Goal: Communication & Community: Connect with others

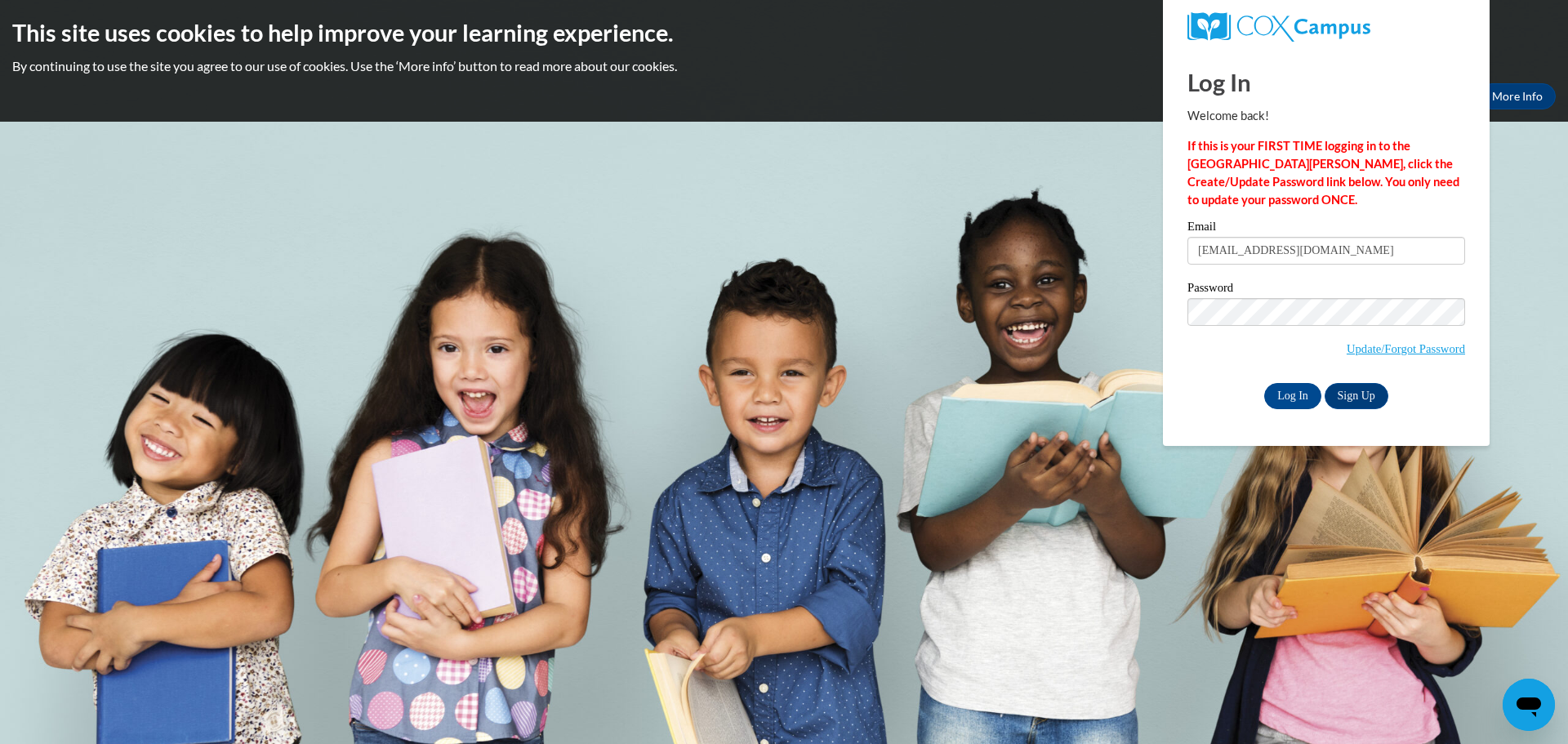
type input "cgeyer@kusd.edu"
drag, startPoint x: 1297, startPoint y: 391, endPoint x: 1320, endPoint y: 420, distance: 37.0
click at [1297, 391] on input "Log In" at bounding box center [1293, 396] width 57 height 27
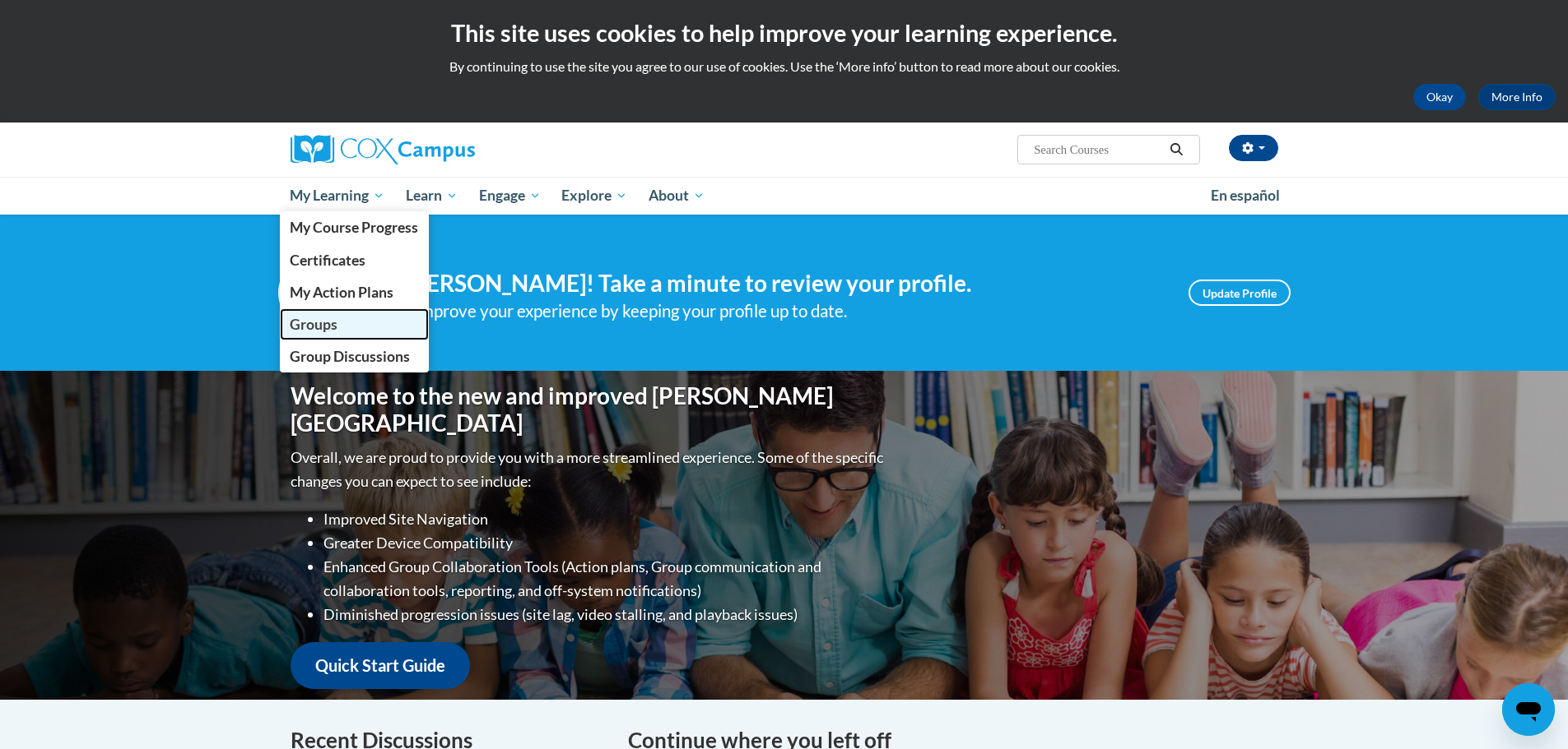
click at [329, 321] on span "Groups" at bounding box center [313, 324] width 48 height 17
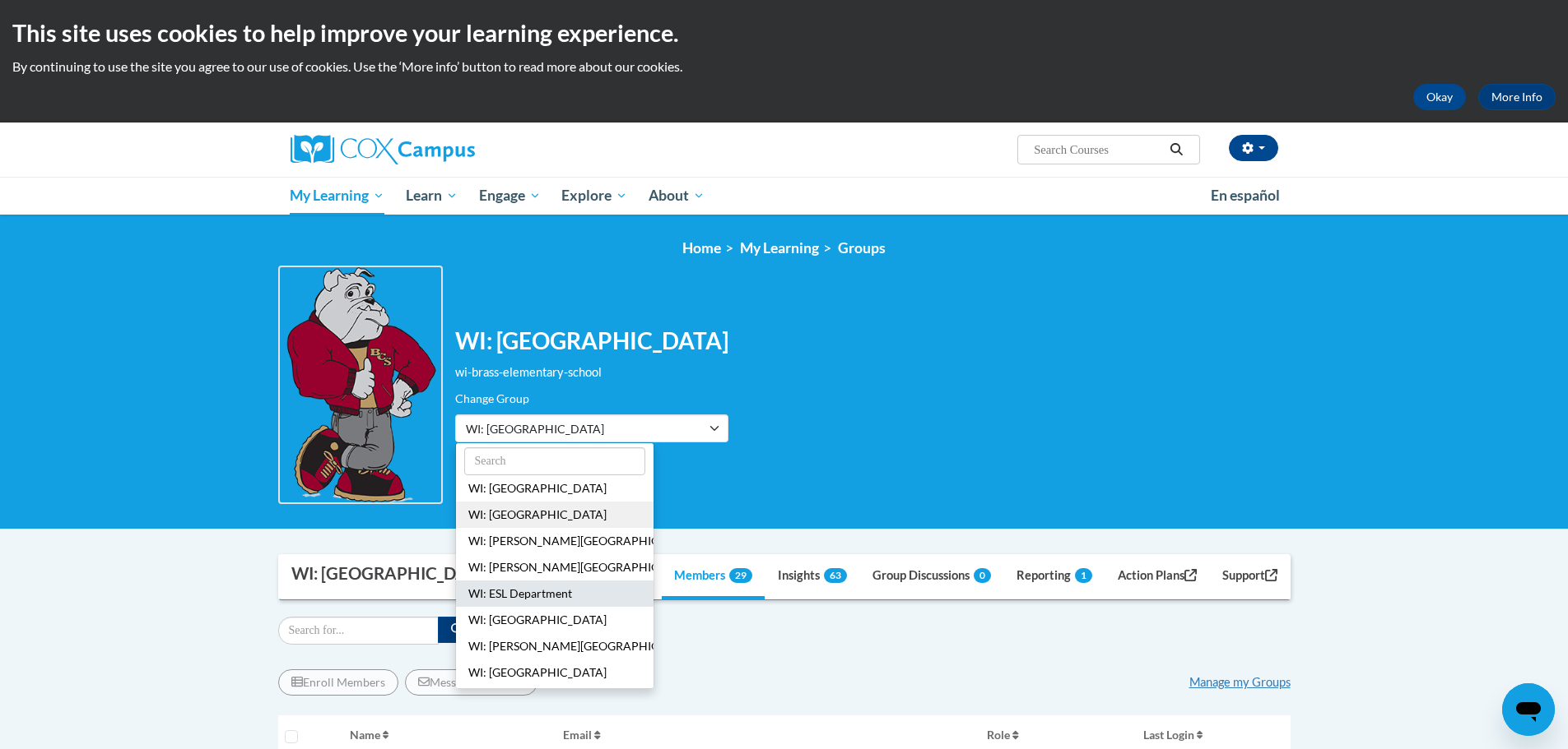
scroll to position [82, 0]
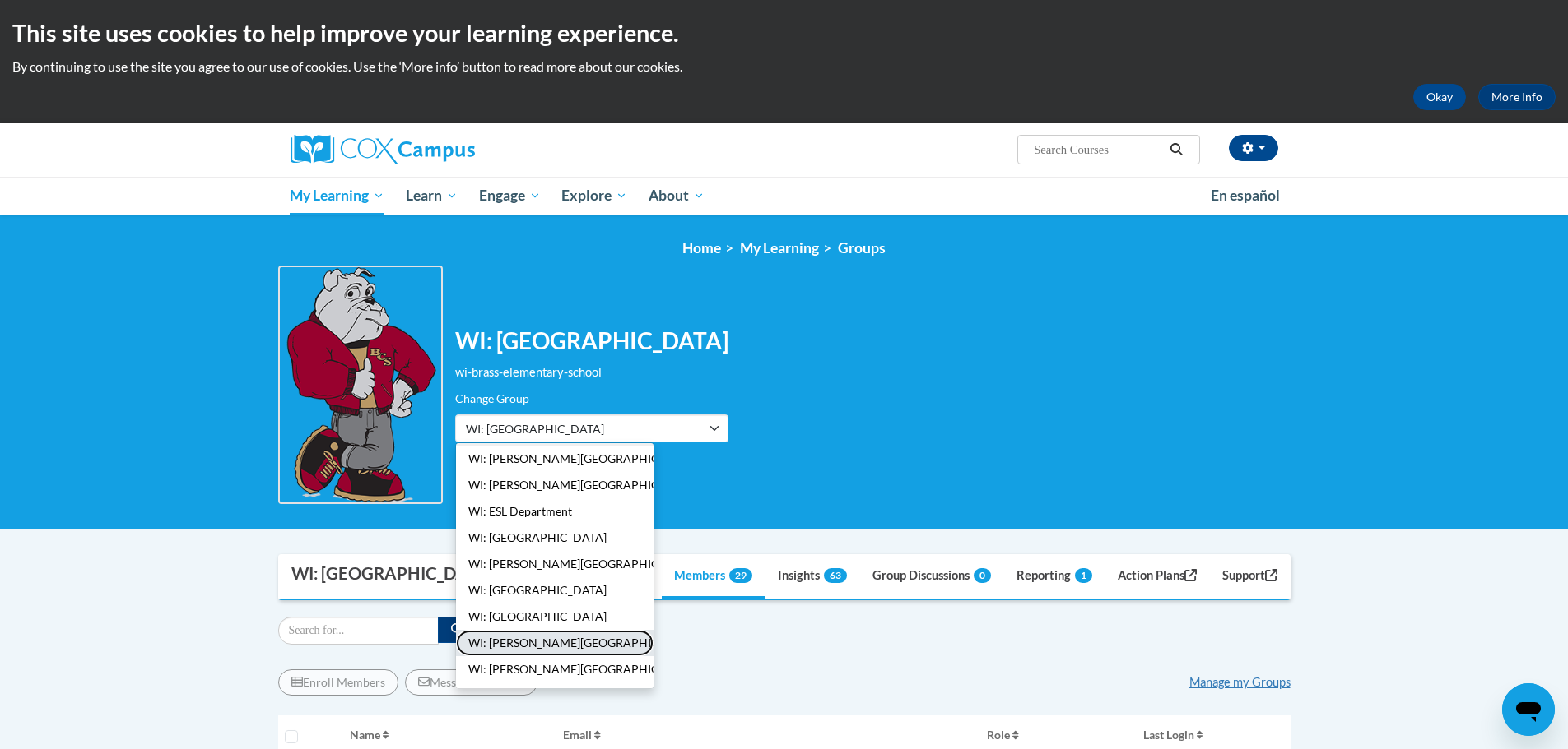
click at [508, 640] on button "WI: [PERSON_NAME][GEOGRAPHIC_DATA]" at bounding box center [554, 643] width 197 height 27
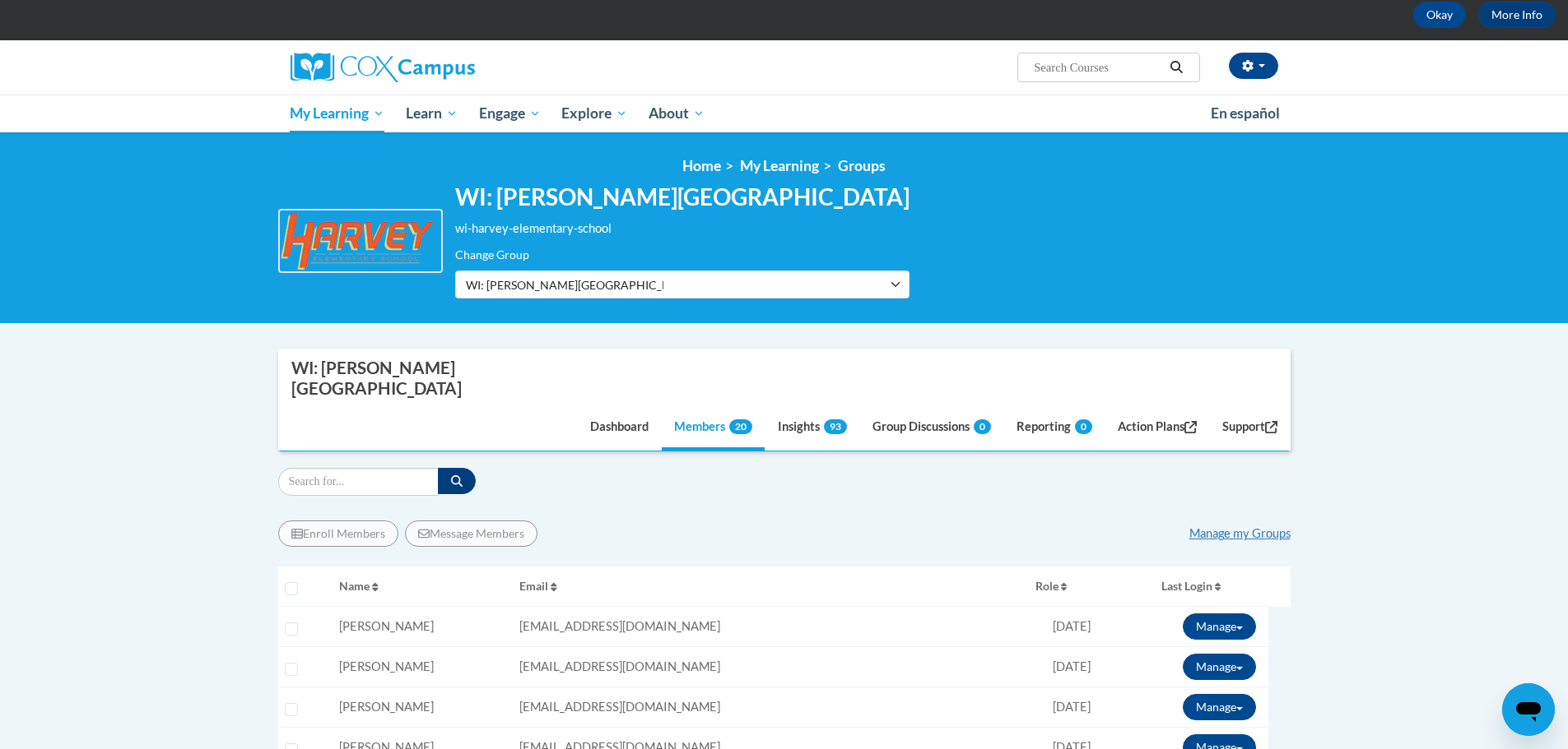
scroll to position [0, 0]
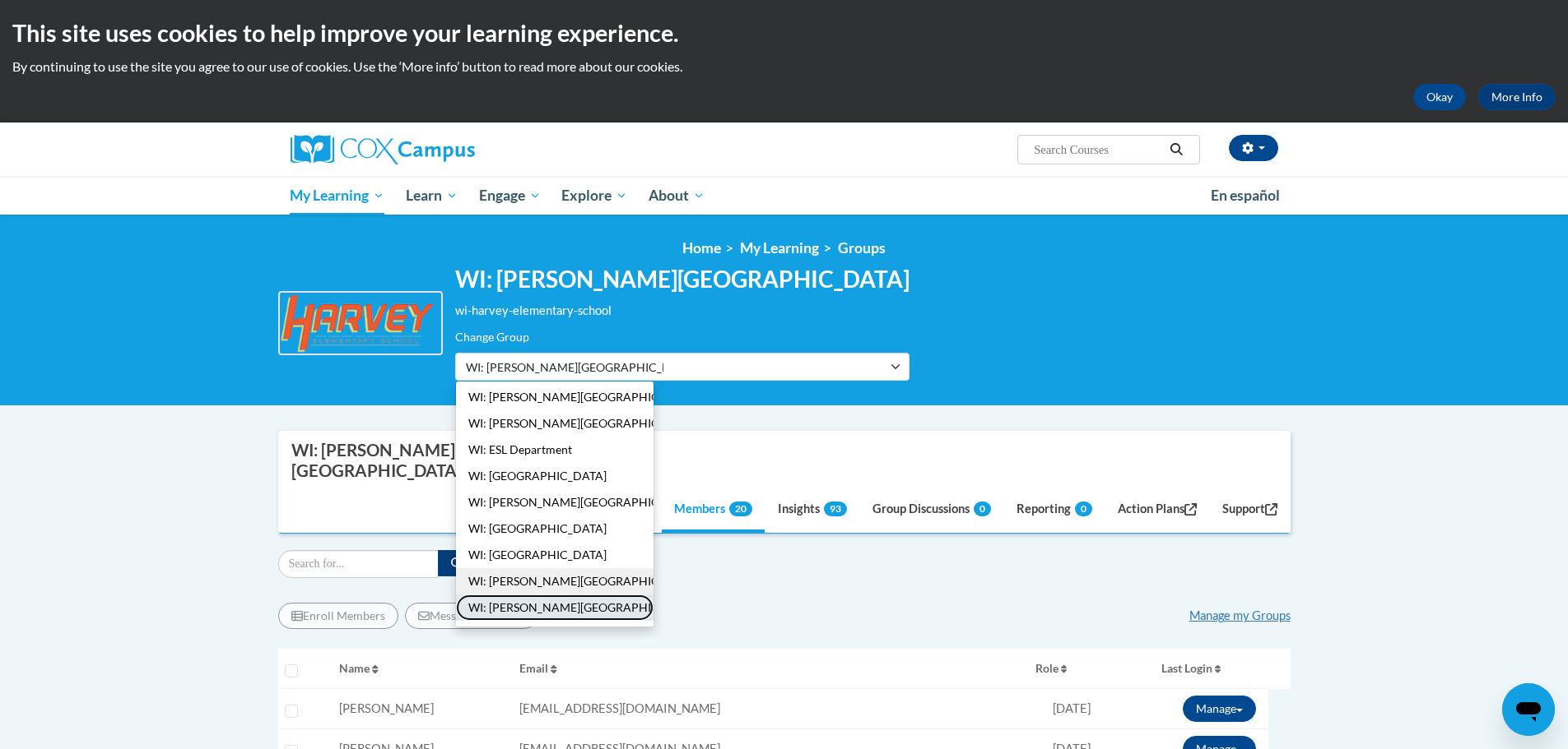
click at [544, 604] on button "WI: [PERSON_NAME][GEOGRAPHIC_DATA]" at bounding box center [554, 607] width 197 height 27
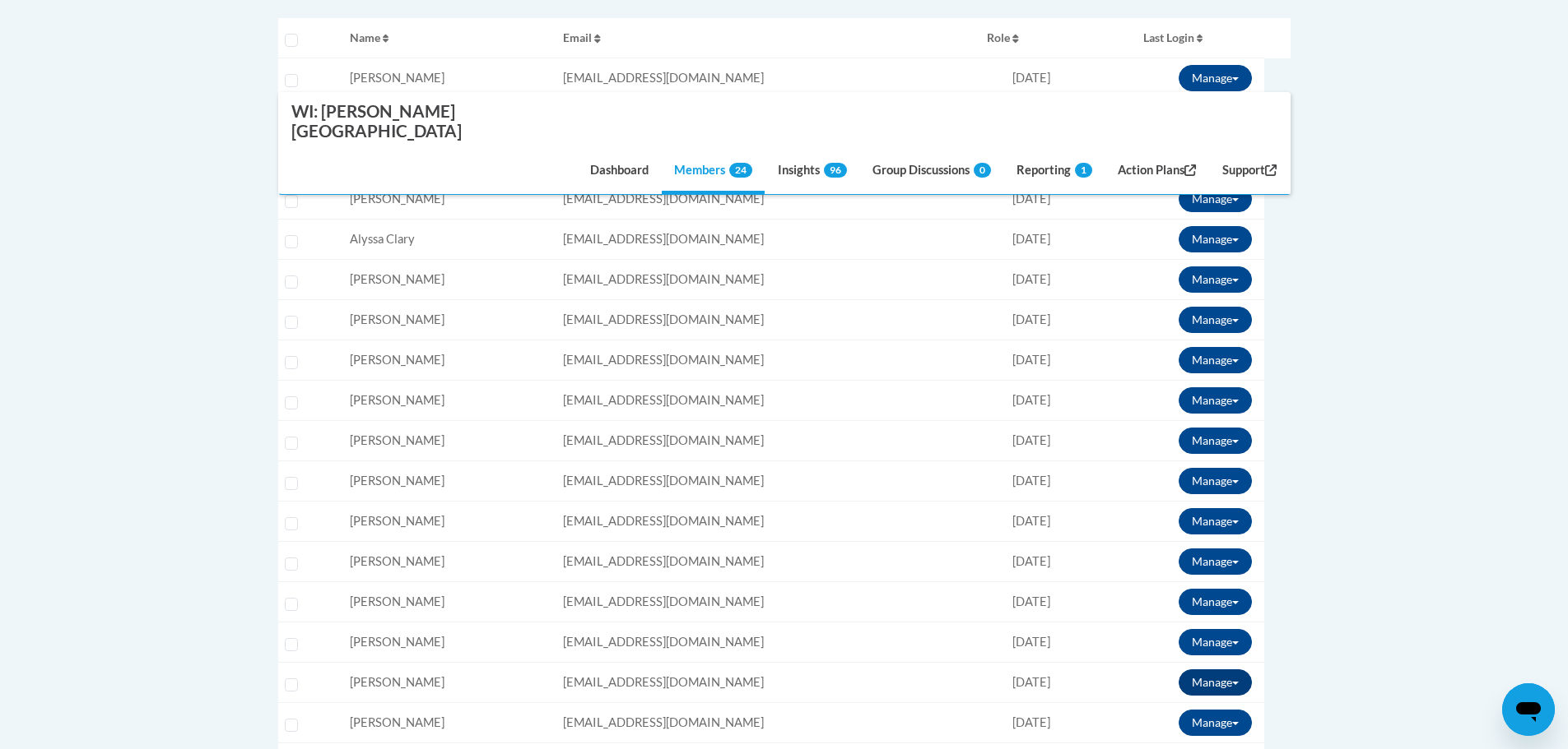
scroll to position [160, 0]
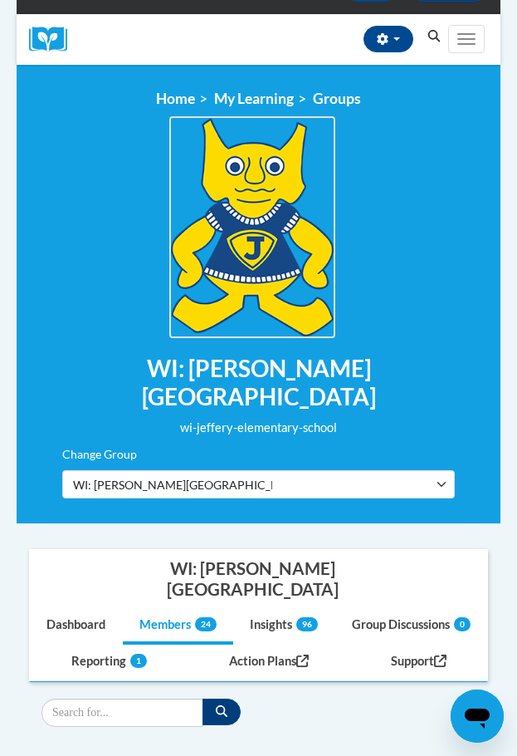
click at [248, 32] on div "Christine Geyer (America/Chicago UTC-05:00) My Profile Inbox Group Dashboard Ac…" at bounding box center [263, 39] width 368 height 51
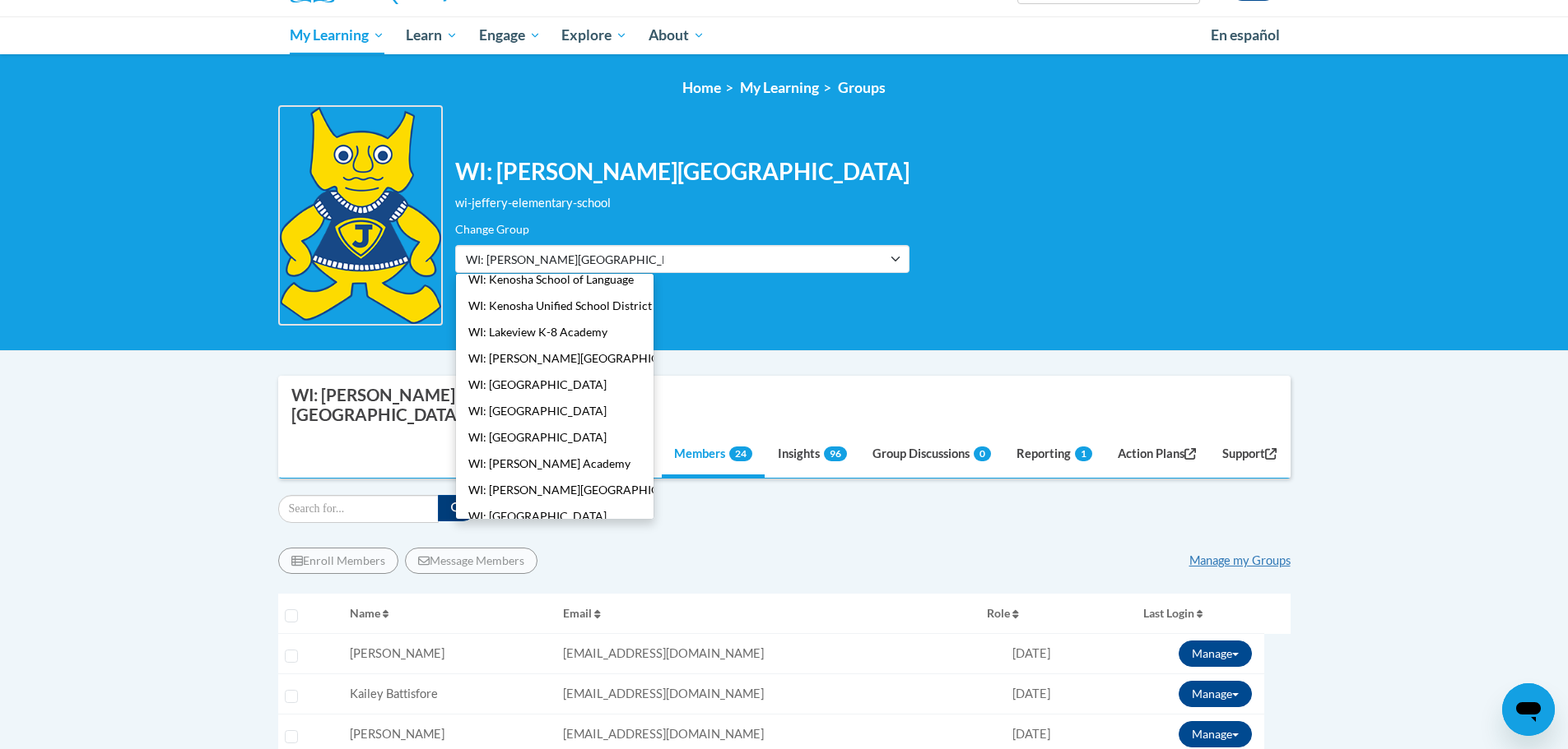
scroll to position [411, 0]
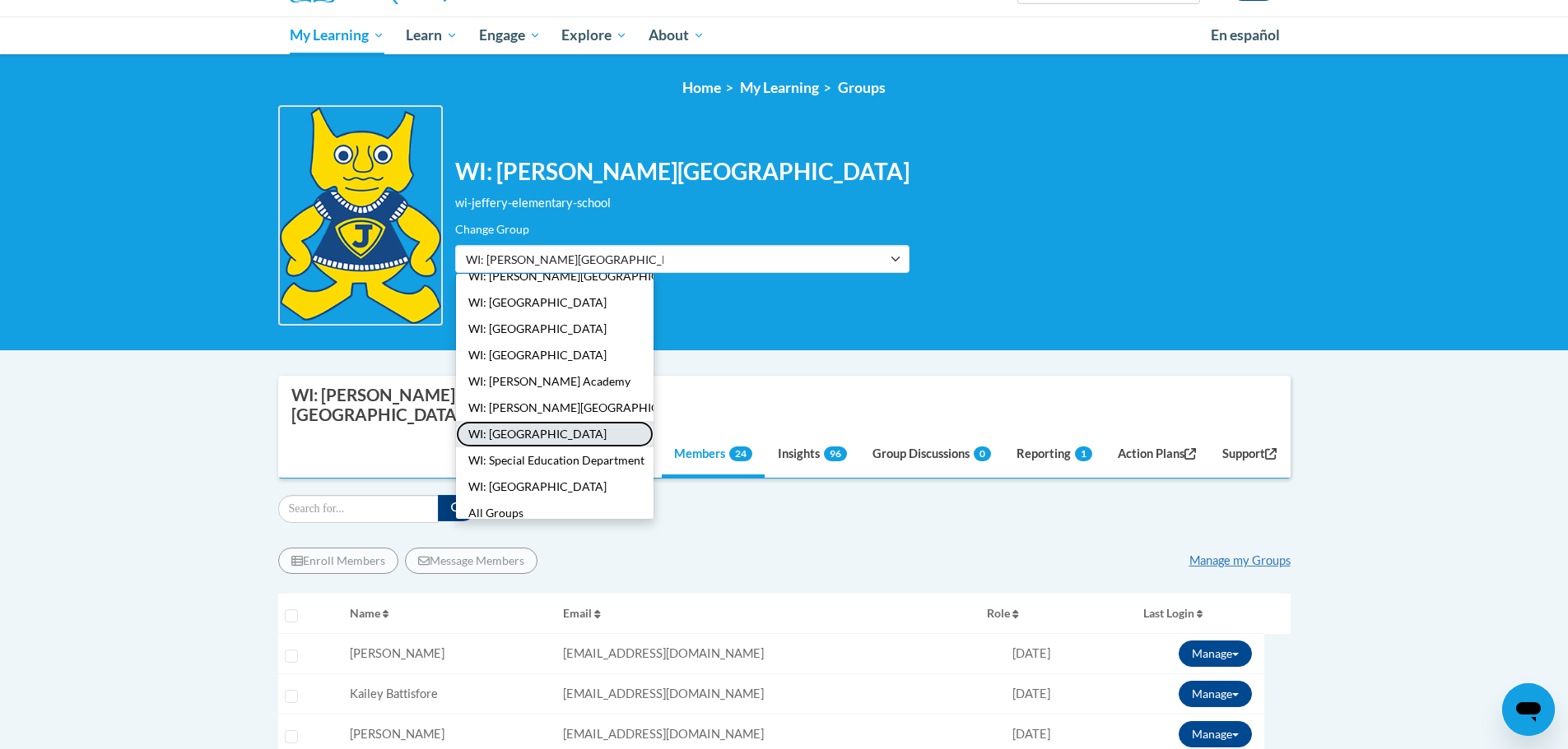
click at [530, 433] on button "WI: [GEOGRAPHIC_DATA]" at bounding box center [554, 434] width 197 height 27
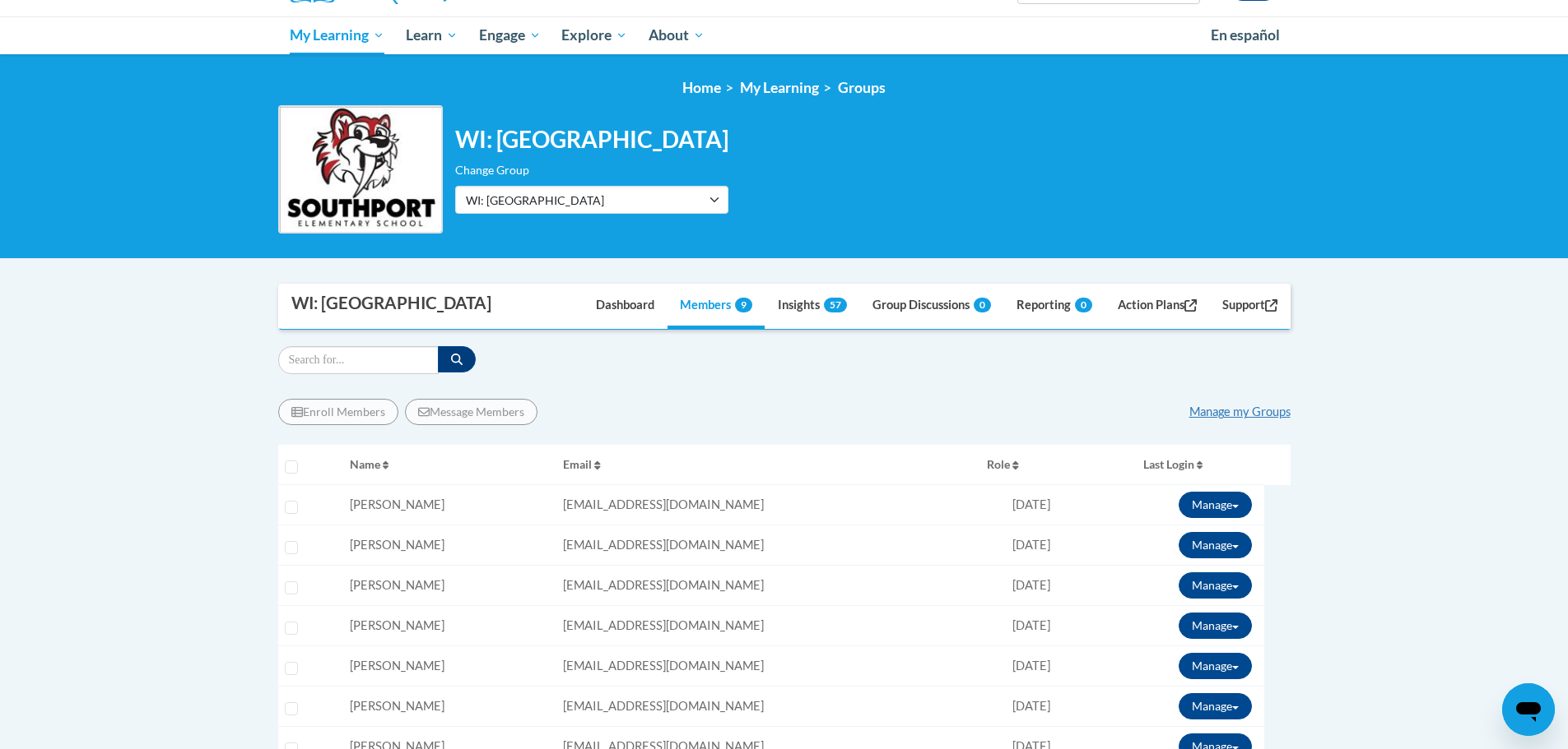
scroll to position [325, 0]
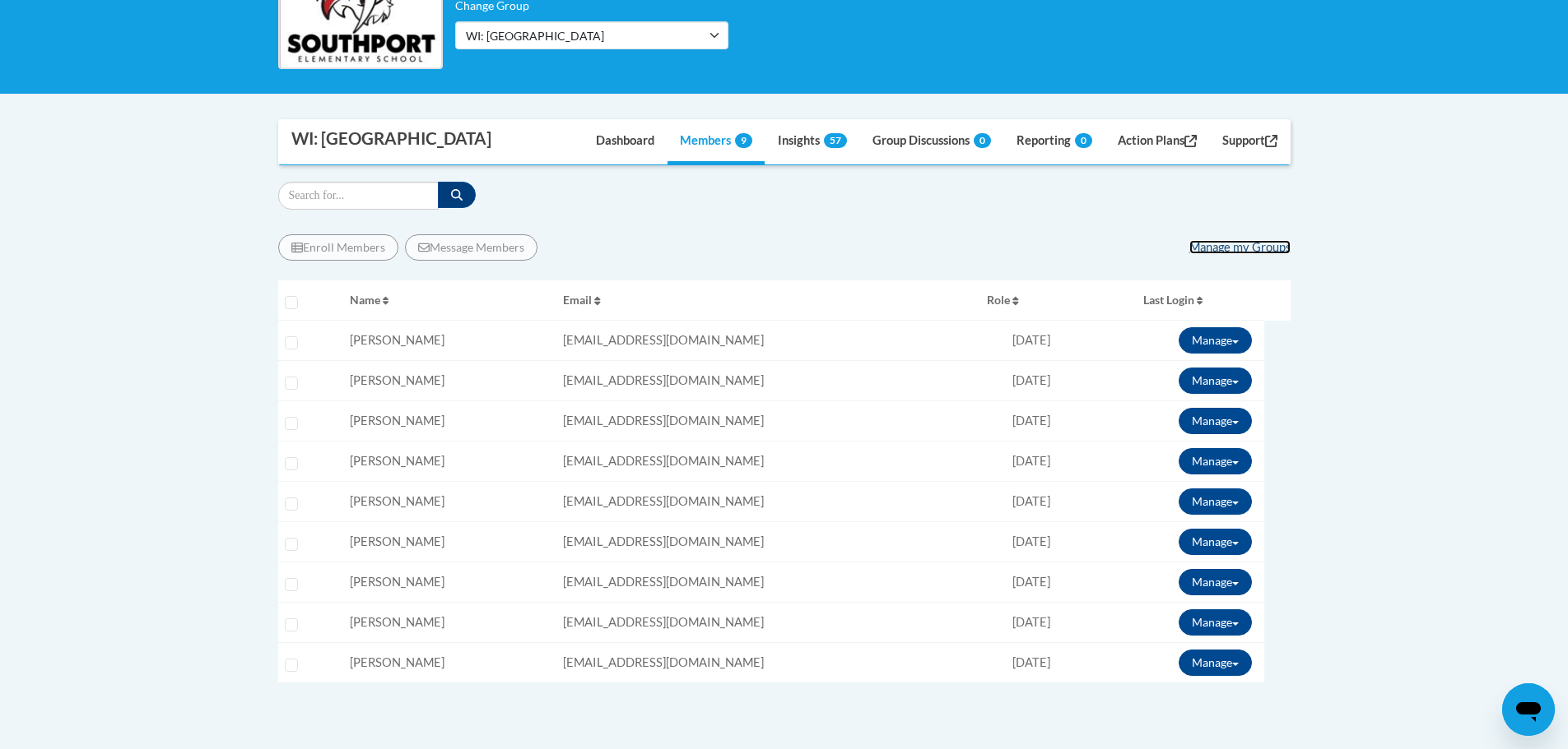
click at [1272, 249] on link "Manage my Groups" at bounding box center [1240, 247] width 101 height 14
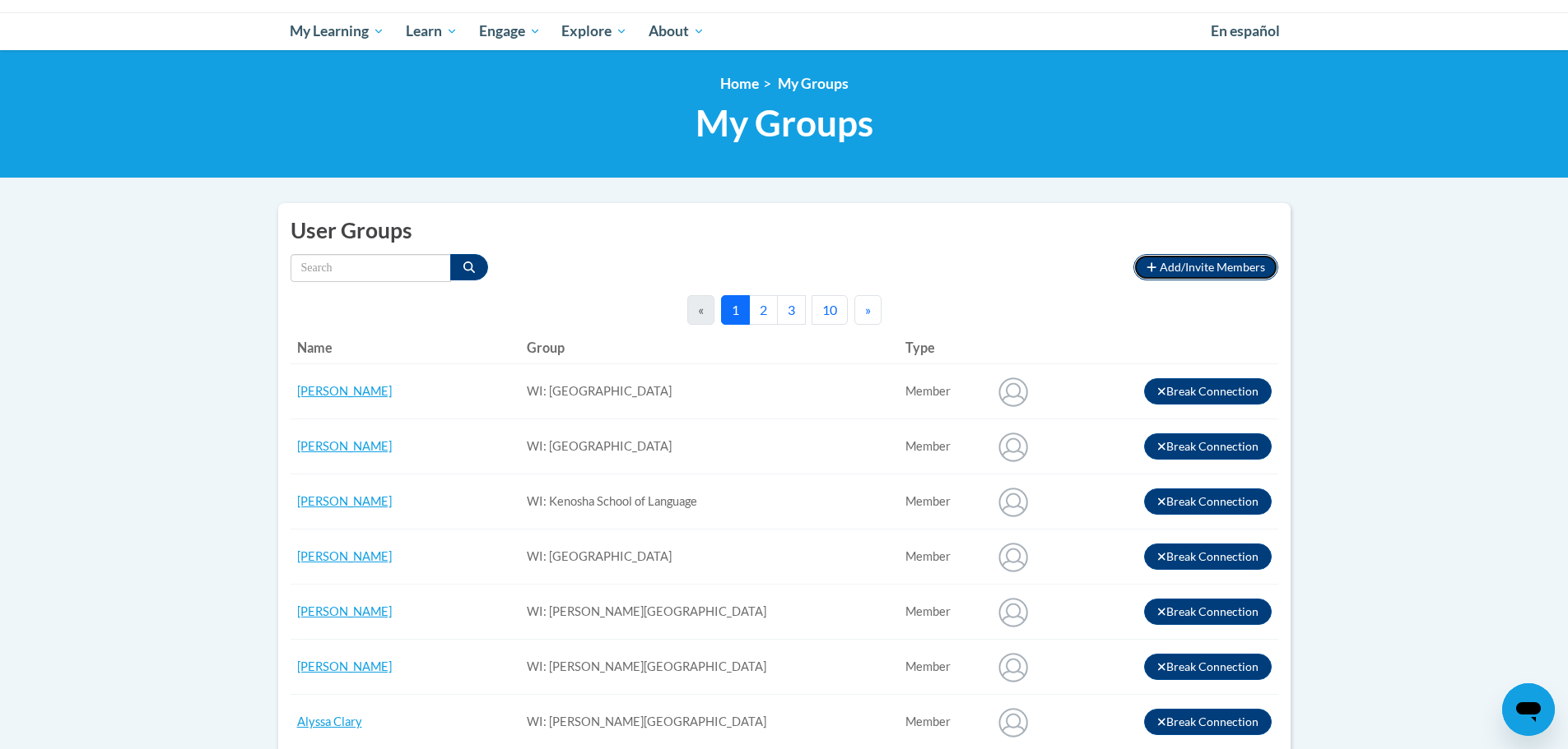
click at [1189, 266] on span "Add/Invite Members" at bounding box center [1212, 267] width 105 height 14
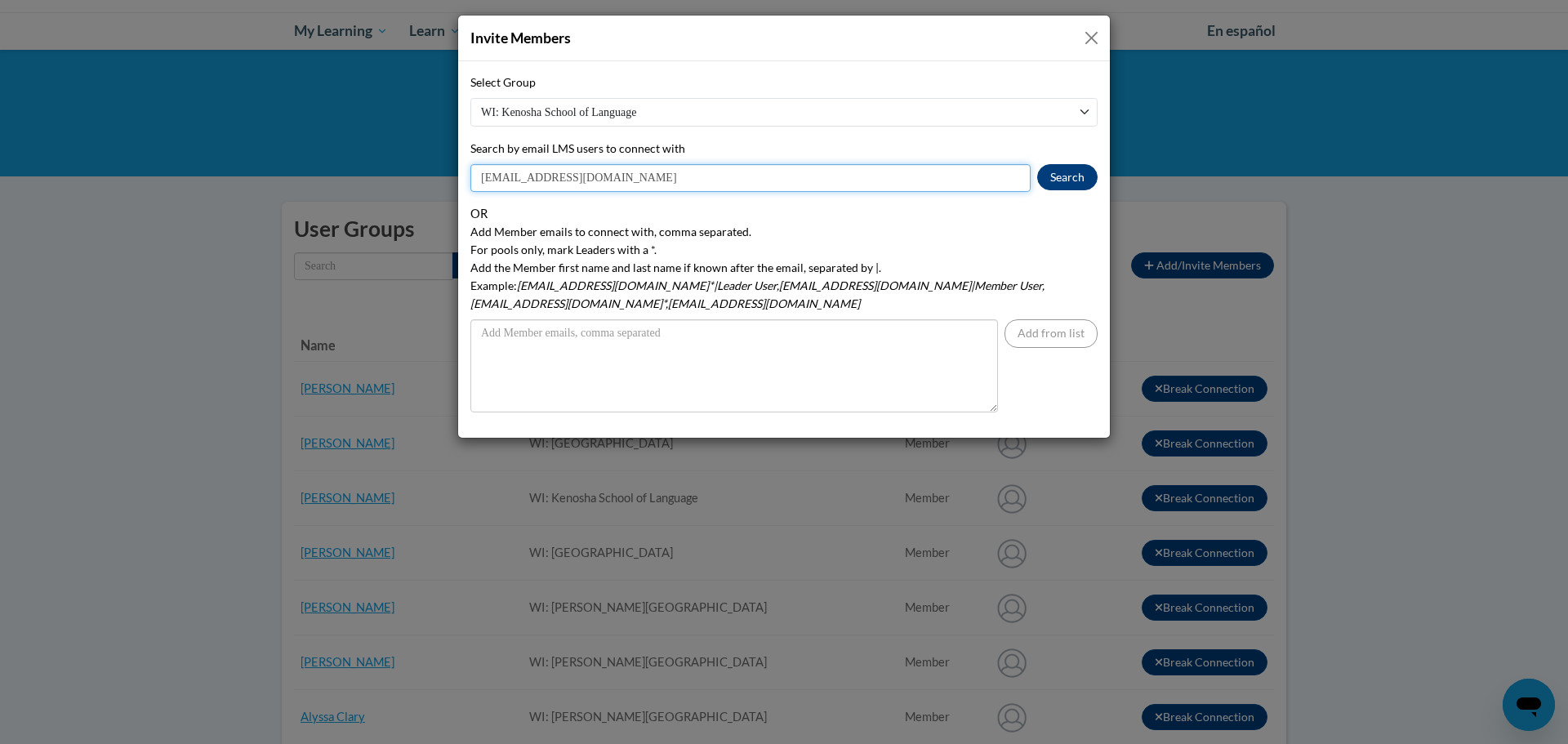
type input "[EMAIL_ADDRESS][DOMAIN_NAME]"
click at [1054, 177] on button "Search" at bounding box center [1067, 177] width 60 height 27
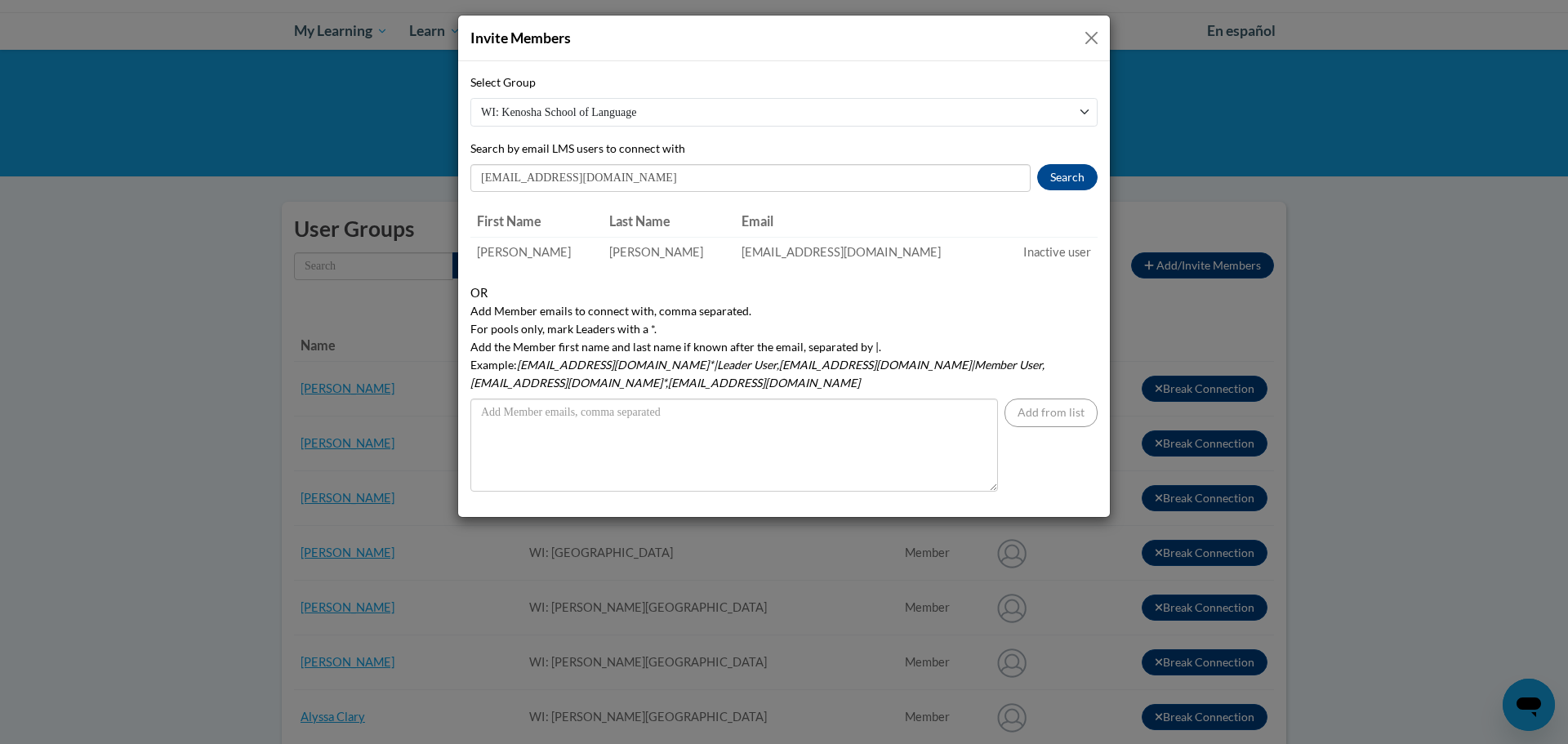
drag, startPoint x: 1090, startPoint y: 38, endPoint x: 1089, endPoint y: 53, distance: 15.0
click at [1090, 37] on button "Close" at bounding box center [1091, 37] width 21 height 21
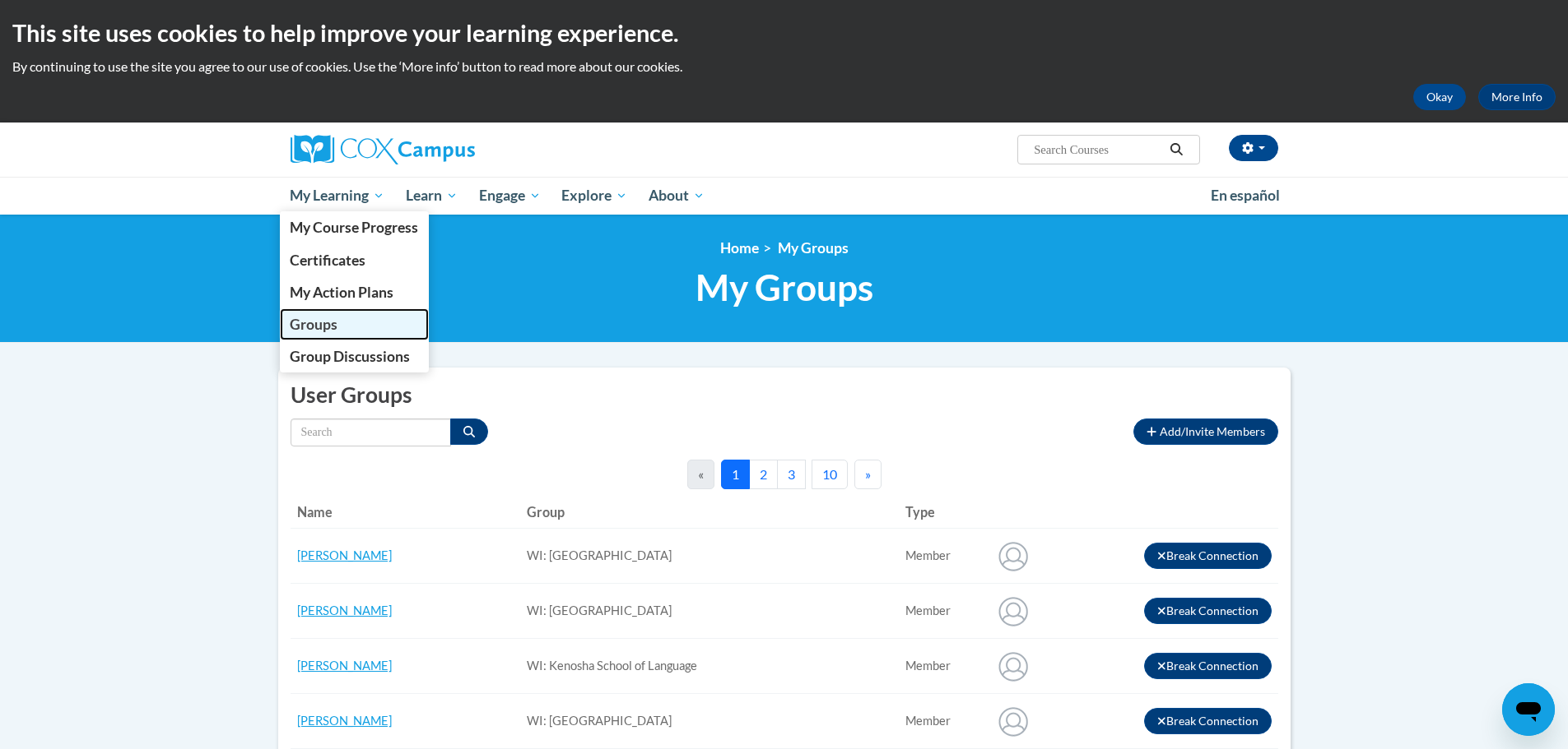
click at [354, 319] on link "Groups" at bounding box center [354, 324] width 150 height 32
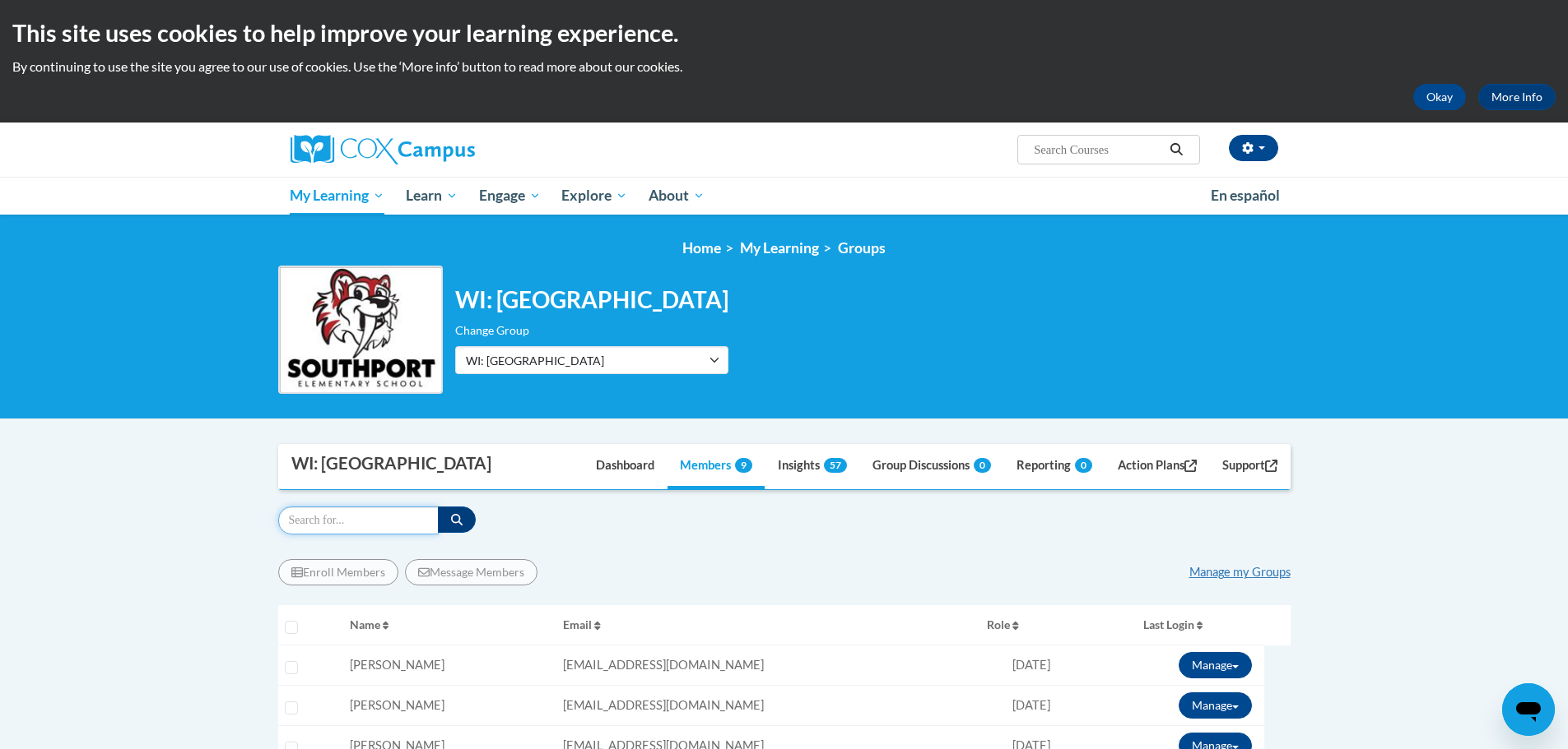
click at [385, 521] on input "Search" at bounding box center [359, 520] width 161 height 28
click at [448, 518] on button "button" at bounding box center [457, 519] width 38 height 27
click at [372, 521] on input "Search" at bounding box center [359, 520] width 161 height 28
type input "m"
click at [1269, 572] on link "Manage my Groups" at bounding box center [1240, 572] width 101 height 14
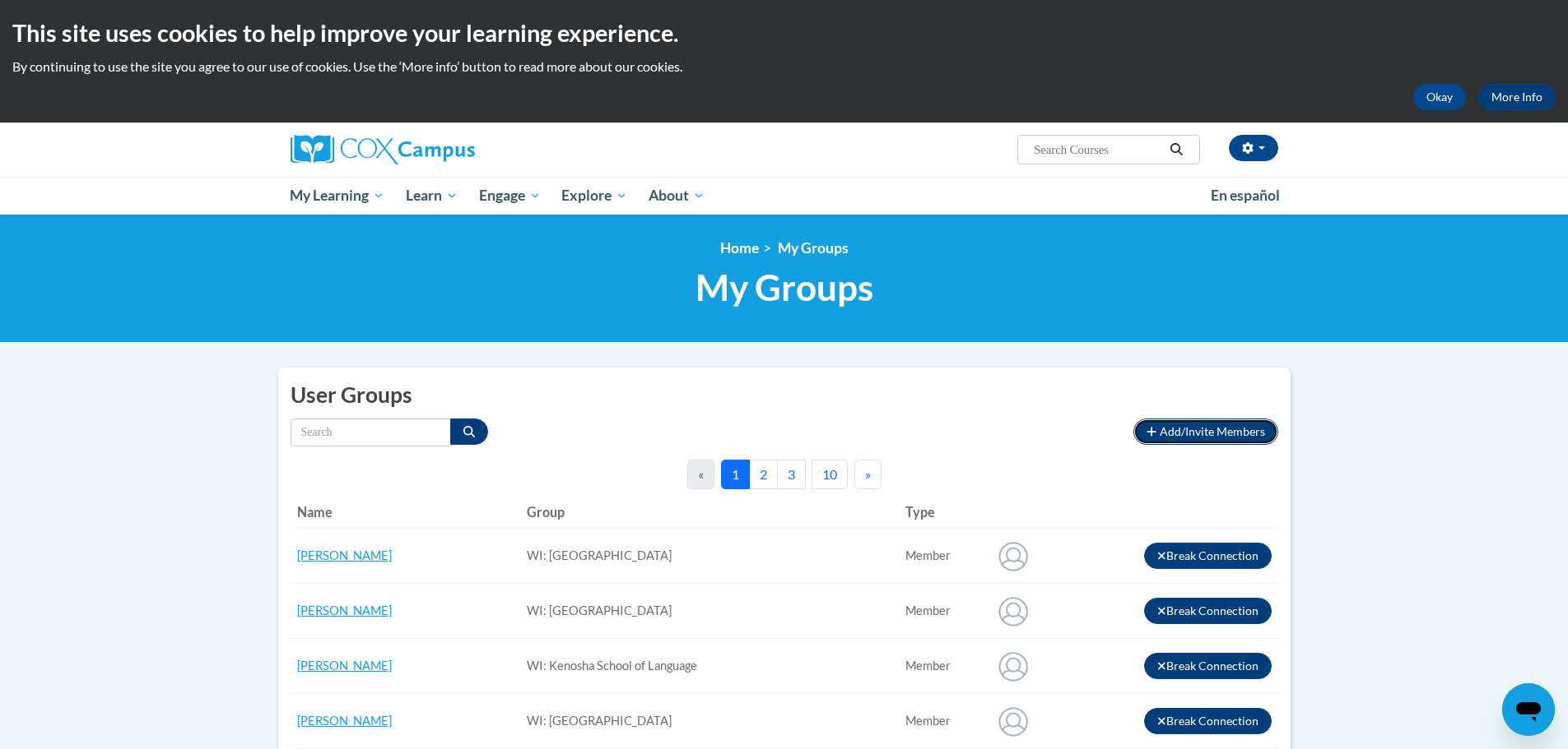
click at [1192, 436] on span "Add/Invite Members" at bounding box center [1212, 431] width 105 height 14
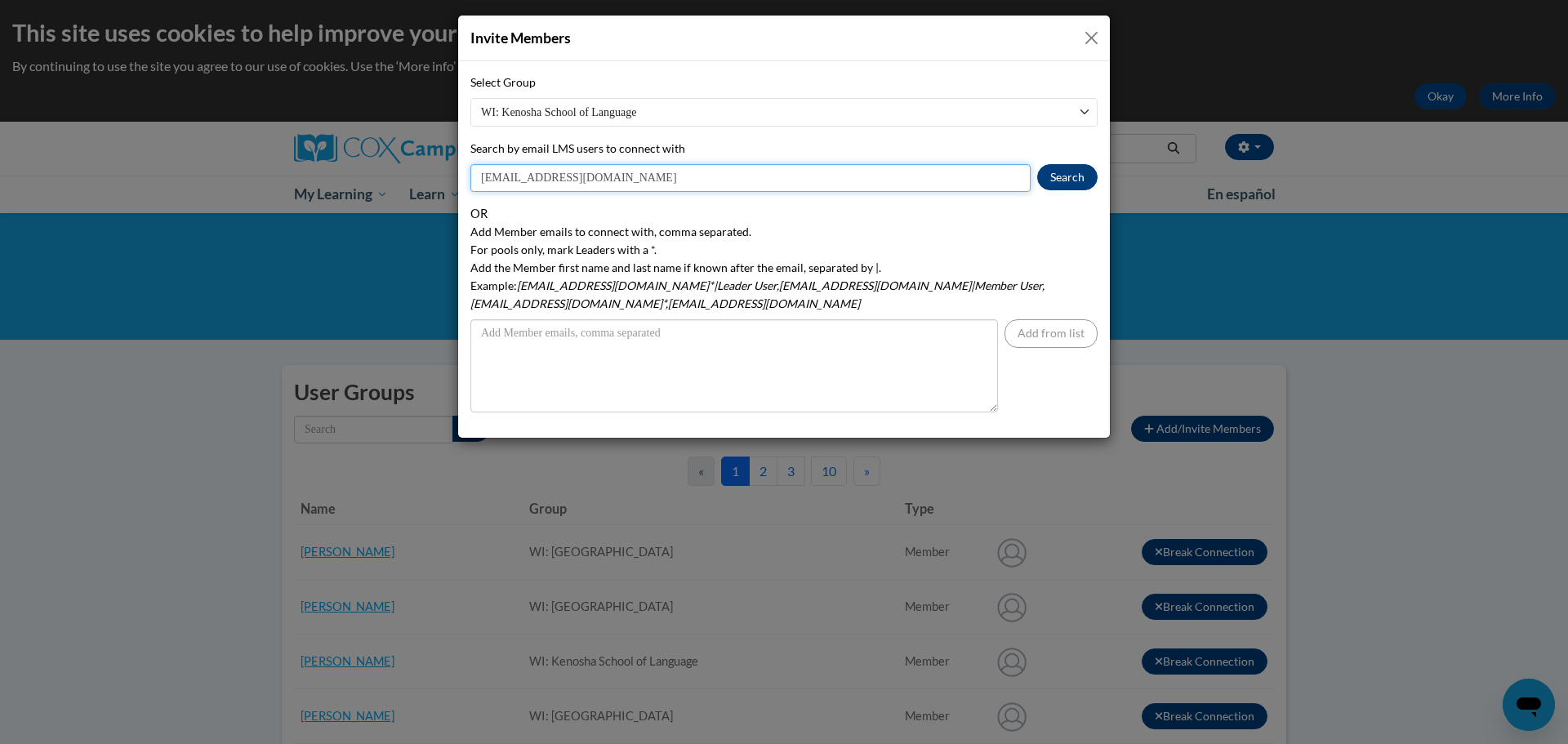
type input "[EMAIL_ADDRESS][DOMAIN_NAME]"
click at [1077, 173] on button "Search" at bounding box center [1067, 177] width 60 height 27
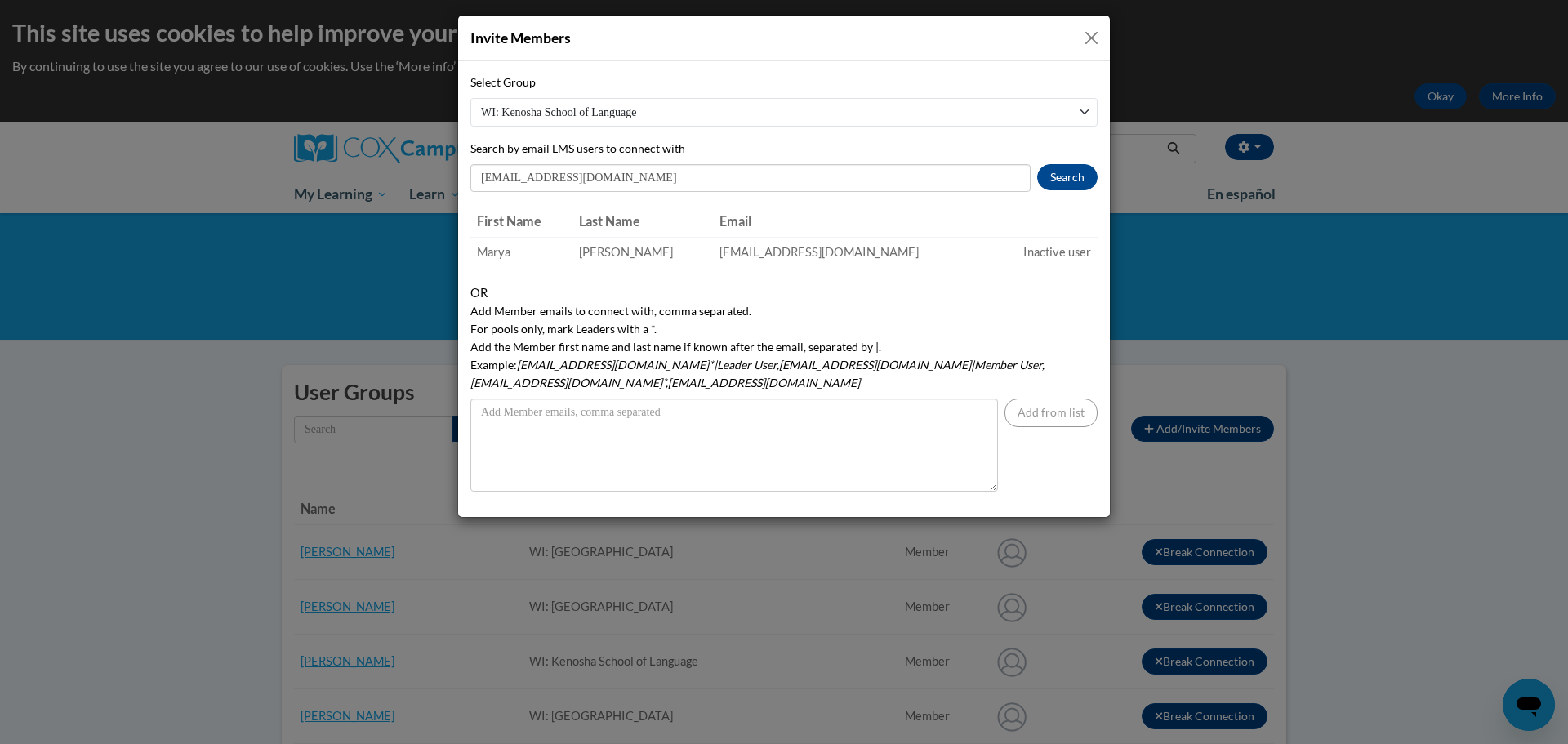
click at [1091, 41] on button "Close" at bounding box center [1091, 37] width 21 height 21
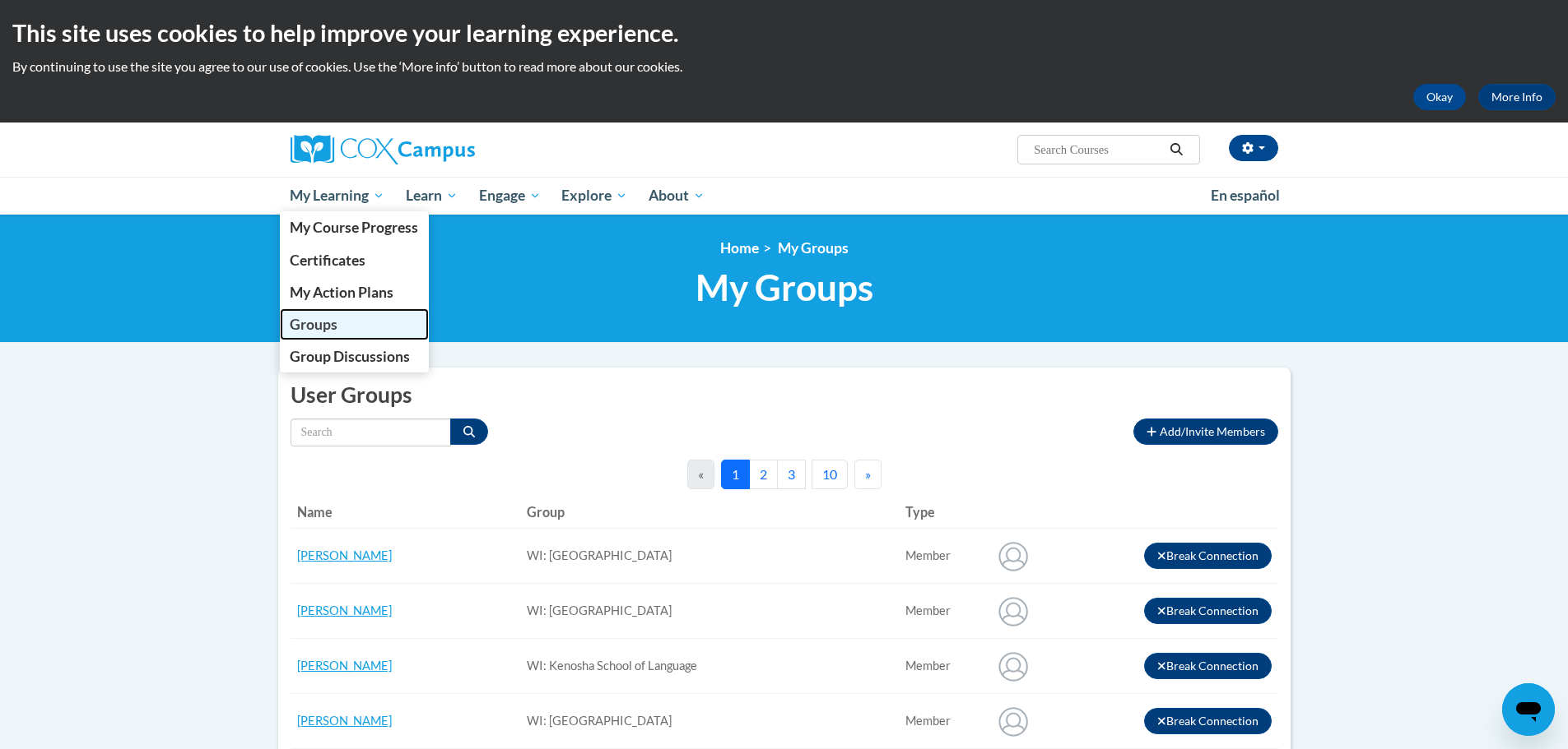
click at [326, 317] on span "Groups" at bounding box center [313, 324] width 48 height 17
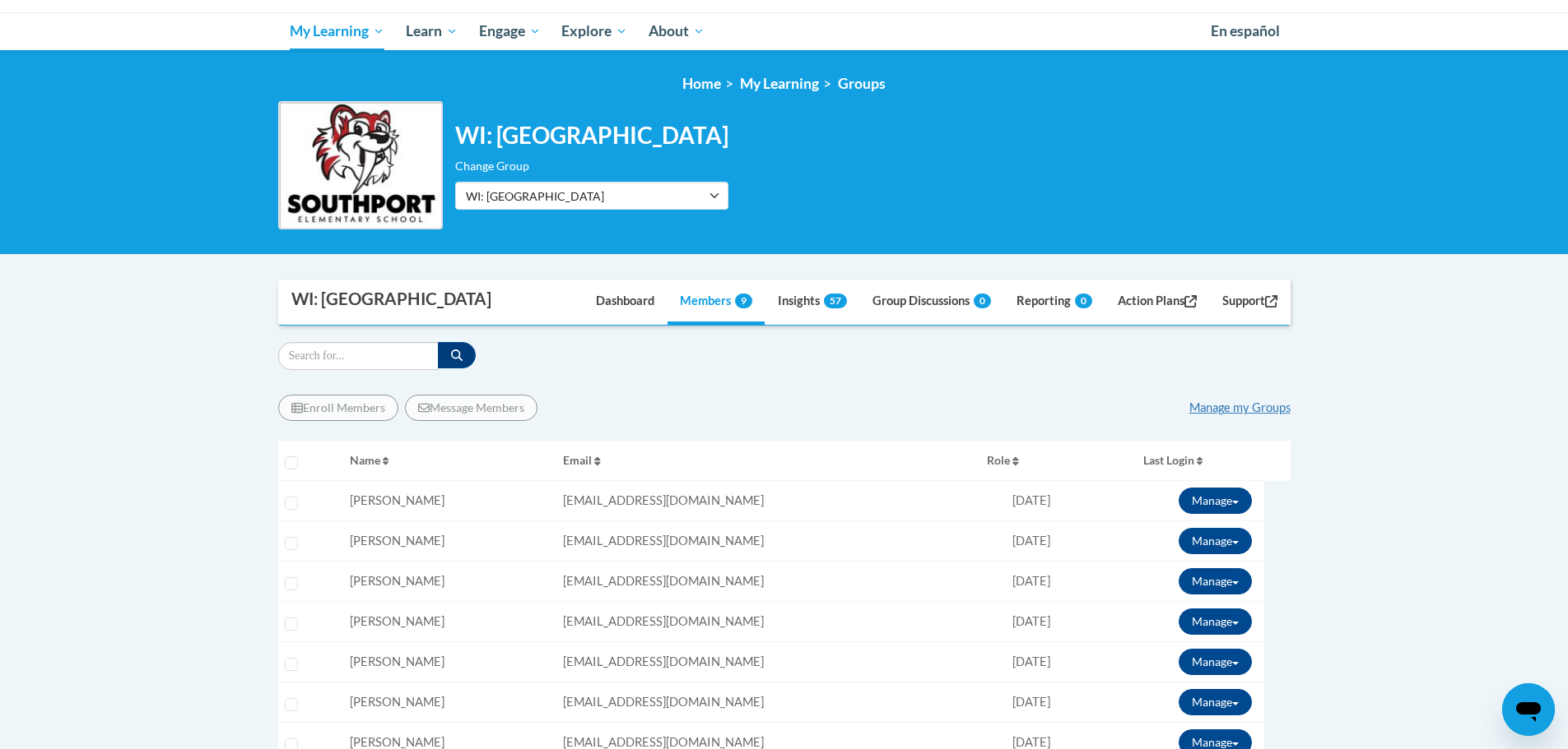
scroll to position [247, 0]
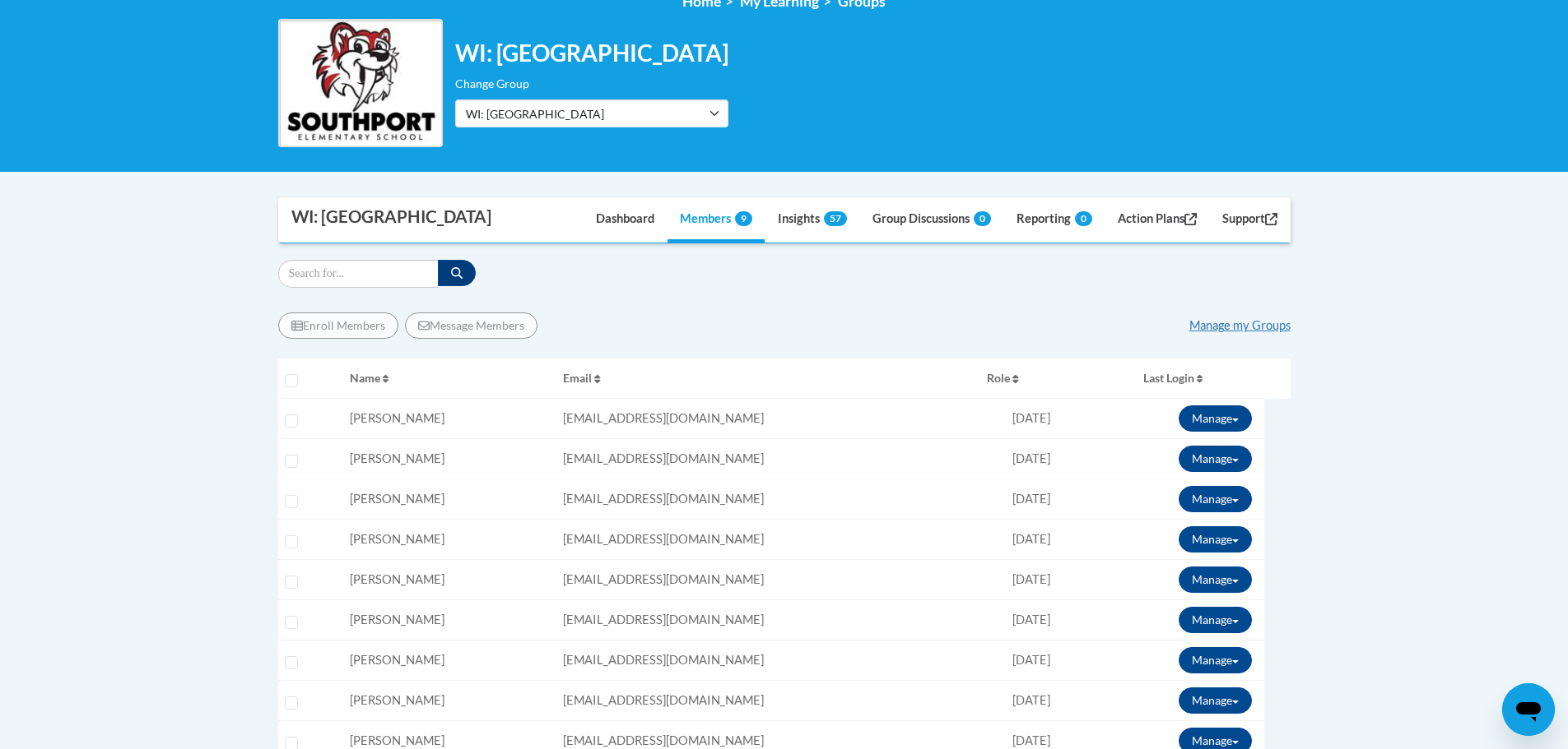
click at [151, 333] on body "This site uses cookies to help improve your learning experience. By continuing …" at bounding box center [784, 518] width 1568 height 1530
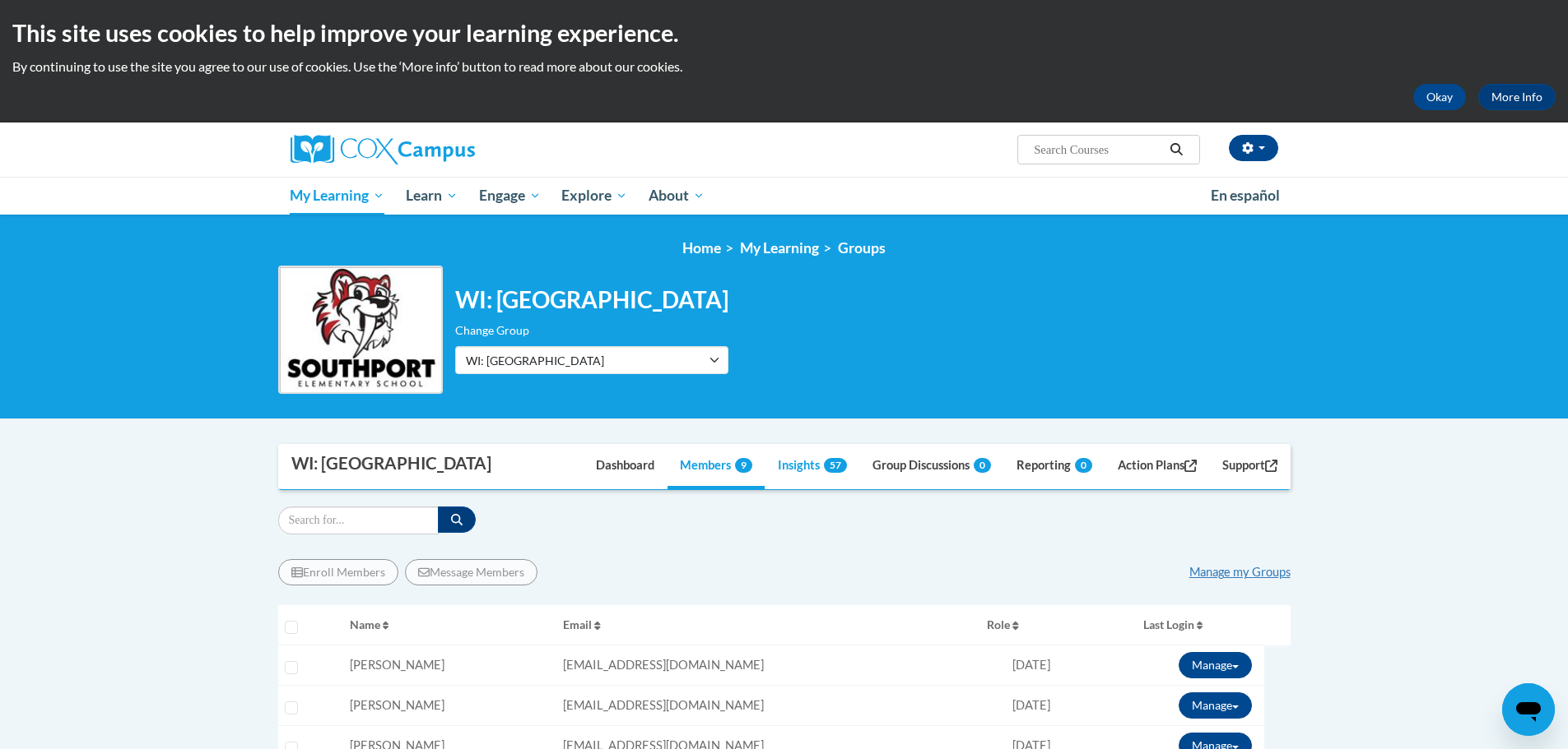
scroll to position [164, 0]
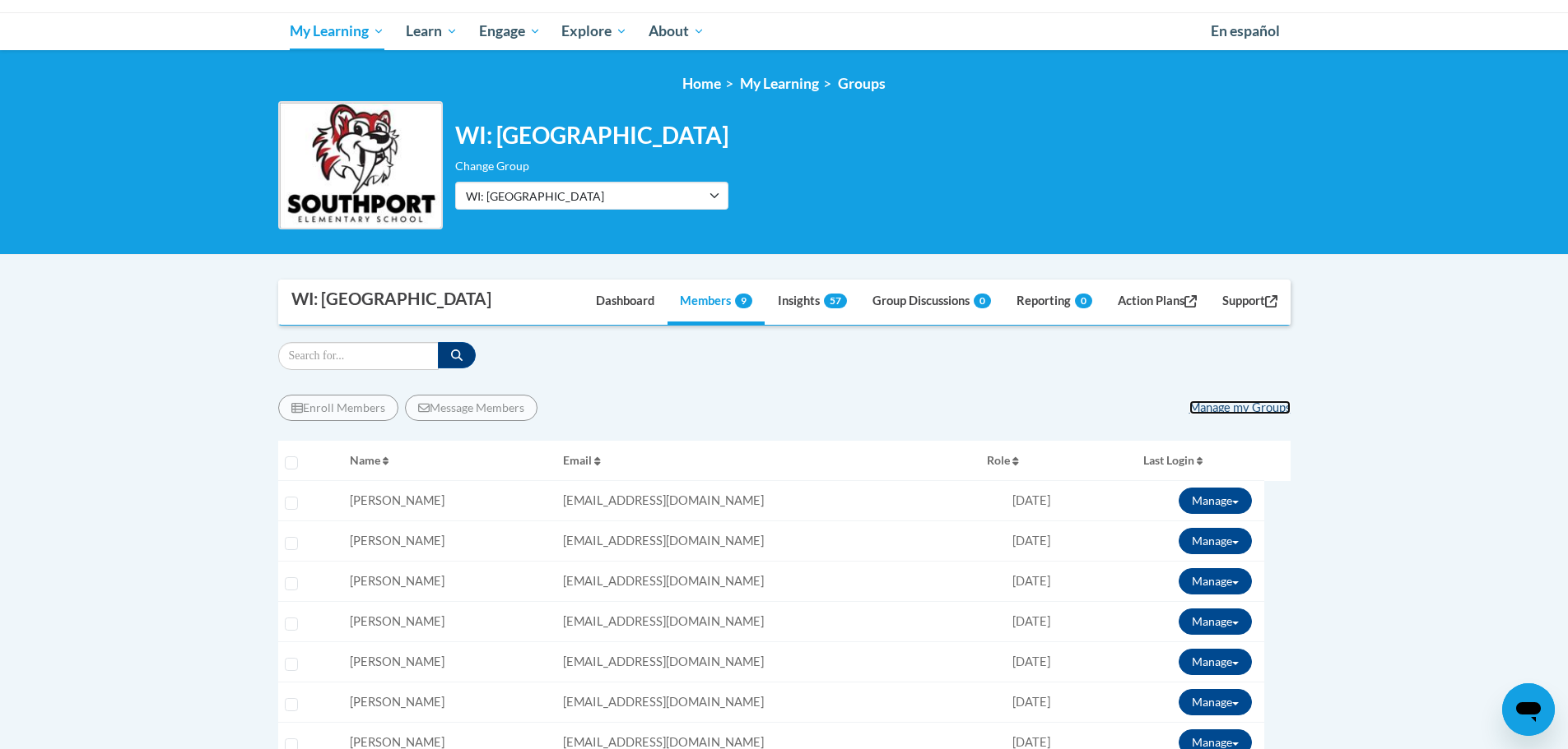
drag, startPoint x: 1210, startPoint y: 409, endPoint x: 1179, endPoint y: 457, distance: 57.1
click at [1210, 409] on link "Manage my Groups" at bounding box center [1240, 407] width 101 height 14
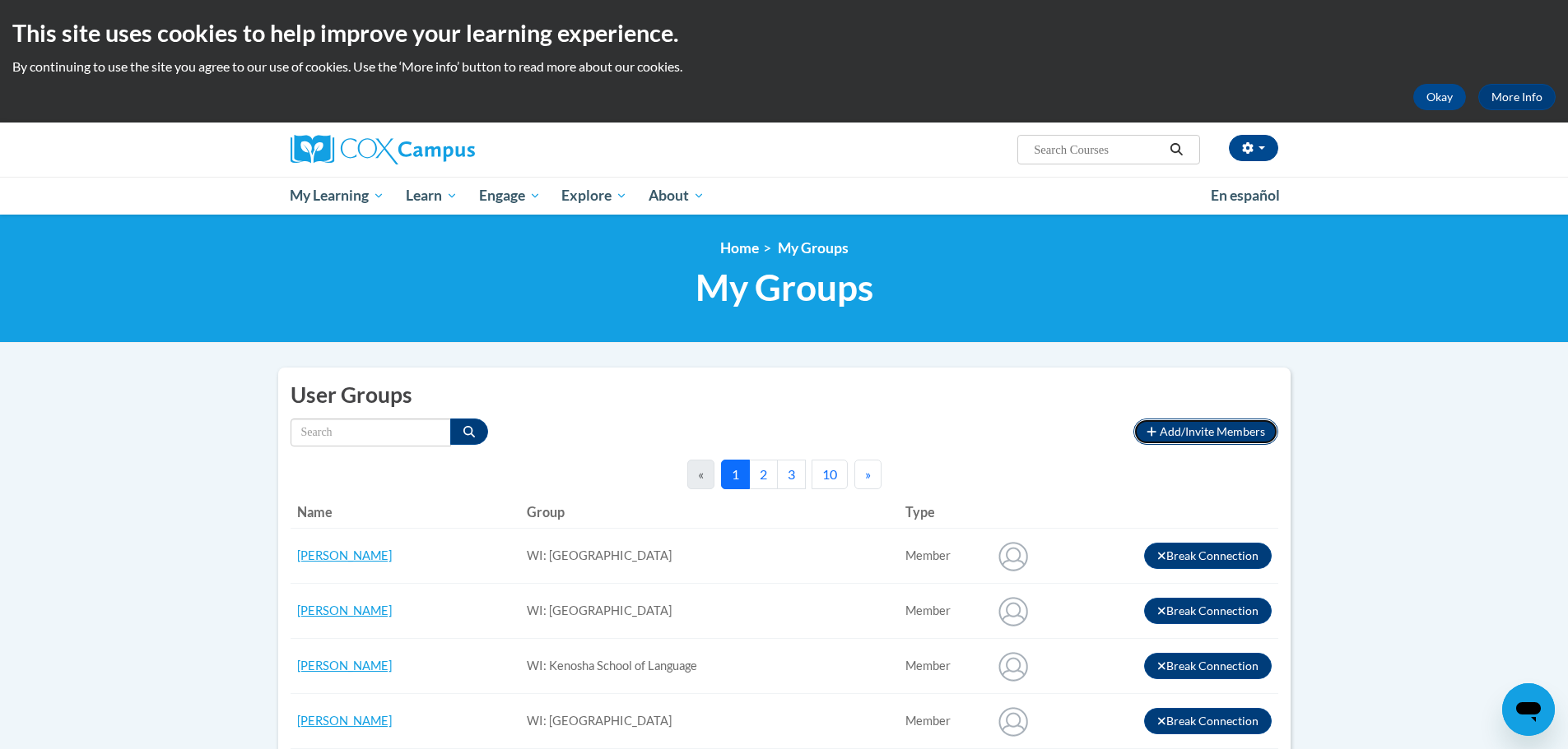
click at [1217, 428] on span "Add/Invite Members" at bounding box center [1212, 431] width 105 height 14
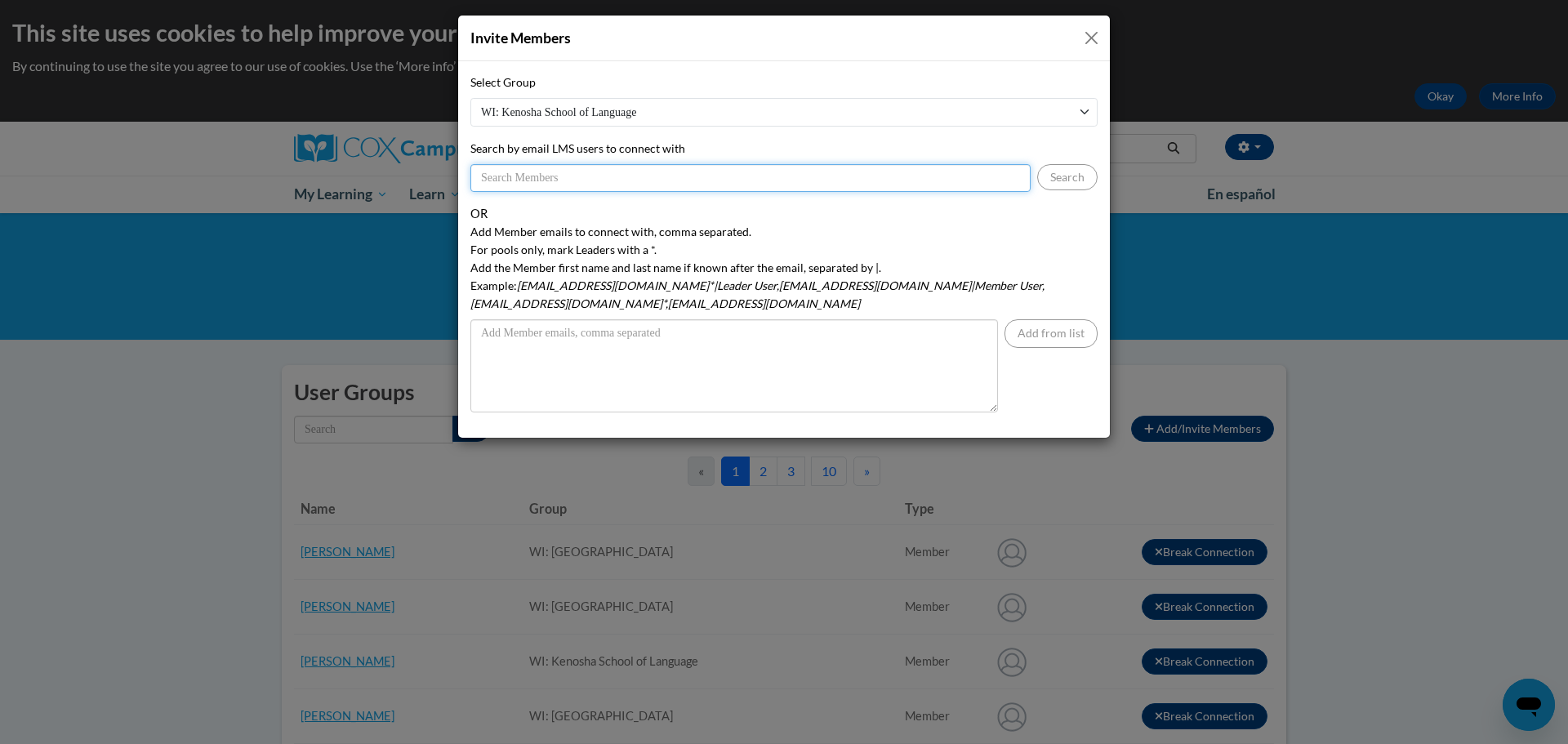
click at [596, 176] on input "Search by email LMS users to connect with" at bounding box center [751, 178] width 561 height 28
click at [1081, 183] on button "Search" at bounding box center [1067, 177] width 60 height 27
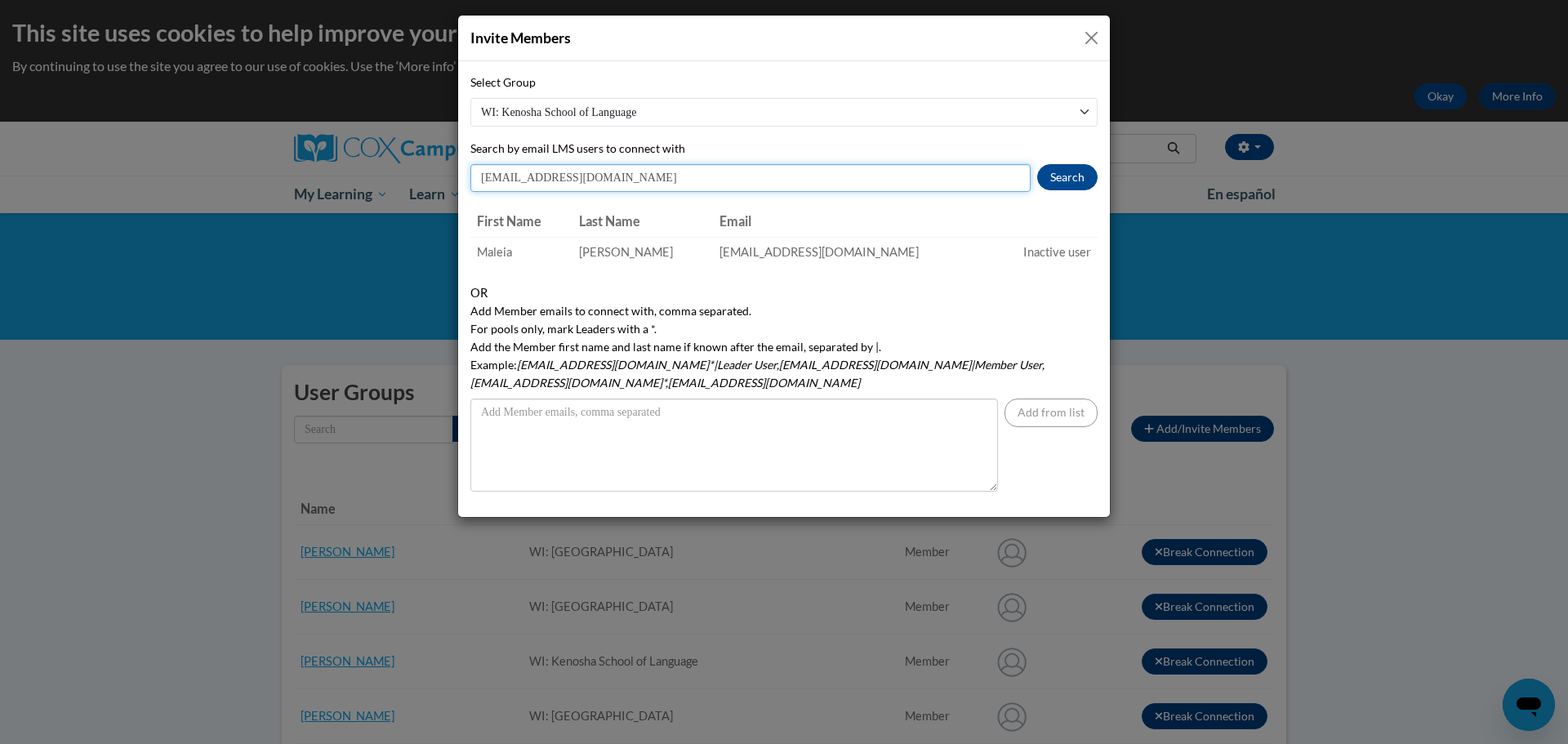
drag, startPoint x: 604, startPoint y: 178, endPoint x: 455, endPoint y: 166, distance: 149.5
click at [456, 166] on div "Invite Members Select Group WI: Kenosha School of Language WI: Nash Elementary …" at bounding box center [784, 372] width 1568 height 744
click at [598, 186] on input "mcusiman@kusd.edu" at bounding box center [751, 178] width 561 height 28
type input "m"
type input "sdavis@kusd.edu"
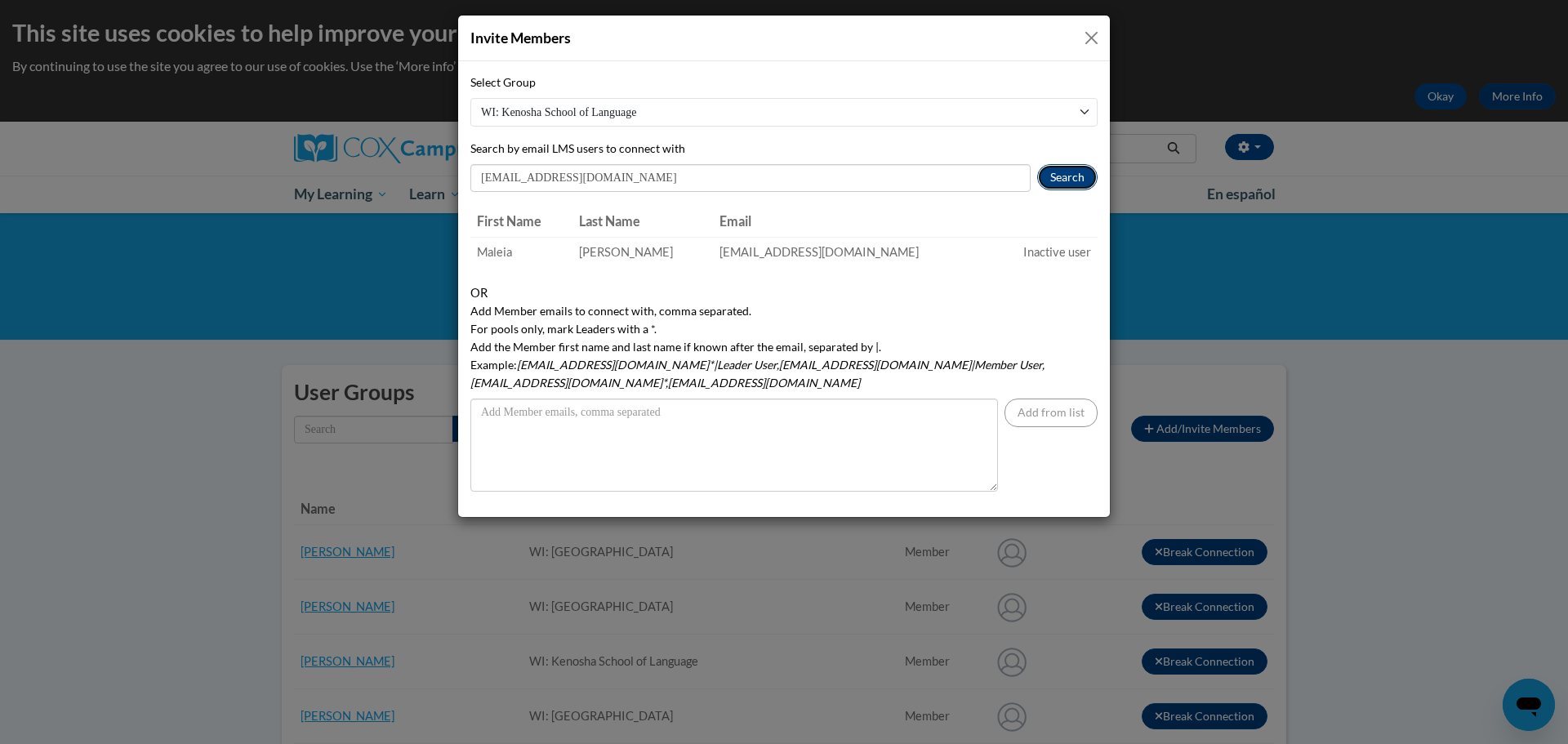
click at [1067, 188] on button "Search" at bounding box center [1067, 177] width 60 height 27
drag, startPoint x: 579, startPoint y: 176, endPoint x: 464, endPoint y: 162, distance: 115.8
click at [469, 163] on div "Select Group WI: Kenosha School of Language WI: Nash Elementary School WI: ESL …" at bounding box center [784, 288] width 652 height 456
click at [542, 112] on select "WI: Kenosha School of Language WI: Nash Elementary School WI: ESL Department WI…" at bounding box center [784, 112] width 628 height 29
select select "19539490-0000-0000-0000-000000000000"
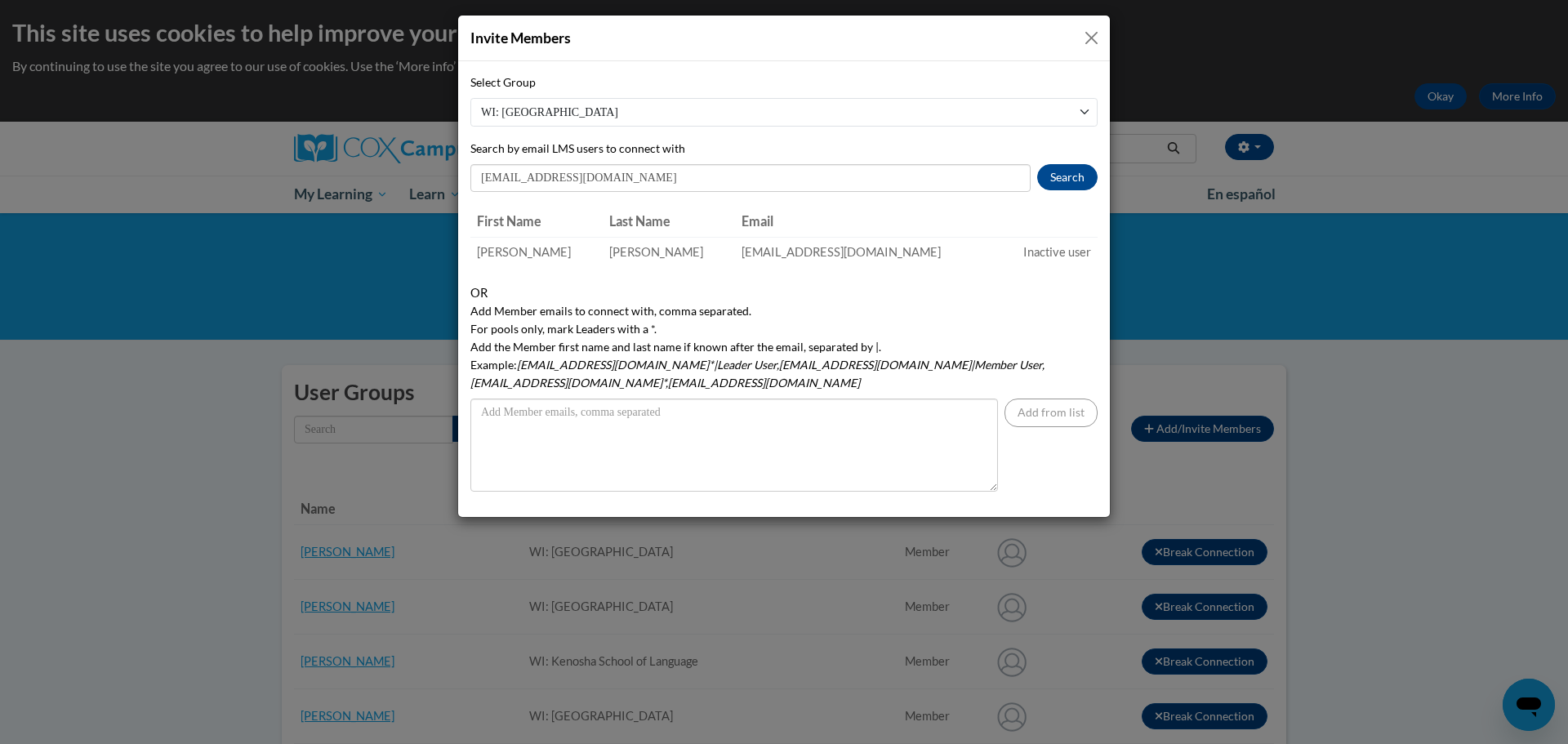
click at [470, 98] on select "WI: Kenosha School of Language WI: Nash Elementary School WI: ESL Department WI…" at bounding box center [784, 112] width 628 height 29
click at [654, 108] on select "WI: Kenosha School of Language WI: Nash Elementary School WI: ESL Department WI…" at bounding box center [784, 112] width 628 height 29
click at [1082, 181] on button "Search" at bounding box center [1067, 177] width 60 height 27
drag, startPoint x: 609, startPoint y: 181, endPoint x: 479, endPoint y: 174, distance: 130.2
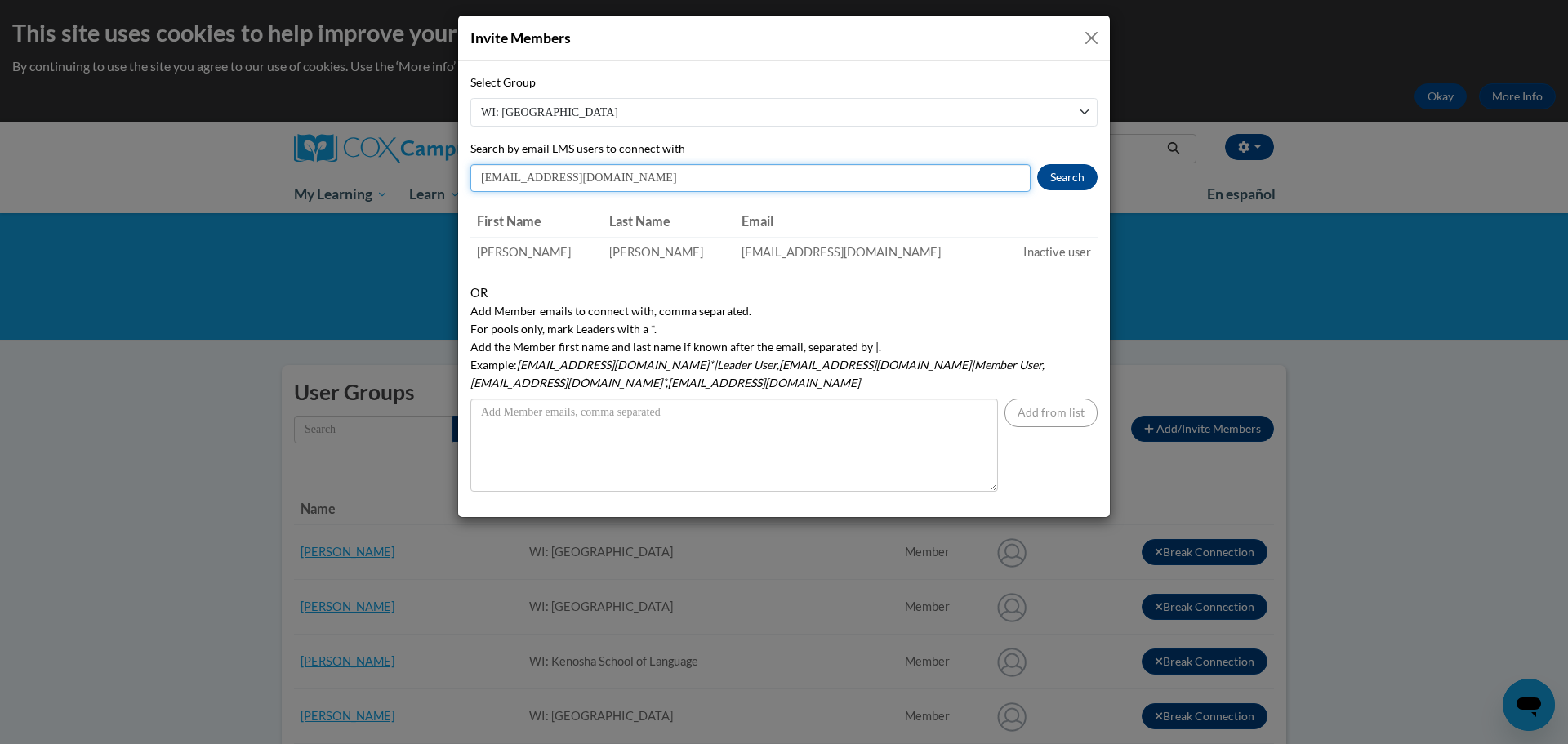
click at [479, 174] on input "rflesch@kusd.edu" at bounding box center [751, 178] width 561 height 28
click at [1058, 182] on button "Search" at bounding box center [1067, 177] width 60 height 27
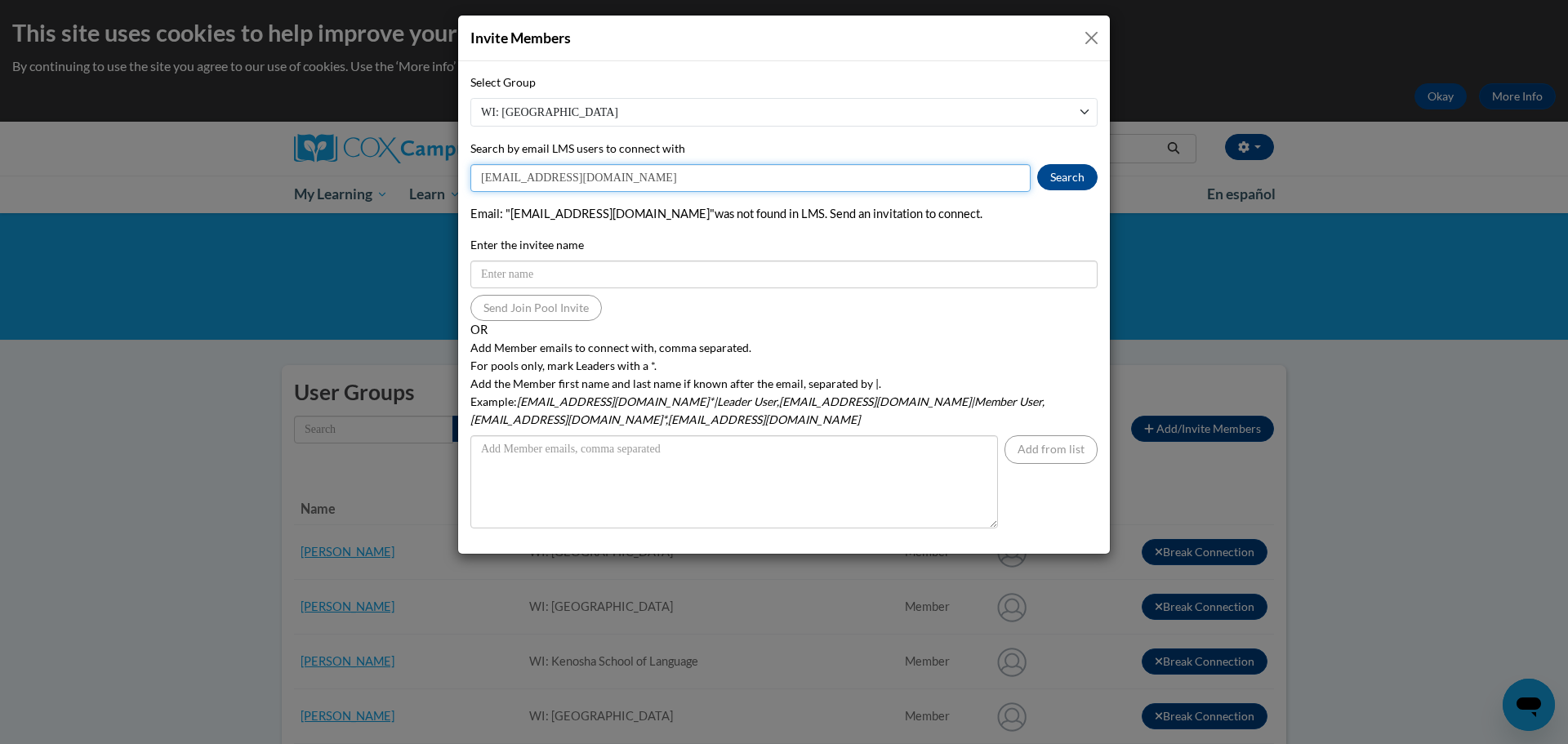
drag, startPoint x: 595, startPoint y: 183, endPoint x: 522, endPoint y: 184, distance: 73.0
click at [522, 184] on input "jfrank@kusd.edu" at bounding box center [751, 178] width 561 height 28
type input "jfrank@eachers.kusd.edu"
click at [1053, 180] on button "Search" at bounding box center [1067, 177] width 60 height 27
click at [627, 181] on input "jfrank@eachers.kusd.edu" at bounding box center [751, 178] width 561 height 28
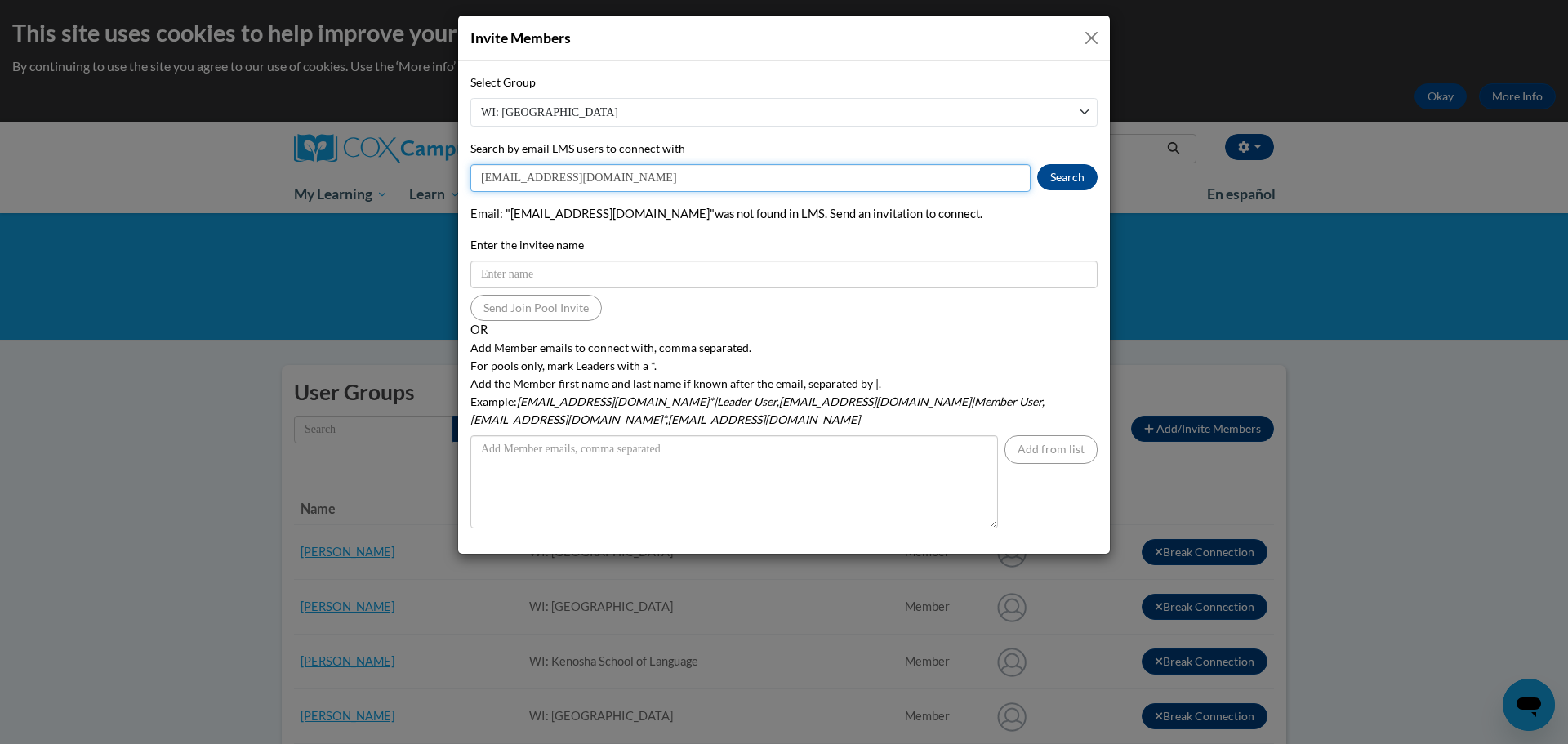
drag, startPoint x: 627, startPoint y: 181, endPoint x: 478, endPoint y: 182, distance: 149.0
click at [478, 182] on input "jfrank@eachers.kusd.edu" at bounding box center [751, 178] width 561 height 28
click at [527, 181] on input "Search by email LMS users to connect with" at bounding box center [751, 178] width 561 height 28
paste input "jjfrank"
click at [527, 181] on input "jjfrank" at bounding box center [751, 178] width 561 height 28
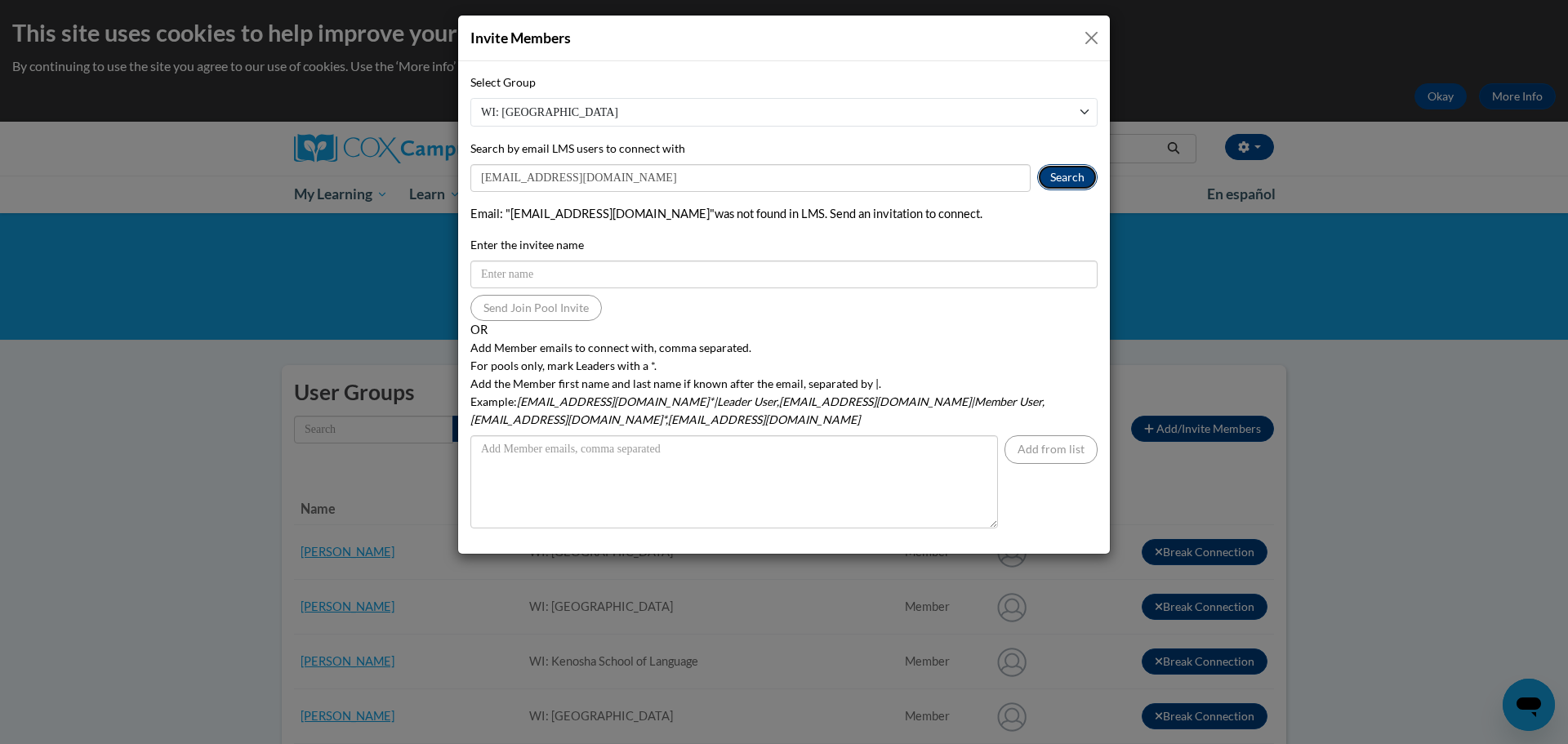
click at [1056, 176] on button "Search" at bounding box center [1067, 177] width 60 height 27
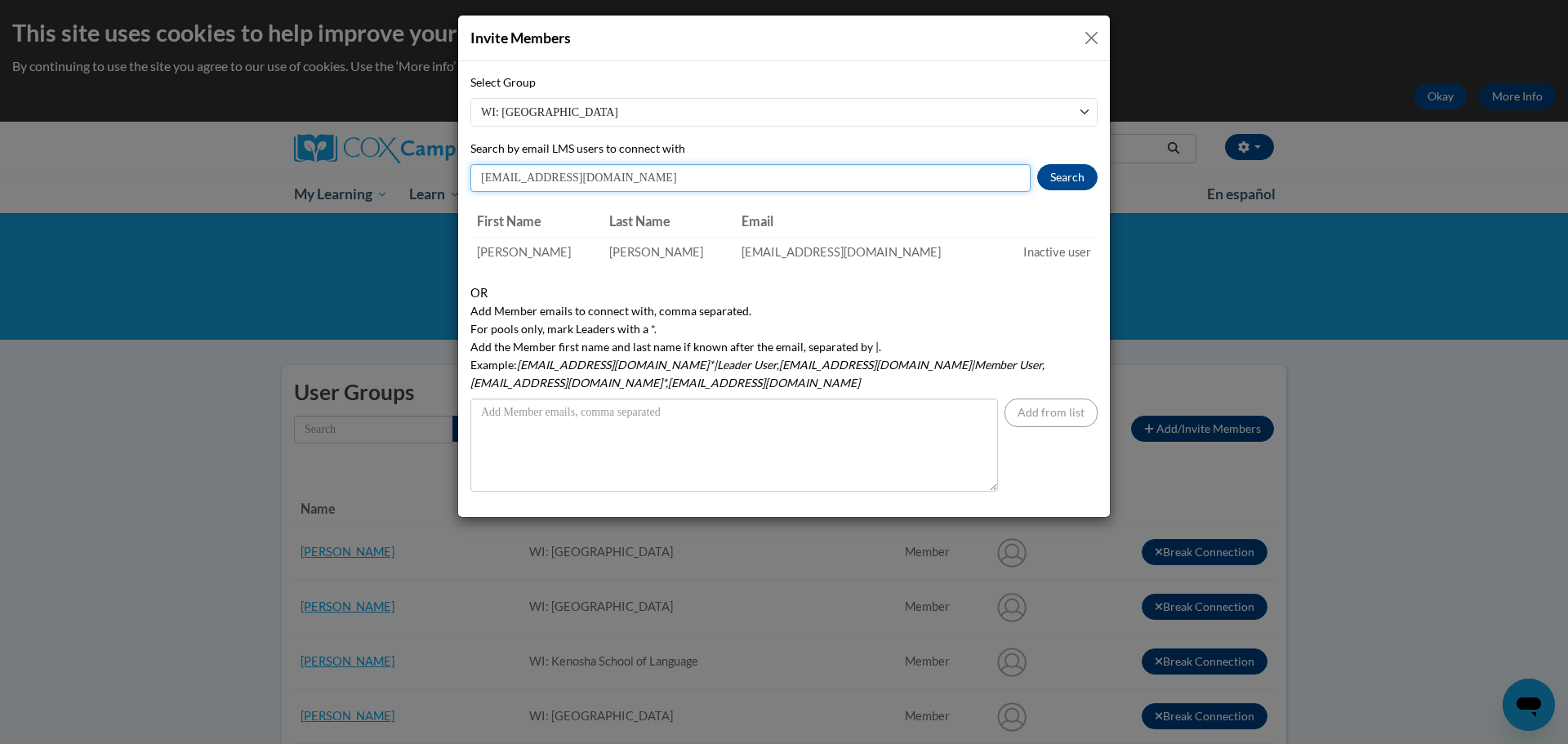
drag, startPoint x: 591, startPoint y: 178, endPoint x: 464, endPoint y: 180, distance: 127.0
click at [464, 180] on div "Select Group WI: Kenosha School of Language WI: Nash Elementary School WI: ESL …" at bounding box center [784, 288] width 652 height 456
click at [1085, 176] on button "Search" at bounding box center [1067, 177] width 60 height 27
drag, startPoint x: 579, startPoint y: 184, endPoint x: 468, endPoint y: 186, distance: 111.0
click at [470, 186] on input "dfranz@kusd.edu" at bounding box center [751, 178] width 561 height 28
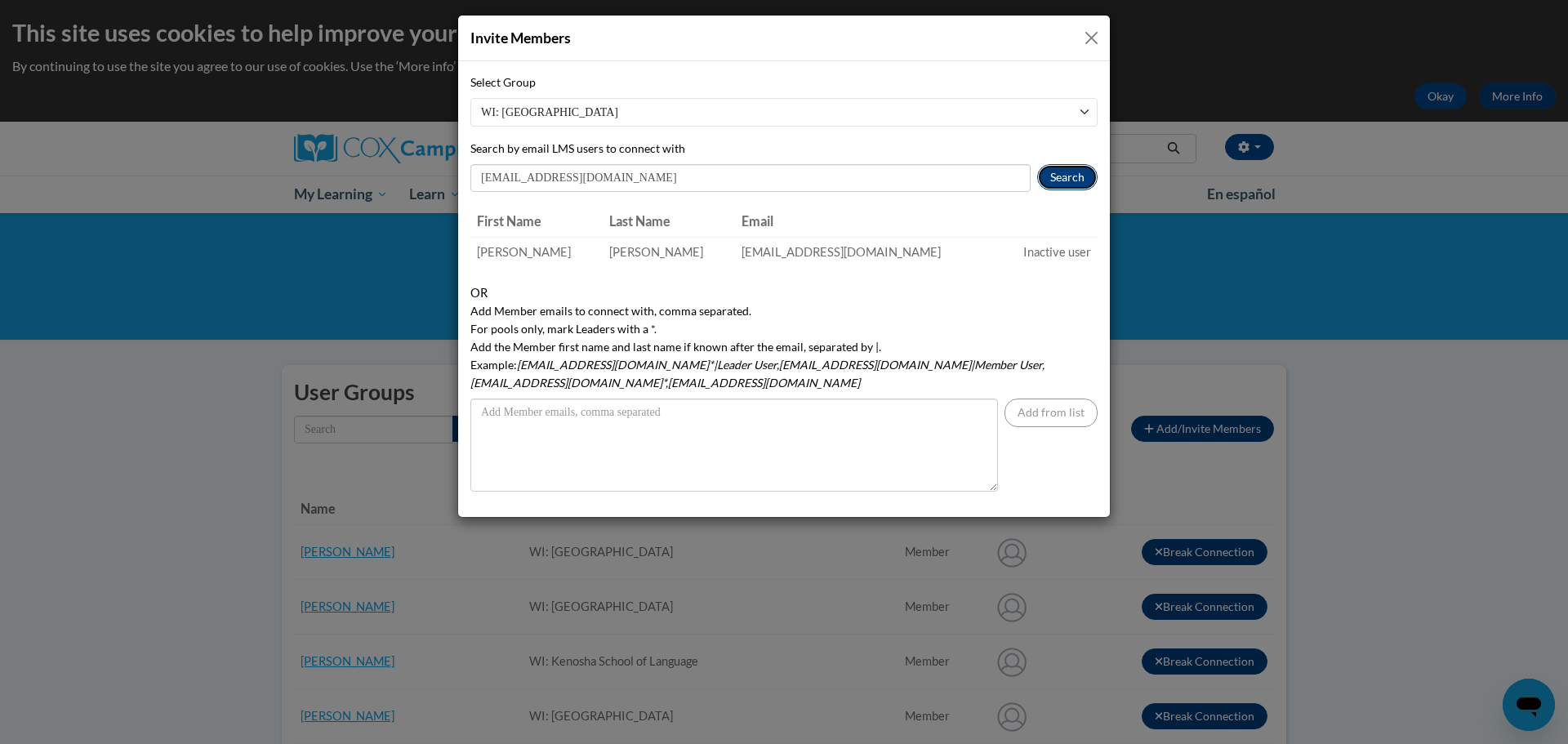
click at [1060, 181] on button "Search" at bounding box center [1067, 177] width 60 height 27
drag, startPoint x: 581, startPoint y: 179, endPoint x: 479, endPoint y: 185, distance: 102.2
click at [481, 185] on input "mgross@kusd.edu" at bounding box center [751, 178] width 561 height 28
click at [1055, 181] on button "Search" at bounding box center [1067, 177] width 60 height 27
drag, startPoint x: 585, startPoint y: 181, endPoint x: 468, endPoint y: 169, distance: 117.6
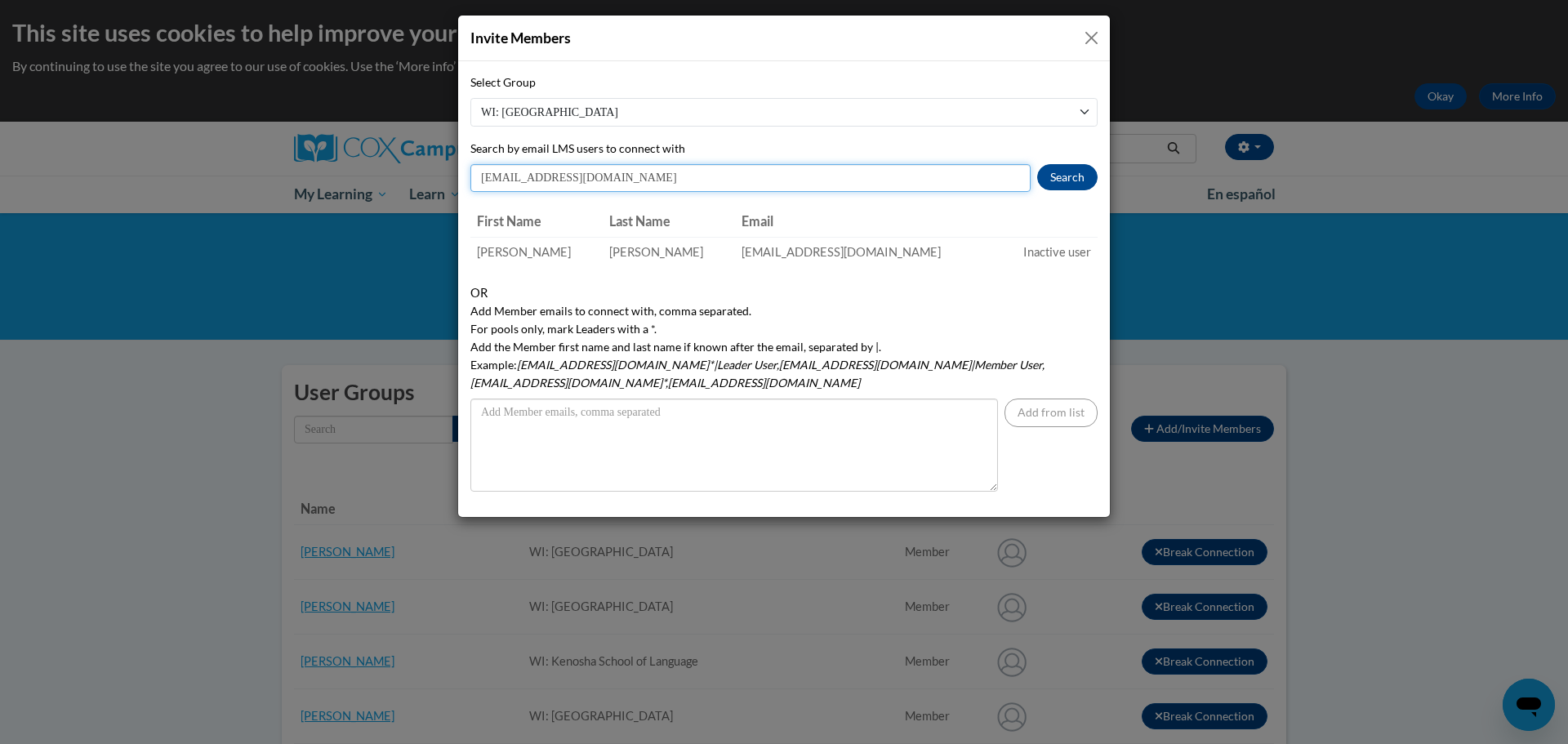
click at [468, 169] on div "Select Group WI: [GEOGRAPHIC_DATA] of Language WI: [PERSON_NAME][GEOGRAPHIC_DAT…" at bounding box center [784, 288] width 652 height 456
click at [1055, 175] on button "Search" at bounding box center [1067, 177] width 60 height 27
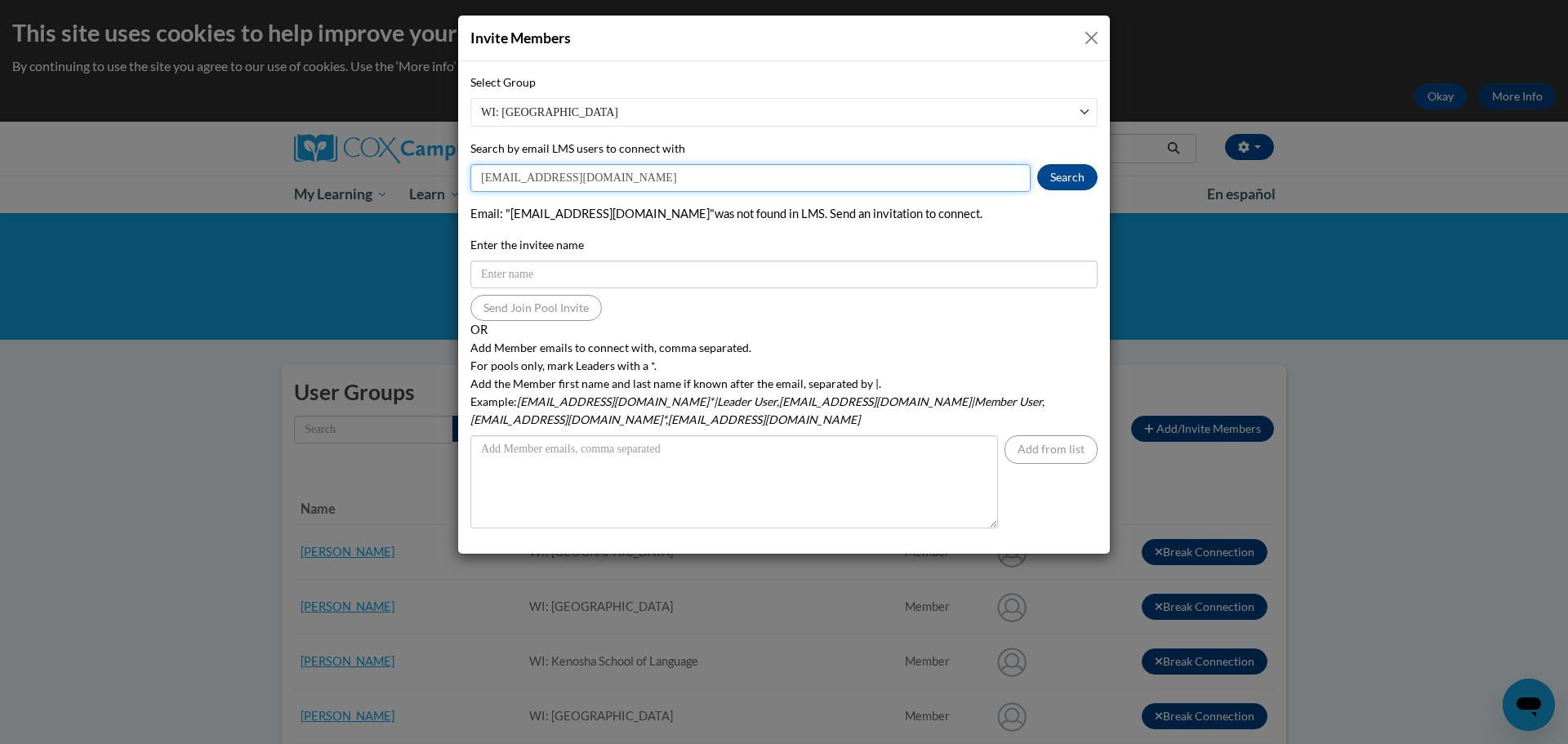
drag, startPoint x: 595, startPoint y: 186, endPoint x: 465, endPoint y: 172, distance: 130.8
click at [465, 172] on div "Select Group WI: [GEOGRAPHIC_DATA] of Language WI: [PERSON_NAME][GEOGRAPHIC_DAT…" at bounding box center [784, 307] width 652 height 493
type input "canderso@kusd.edu"
click at [1056, 176] on button "Search" at bounding box center [1067, 177] width 60 height 27
drag, startPoint x: 625, startPoint y: 180, endPoint x: 479, endPoint y: 178, distance: 146.0
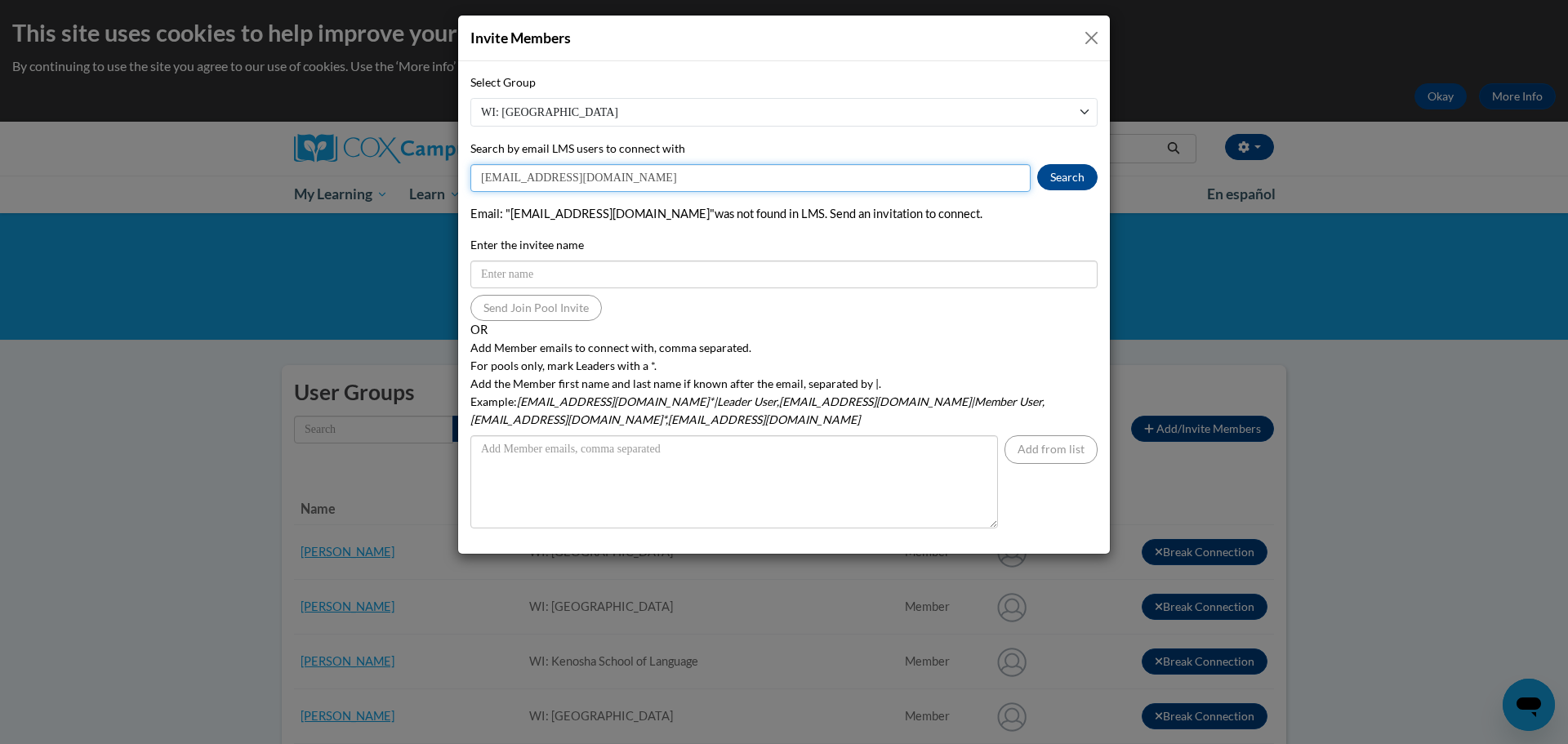
click at [479, 178] on input "canderso@kusd.edu" at bounding box center [751, 178] width 561 height 28
click at [556, 172] on input "Search by email LMS users to connect with" at bounding box center [751, 178] width 561 height 28
click at [1058, 182] on button "Search" at bounding box center [1067, 177] width 60 height 27
drag, startPoint x: 513, startPoint y: 181, endPoint x: 459, endPoint y: 174, distance: 54.5
click at [471, 181] on input "ckroes@teachers.kusd.edu" at bounding box center [751, 178] width 561 height 28
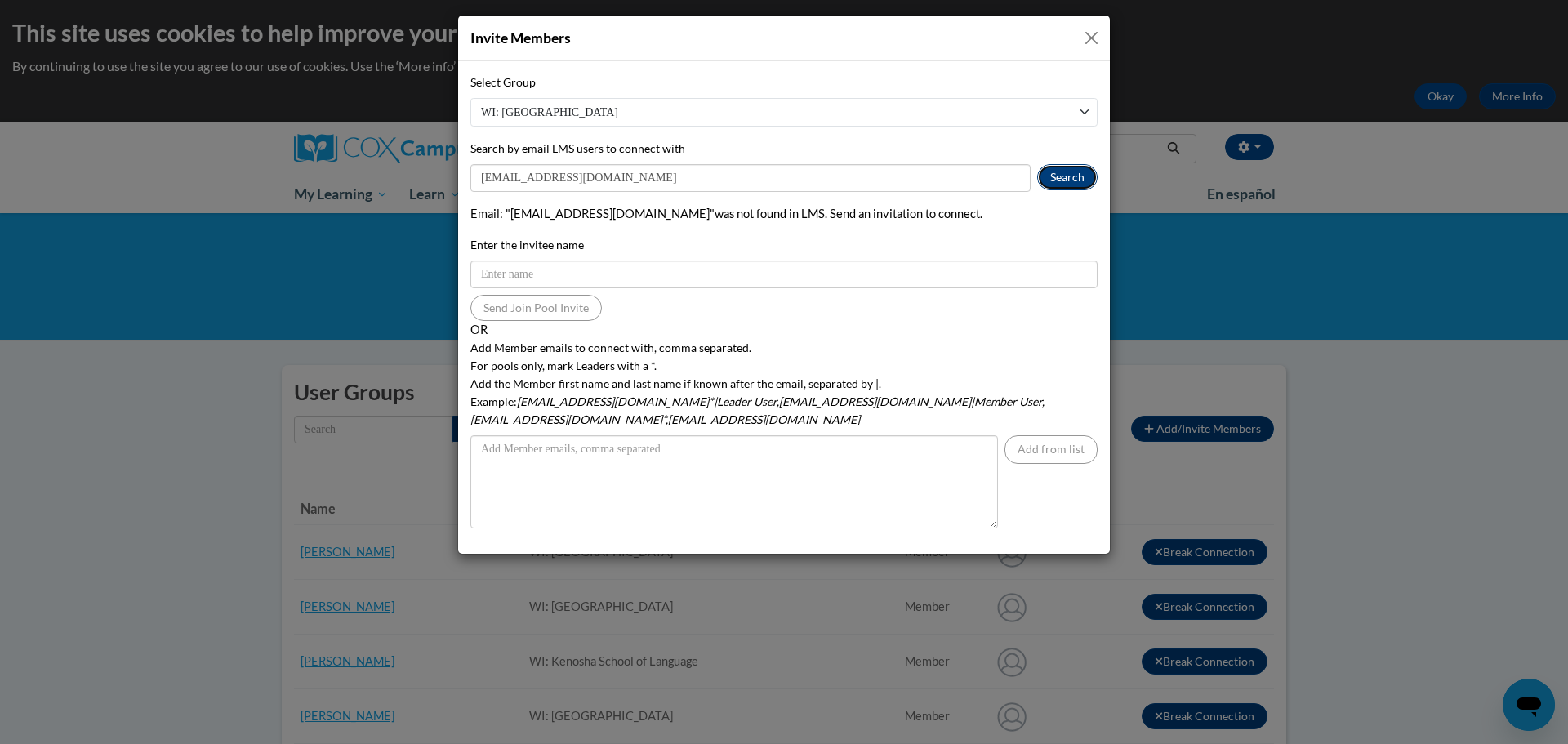
click at [1068, 178] on button "Search" at bounding box center [1067, 177] width 60 height 27
click at [1492, 491] on div "Invite Members Select Group WI: Kenosha School of Language WI: [PERSON_NAME][GE…" at bounding box center [784, 372] width 1568 height 744
drag, startPoint x: 636, startPoint y: 182, endPoint x: 446, endPoint y: 184, distance: 190.0
click at [454, 184] on div "Invite Members Select Group WI: Kenosha School of Language WI: [PERSON_NAME][GE…" at bounding box center [784, 372] width 1568 height 744
click at [555, 174] on input "canderso@teachers.kusd.edu" at bounding box center [751, 178] width 561 height 28
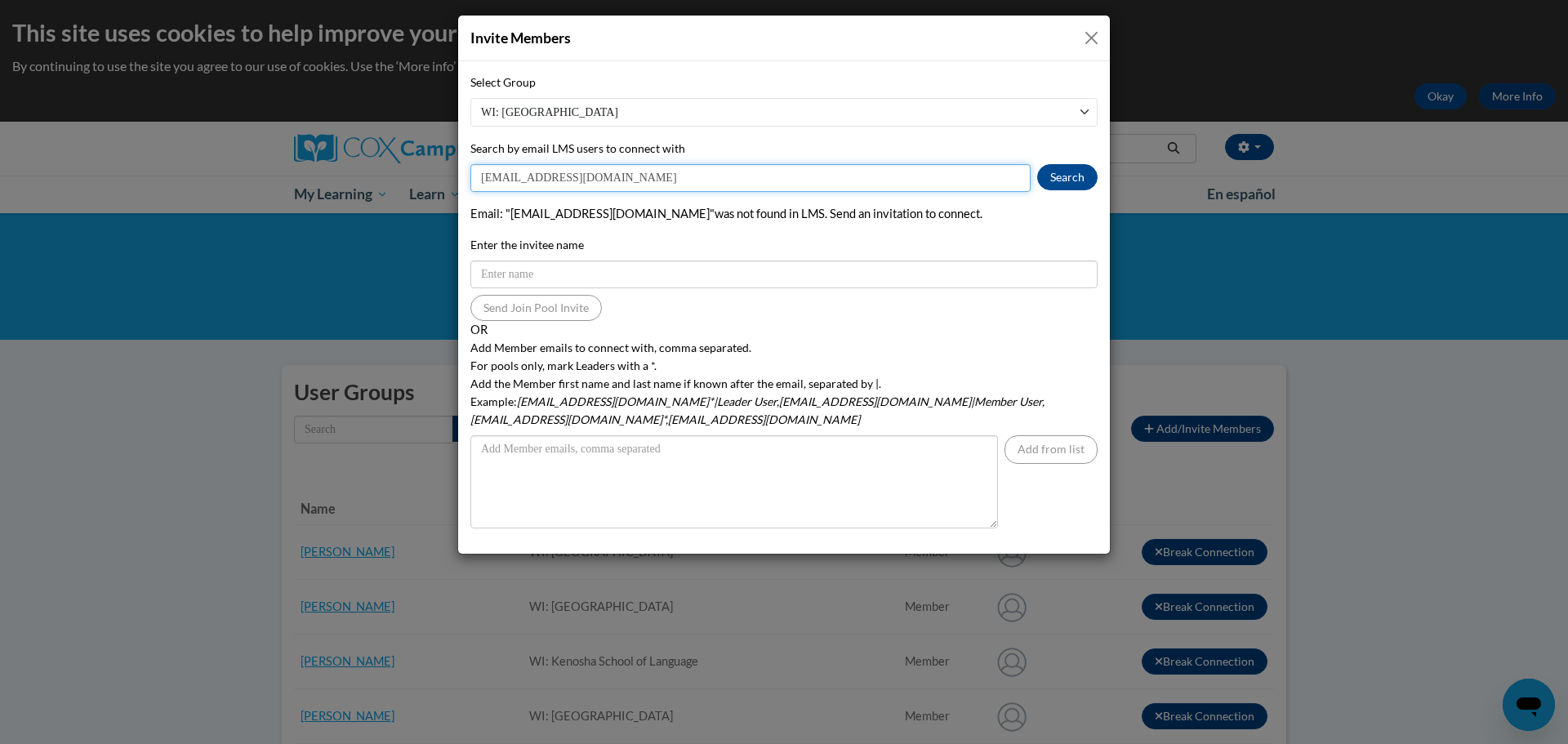
drag, startPoint x: 632, startPoint y: 178, endPoint x: 463, endPoint y: 173, distance: 169.1
click at [472, 176] on input "canderso@teachers.kusd.edu" at bounding box center [751, 178] width 561 height 28
paste input "kanders"
click at [1062, 181] on button "Search" at bounding box center [1067, 177] width 60 height 27
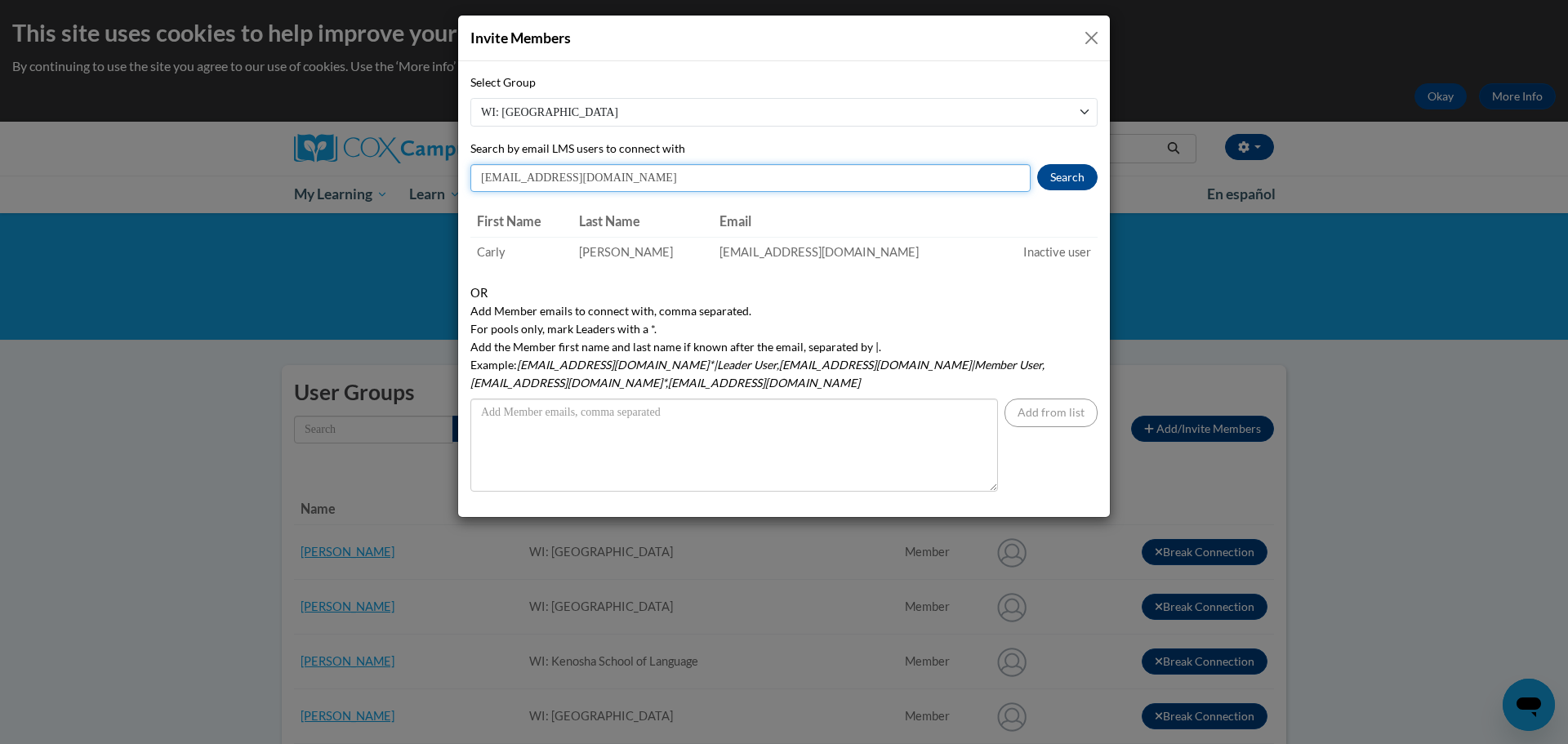
click at [512, 176] on input "ckanders@kusd.edu" at bounding box center [751, 178] width 561 height 28
click at [580, 178] on input "ckanders@kusd.edu" at bounding box center [751, 178] width 561 height 28
drag, startPoint x: 593, startPoint y: 176, endPoint x: 475, endPoint y: 166, distance: 118.4
click at [480, 170] on input "ckanders@kusd.edu" at bounding box center [751, 178] width 561 height 28
type input "v"
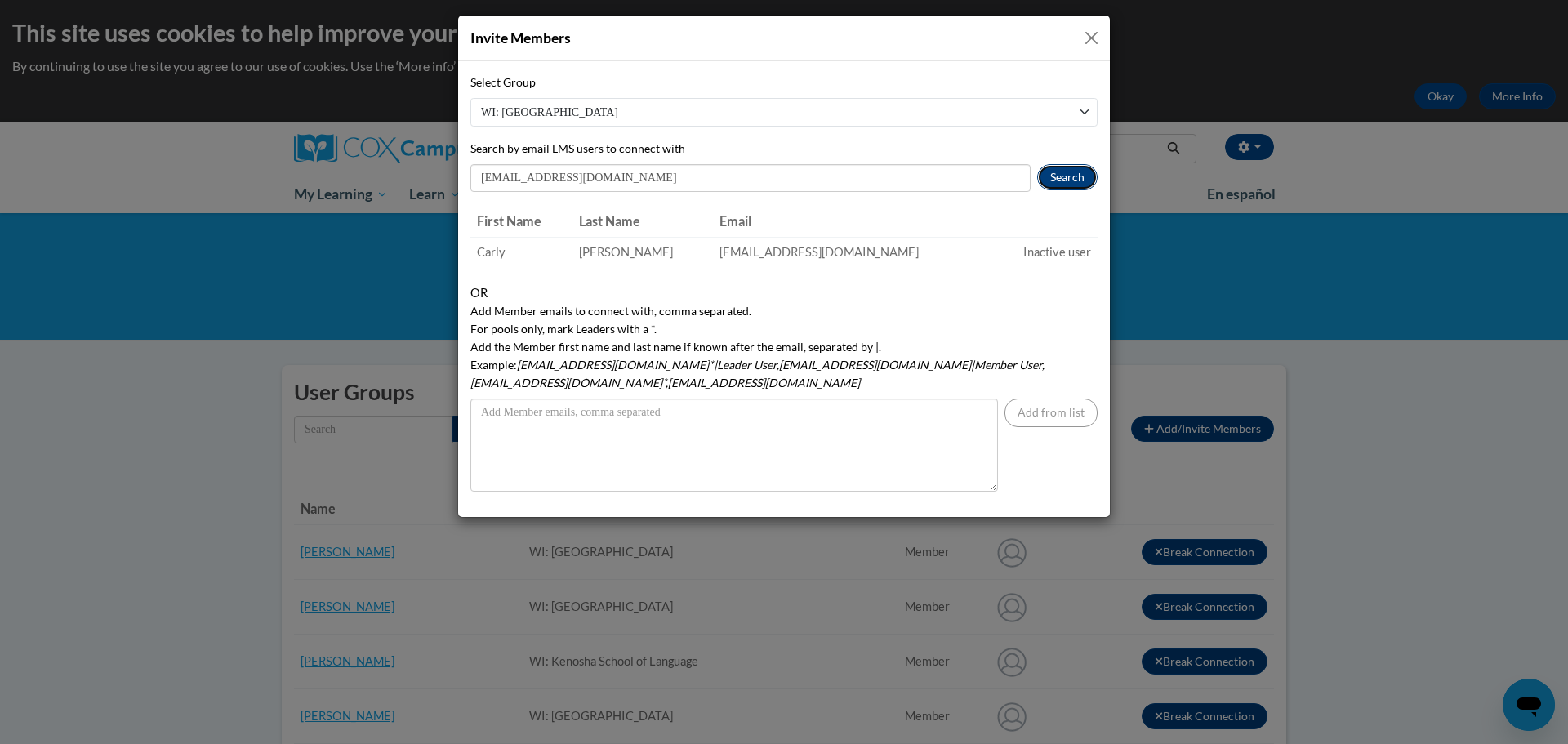
click at [1075, 178] on button "Search" at bounding box center [1067, 177] width 60 height 27
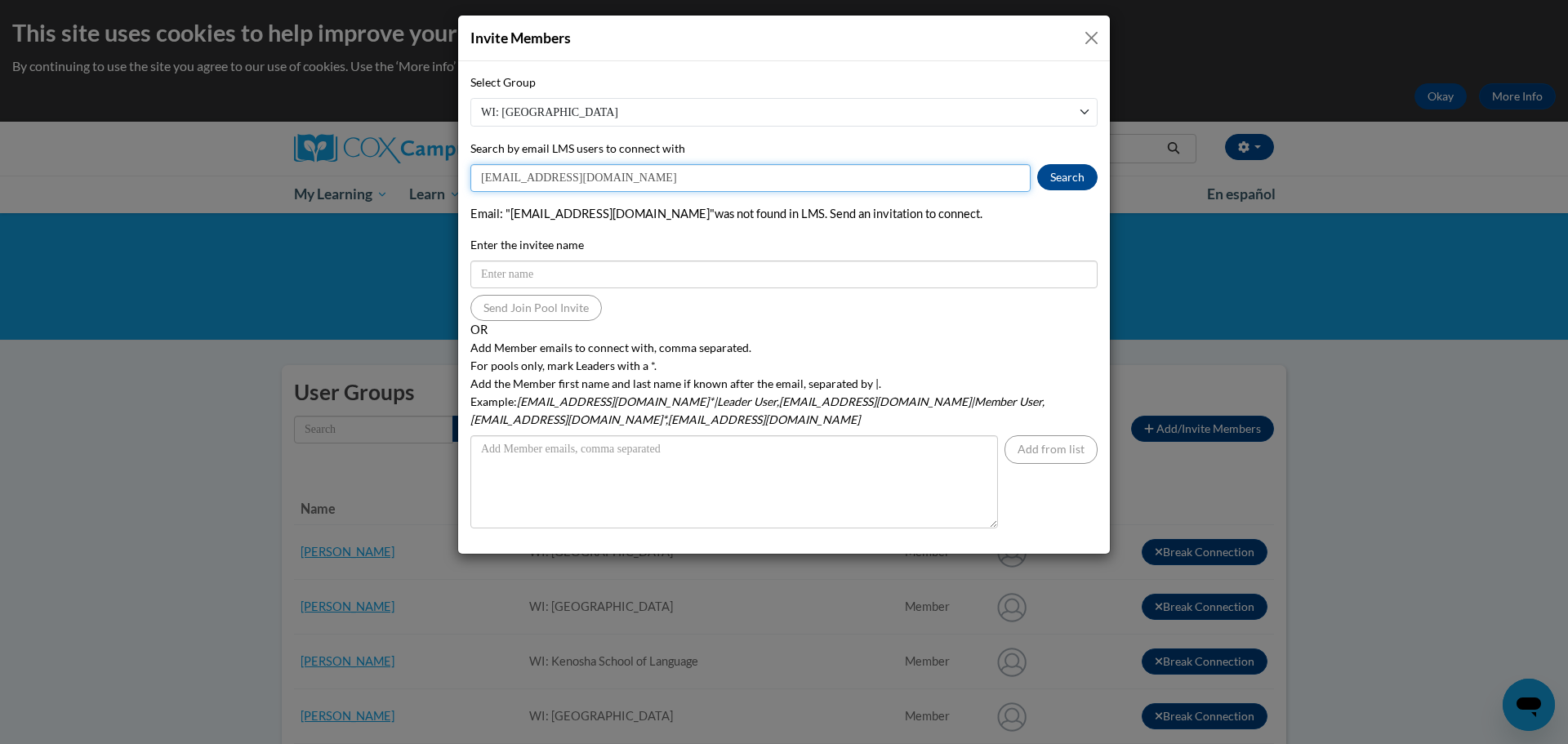
click at [593, 181] on input "vmuseiti@kusd.edu" at bounding box center [751, 178] width 561 height 28
drag, startPoint x: 596, startPoint y: 179, endPoint x: 474, endPoint y: 185, distance: 122.1
click at [476, 185] on input "vmuseiti@kusd.edu" at bounding box center [751, 178] width 561 height 28
click at [1471, 487] on div "Invite Members Select Group WI: Kenosha School of Language WI: Nash Elementary …" at bounding box center [784, 372] width 1568 height 744
click at [598, 178] on input "vmuseiti@kusd.edu" at bounding box center [751, 178] width 561 height 28
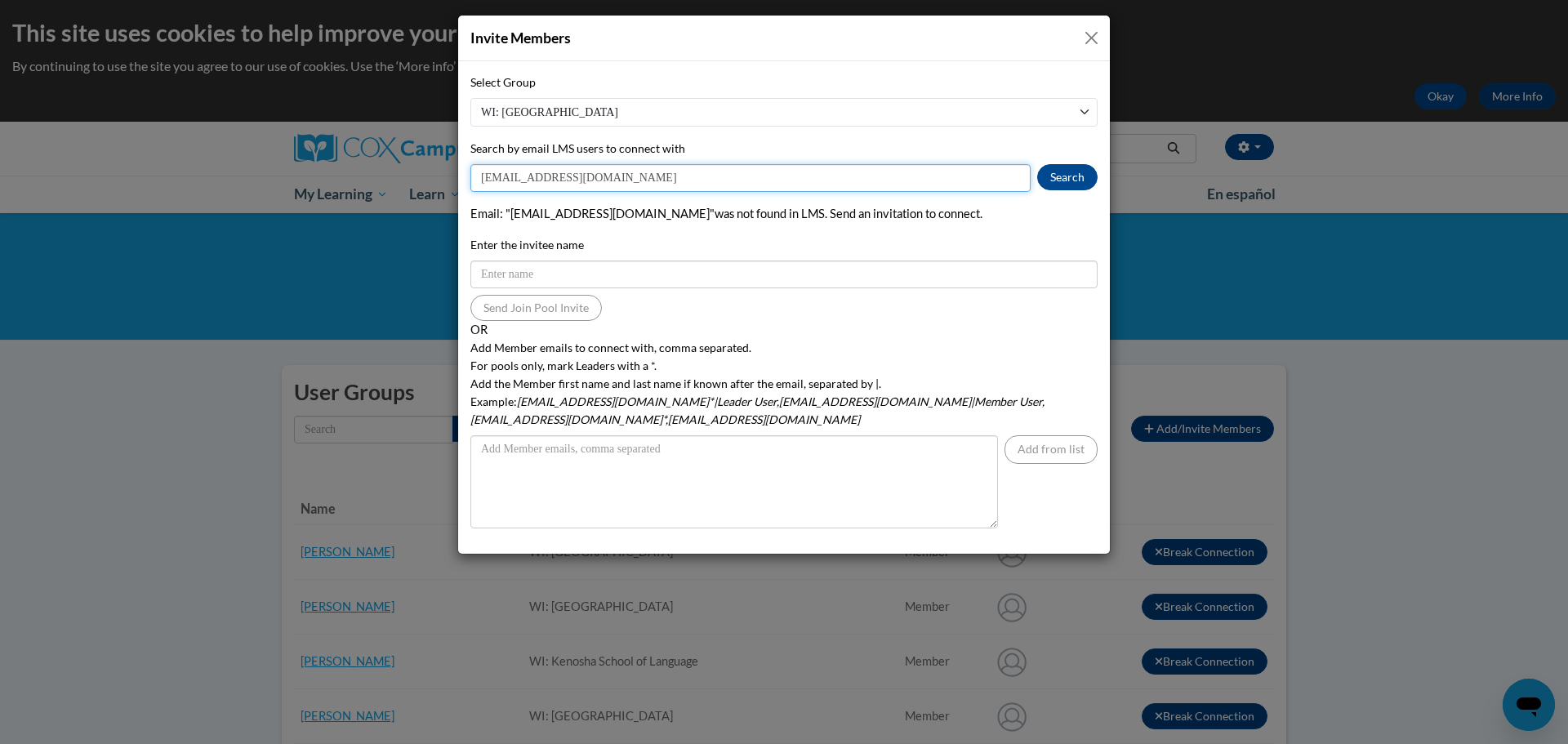
drag, startPoint x: 611, startPoint y: 181, endPoint x: 465, endPoint y: 176, distance: 146.1
click at [479, 185] on input "vmuseiti@kusd.edu" at bounding box center [751, 178] width 561 height 28
type input "vpadilla@kusd.edu"
click at [1058, 178] on button "Search" at bounding box center [1067, 177] width 60 height 27
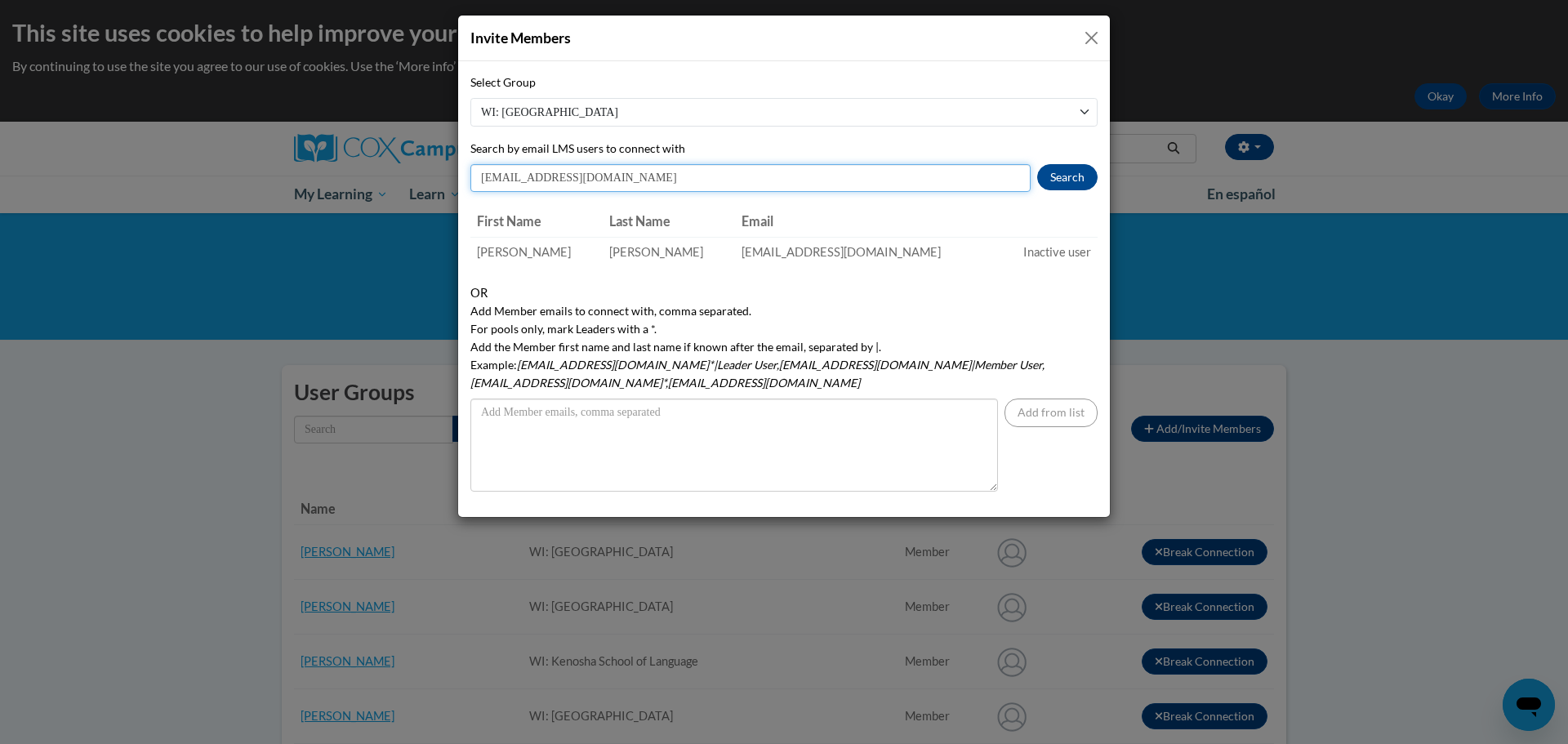
click at [603, 181] on input "vpadilla@kusd.edu" at bounding box center [751, 178] width 561 height 28
drag, startPoint x: 587, startPoint y: 175, endPoint x: 480, endPoint y: 176, distance: 107.0
click at [480, 176] on input "vpadilla@kusd.edu" at bounding box center [751, 178] width 561 height 28
click at [520, 182] on input "a" at bounding box center [751, 178] width 561 height 28
click at [1071, 176] on button "Search" at bounding box center [1067, 177] width 60 height 27
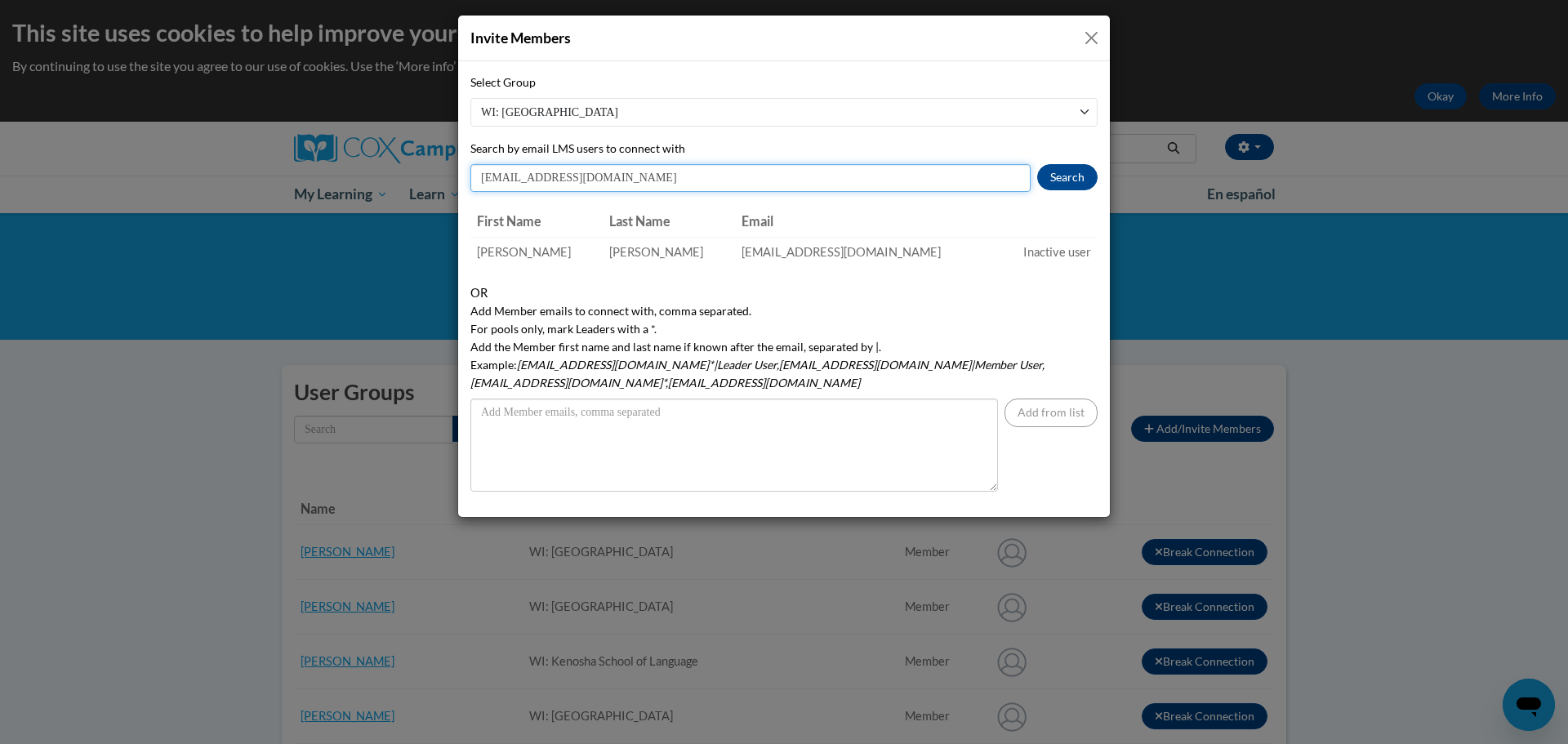
click at [596, 181] on input "anikula@kusd.edu" at bounding box center [751, 178] width 561 height 28
drag, startPoint x: 596, startPoint y: 181, endPoint x: 489, endPoint y: 182, distance: 107.0
click at [491, 183] on input "anikula@kusd.edu" at bounding box center [751, 178] width 561 height 28
click at [1047, 176] on button "Search" at bounding box center [1067, 177] width 60 height 27
click at [574, 182] on input "dorton@kusd.edu" at bounding box center [751, 178] width 561 height 28
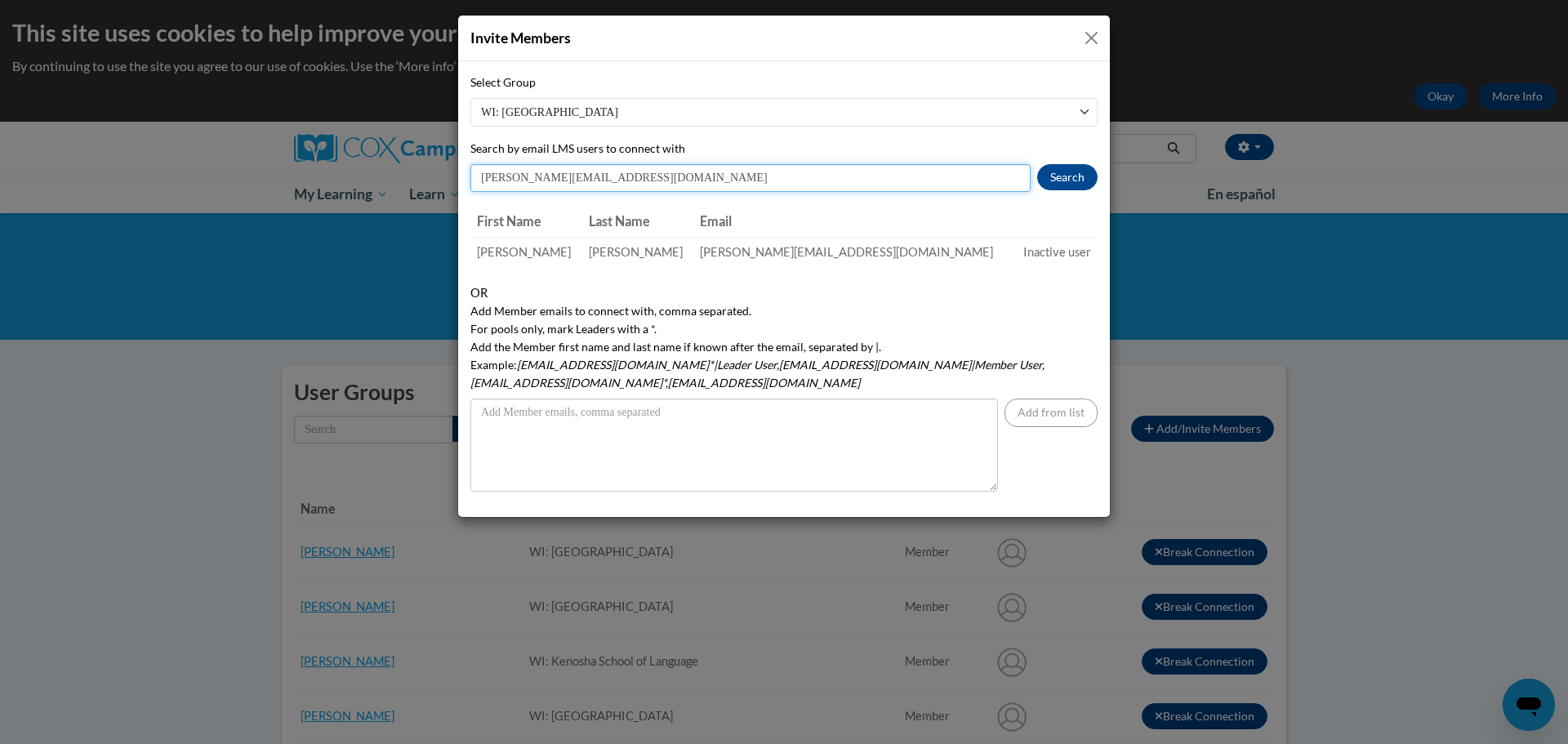
drag, startPoint x: 589, startPoint y: 176, endPoint x: 464, endPoint y: 173, distance: 125.0
click at [466, 171] on div "Select Group WI: Kenosha School of Language WI: Nash Elementary School WI: ESL …" at bounding box center [784, 288] width 652 height 456
click at [1055, 174] on button "Search" at bounding box center [1067, 177] width 60 height 27
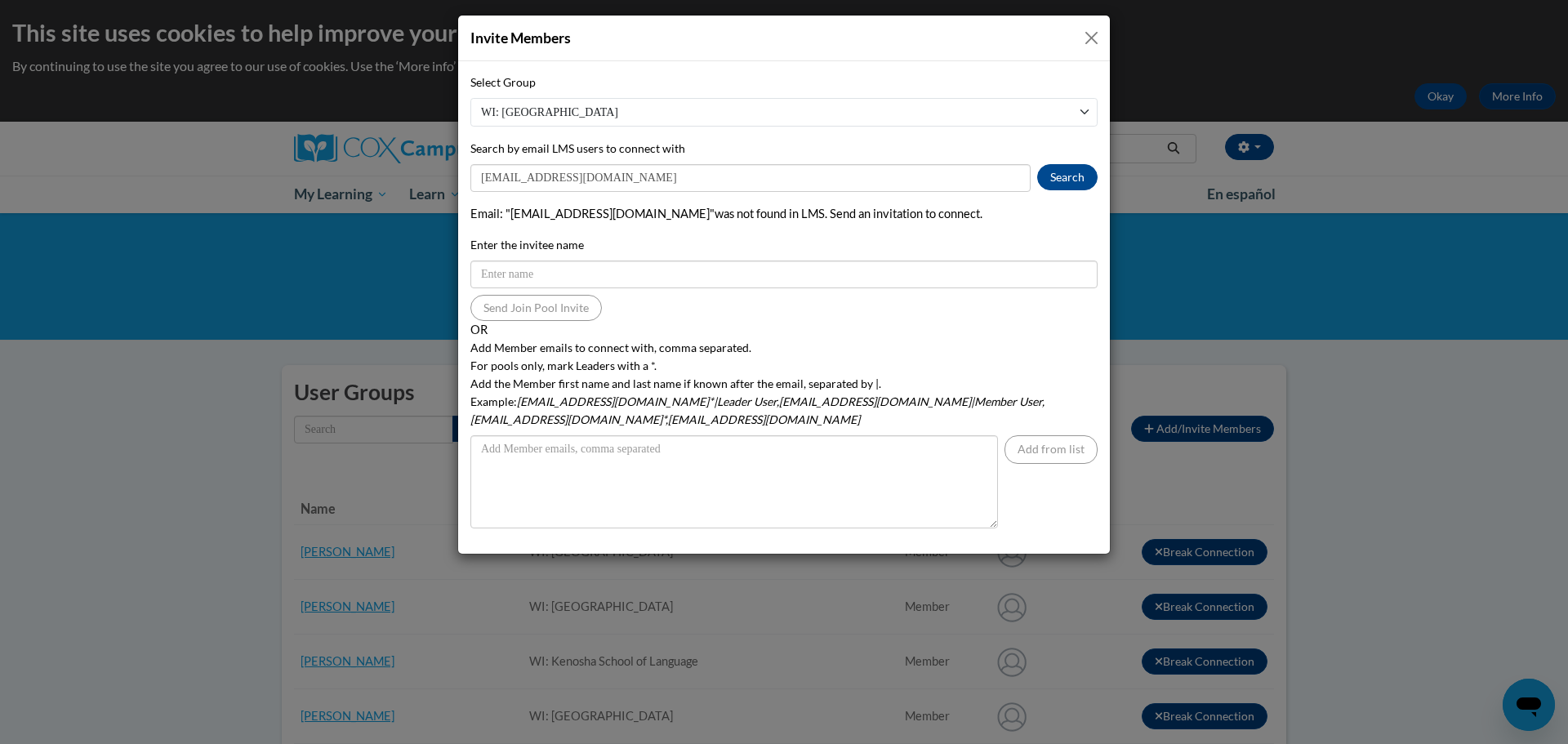
drag, startPoint x: 1422, startPoint y: 537, endPoint x: 1065, endPoint y: 392, distance: 385.3
click at [1423, 537] on div "Invite Members Select Group WI: Kenosha School of Language WI: Nash Elementary …" at bounding box center [784, 372] width 1568 height 744
click at [489, 179] on input "vlpadill@kusd.edu" at bounding box center [751, 178] width 561 height 28
click at [1066, 183] on button "Search" at bounding box center [1067, 177] width 60 height 27
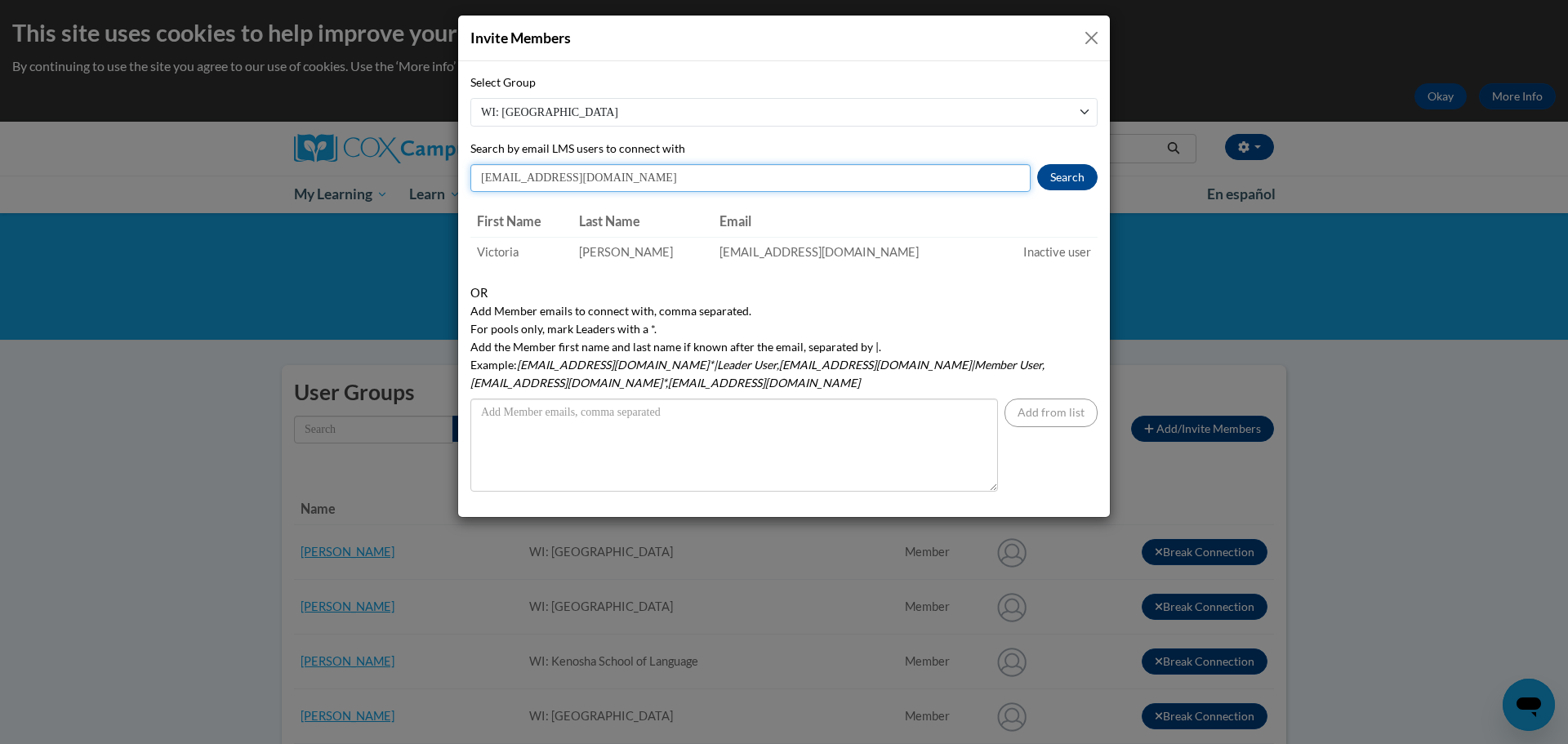
click at [587, 171] on input "vapadill@kusd.edu" at bounding box center [751, 178] width 561 height 28
drag, startPoint x: 589, startPoint y: 174, endPoint x: 469, endPoint y: 177, distance: 120.0
click at [476, 182] on input "vapadill@kusd.edu" at bounding box center [751, 178] width 561 height 28
click at [1053, 170] on button "Search" at bounding box center [1067, 177] width 60 height 27
click at [593, 184] on input "kpederso@kusd.edu" at bounding box center [751, 178] width 561 height 28
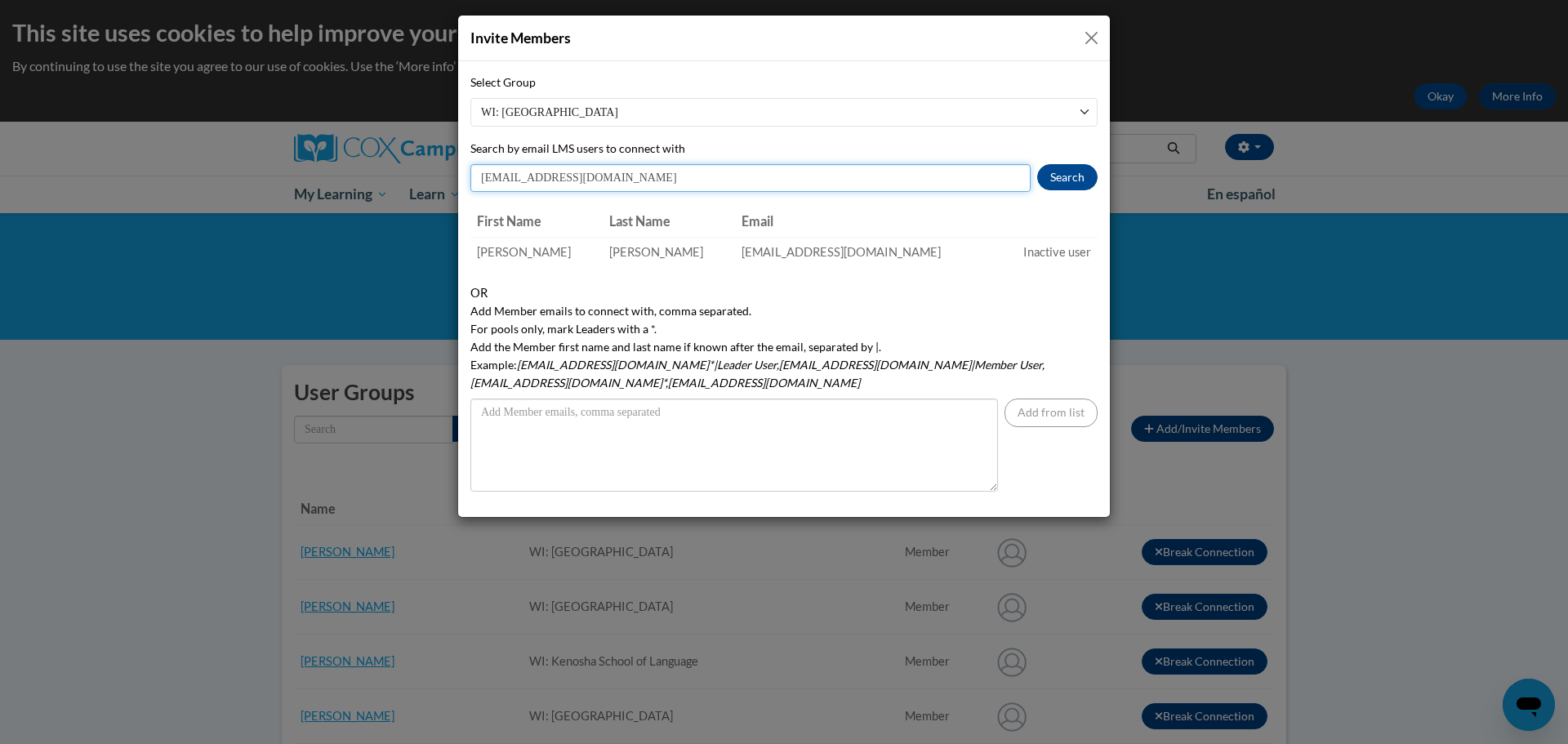
drag, startPoint x: 566, startPoint y: 179, endPoint x: 469, endPoint y: 176, distance: 97.0
click at [469, 176] on div "Select Group WI: Kenosha School of Language WI: Nash Elementary School WI: ESL …" at bounding box center [784, 288] width 652 height 456
click at [1052, 175] on button "Search" at bounding box center [1067, 177] width 60 height 27
click at [616, 175] on input "mschatzm@kusd.edu" at bounding box center [751, 178] width 561 height 28
drag, startPoint x: 608, startPoint y: 176, endPoint x: 468, endPoint y: 176, distance: 140.0
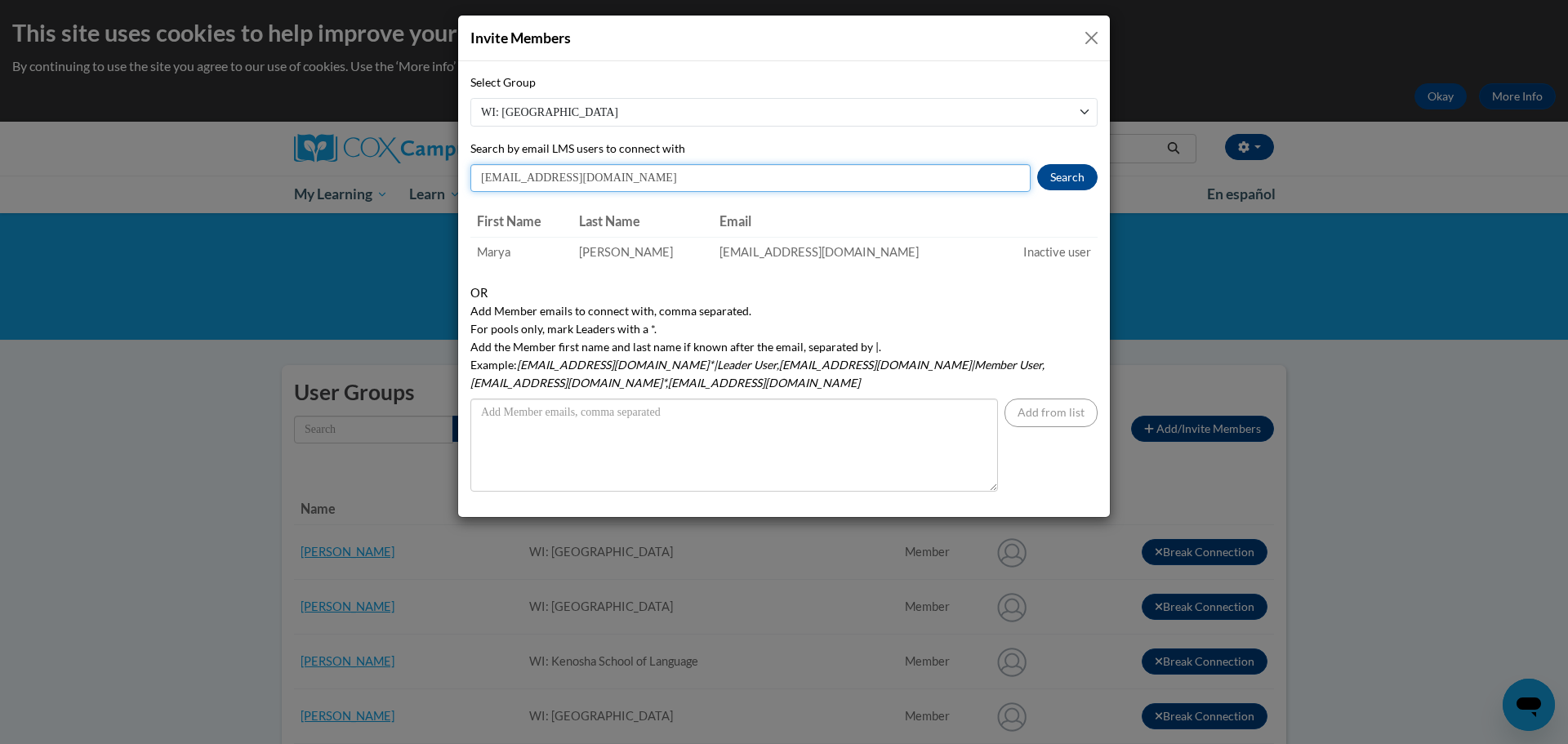
click at [470, 177] on input "mschatzm@kusd.edu" at bounding box center [751, 178] width 561 height 28
click at [1061, 185] on button "Search" at bounding box center [1067, 177] width 60 height 27
drag, startPoint x: 588, startPoint y: 176, endPoint x: 482, endPoint y: 173, distance: 106.0
click at [482, 173] on input "cschultz@kusd.edu" at bounding box center [751, 178] width 561 height 28
click at [1074, 180] on button "Search" at bounding box center [1067, 177] width 60 height 27
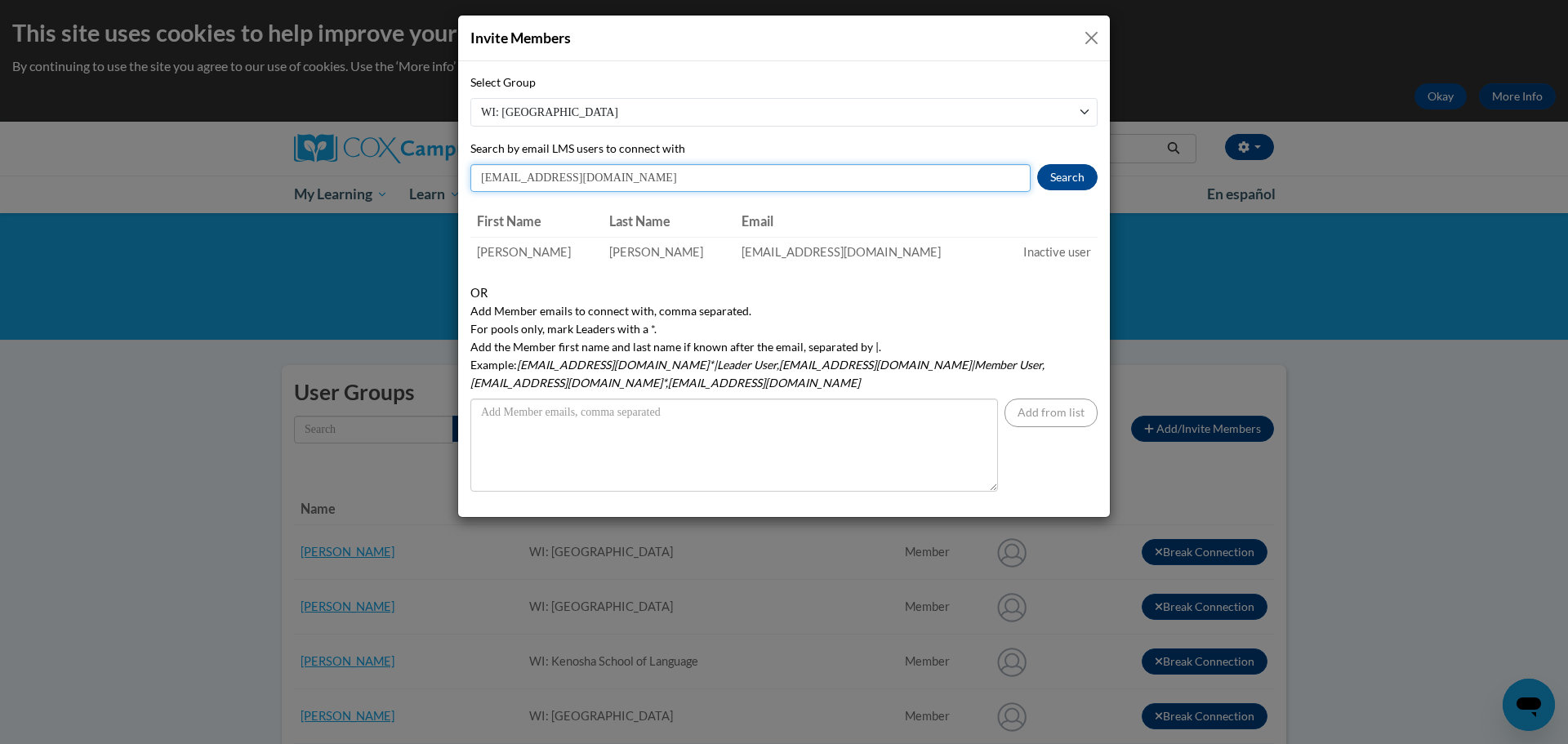
drag, startPoint x: 594, startPoint y: 177, endPoint x: 439, endPoint y: 162, distance: 155.7
click at [469, 174] on div "Select Group WI: Kenosha School of Language WI: Nash Elementary School WI: ESL …" at bounding box center [784, 288] width 652 height 456
click at [1051, 185] on button "Search" at bounding box center [1067, 177] width 60 height 27
drag, startPoint x: 595, startPoint y: 181, endPoint x: 477, endPoint y: 180, distance: 118.0
click at [477, 180] on input "eteague@kusd.edu" at bounding box center [751, 178] width 561 height 28
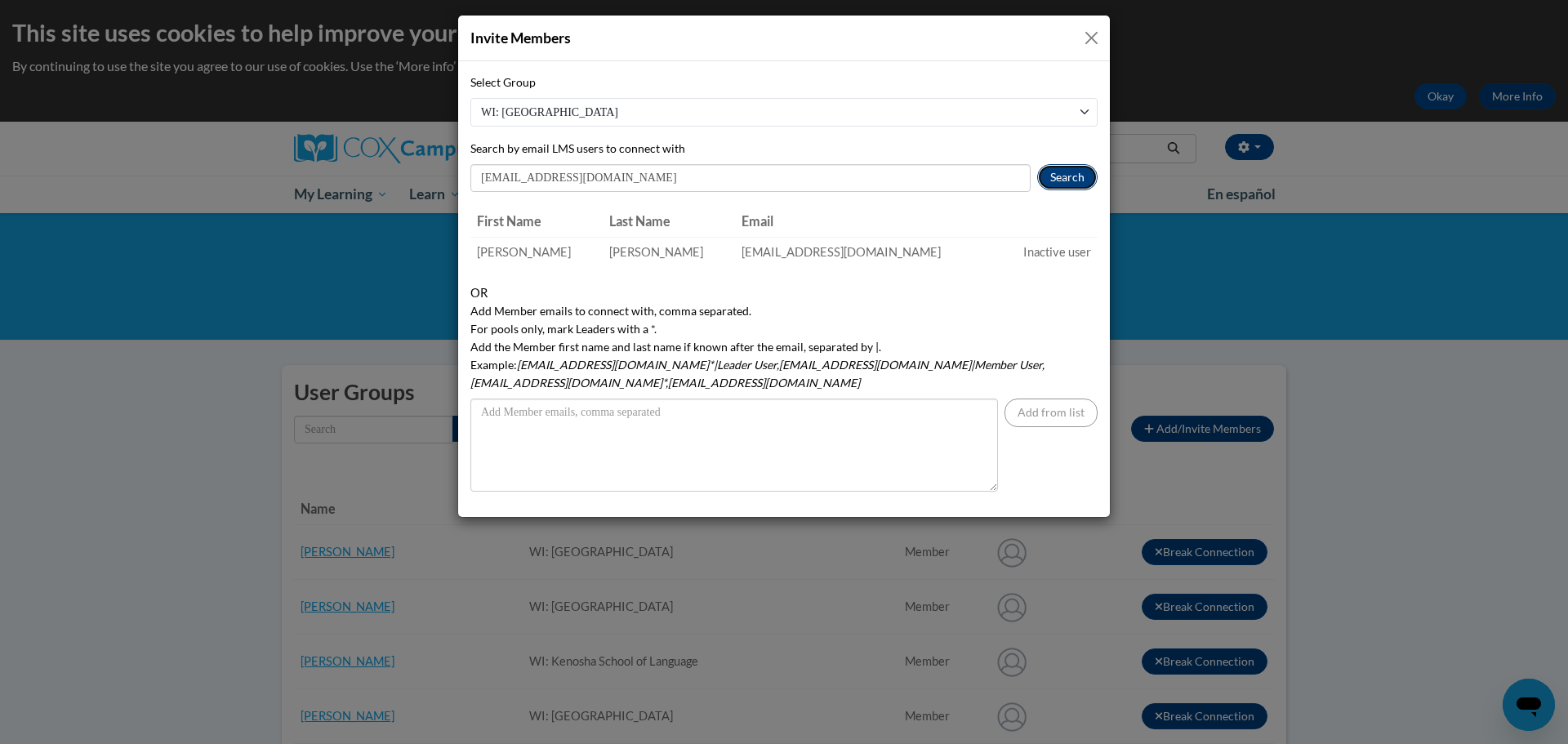
click at [1085, 181] on button "Search" at bounding box center [1067, 177] width 60 height 27
drag, startPoint x: 589, startPoint y: 183, endPoint x: 474, endPoint y: 185, distance: 115.0
click at [479, 186] on input "sweidner@kusd.edu" at bounding box center [751, 178] width 561 height 28
type input "aburmeis@kusd.edu"
click at [1131, 169] on div "Invite Members Select Group WI: Kenosha School of Language WI: Nash Elementary …" at bounding box center [784, 372] width 1568 height 744
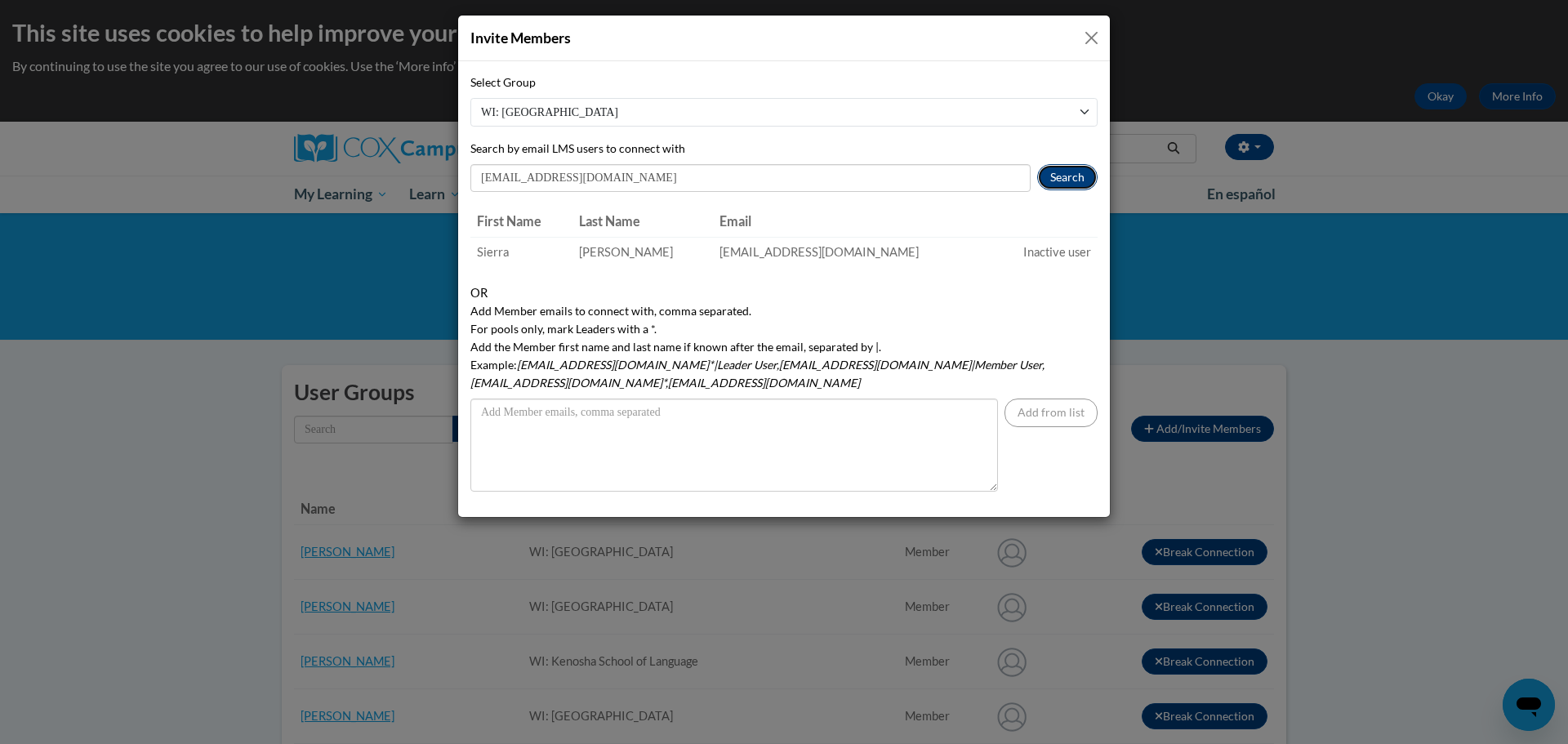
click at [1092, 178] on button "Search" at bounding box center [1067, 177] width 60 height 27
click at [1090, 31] on button "Close" at bounding box center [1091, 37] width 21 height 21
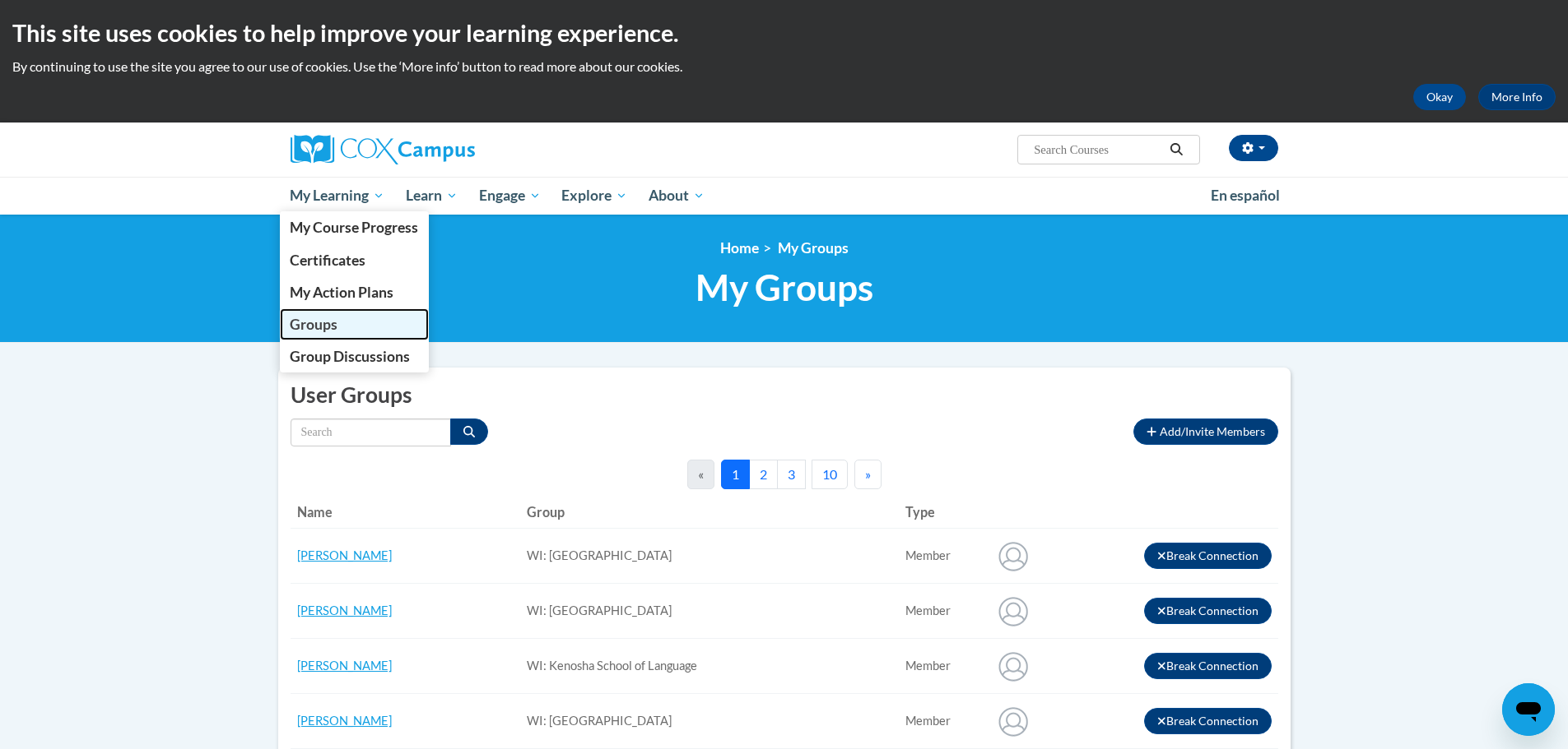
click at [308, 322] on span "Groups" at bounding box center [313, 324] width 48 height 17
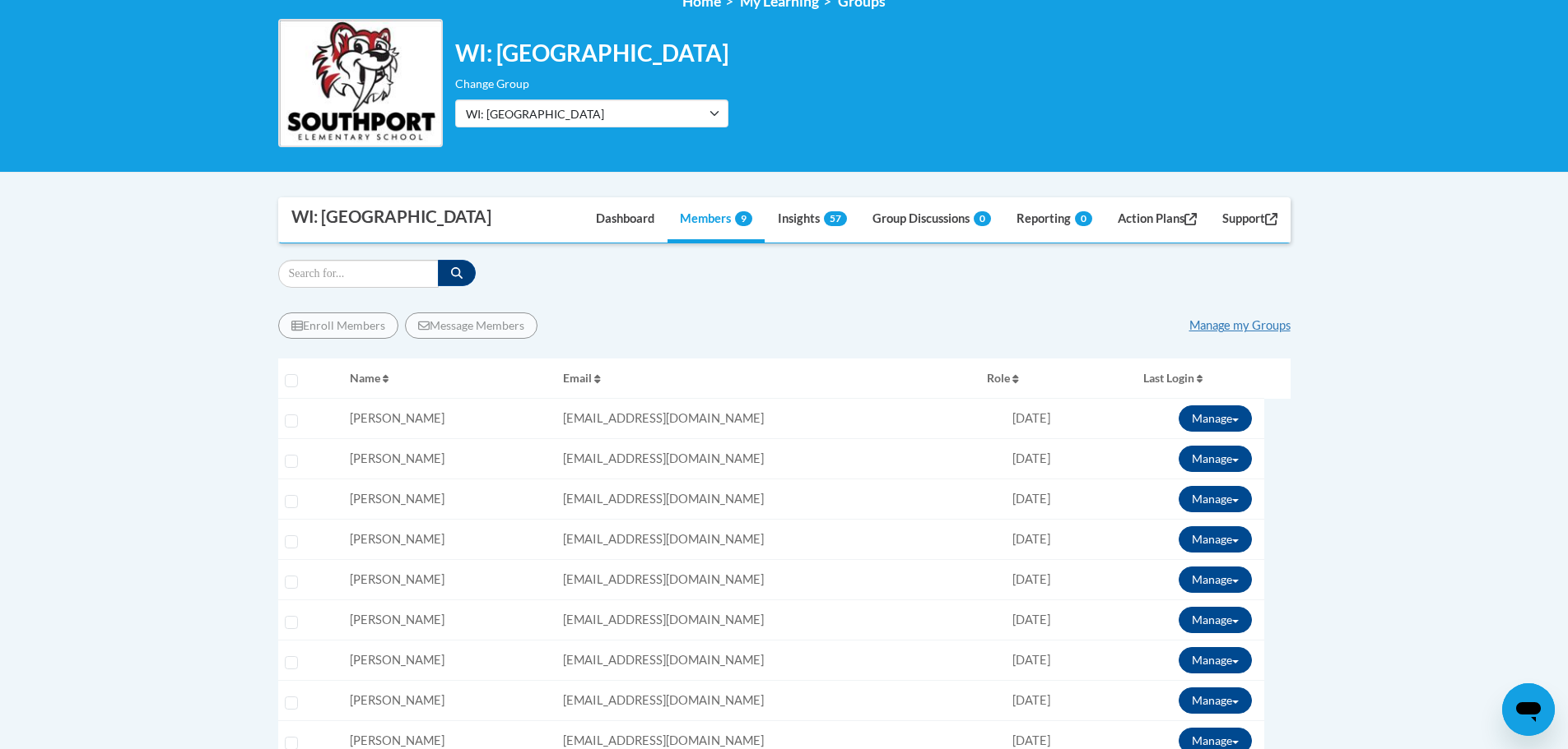
scroll to position [329, 0]
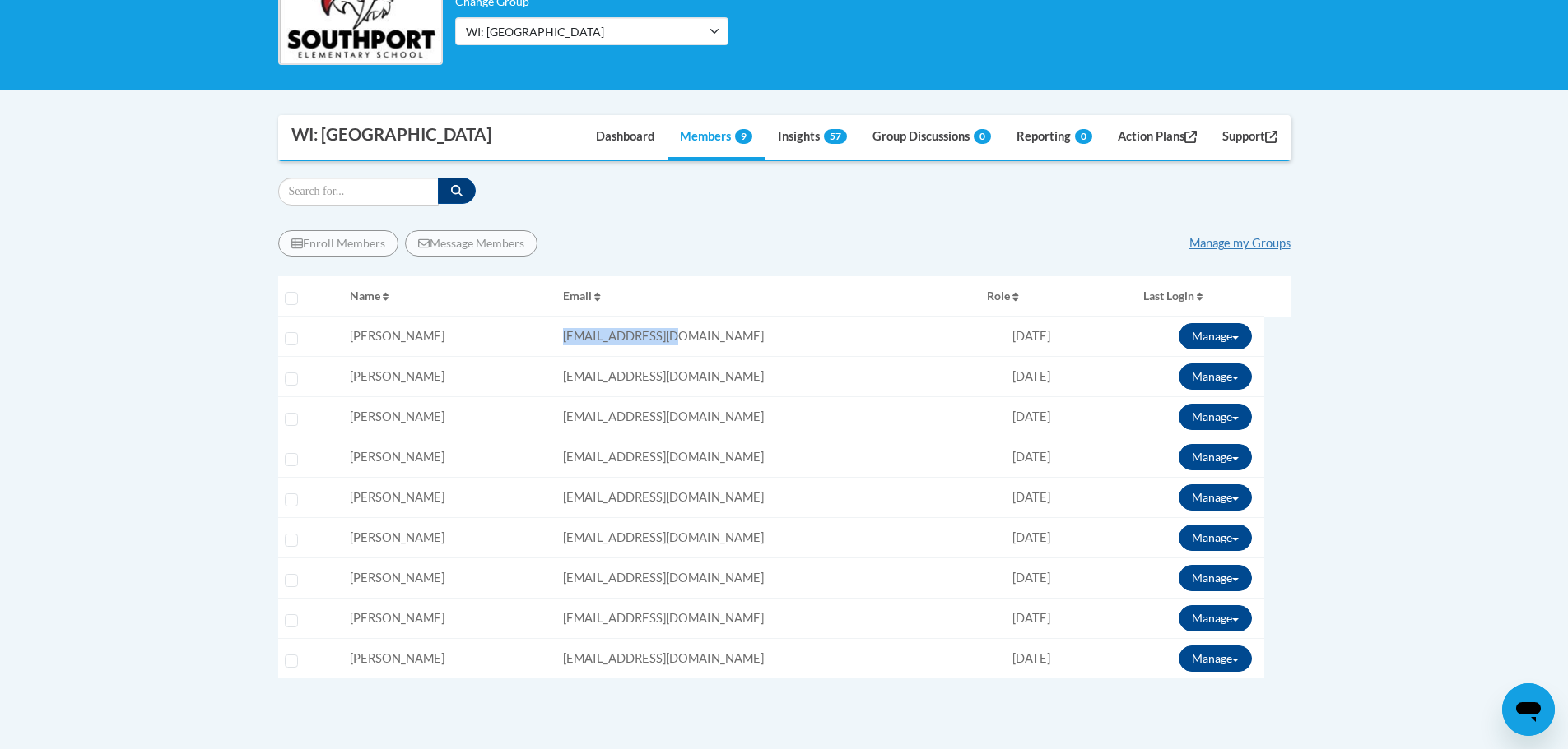
drag, startPoint x: 706, startPoint y: 342, endPoint x: 555, endPoint y: 337, distance: 151.1
click at [555, 337] on tr "Select learner Name: [PERSON_NAME] Email: [EMAIL_ADDRESS][DOMAIN_NAME] Role: Me…" at bounding box center [784, 337] width 1012 height 41
copy tr "Email: [EMAIL_ADDRESS][DOMAIN_NAME]"
click at [682, 385] on td "Email: [EMAIL_ADDRESS][DOMAIN_NAME]" at bounding box center [768, 376] width 424 height 41
drag, startPoint x: 703, startPoint y: 380, endPoint x: 544, endPoint y: 375, distance: 159.1
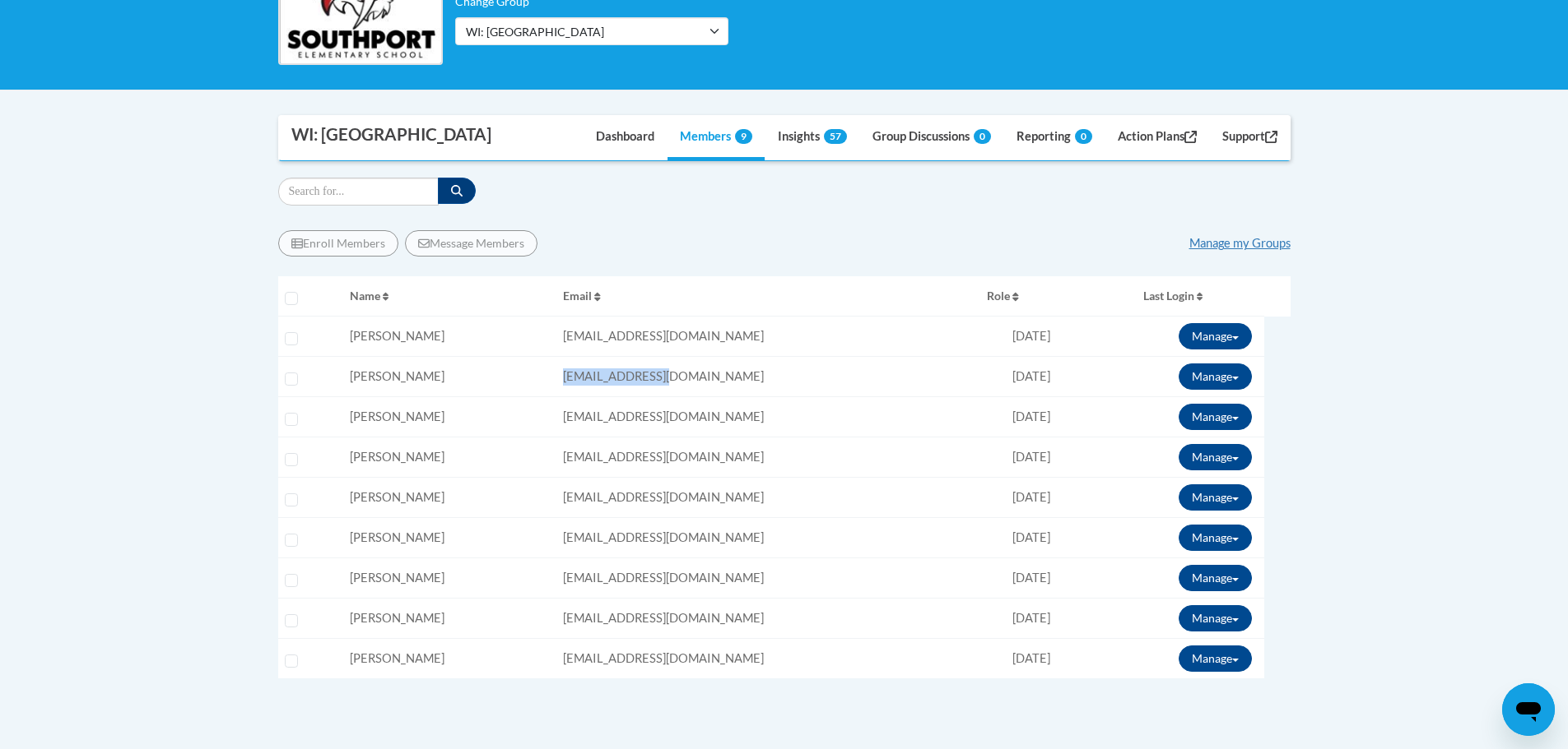
click at [558, 379] on tr "Select learner Name: [PERSON_NAME] Email: [EMAIL_ADDRESS][DOMAIN_NAME] Role: Me…" at bounding box center [784, 376] width 1012 height 41
copy tr "Email: [EMAIL_ADDRESS][DOMAIN_NAME]"
drag, startPoint x: 691, startPoint y: 417, endPoint x: 505, endPoint y: 429, distance: 186.4
click at [551, 424] on tr "Select learner Name: [PERSON_NAME] Email: [EMAIL_ADDRESS][DOMAIN_NAME] Role: Me…" at bounding box center [784, 417] width 1012 height 41
copy tr "Email: [EMAIL_ADDRESS][DOMAIN_NAME]"
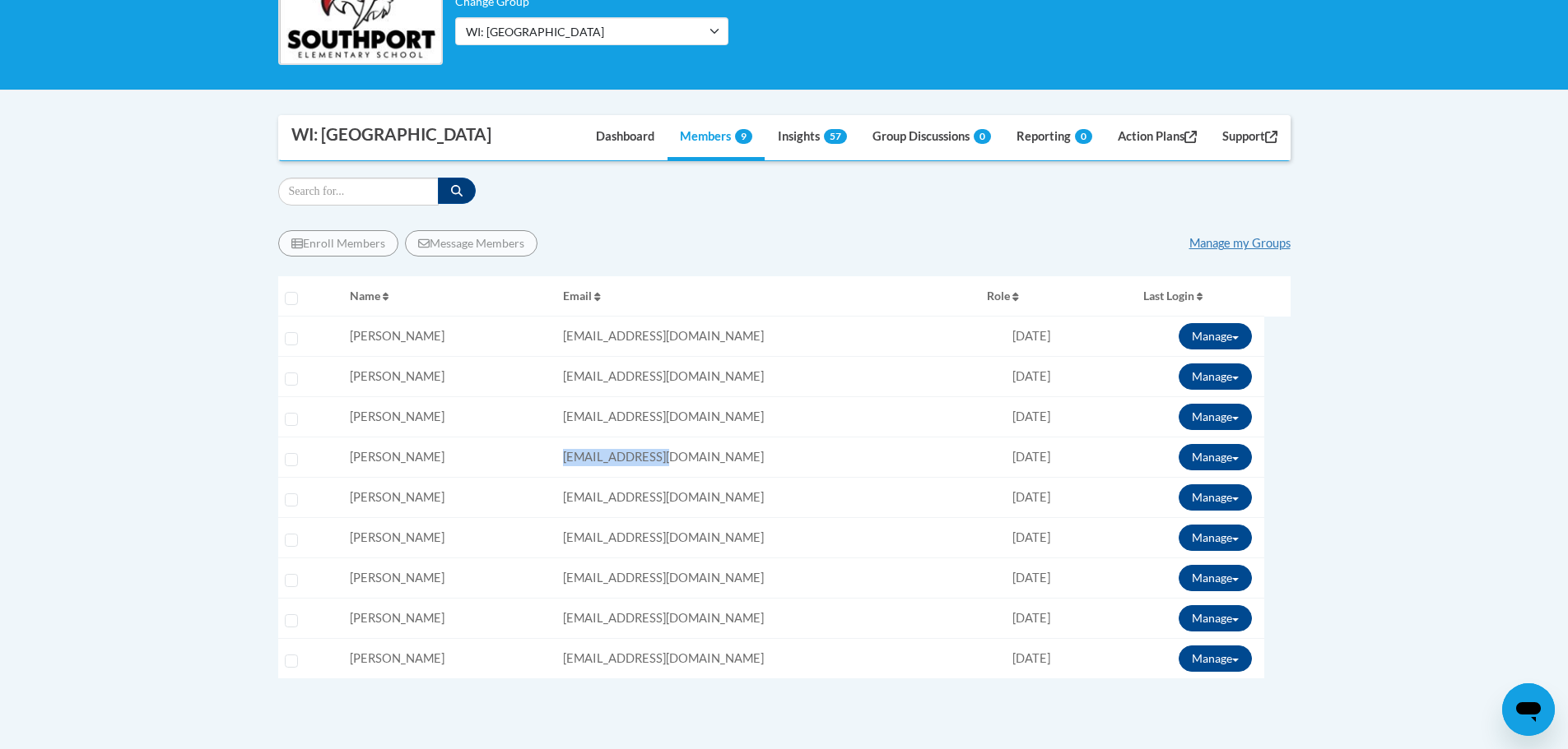
drag, startPoint x: 707, startPoint y: 464, endPoint x: 518, endPoint y: 474, distance: 189.3
click at [538, 474] on tr "Select learner Name: [PERSON_NAME] Email: [EMAIL_ADDRESS][DOMAIN_NAME] Role: Me…" at bounding box center [784, 458] width 1012 height 41
copy tr "Email: [EMAIL_ADDRESS][DOMAIN_NAME]"
drag, startPoint x: 779, startPoint y: 496, endPoint x: 570, endPoint y: 503, distance: 209.1
click at [570, 503] on td "Email: [EMAIL_ADDRESS][DOMAIN_NAME]" at bounding box center [768, 497] width 424 height 41
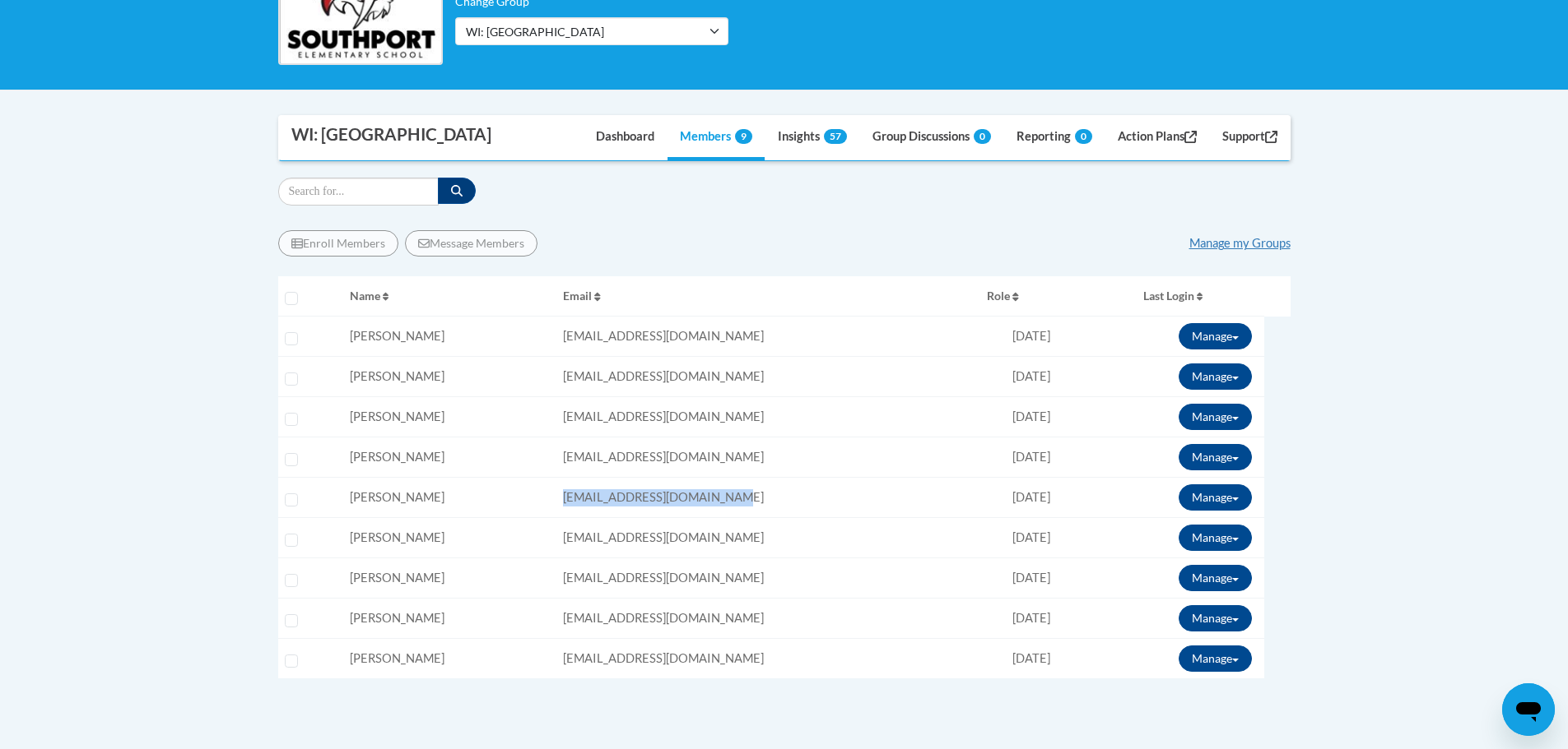
copy span "[EMAIL_ADDRESS][DOMAIN_NAME]"
click at [777, 552] on td "Email: [EMAIL_ADDRESS][DOMAIN_NAME]" at bounding box center [768, 538] width 424 height 41
drag, startPoint x: 696, startPoint y: 536, endPoint x: 511, endPoint y: 535, distance: 185.0
click at [513, 535] on tr "Select learner Name: Kathie Klein Email: kklein@kusd.edu Role: Member Progress:…" at bounding box center [784, 538] width 1012 height 41
copy tr "Email: kklein@kusd.edu"
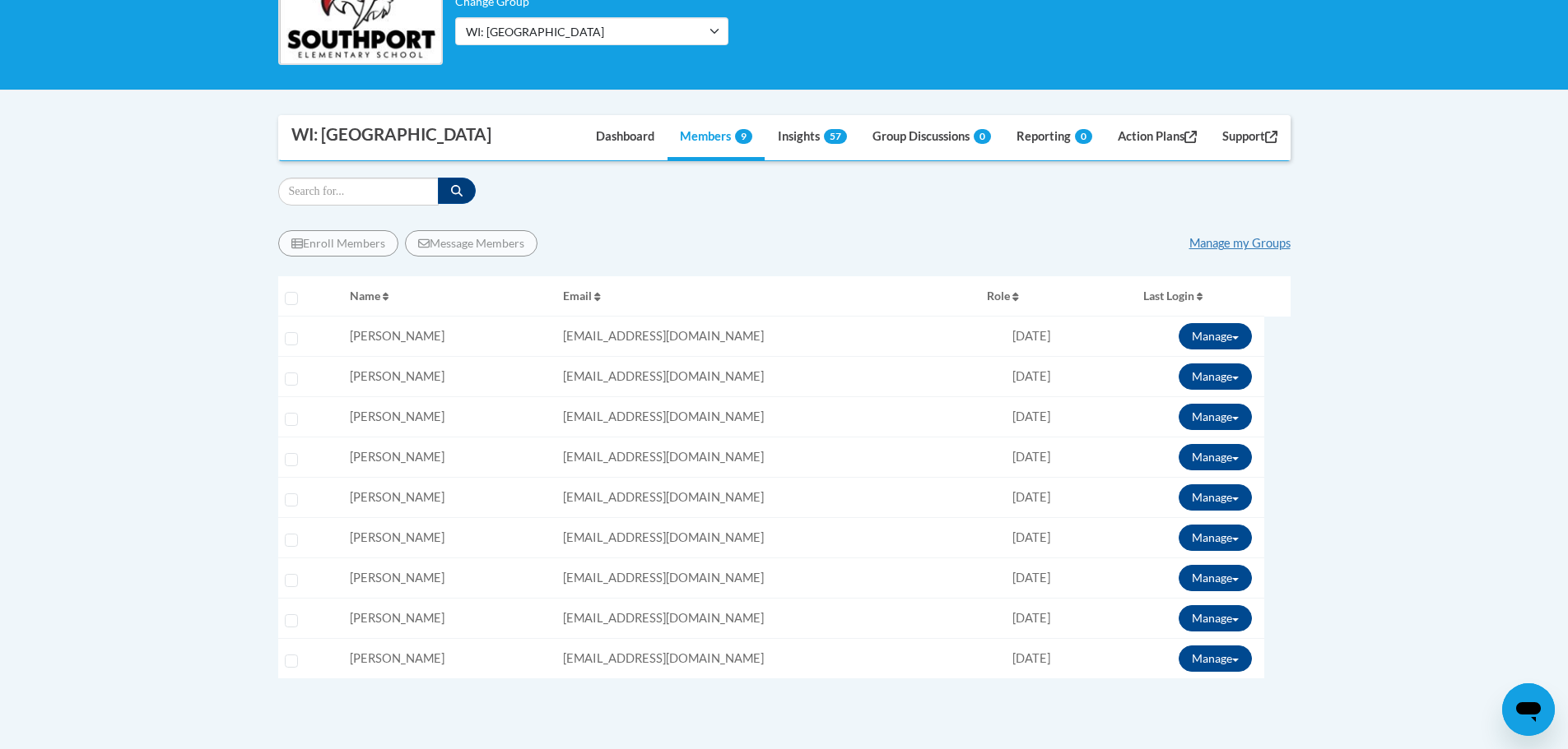
drag, startPoint x: 1093, startPoint y: 585, endPoint x: 1069, endPoint y: 585, distance: 24.0
click at [1093, 585] on td "Manage Enroll View Transcript Message Email Break Connection" at bounding box center [1173, 579] width 182 height 41
drag, startPoint x: 696, startPoint y: 576, endPoint x: 555, endPoint y: 584, distance: 141.2
click at [555, 584] on tr "Select learner Name: Abigail Olson Email: aolson@kusd.edu Role: Member Progress…" at bounding box center [784, 579] width 1012 height 41
copy tr "Email: aolson@kusd.edu"
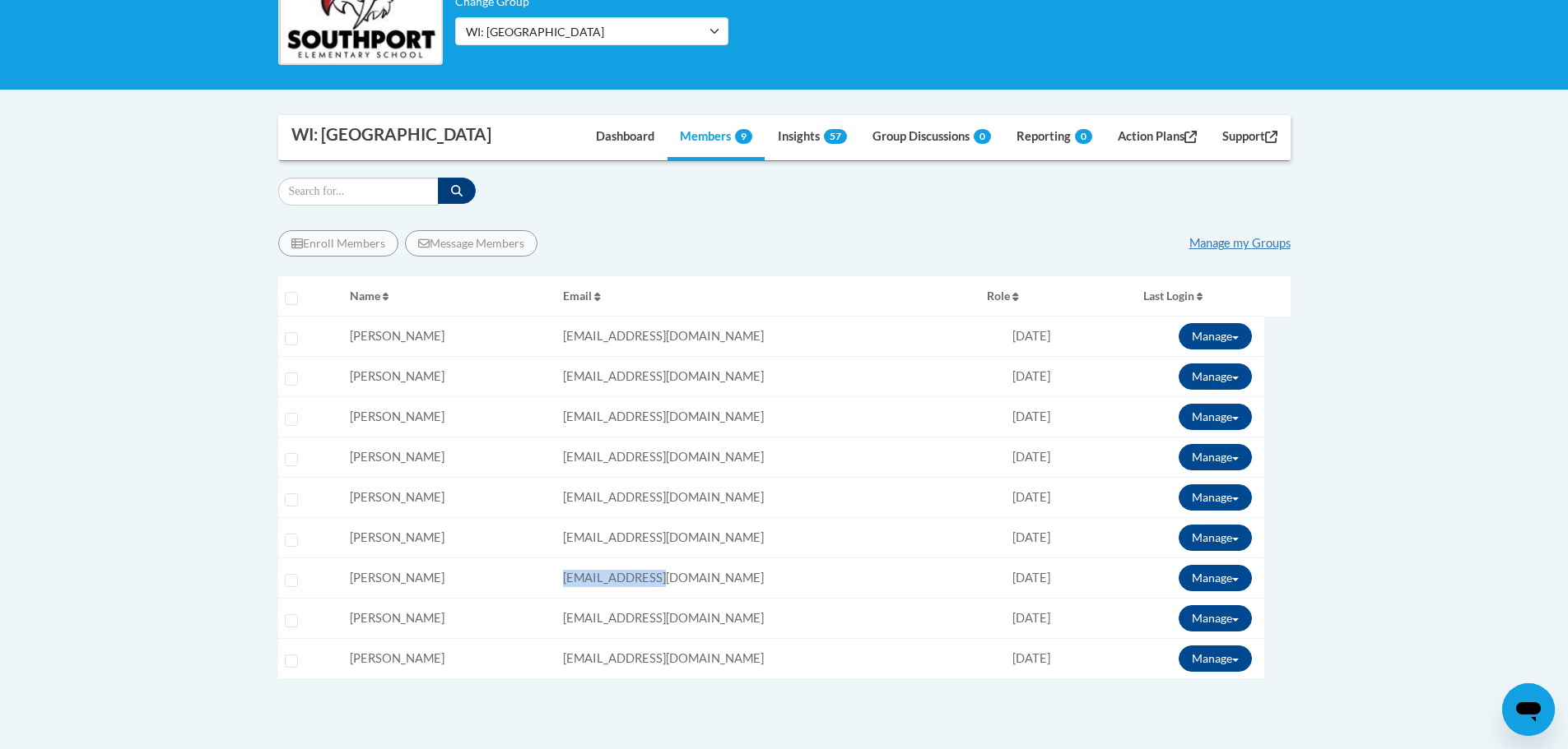
click at [664, 618] on span "nshepler@kusd.edu" at bounding box center [663, 618] width 201 height 14
drag, startPoint x: 716, startPoint y: 618, endPoint x: 475, endPoint y: 604, distance: 241.4
click at [540, 613] on tr "Select learner Name: Nicole Shepler Email: nshepler@kusd.edu Role: Member Progr…" at bounding box center [784, 618] width 1012 height 41
copy tr "Email: nshepler@kusd.edu"
click at [707, 662] on td "Email: kwagner@kusd.edu" at bounding box center [768, 659] width 424 height 41
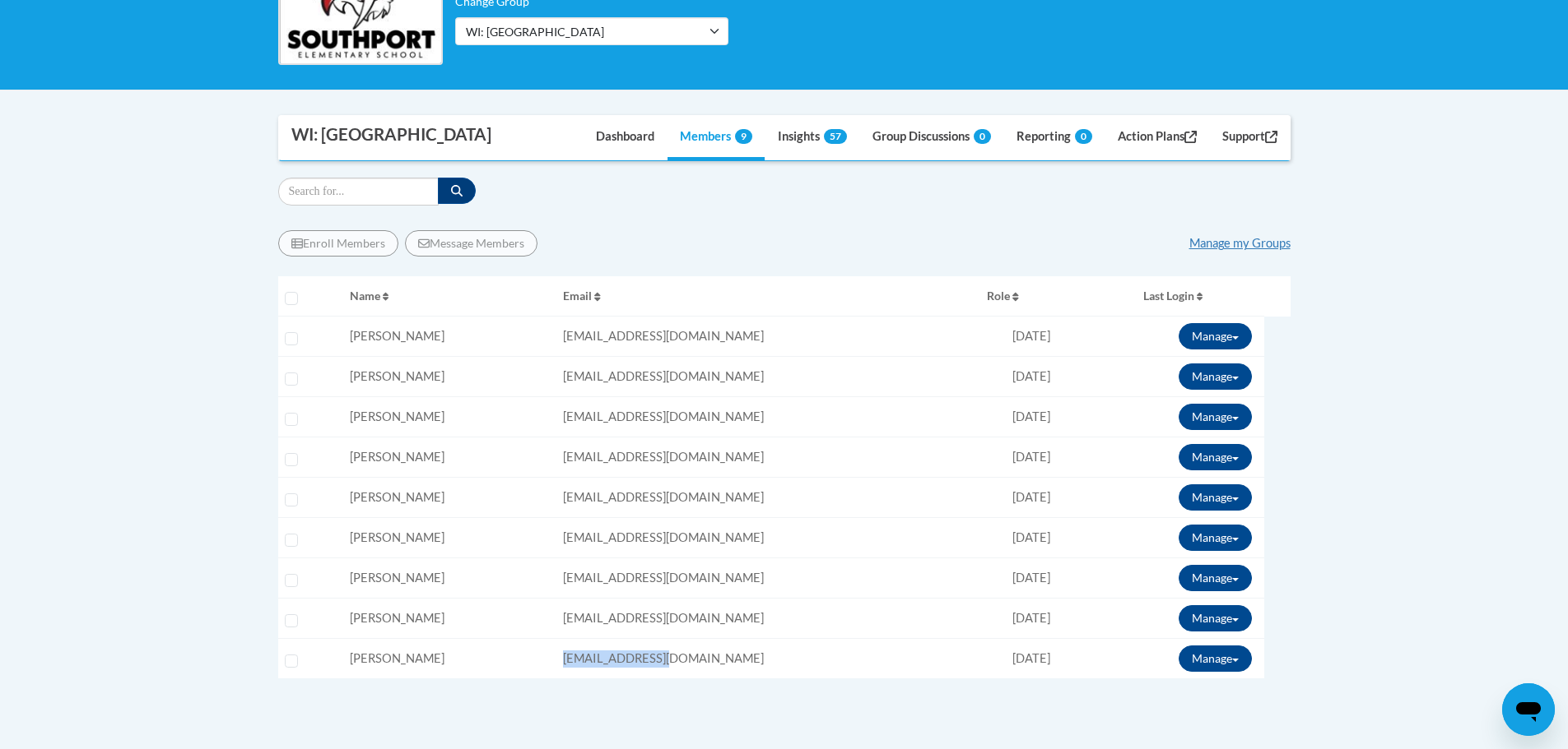
drag, startPoint x: 709, startPoint y: 660, endPoint x: 532, endPoint y: 672, distance: 177.4
click at [538, 673] on tr "Select learner Name: kathryn wagner Email: kwagner@kusd.edu Role: Member Progre…" at bounding box center [784, 659] width 1012 height 41
copy tr "Email: kwagner@kusd.edu"
click at [1423, 230] on body "This site uses cookies to help improve your learning experience. By continuing …" at bounding box center [784, 436] width 1568 height 1530
click at [1224, 245] on link "Manage my Groups" at bounding box center [1240, 243] width 101 height 14
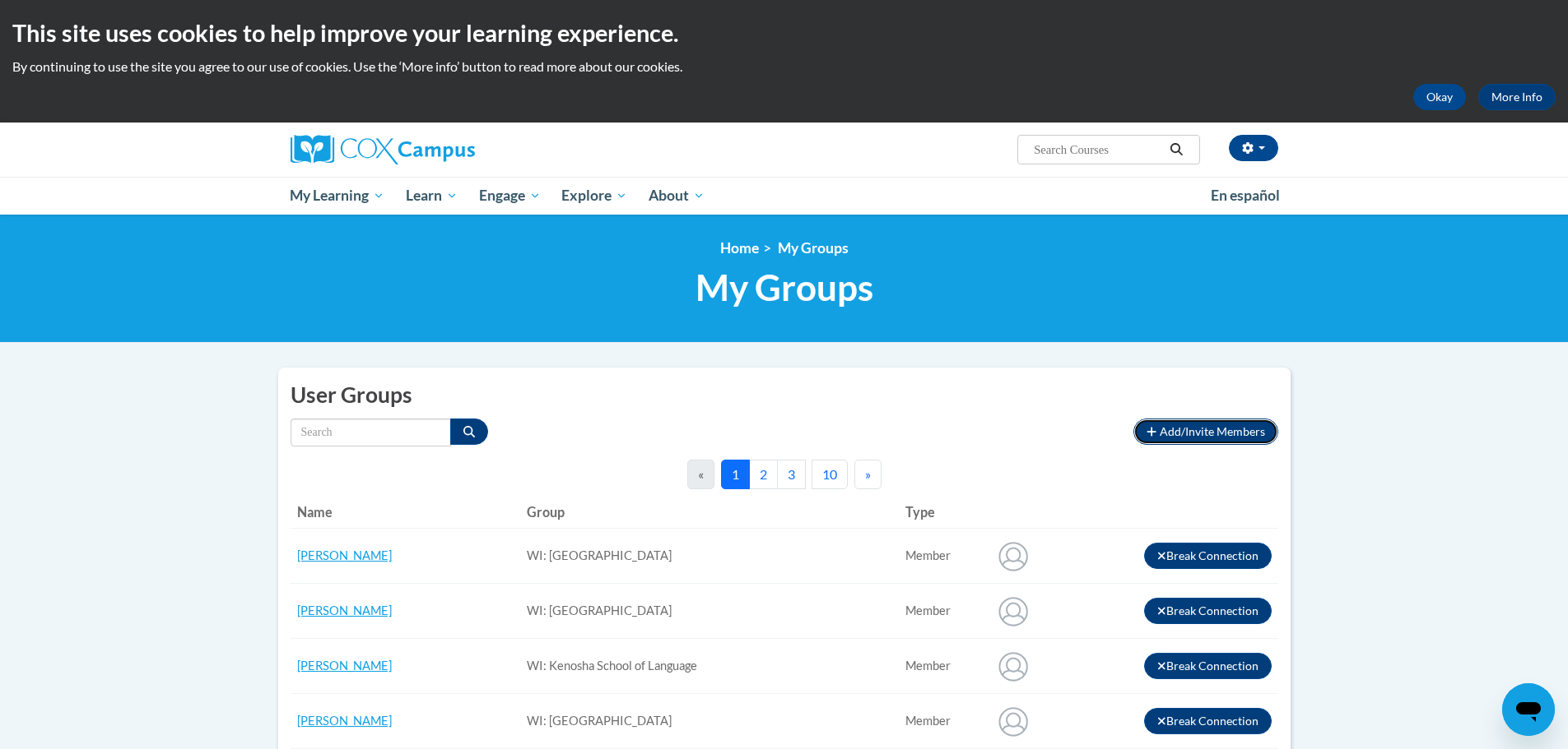
click at [1252, 428] on span "Add/Invite Members" at bounding box center [1212, 431] width 105 height 14
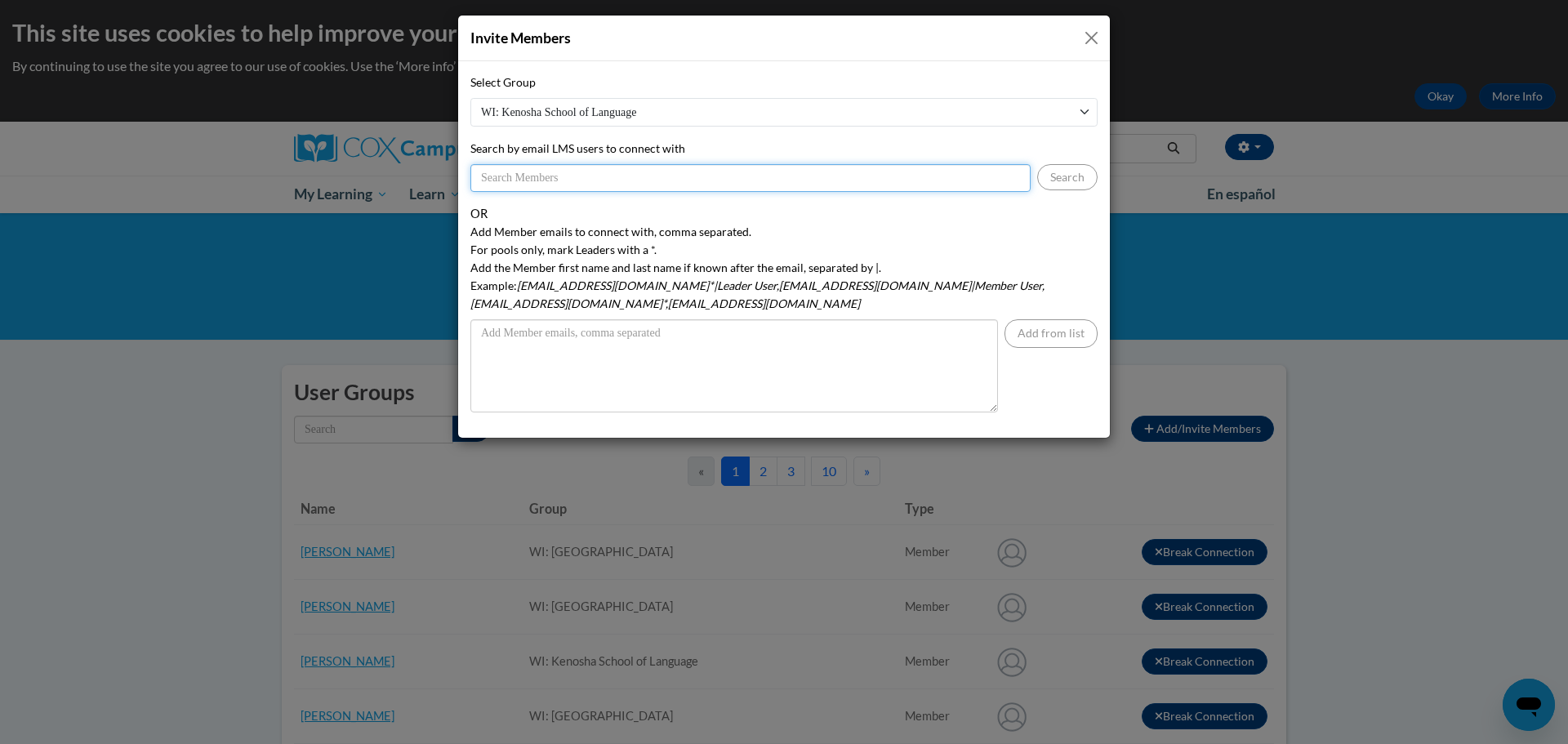
click at [558, 180] on input "Search by email LMS users to connect with" at bounding box center [751, 178] width 561 height 28
paste input "ckanders"
type input "[EMAIL_ADDRESS][DOMAIN_NAME]"
click at [1056, 171] on button "Search" at bounding box center [1067, 177] width 60 height 27
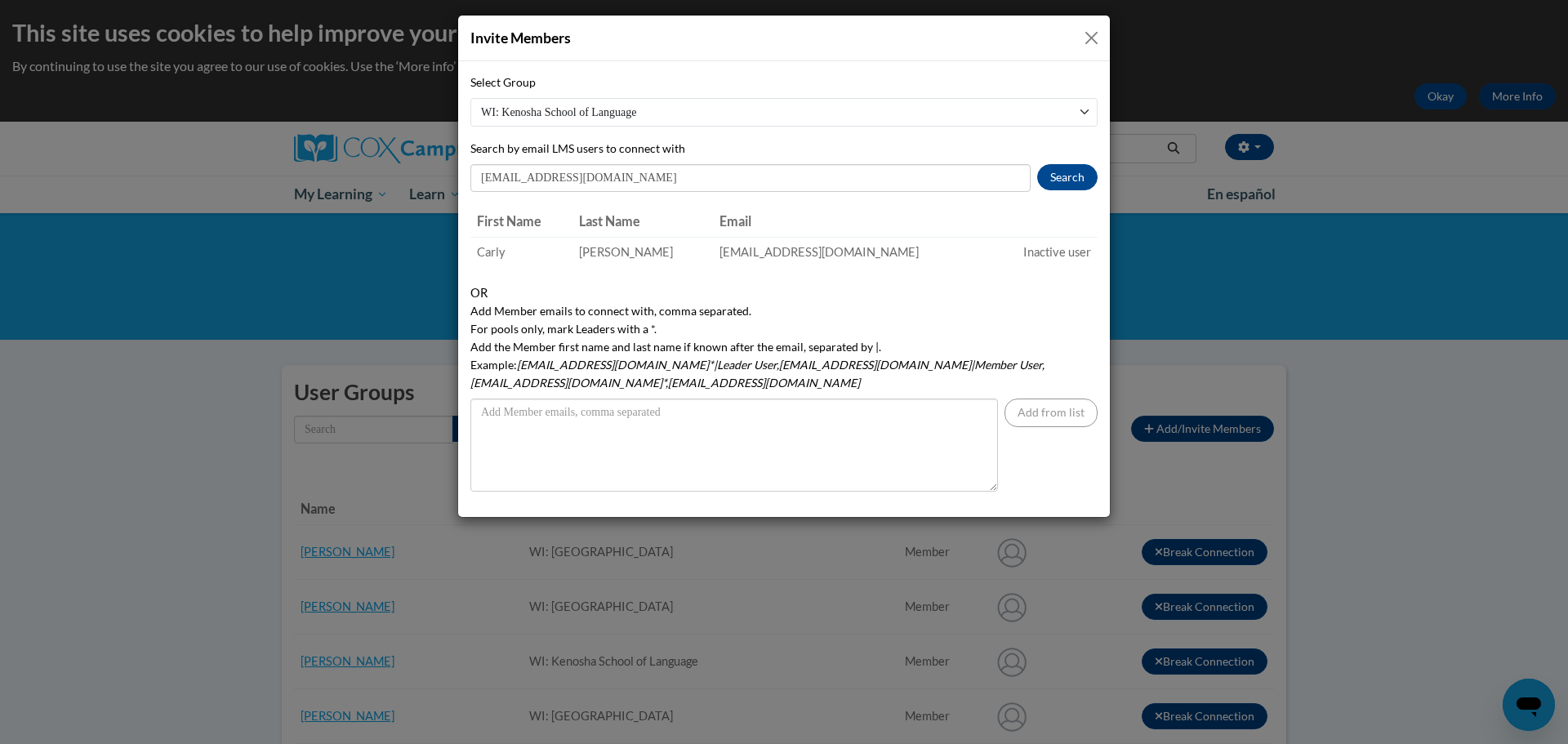
drag, startPoint x: 1097, startPoint y: 45, endPoint x: 1478, endPoint y: 233, distance: 424.9
click at [1097, 45] on button "Close" at bounding box center [1091, 37] width 21 height 21
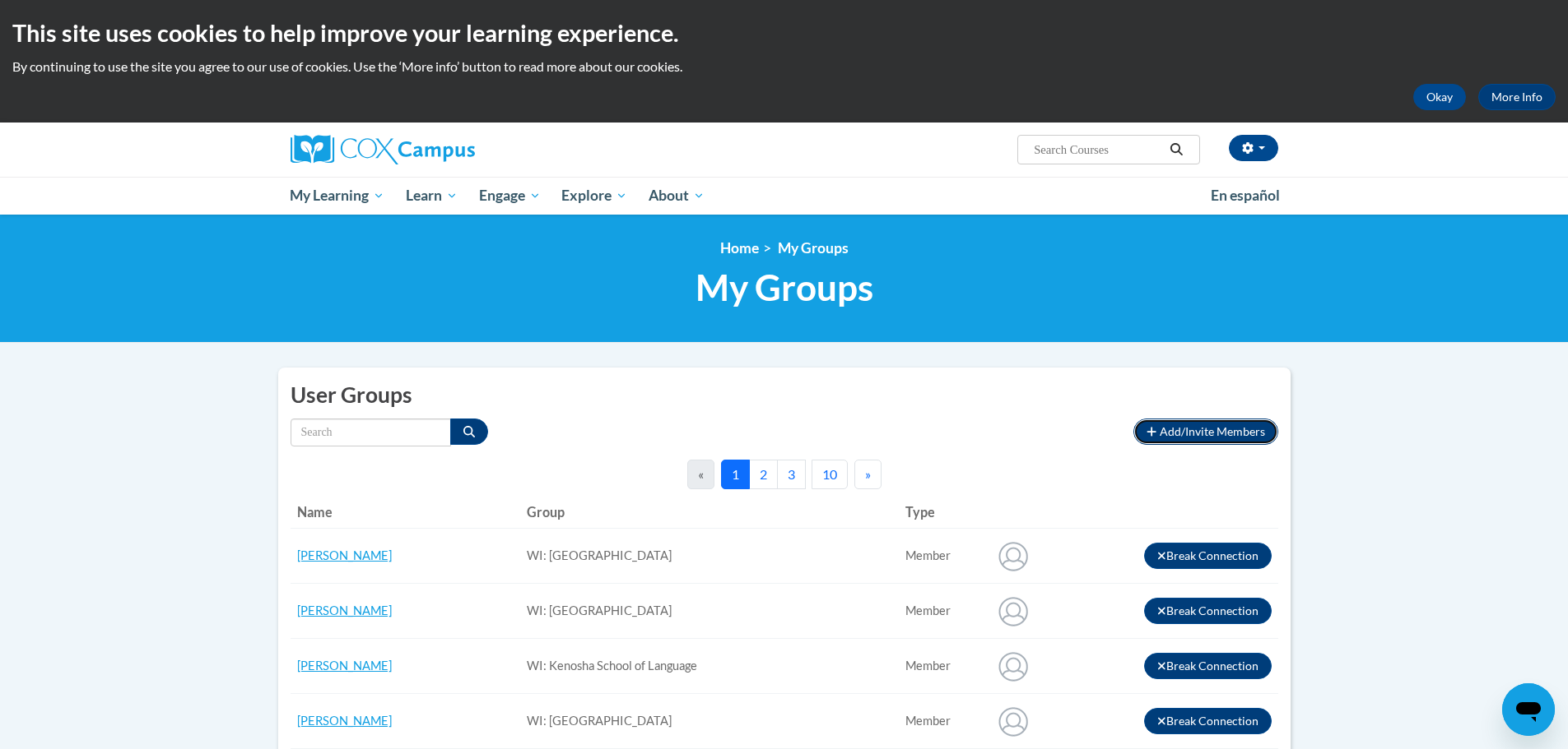
click at [1221, 431] on span "Add/Invite Members" at bounding box center [1212, 431] width 105 height 14
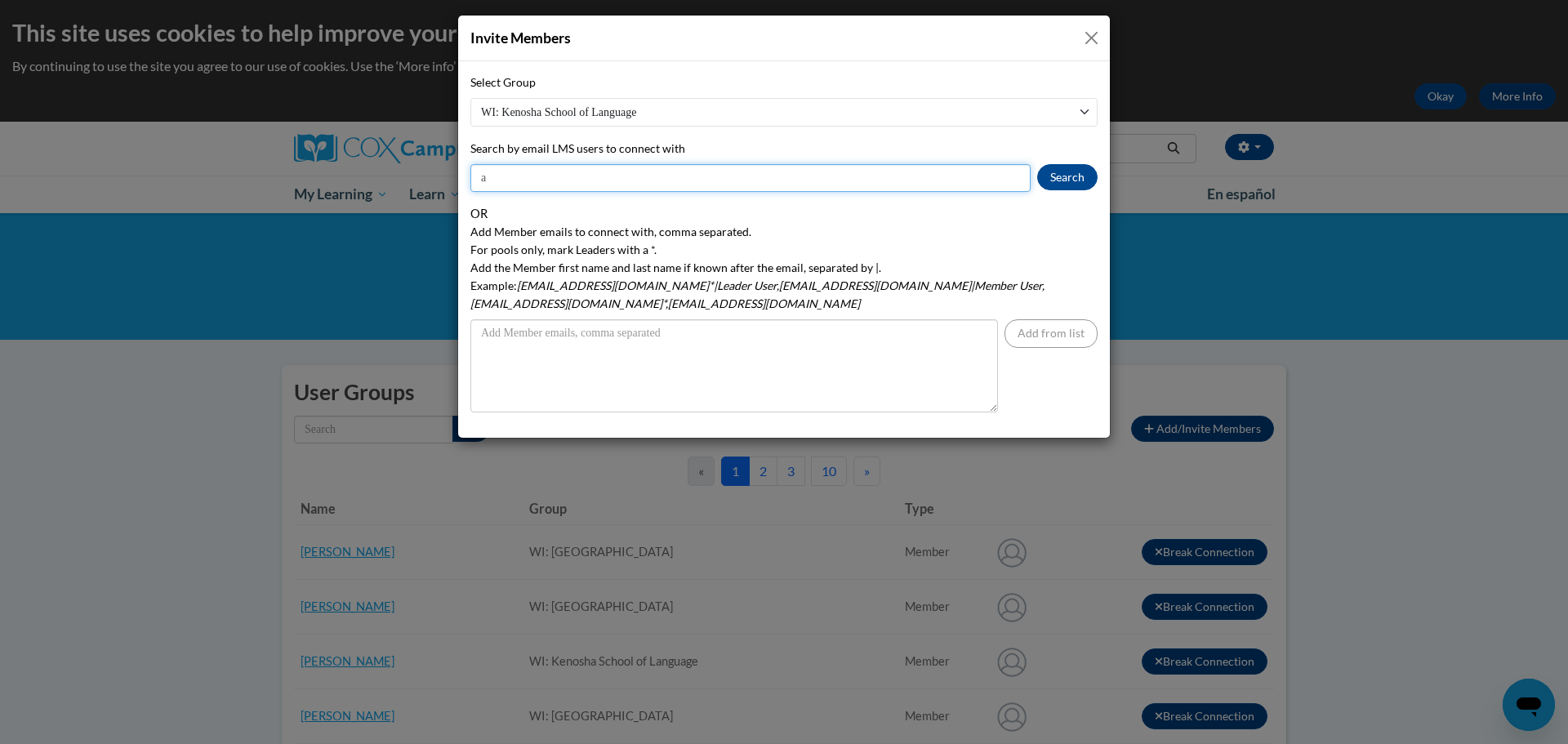
type input "[EMAIL_ADDRESS][DOMAIN_NAME]"
drag, startPoint x: 615, startPoint y: 185, endPoint x: 474, endPoint y: 182, distance: 141.0
click at [474, 182] on input "[EMAIL_ADDRESS][DOMAIN_NAME]" at bounding box center [751, 178] width 561 height 28
click at [1047, 178] on button "Search" at bounding box center [1067, 177] width 60 height 27
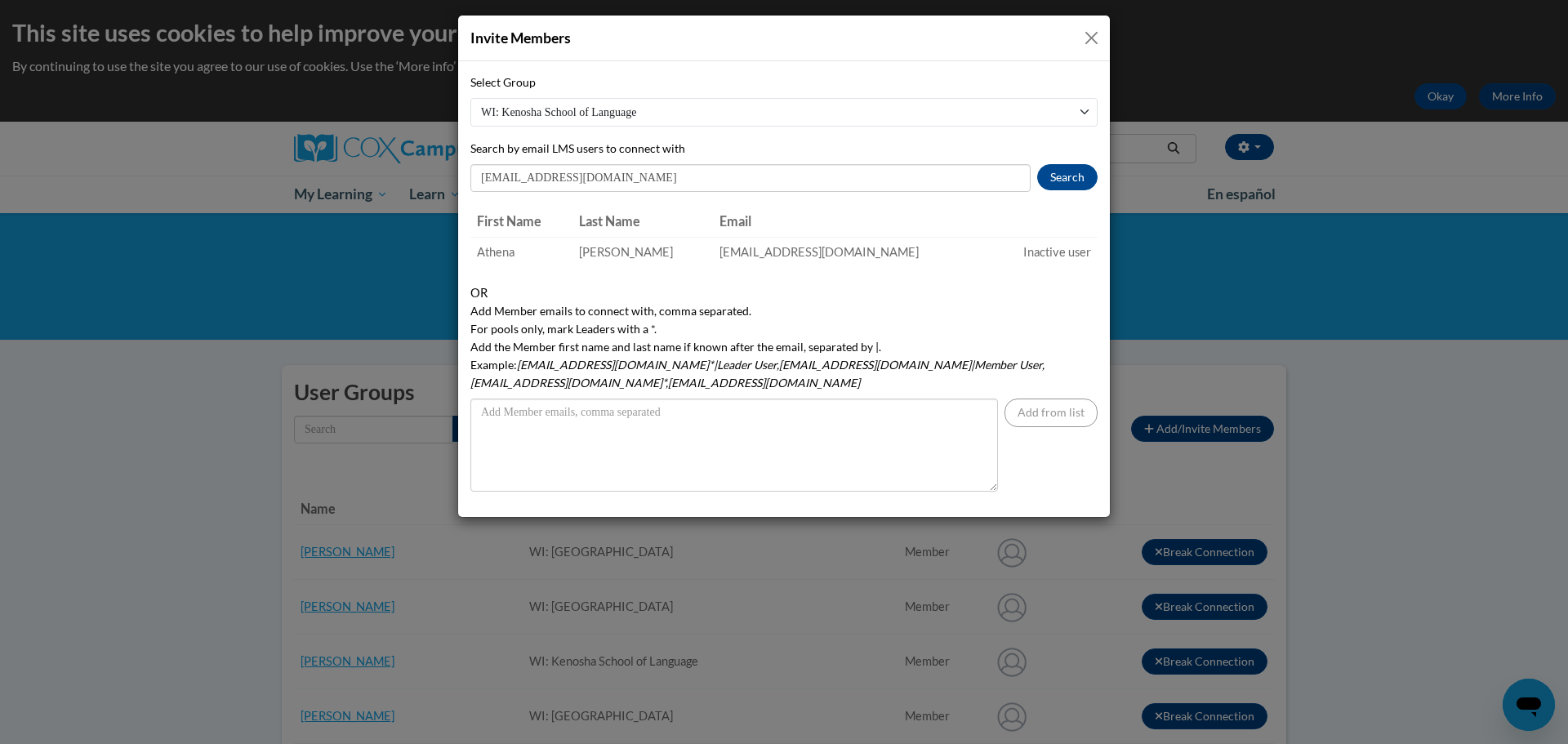
click at [921, 275] on div "Select Group WI: [GEOGRAPHIC_DATA] of Language WI: [PERSON_NAME][GEOGRAPHIC_DAT…" at bounding box center [784, 282] width 628 height 418
drag, startPoint x: 1087, startPoint y: 36, endPoint x: 605, endPoint y: 65, distance: 482.9
click at [1087, 36] on button "Close" at bounding box center [1091, 37] width 21 height 21
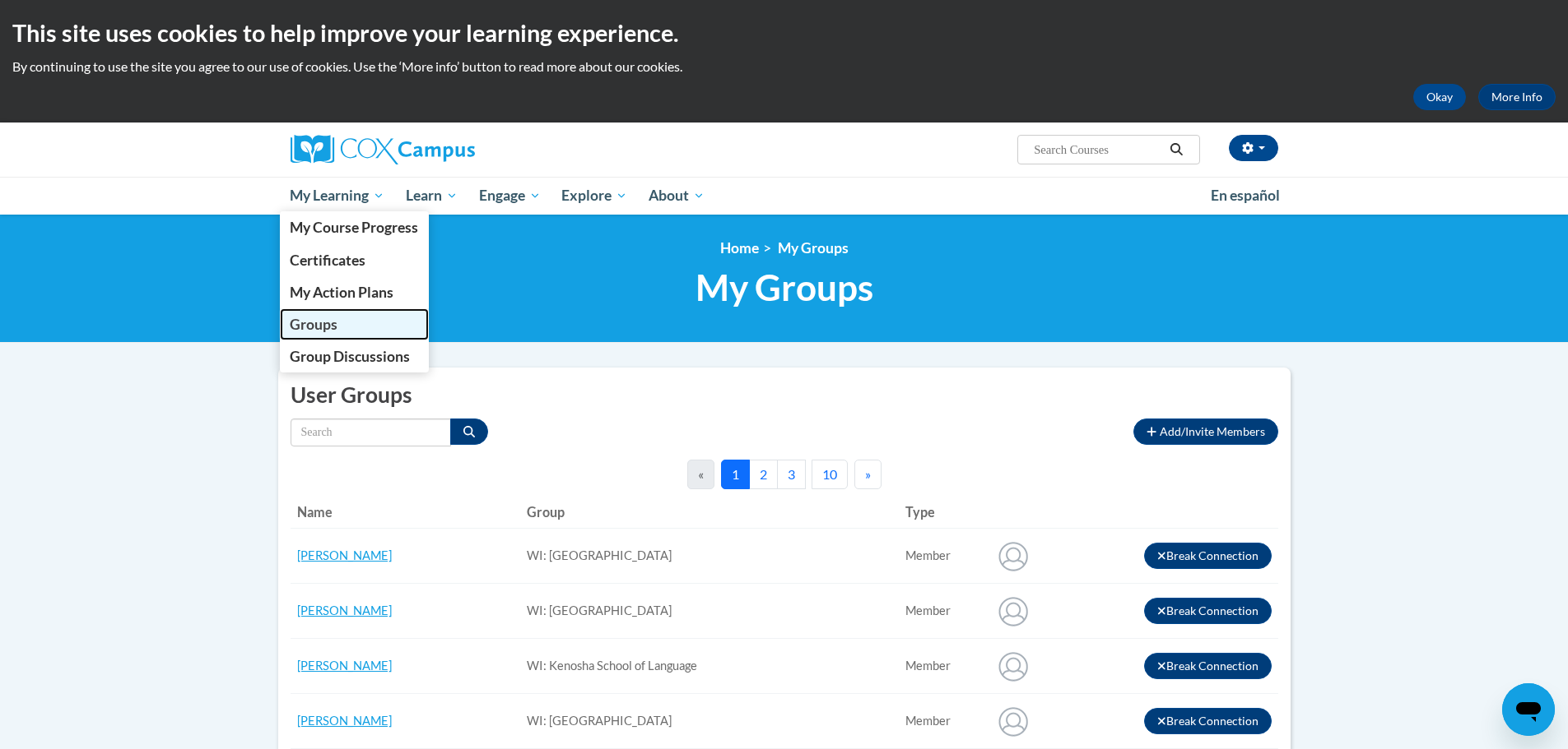
click at [331, 322] on span "Groups" at bounding box center [313, 324] width 48 height 17
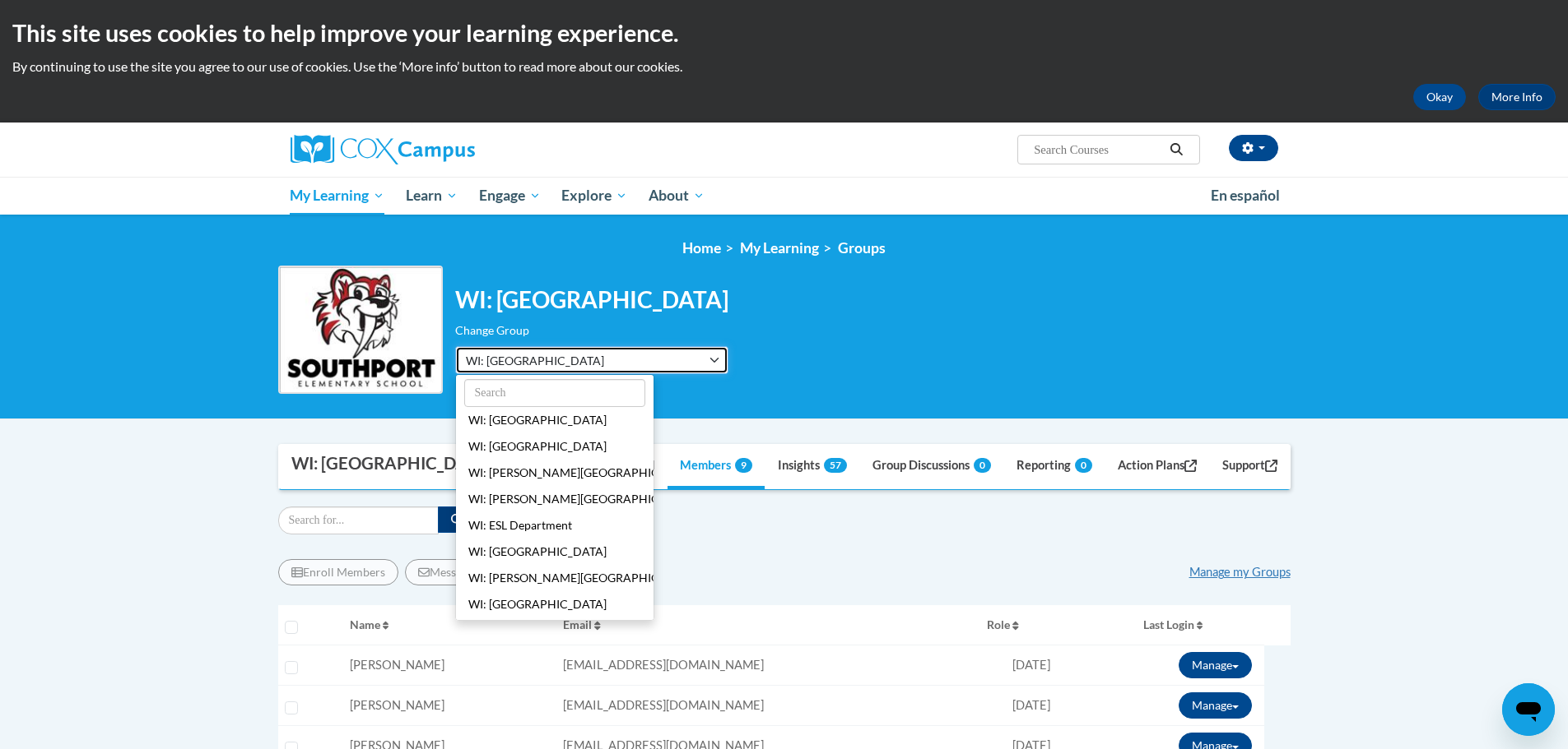
click at [728, 358] on button "WI: [GEOGRAPHIC_DATA]" at bounding box center [592, 361] width 274 height 28
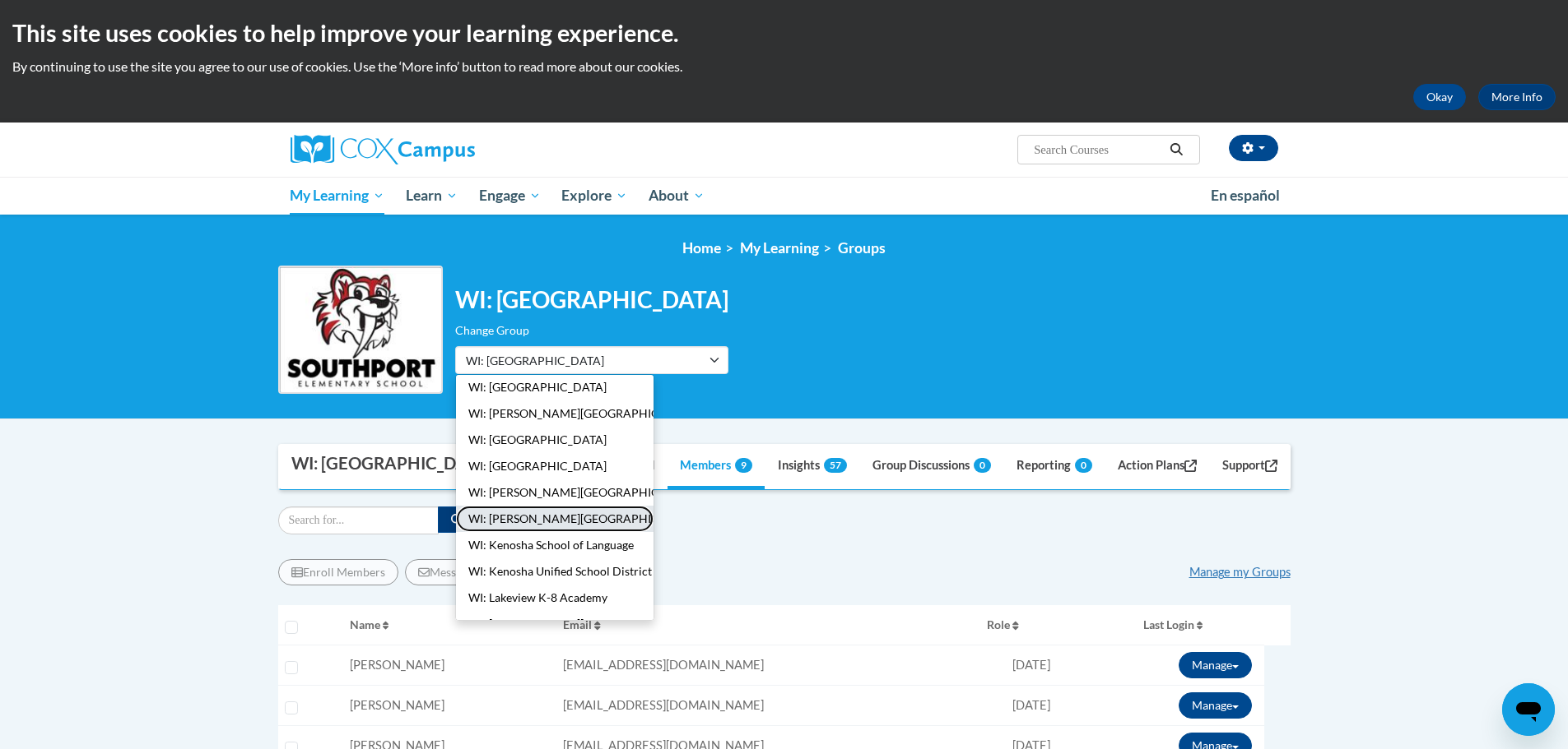
click at [541, 519] on button "WI: [PERSON_NAME][GEOGRAPHIC_DATA]" at bounding box center [554, 519] width 197 height 27
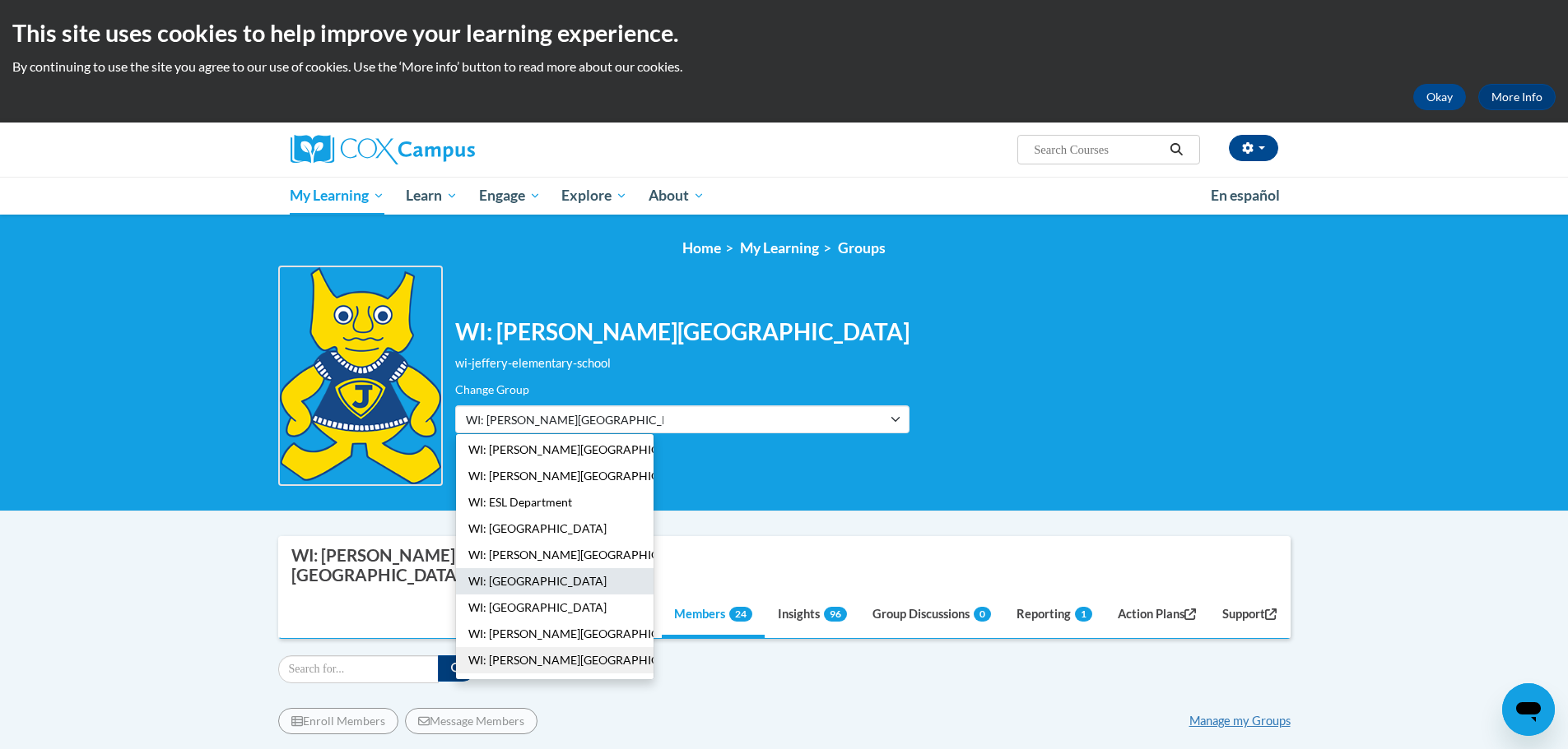
scroll to position [0, 0]
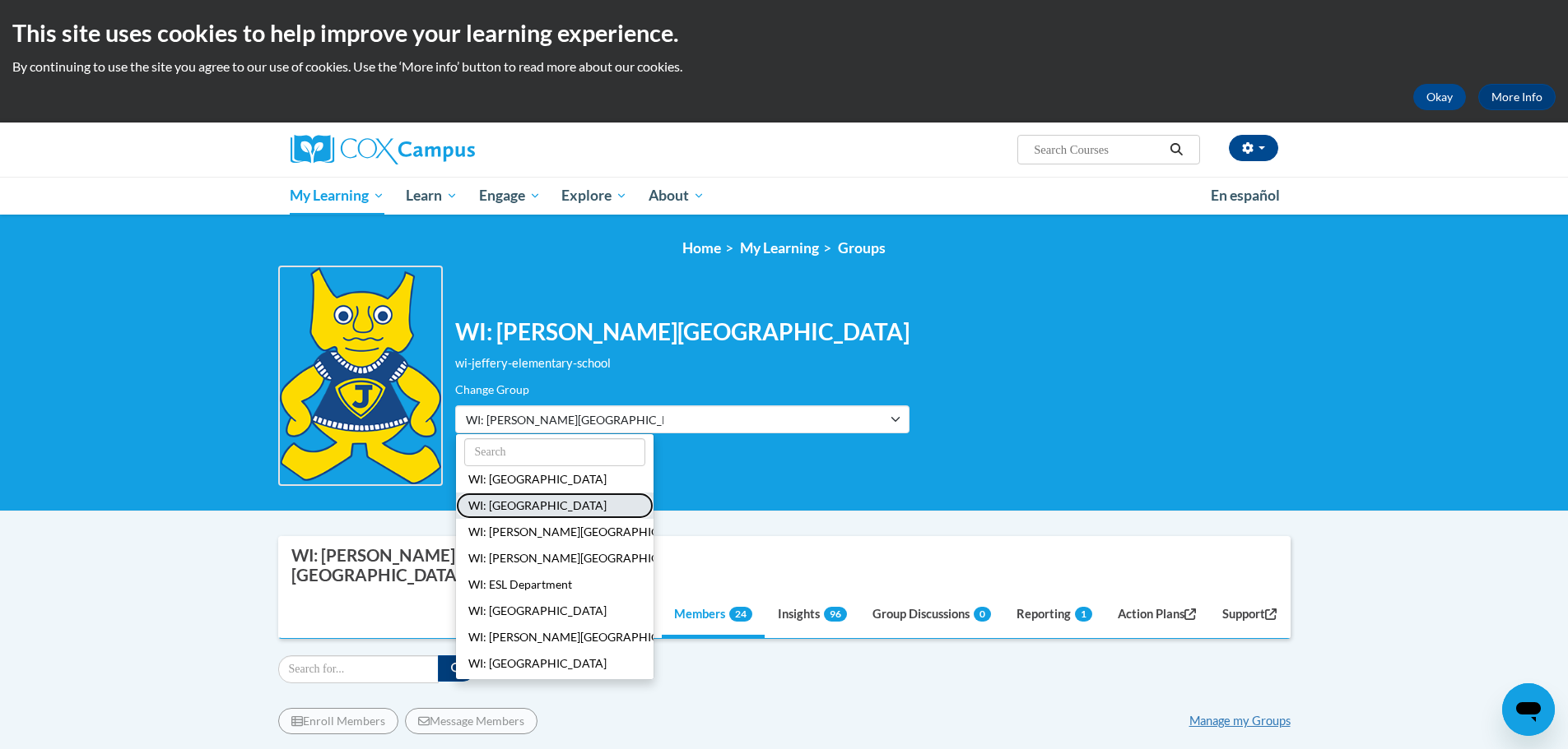
click at [558, 505] on button "WI: Brass Elementary School" at bounding box center [554, 505] width 197 height 27
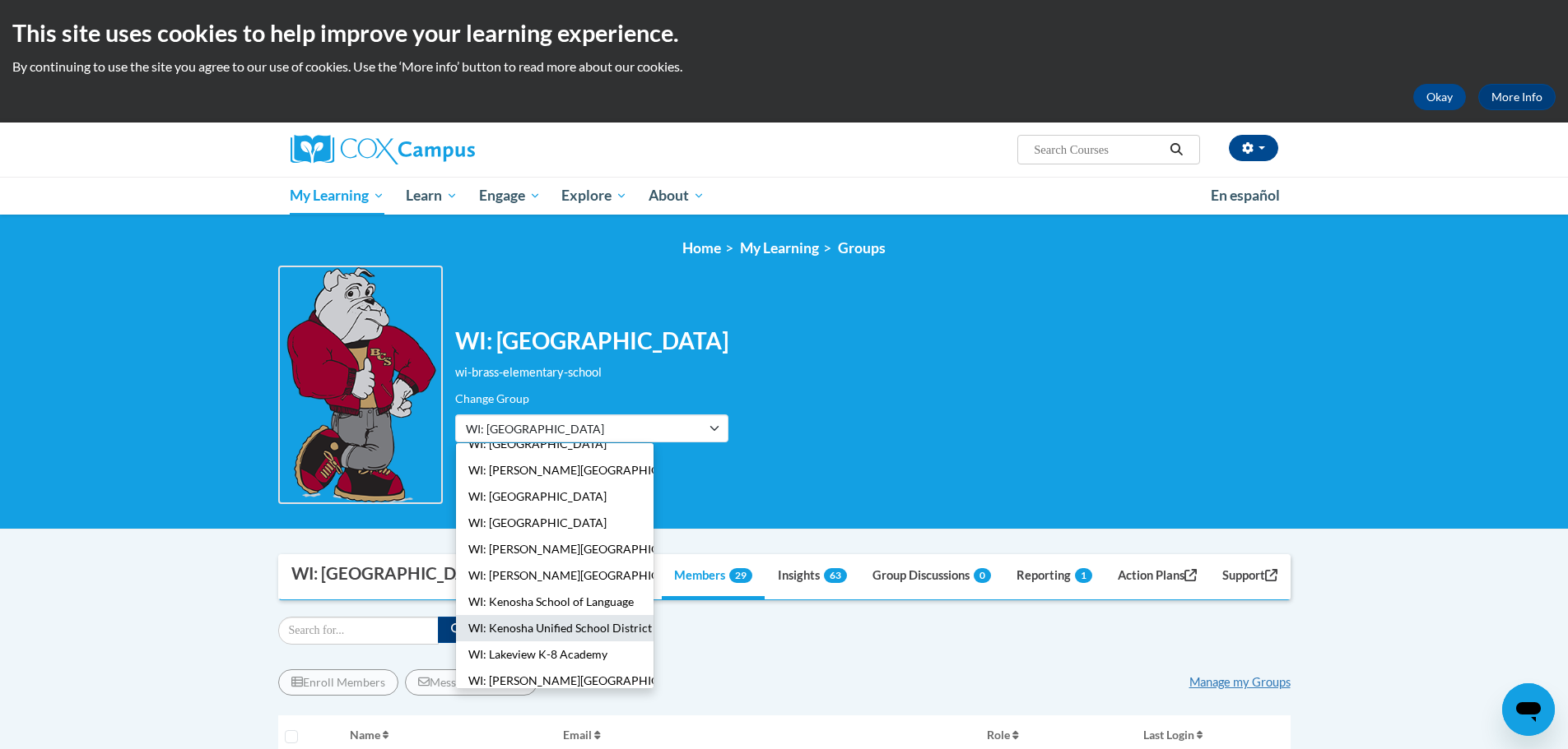
scroll to position [94, 0]
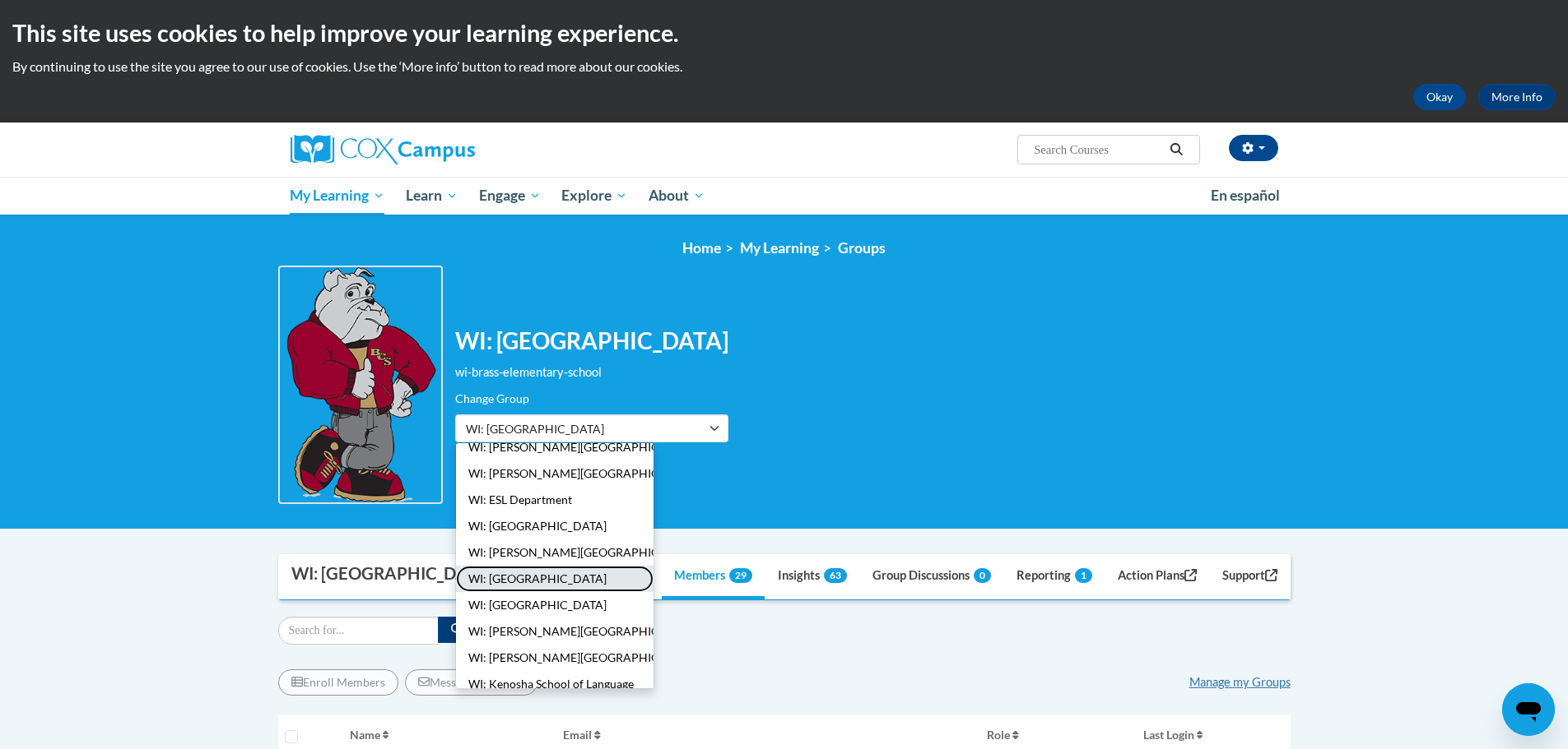
click at [529, 570] on button "WI: Grant Elementary School" at bounding box center [554, 579] width 197 height 27
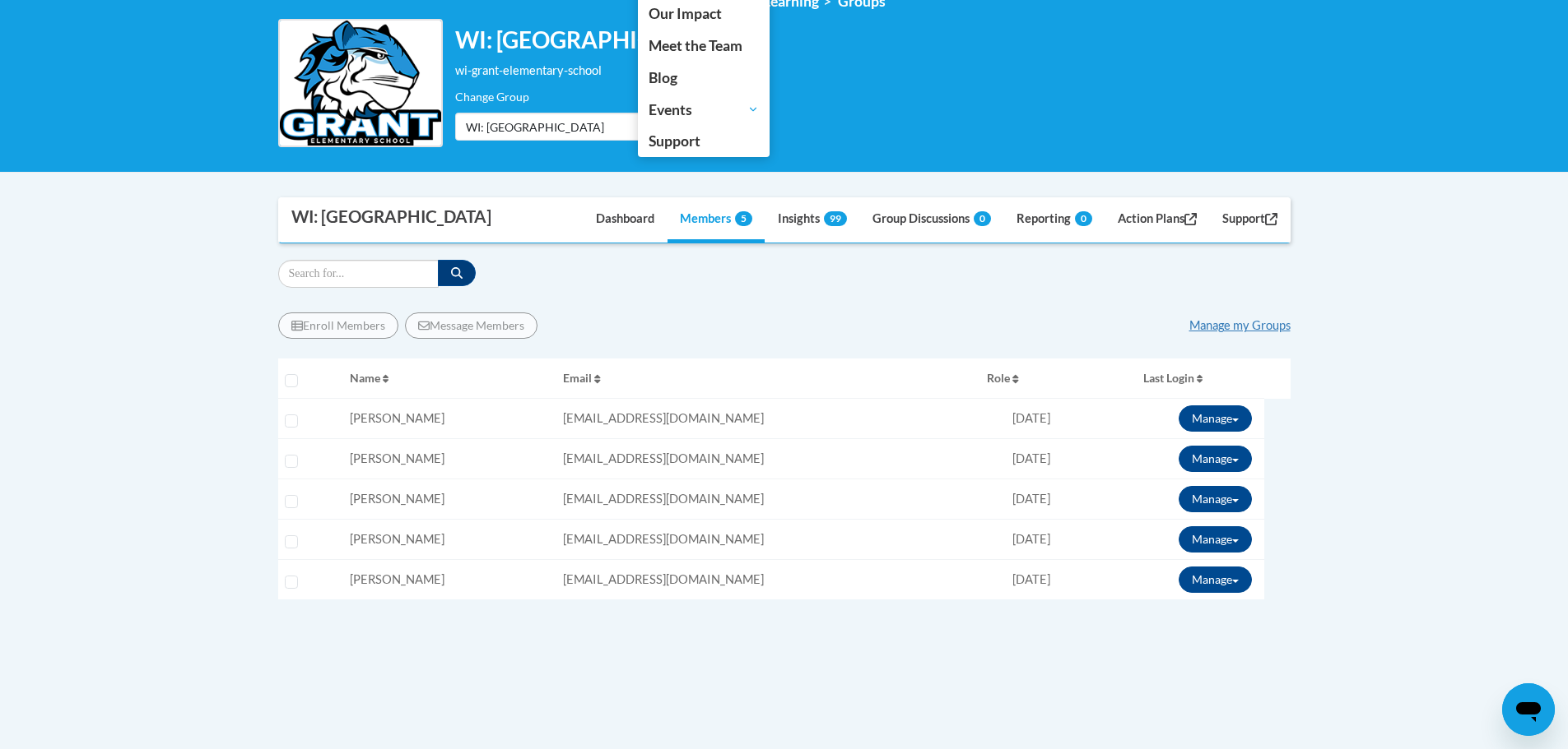
scroll to position [0, 0]
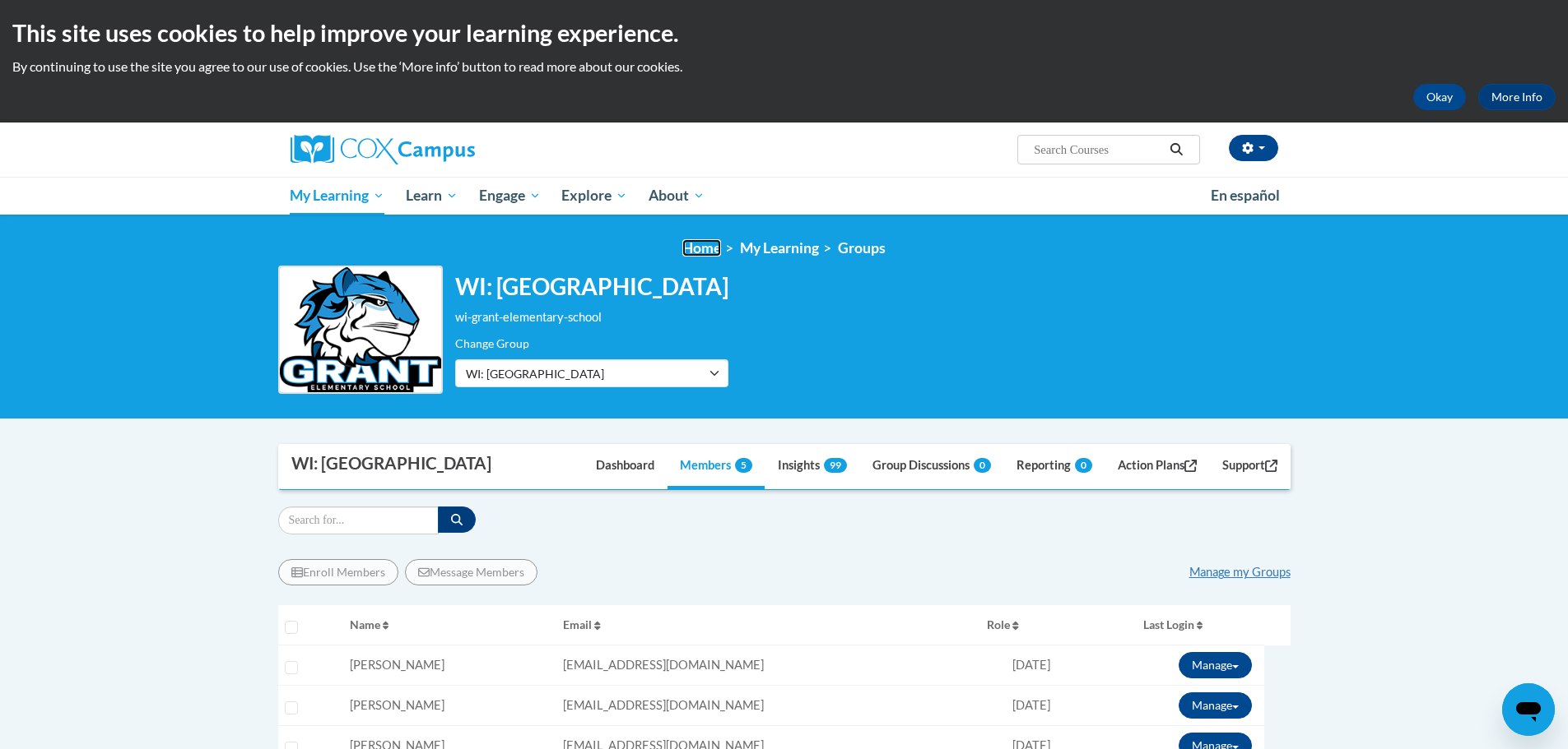
click at [715, 248] on link "Home" at bounding box center [701, 248] width 39 height 17
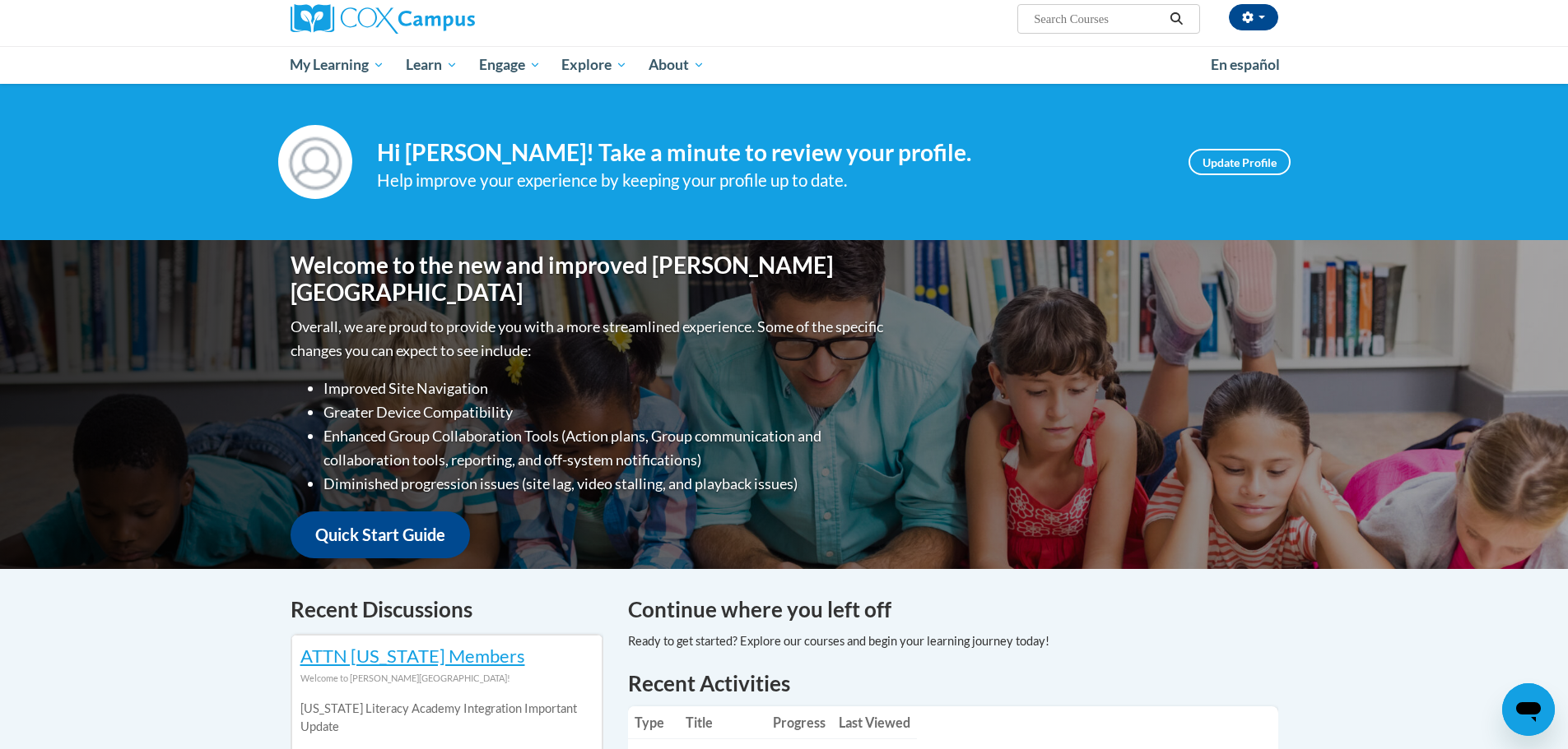
scroll to position [49, 0]
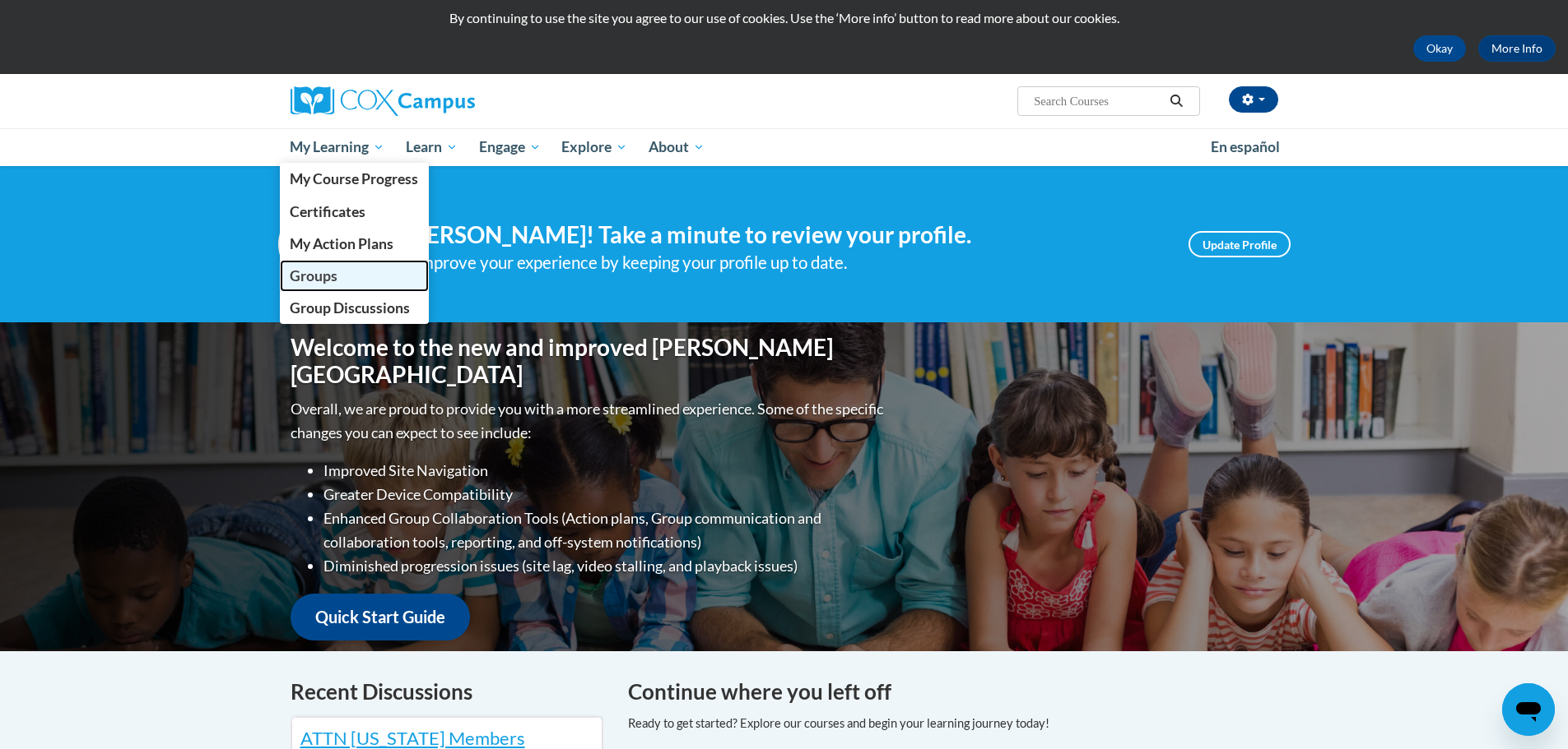
click at [317, 273] on span "Groups" at bounding box center [313, 275] width 48 height 17
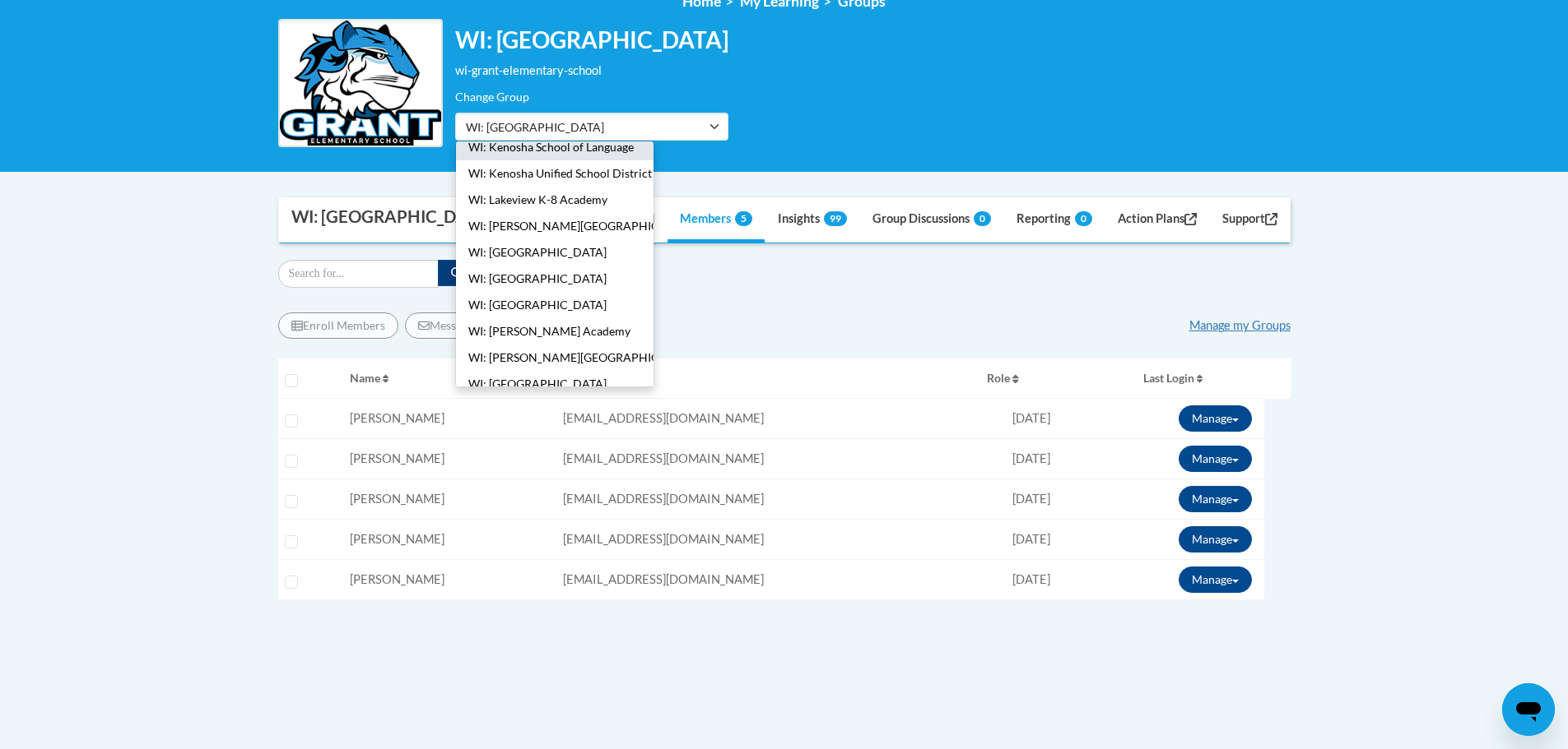
scroll to position [411, 0]
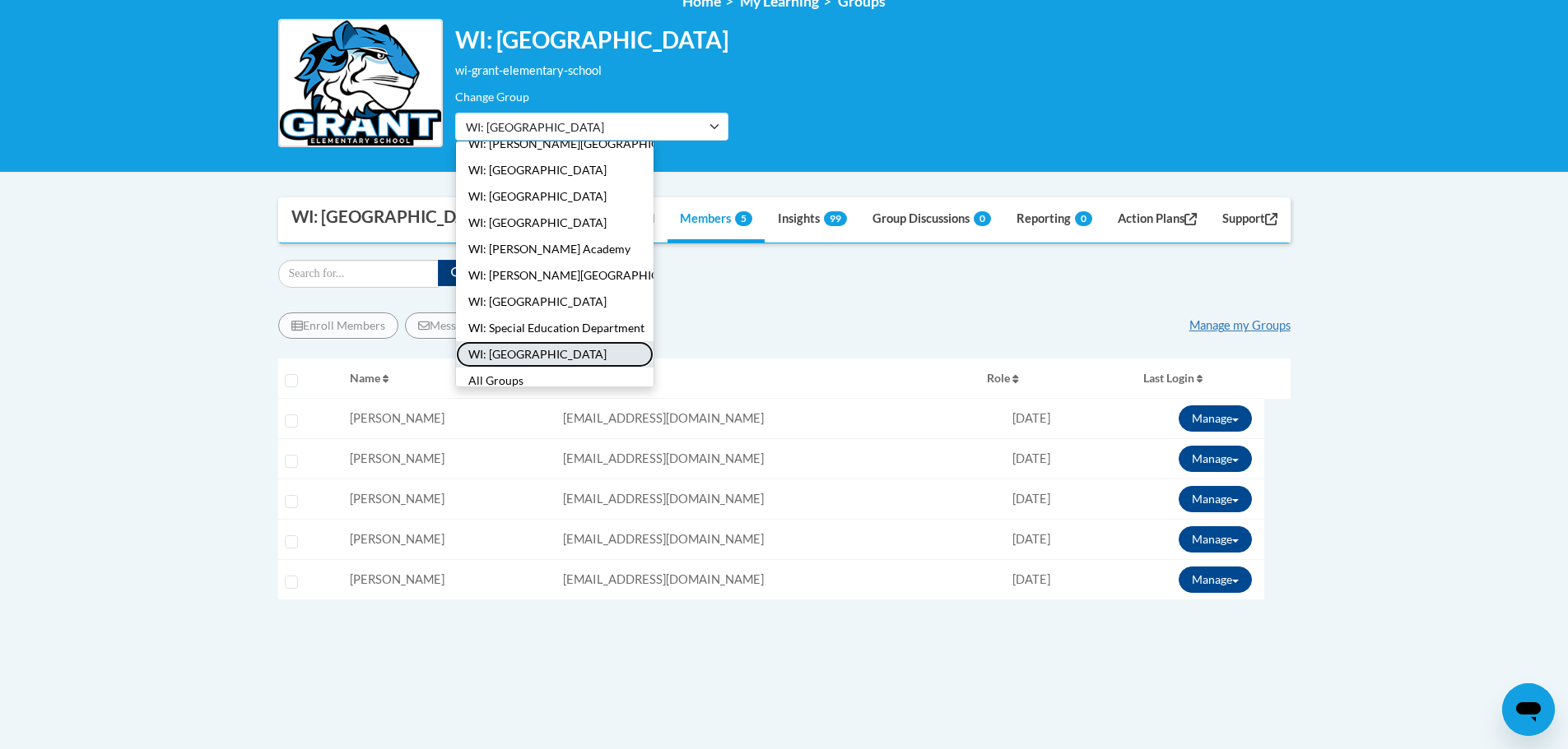
click at [534, 356] on button "WI: [GEOGRAPHIC_DATA]" at bounding box center [554, 355] width 197 height 27
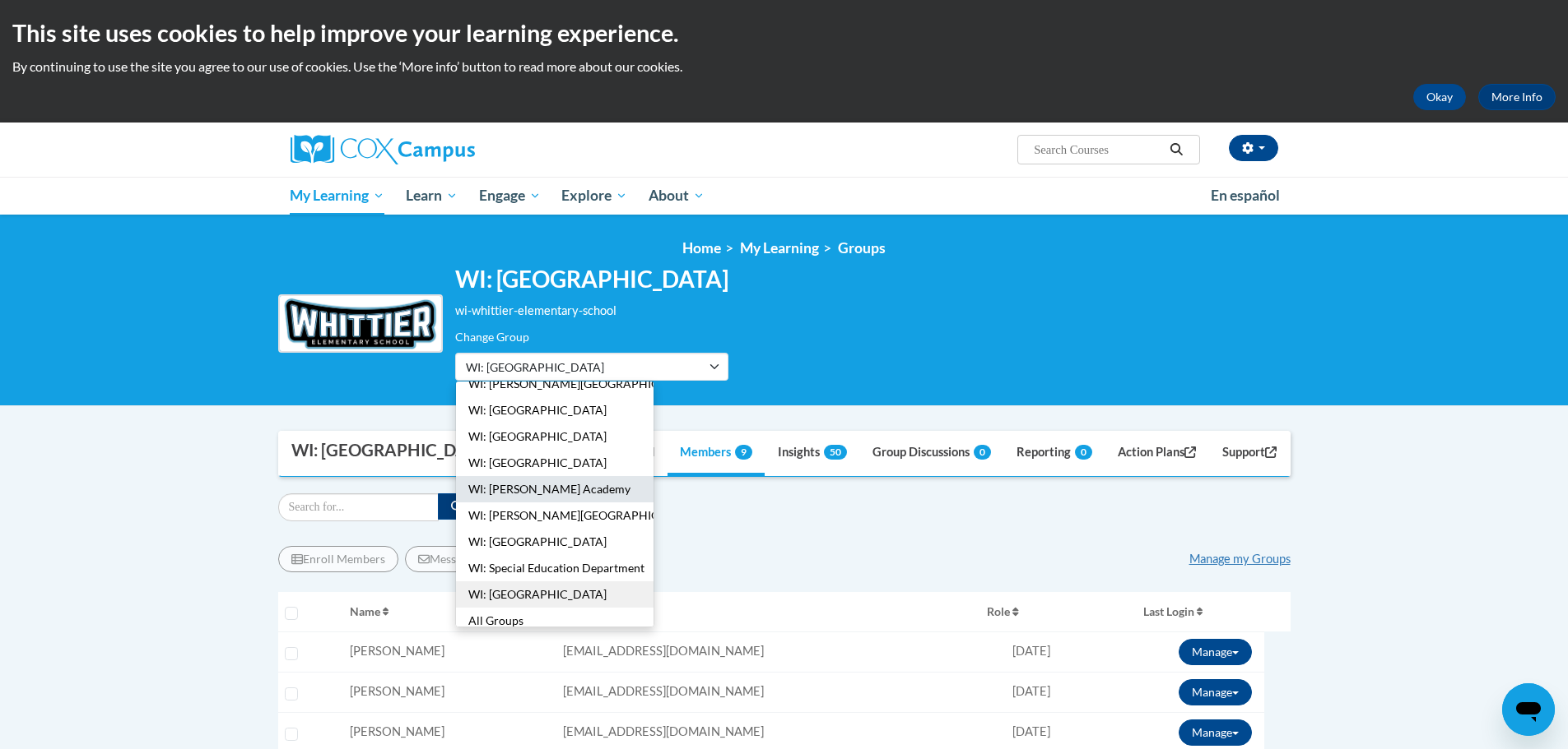
scroll to position [247, 0]
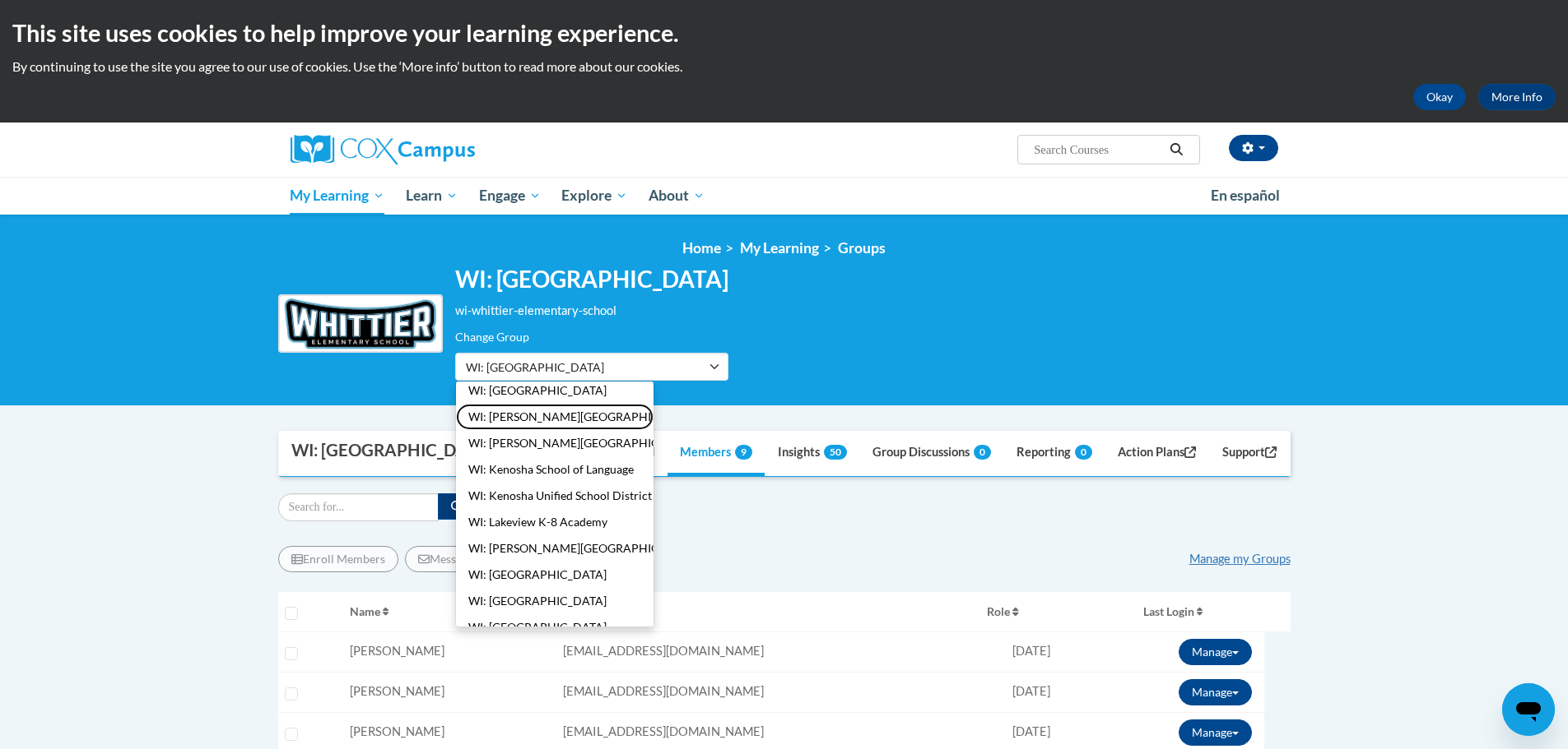
click at [531, 423] on button "WI: [PERSON_NAME][GEOGRAPHIC_DATA]" at bounding box center [554, 417] width 197 height 27
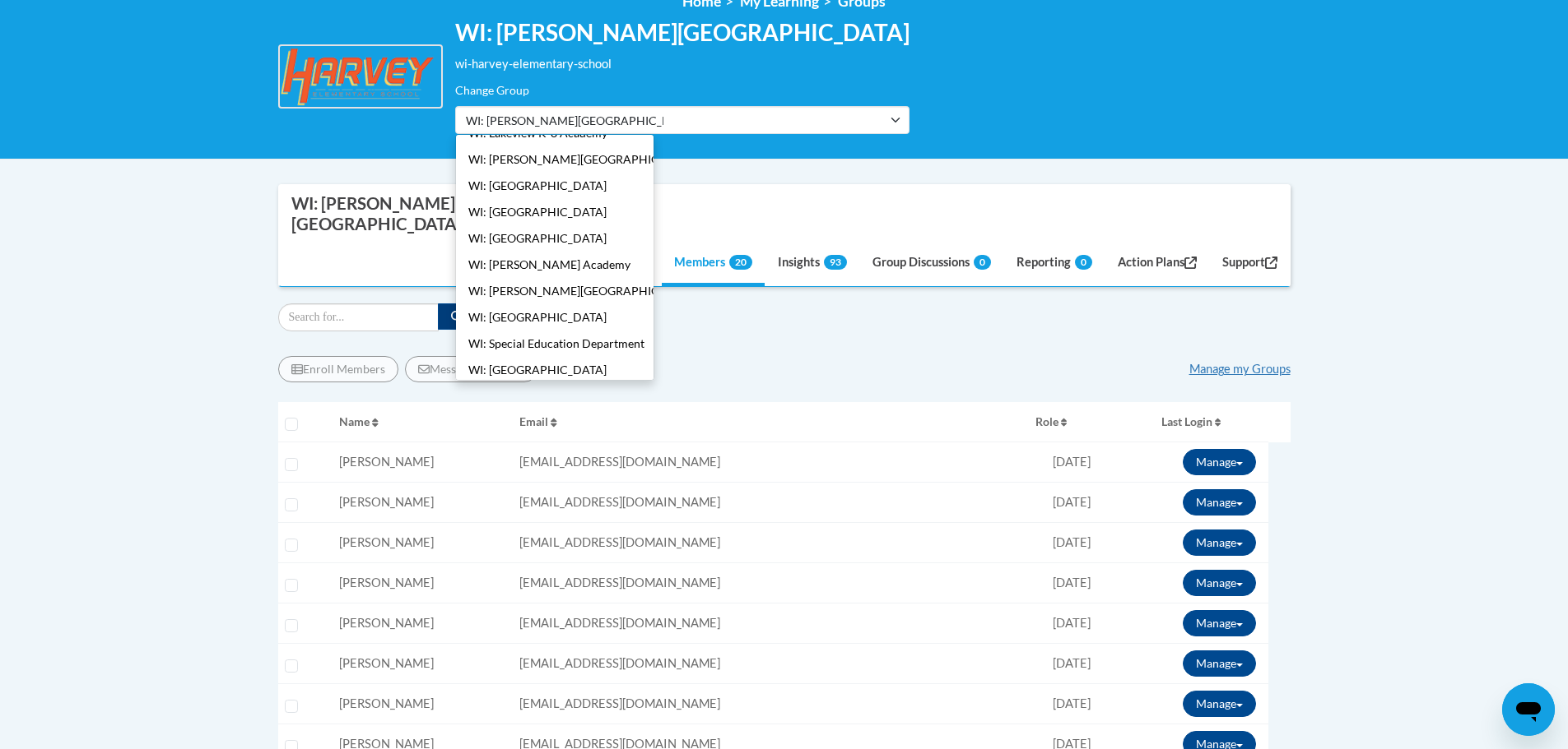
scroll to position [397, 0]
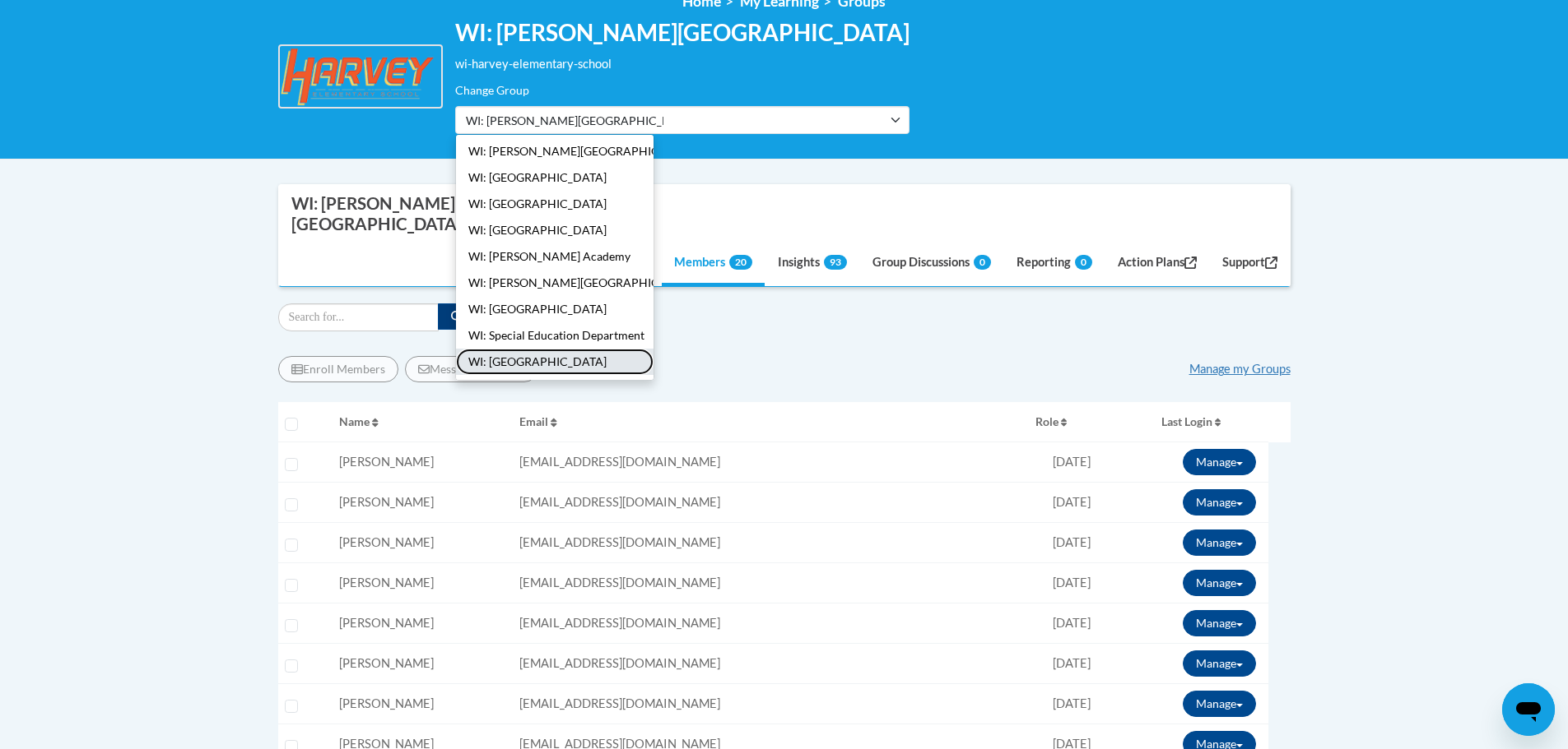
click at [545, 365] on button "WI: [GEOGRAPHIC_DATA]" at bounding box center [554, 362] width 197 height 27
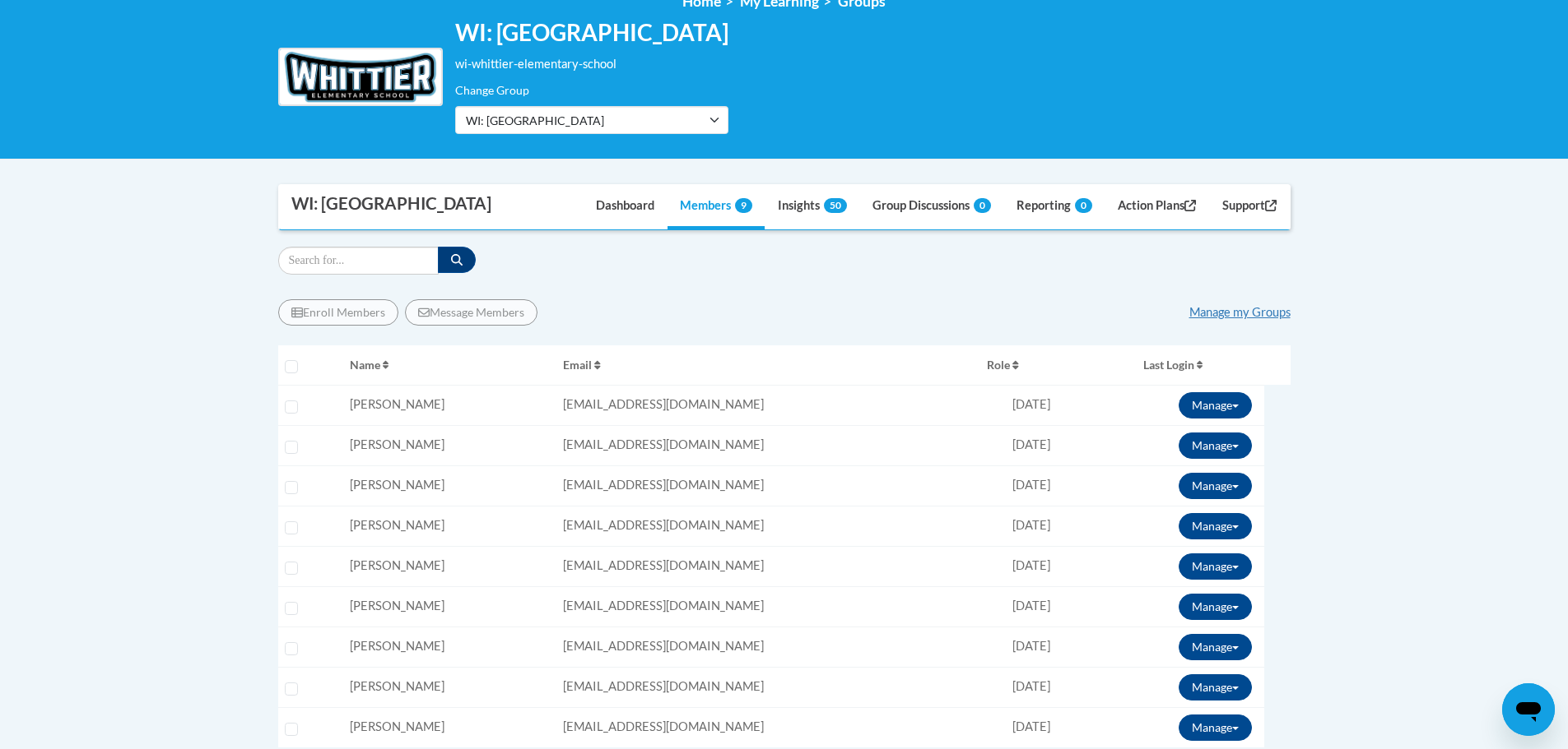
scroll to position [329, 0]
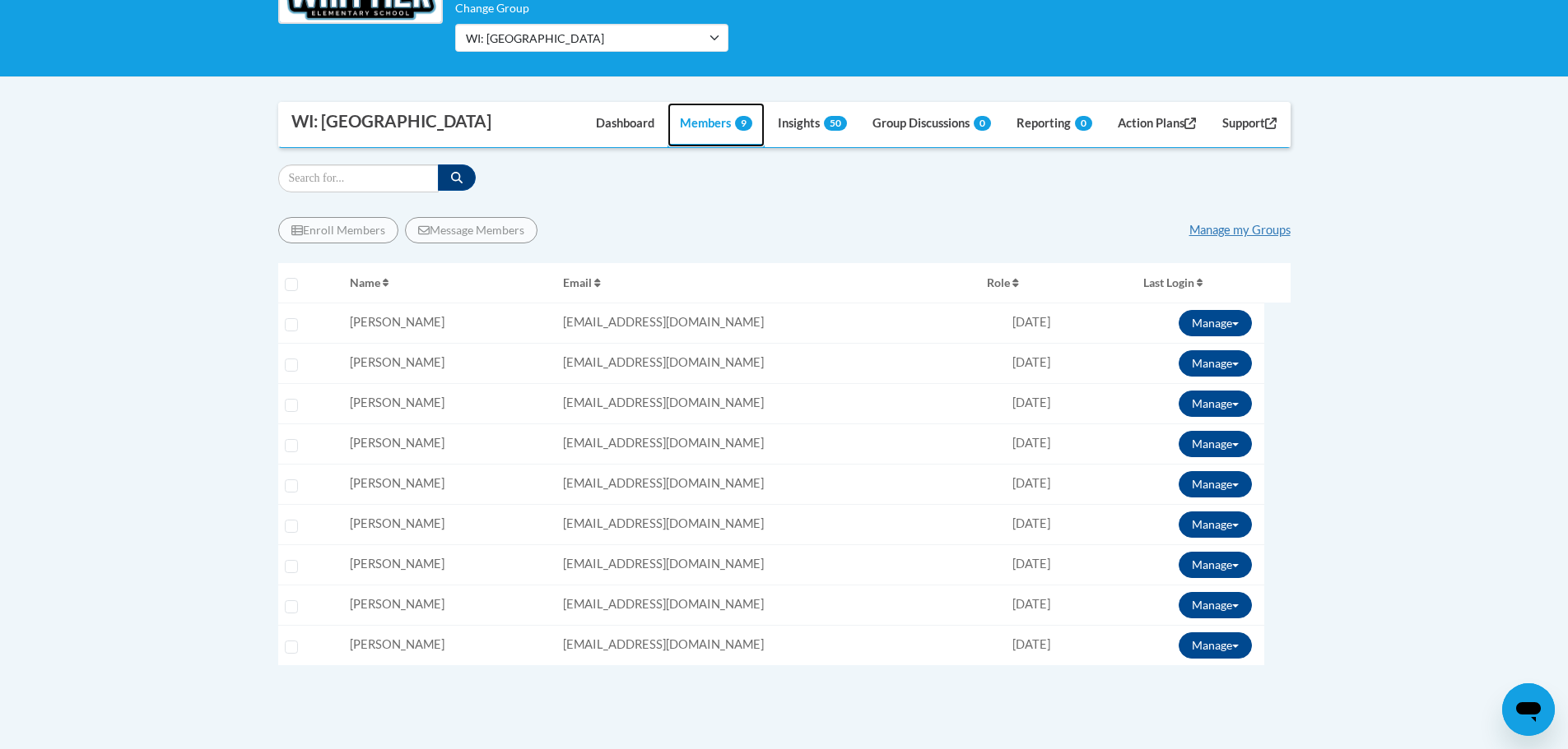
click at [697, 136] on link "Members 9" at bounding box center [716, 125] width 97 height 45
click at [717, 120] on link "Members 9" at bounding box center [716, 125] width 97 height 45
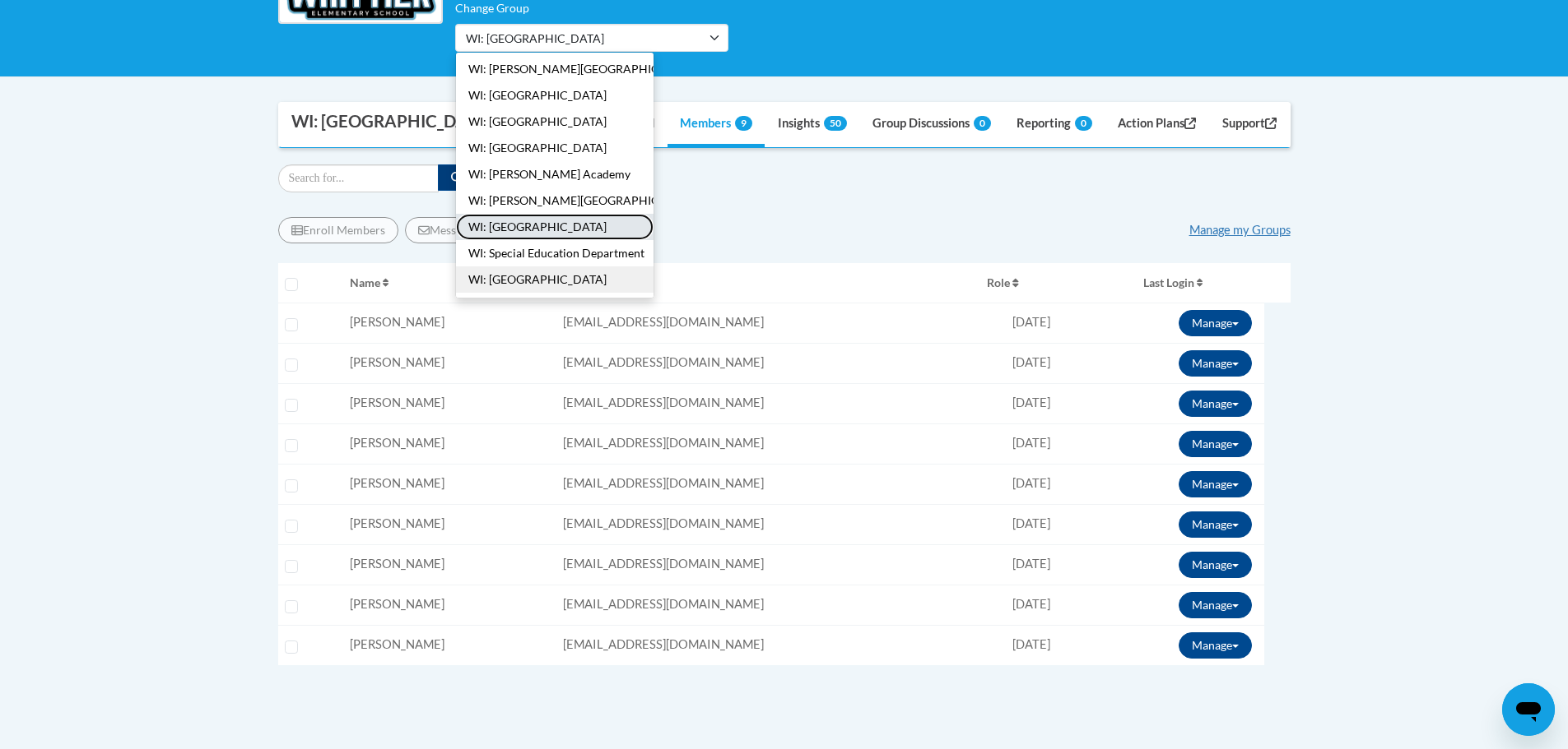
click at [546, 225] on button "WI: [GEOGRAPHIC_DATA]" at bounding box center [554, 227] width 197 height 27
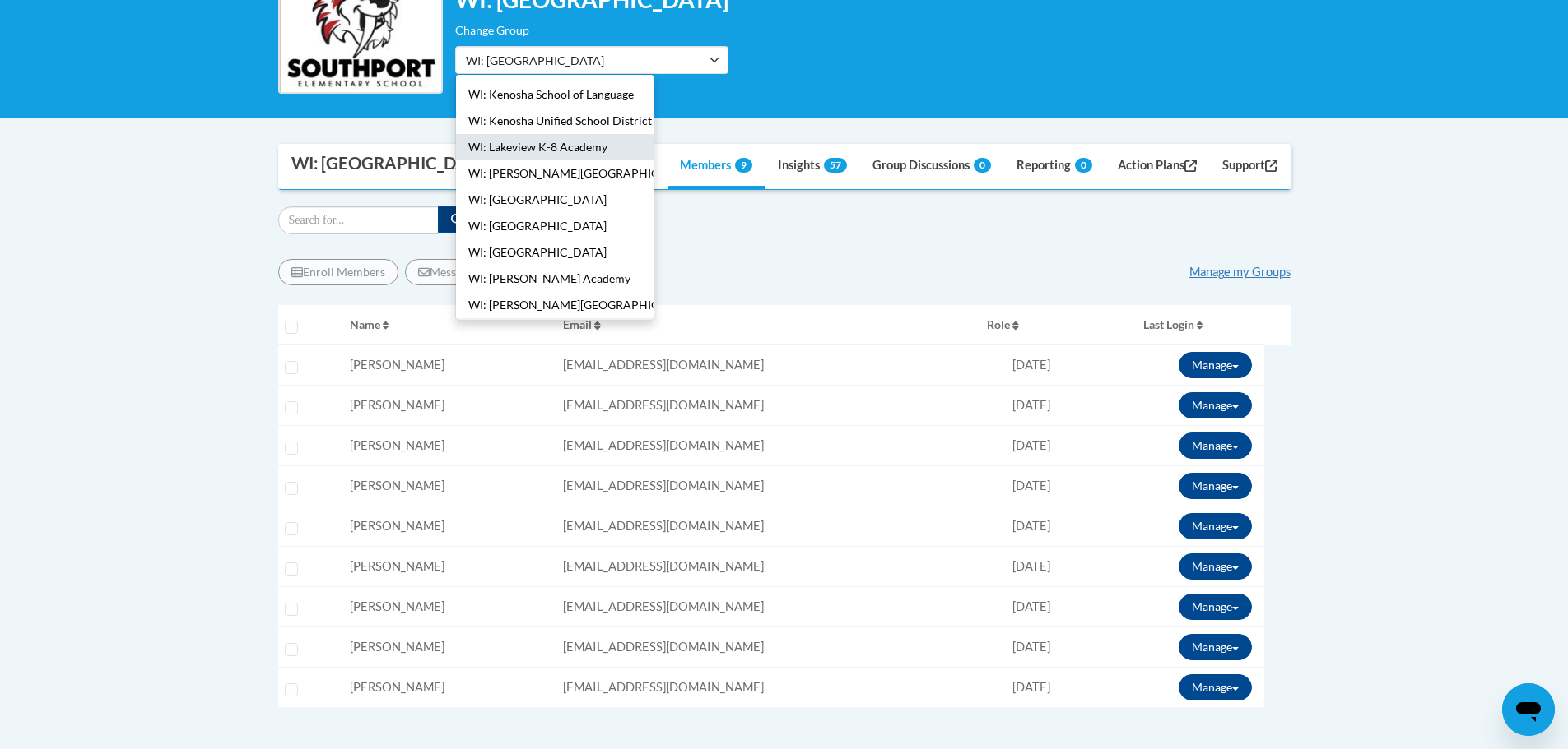
scroll to position [233, 0]
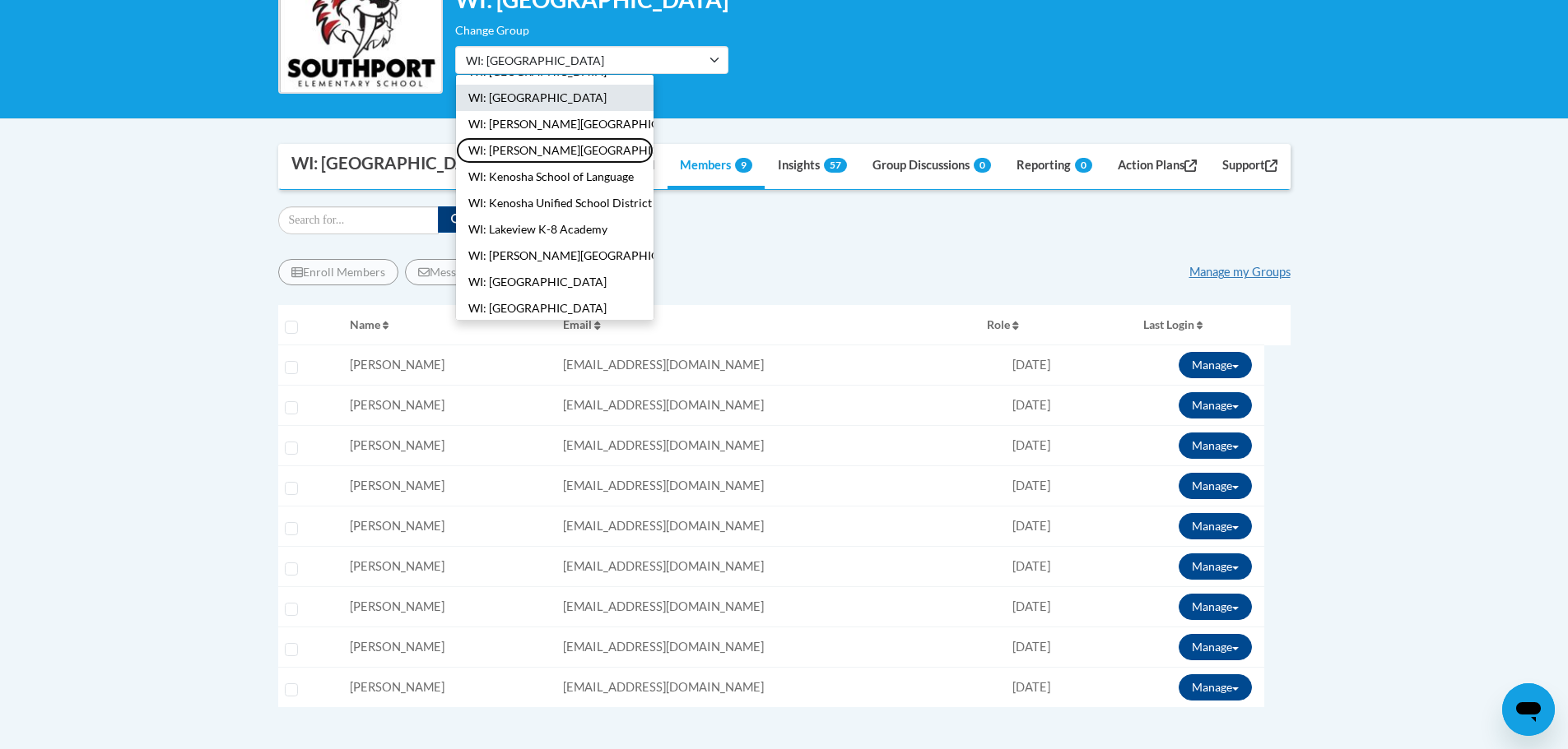
click at [531, 152] on button "WI: [PERSON_NAME][GEOGRAPHIC_DATA]" at bounding box center [554, 151] width 197 height 27
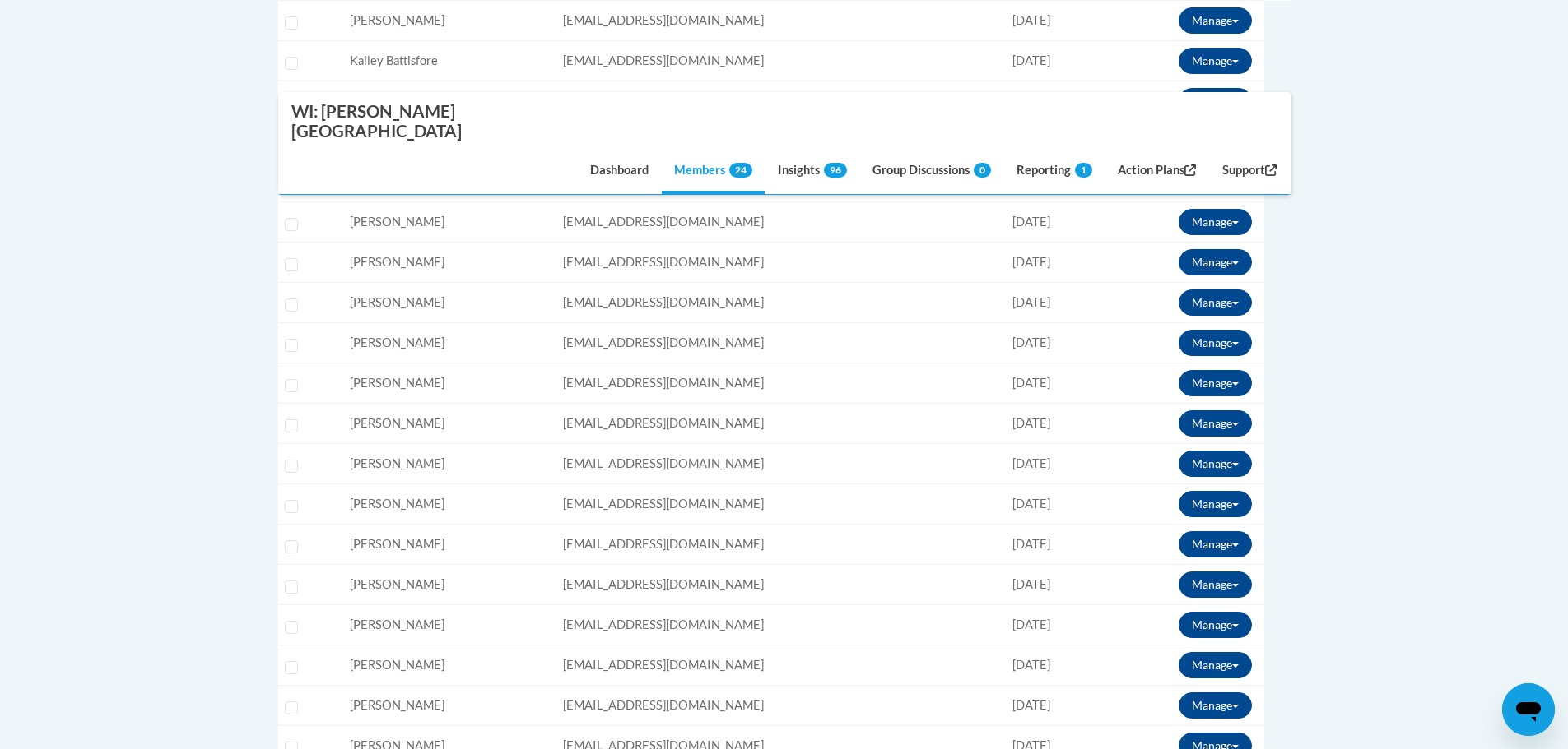
scroll to position [465, 0]
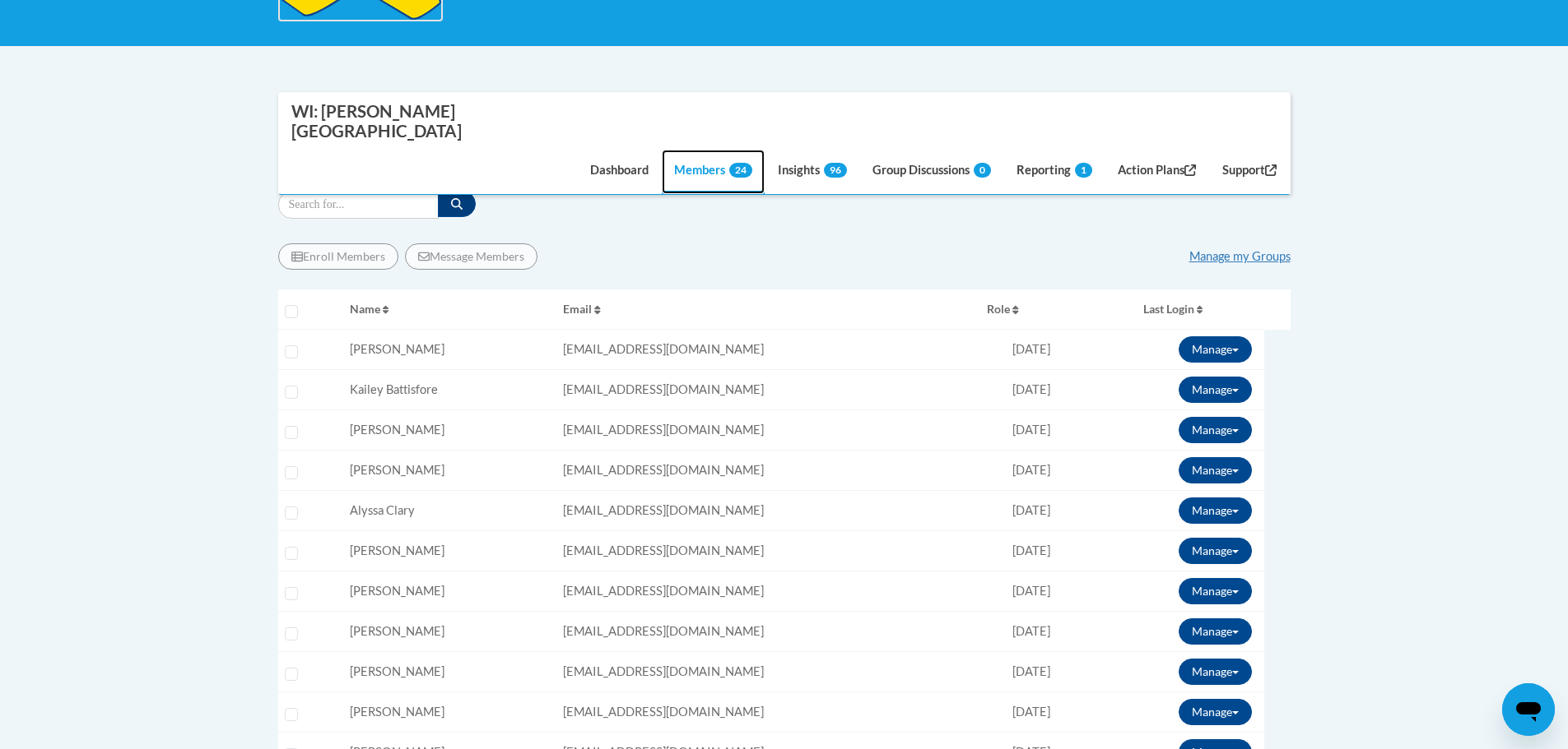
click at [681, 150] on link "Members 24" at bounding box center [714, 171] width 103 height 45
click at [729, 162] on span "24" at bounding box center [740, 169] width 23 height 15
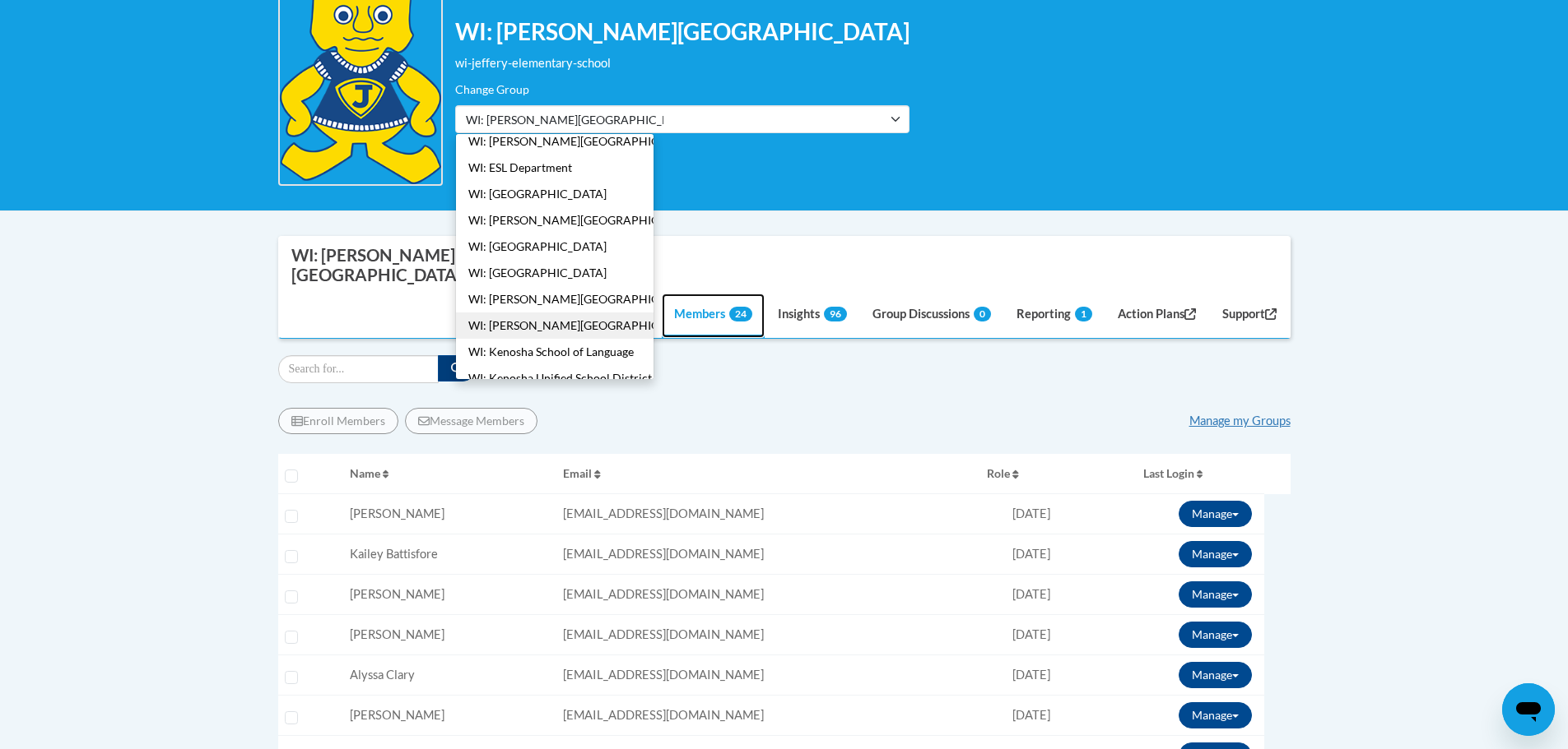
scroll to position [119, 0]
click at [541, 258] on button "WI: [GEOGRAPHIC_DATA]" at bounding box center [554, 270] width 197 height 27
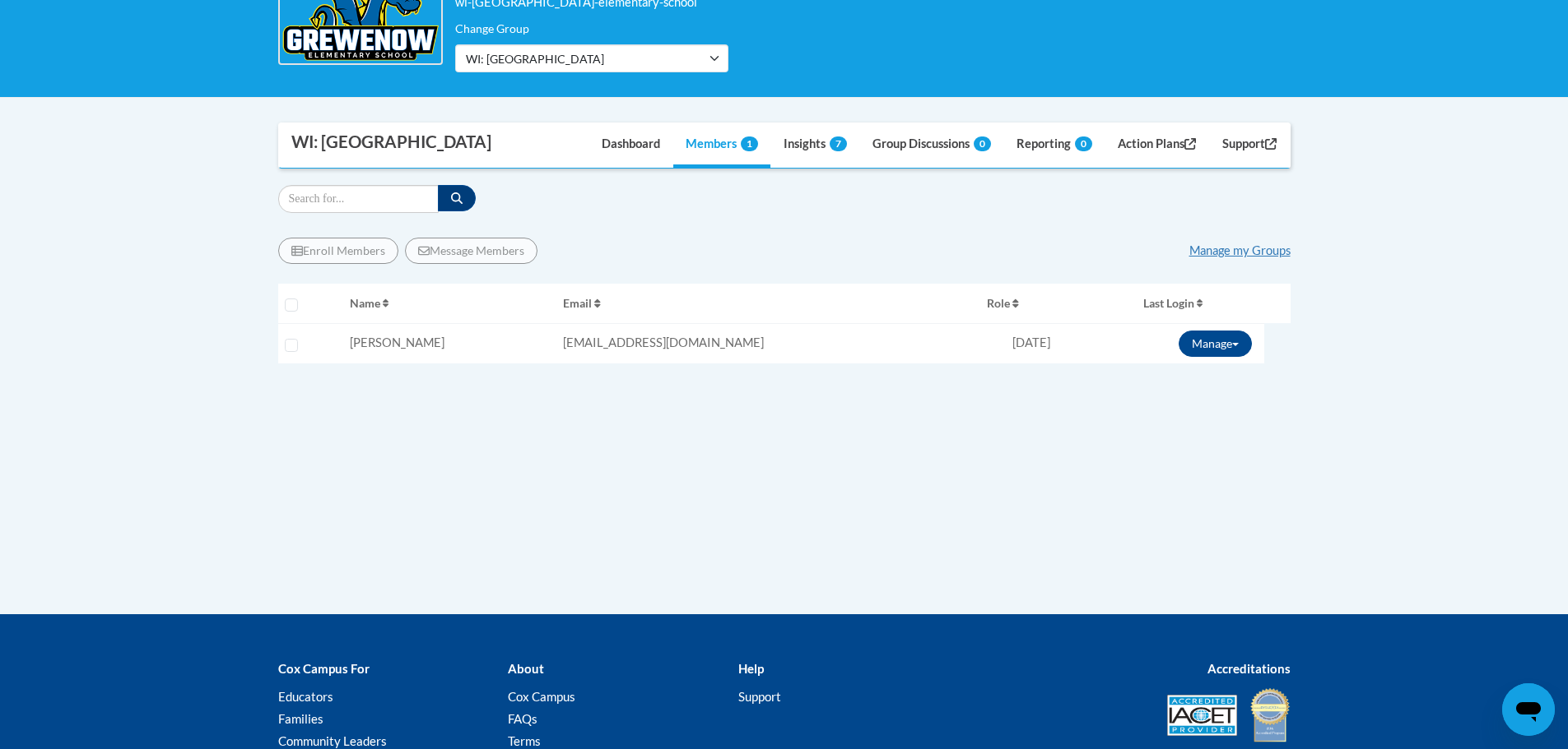
scroll to position [0, 0]
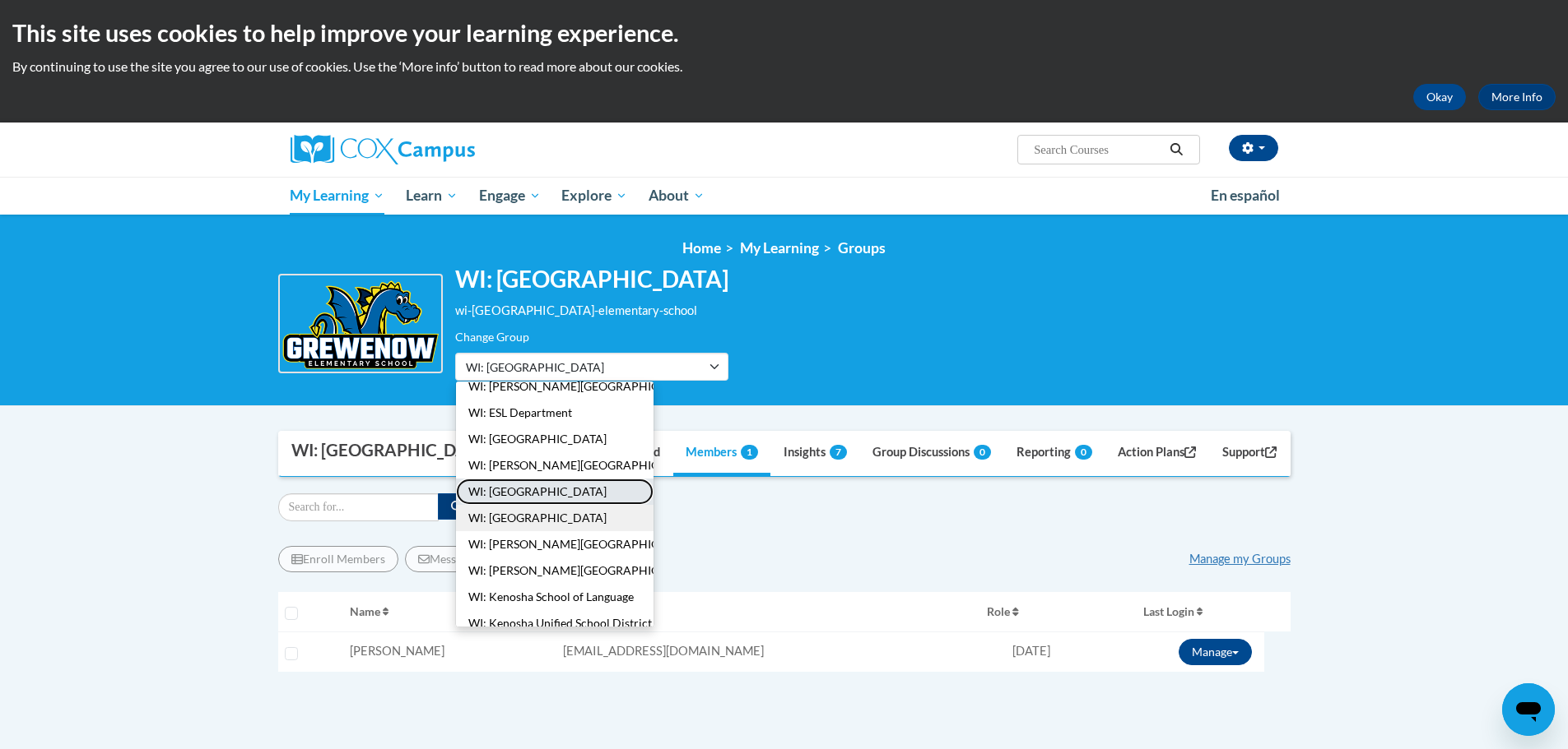
click at [551, 492] on button "WI: [GEOGRAPHIC_DATA]" at bounding box center [554, 491] width 197 height 27
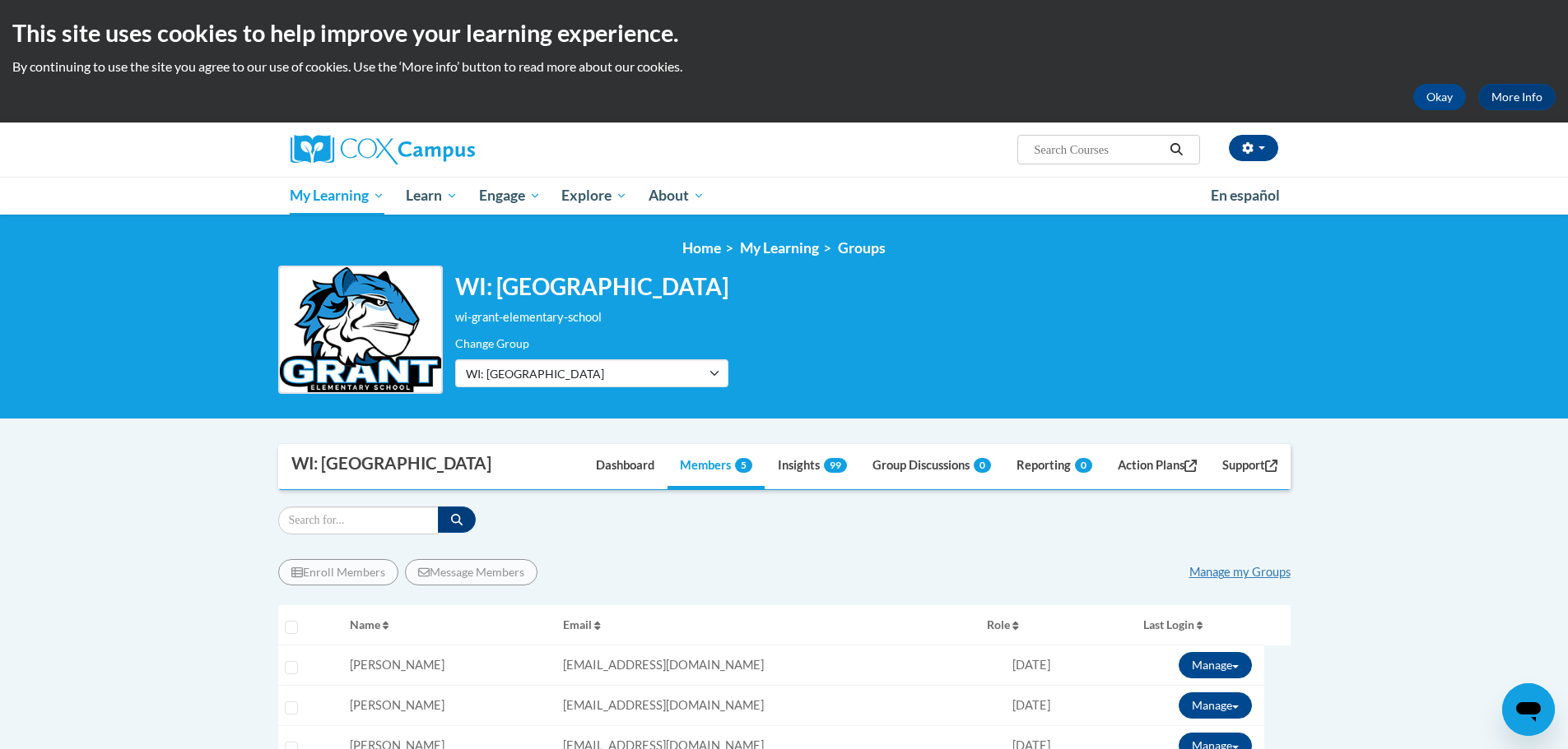
scroll to position [164, 0]
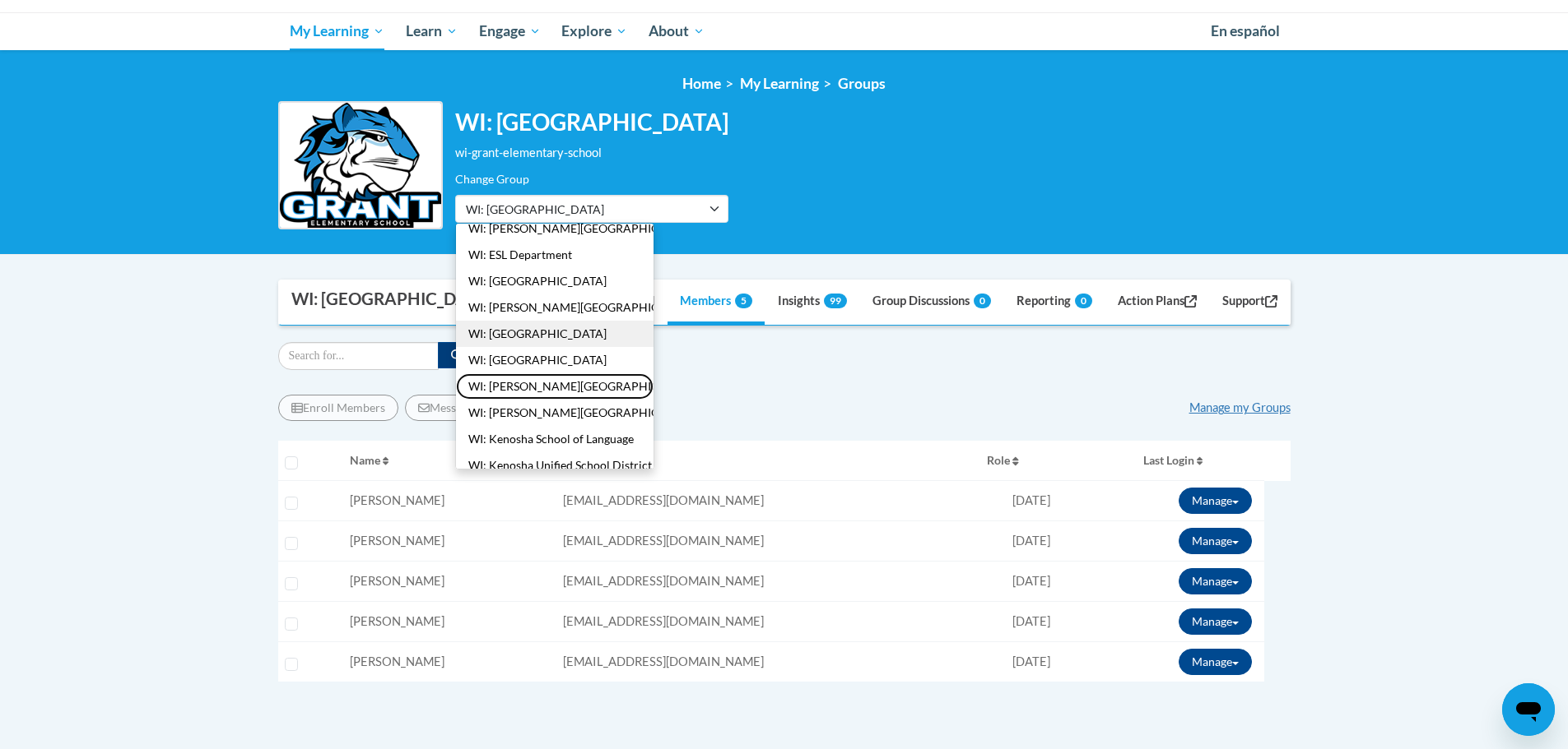
click at [561, 384] on button "WI: [PERSON_NAME][GEOGRAPHIC_DATA]" at bounding box center [554, 386] width 197 height 27
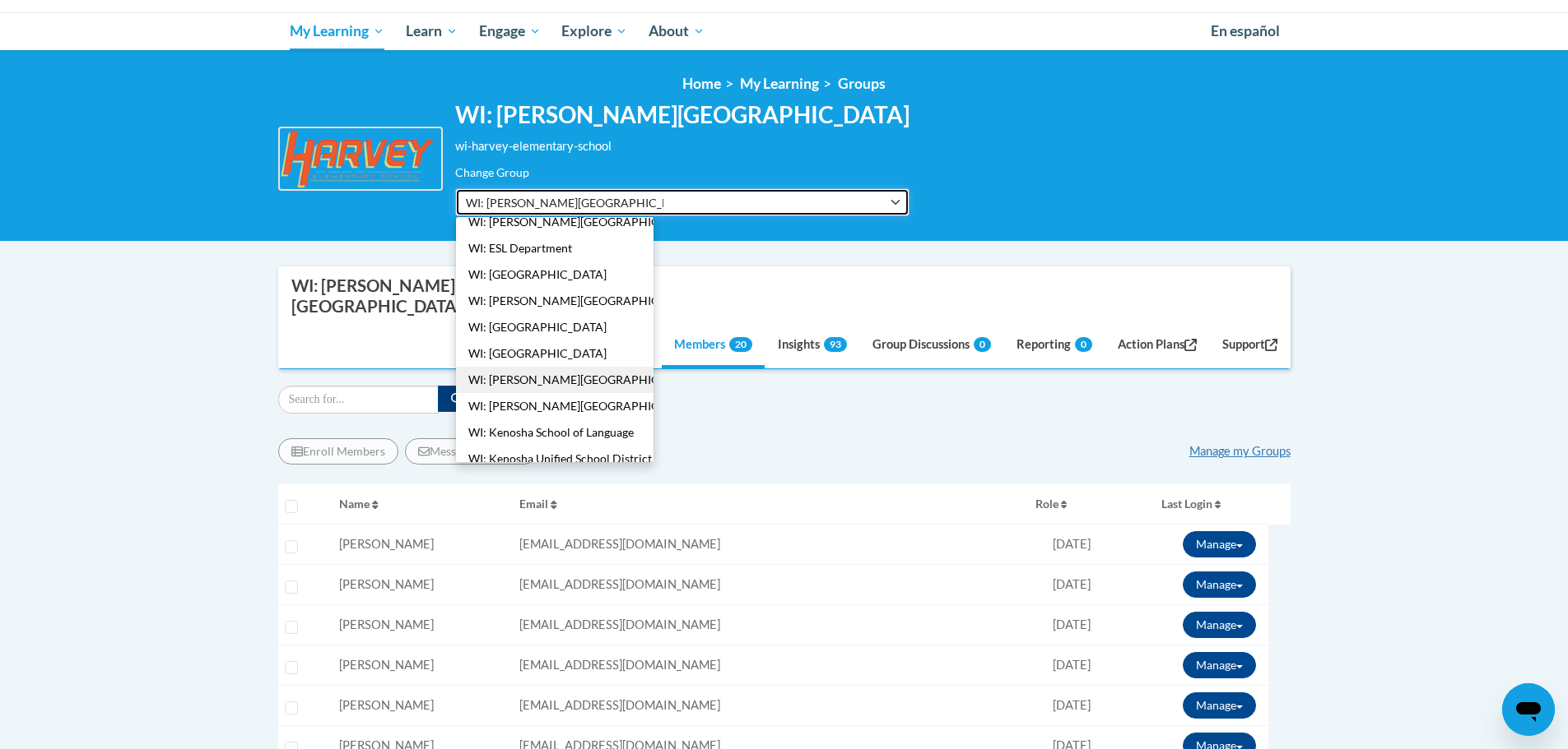
click at [511, 203] on span "WI: [PERSON_NAME][GEOGRAPHIC_DATA]" at bounding box center [564, 202] width 197 height 17
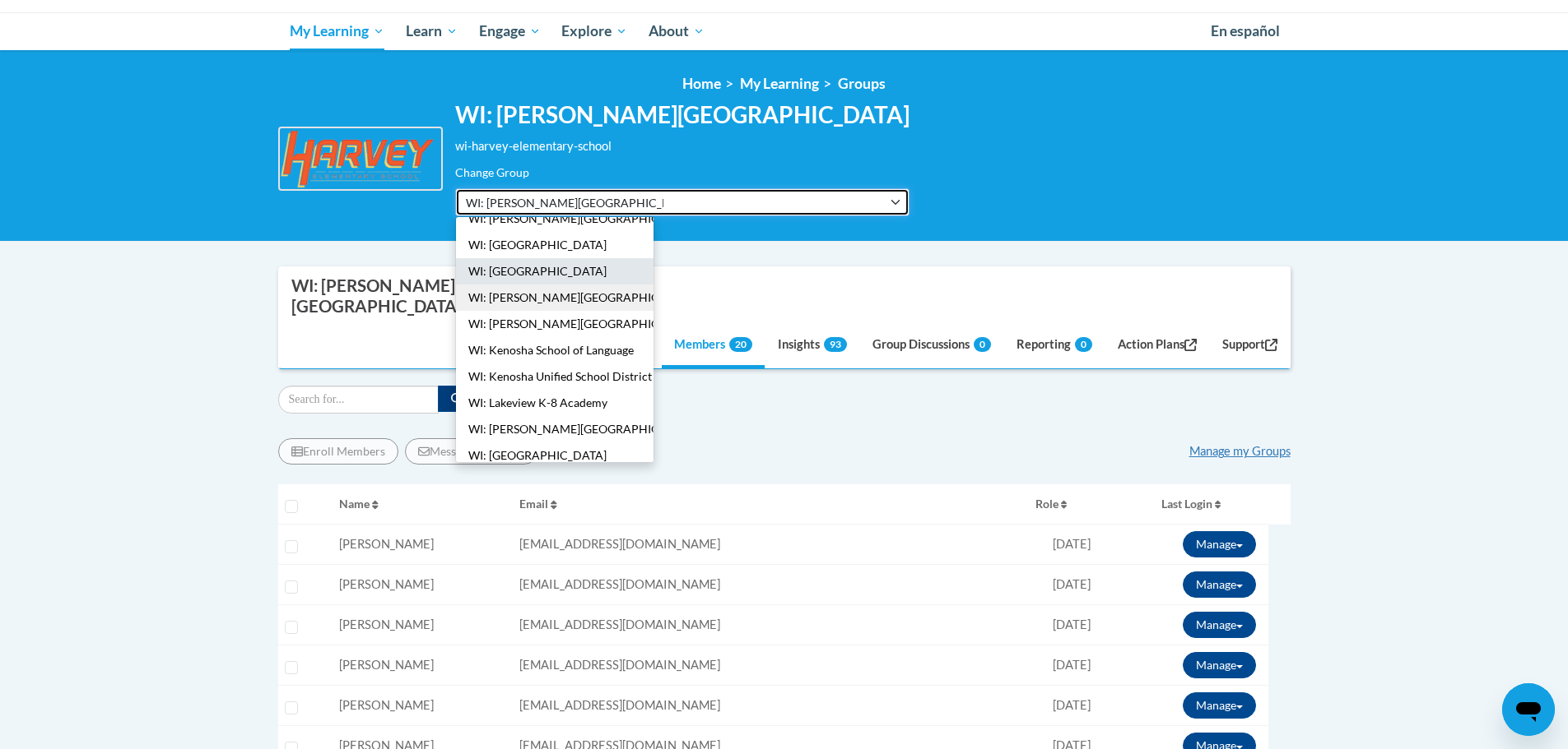
scroll to position [283, 0]
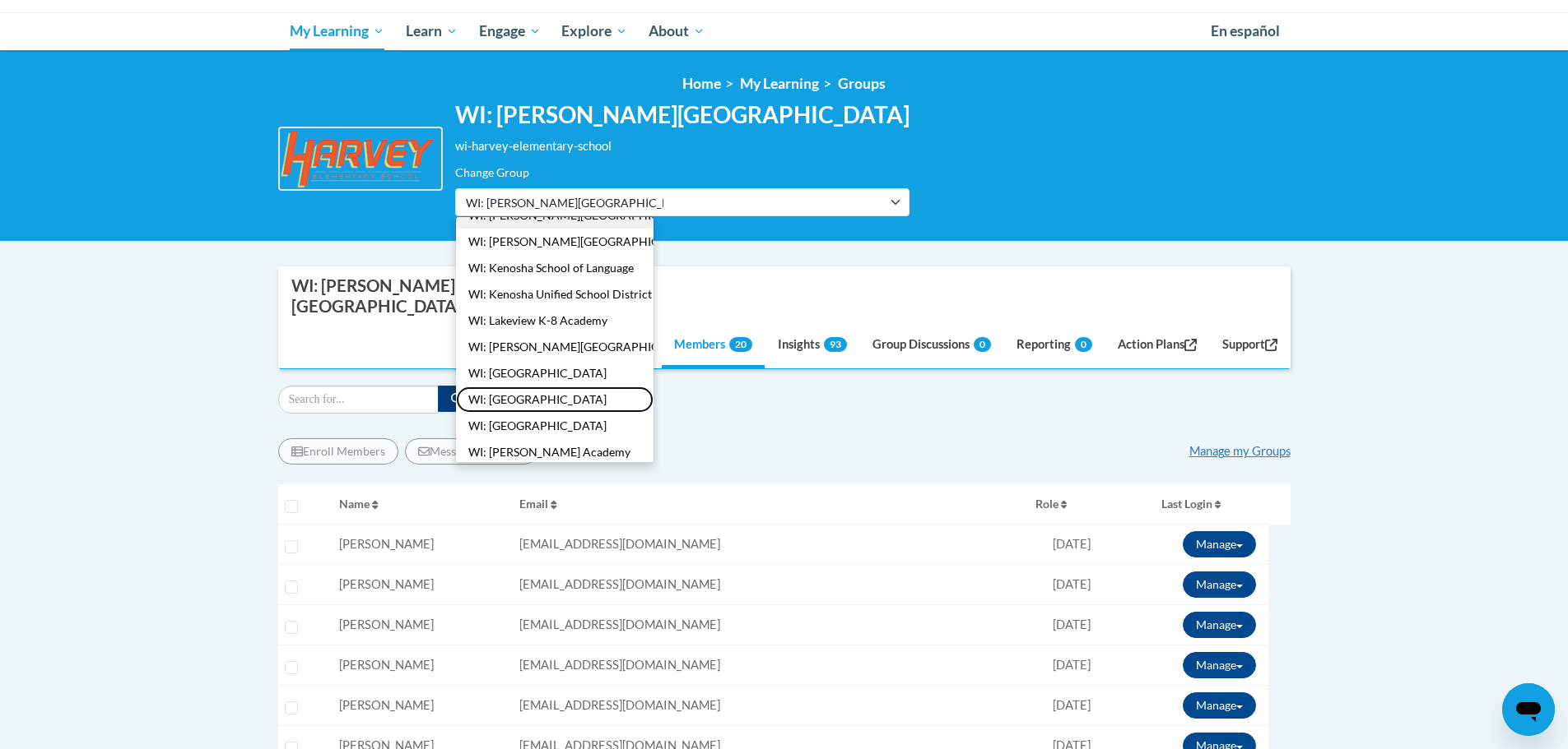
drag, startPoint x: 559, startPoint y: 403, endPoint x: 573, endPoint y: 404, distance: 14.0
click at [559, 402] on button "WI: [GEOGRAPHIC_DATA]" at bounding box center [554, 399] width 197 height 27
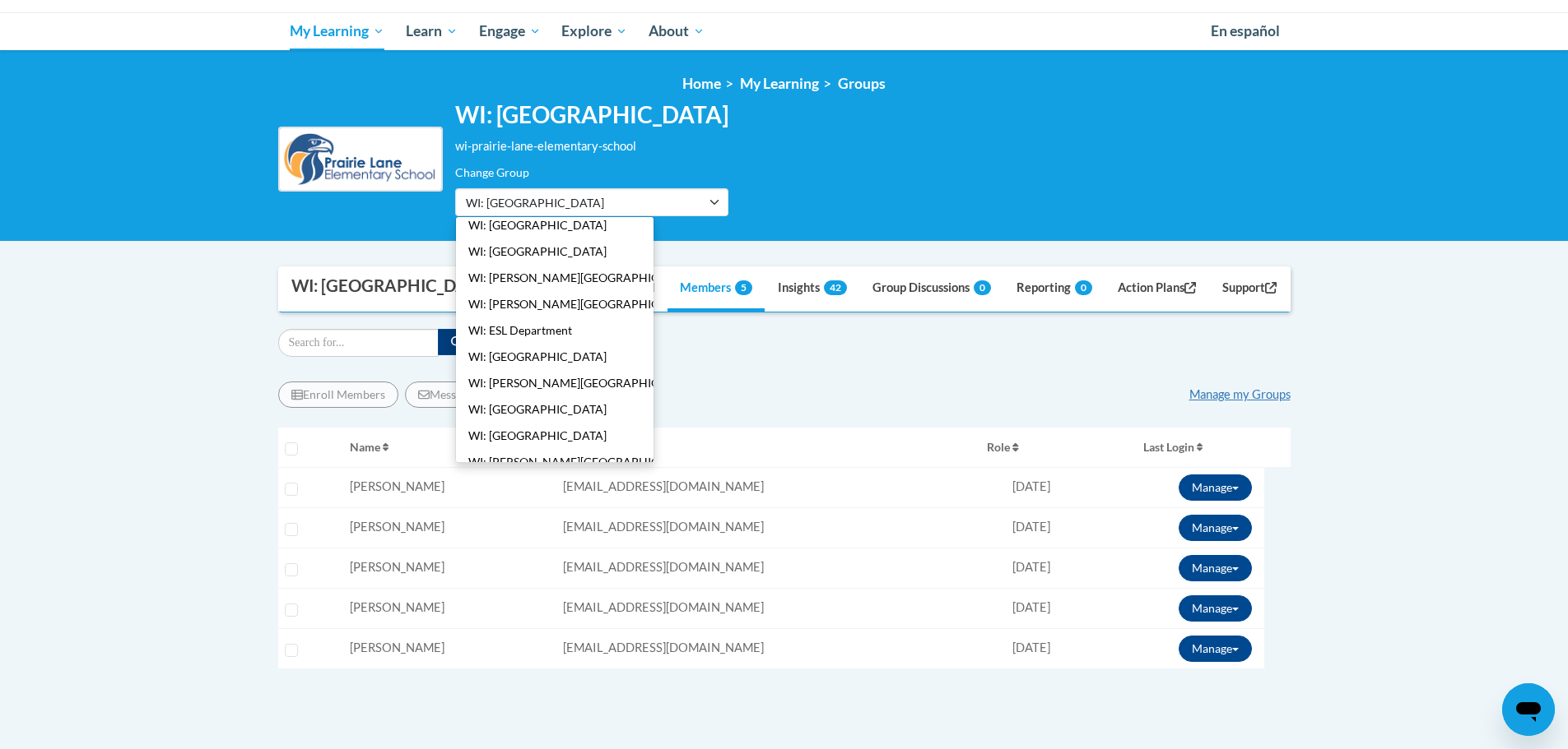
scroll to position [0, 0]
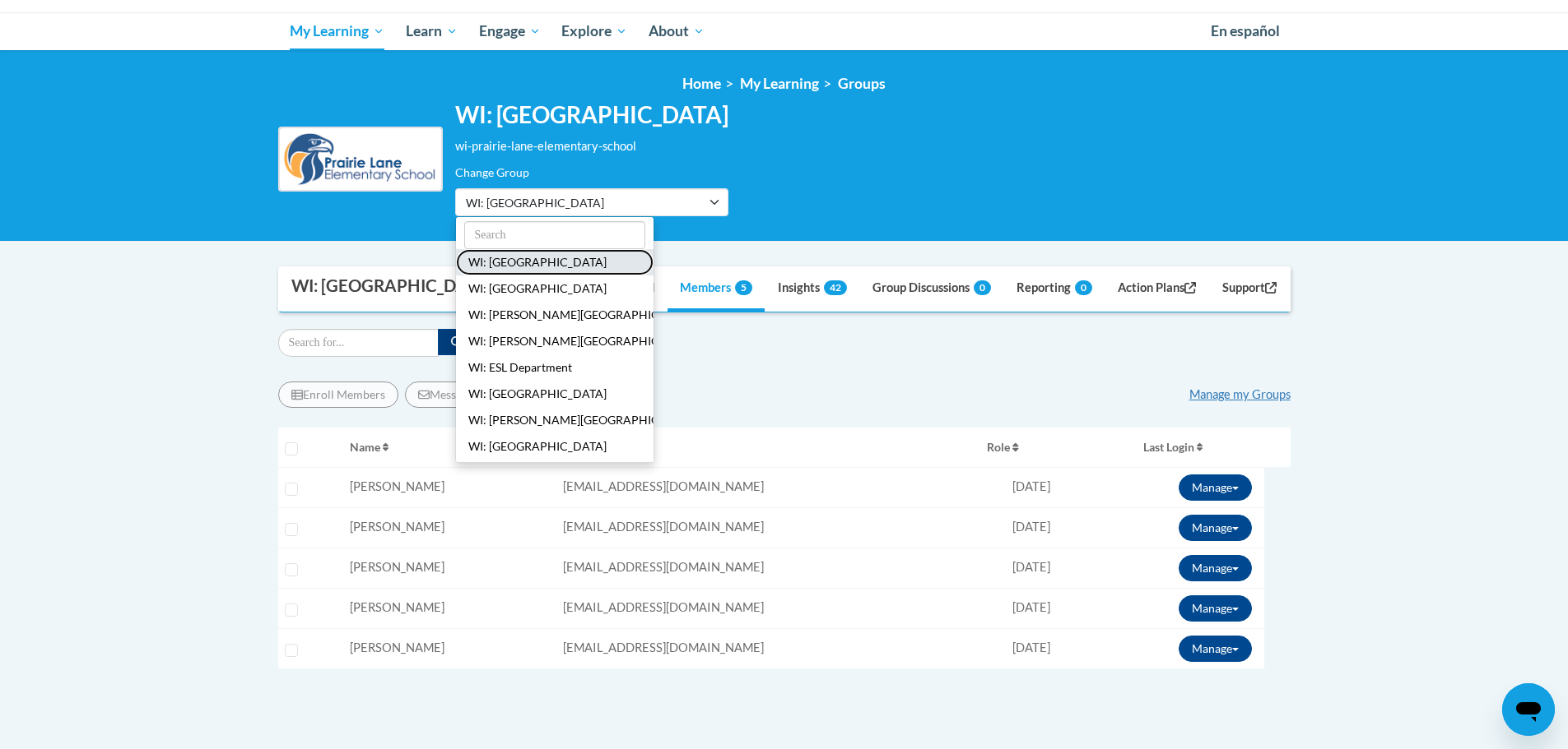
click at [523, 265] on button "WI: [GEOGRAPHIC_DATA]" at bounding box center [554, 263] width 197 height 27
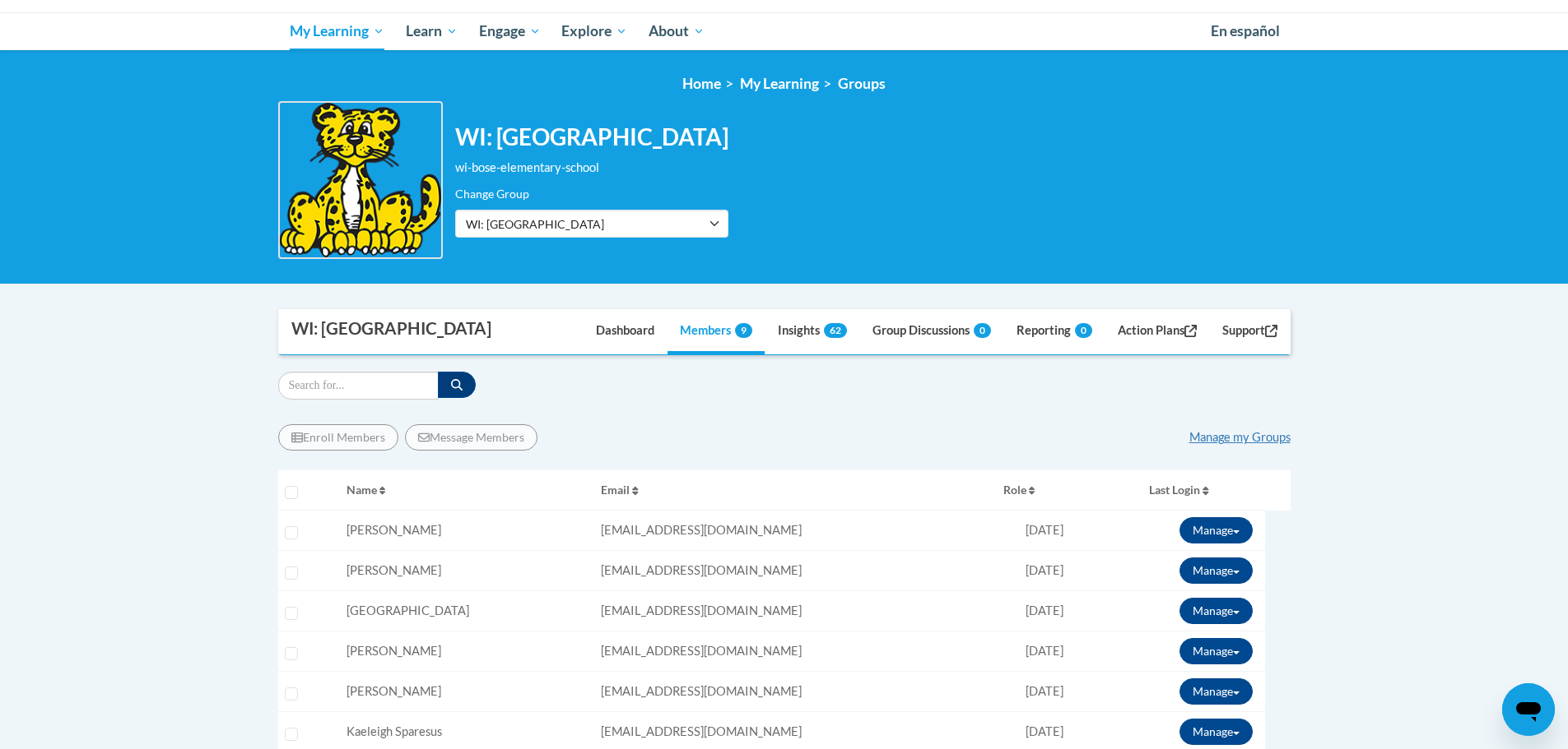
scroll to position [329, 0]
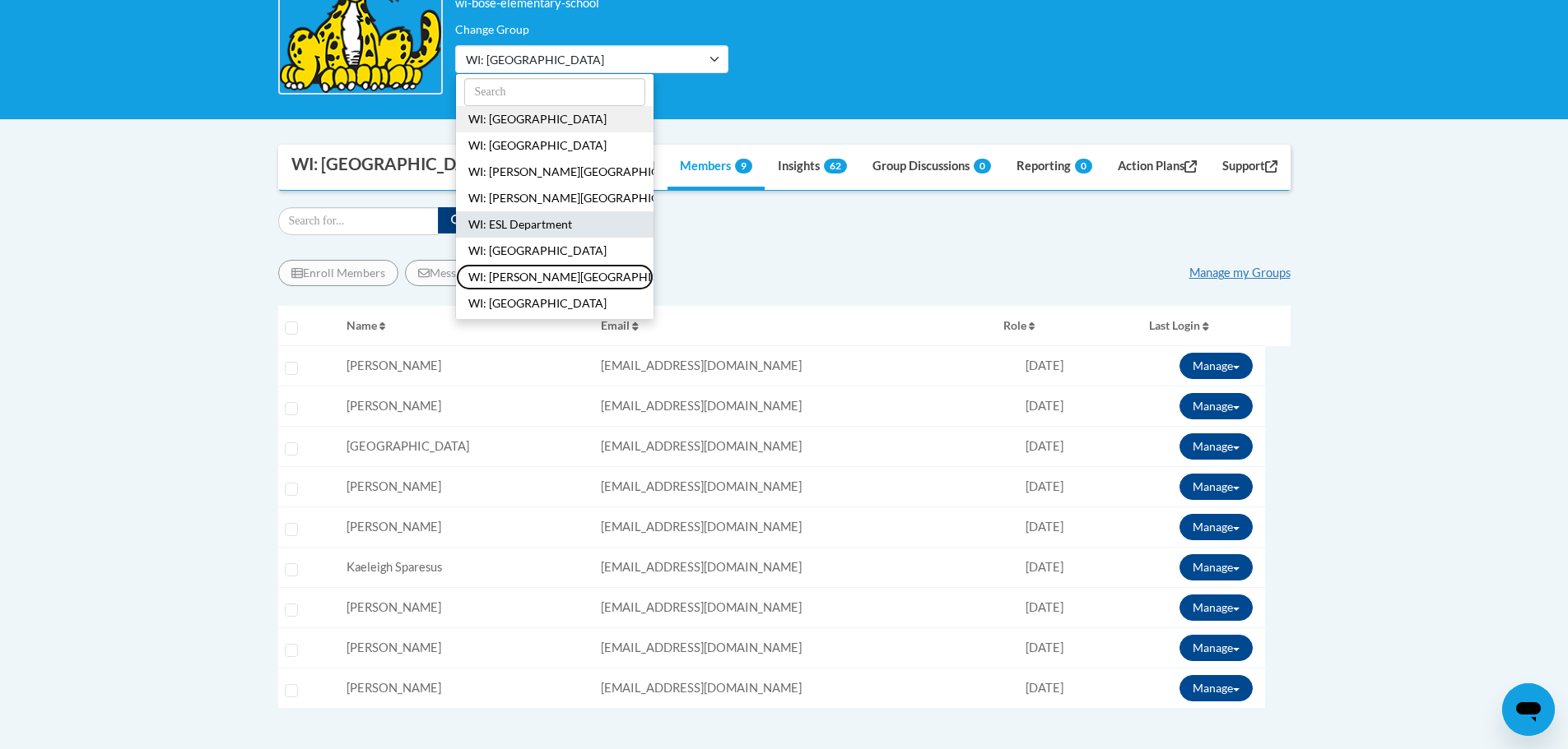
click at [522, 278] on button "WI: [PERSON_NAME][GEOGRAPHIC_DATA]" at bounding box center [554, 277] width 197 height 27
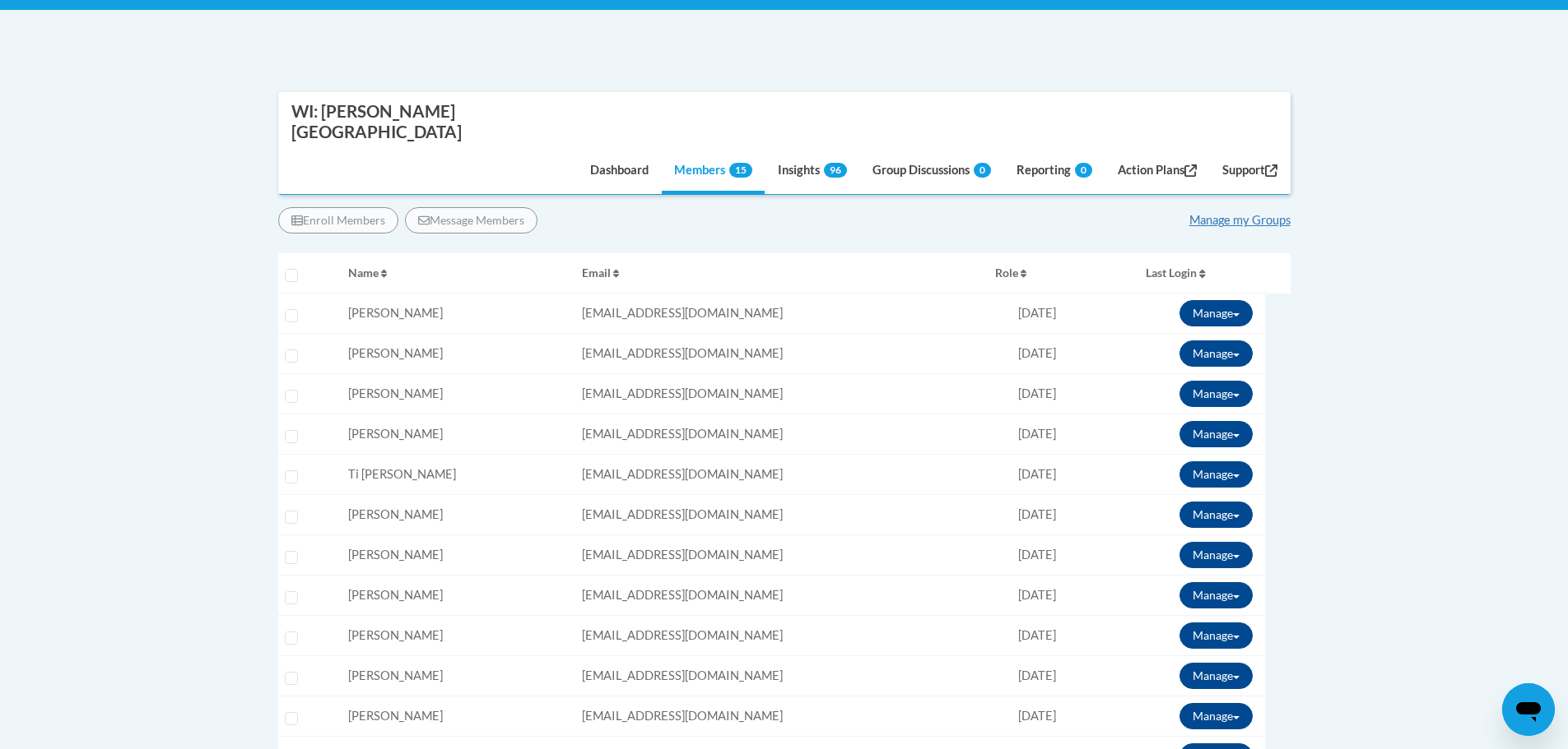
scroll to position [231, 0]
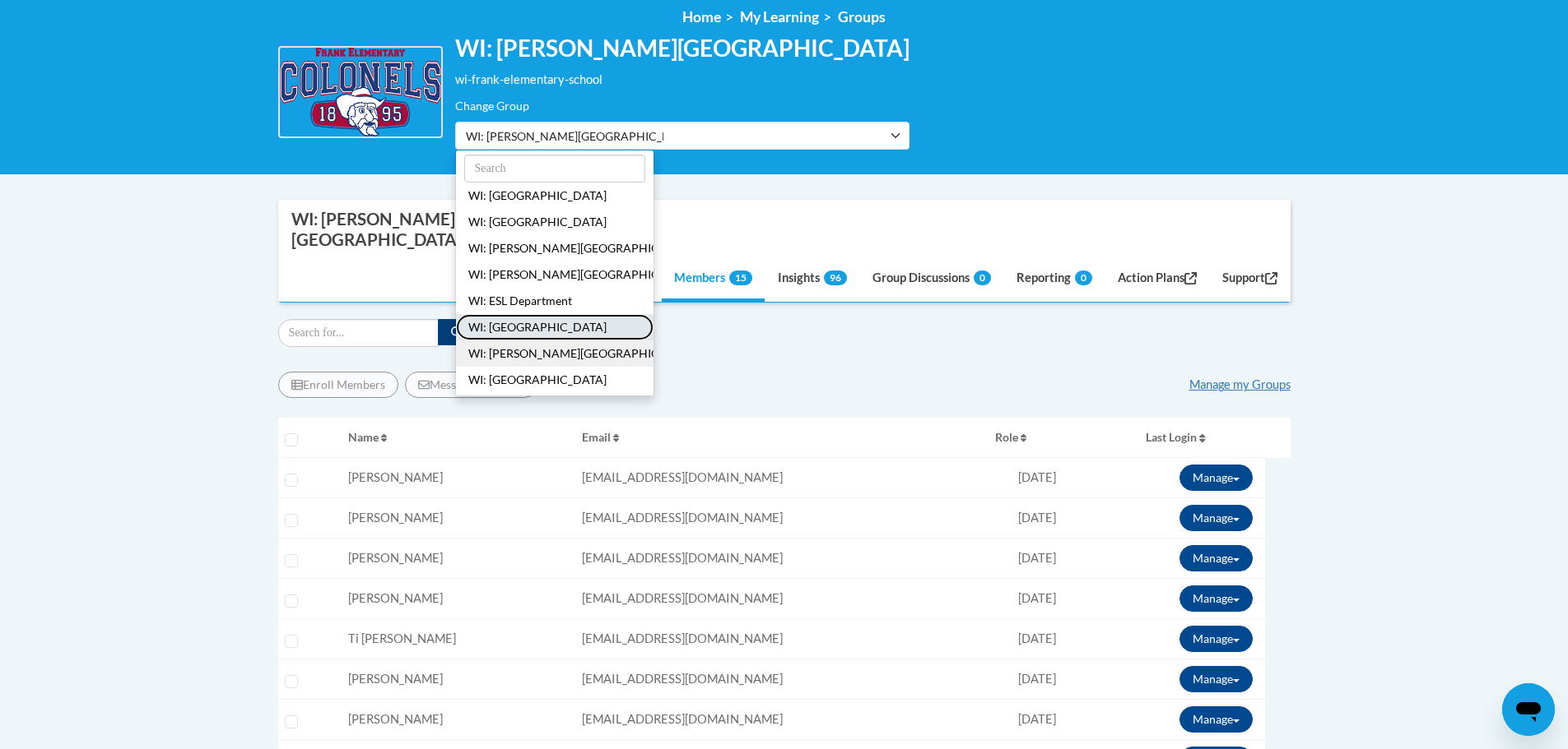
click at [555, 324] on button "WI: [GEOGRAPHIC_DATA]" at bounding box center [554, 327] width 197 height 27
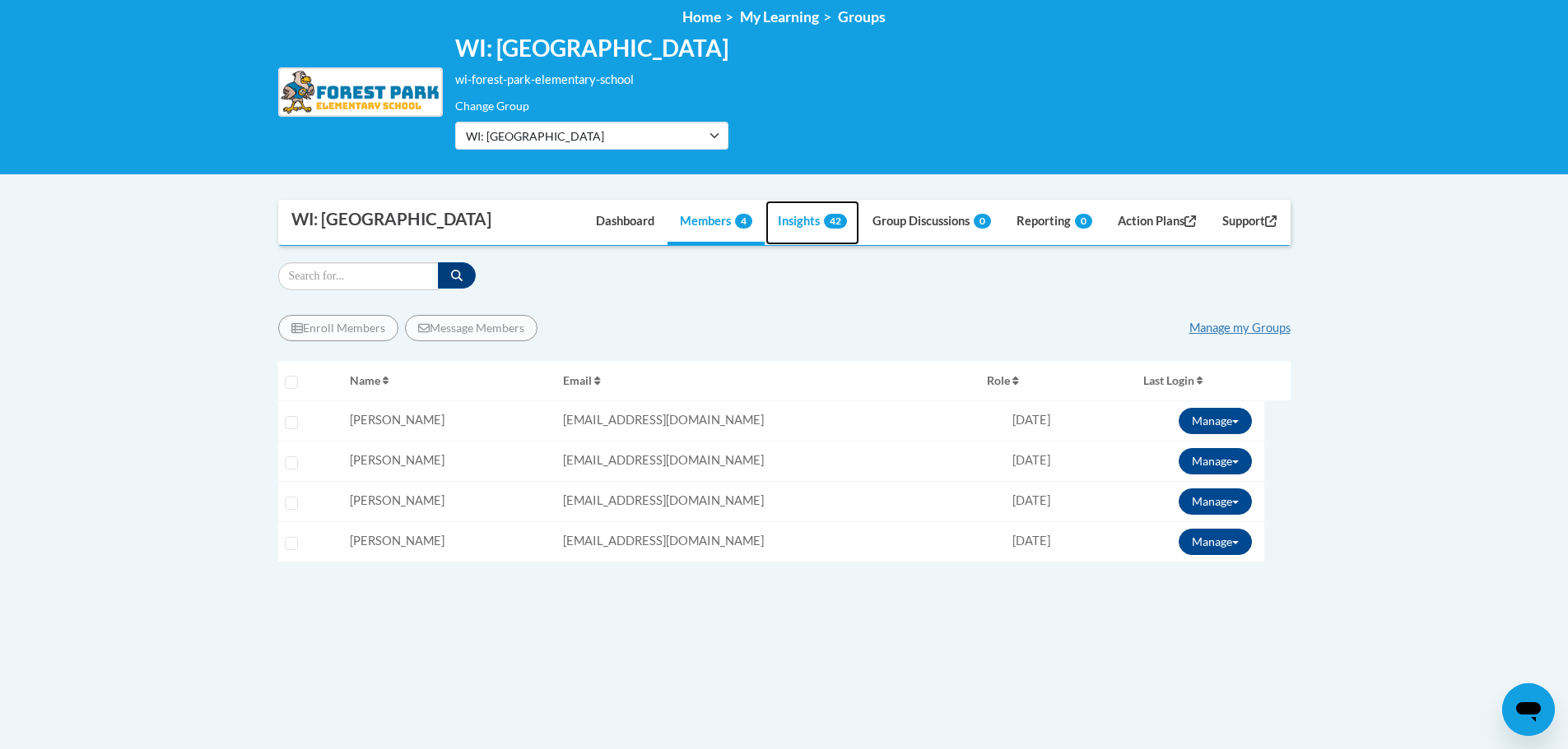
click at [789, 222] on link "Insights 42" at bounding box center [812, 223] width 94 height 45
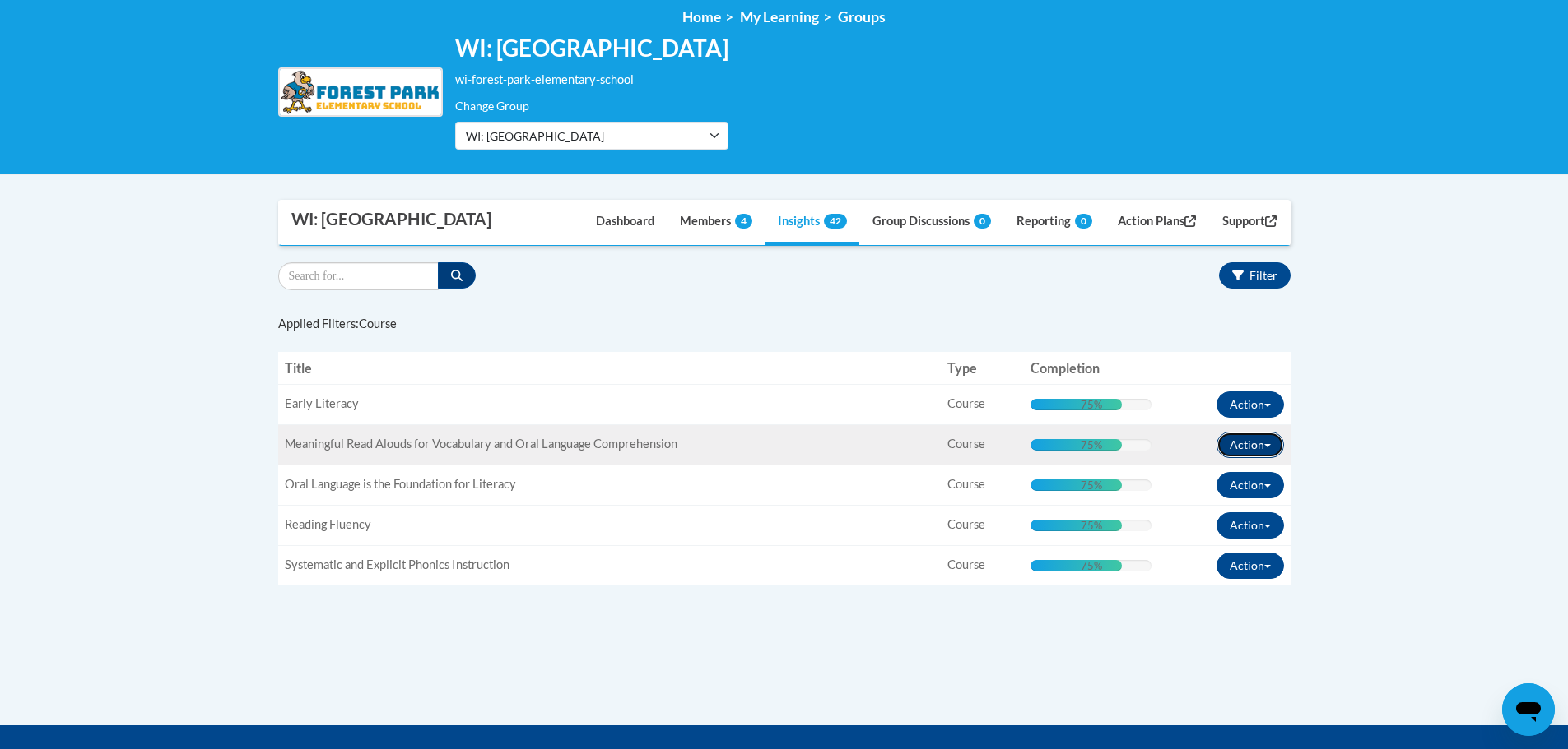
click at [1251, 446] on button "Action" at bounding box center [1250, 445] width 67 height 27
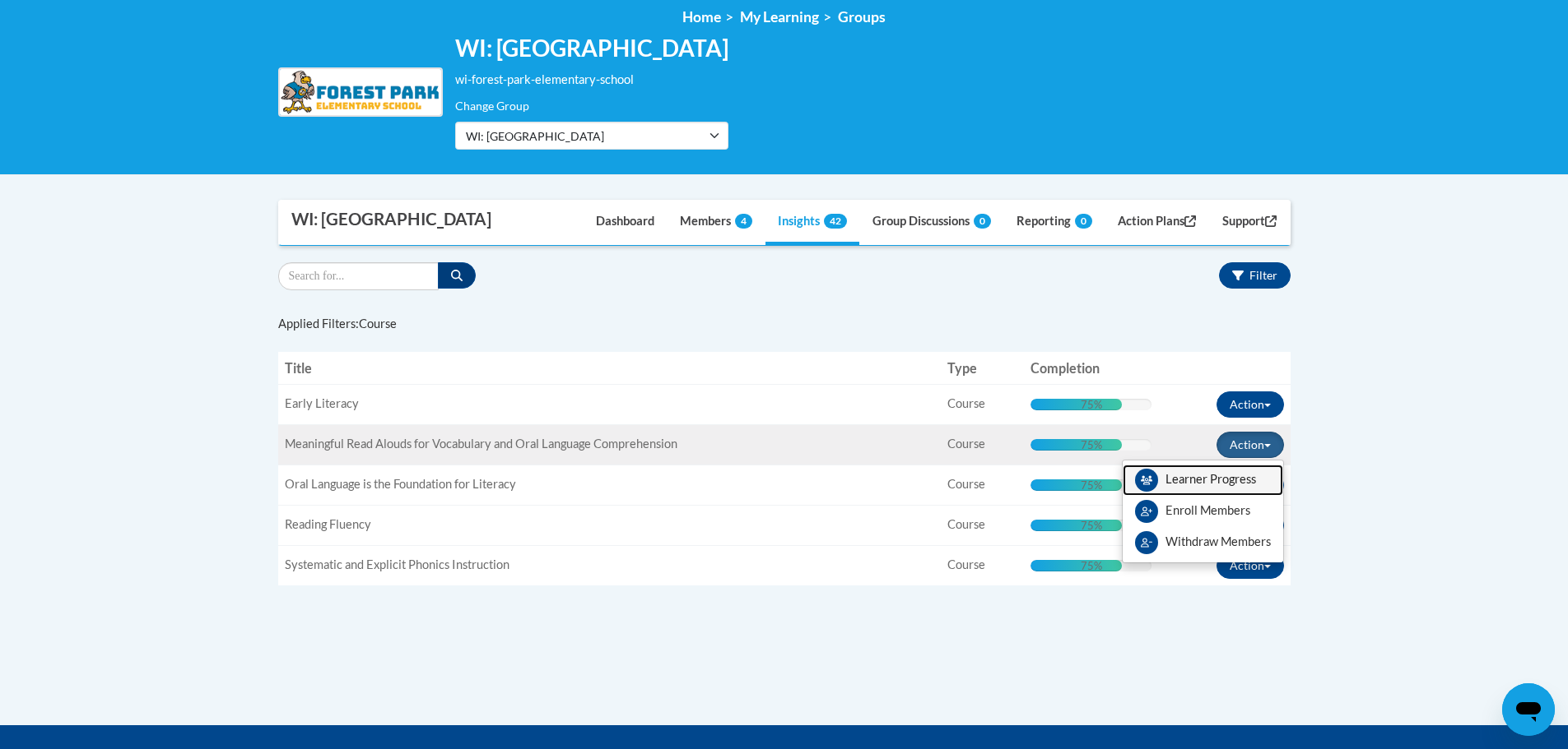
click at [1241, 473] on link "Learner Progress" at bounding box center [1203, 481] width 161 height 32
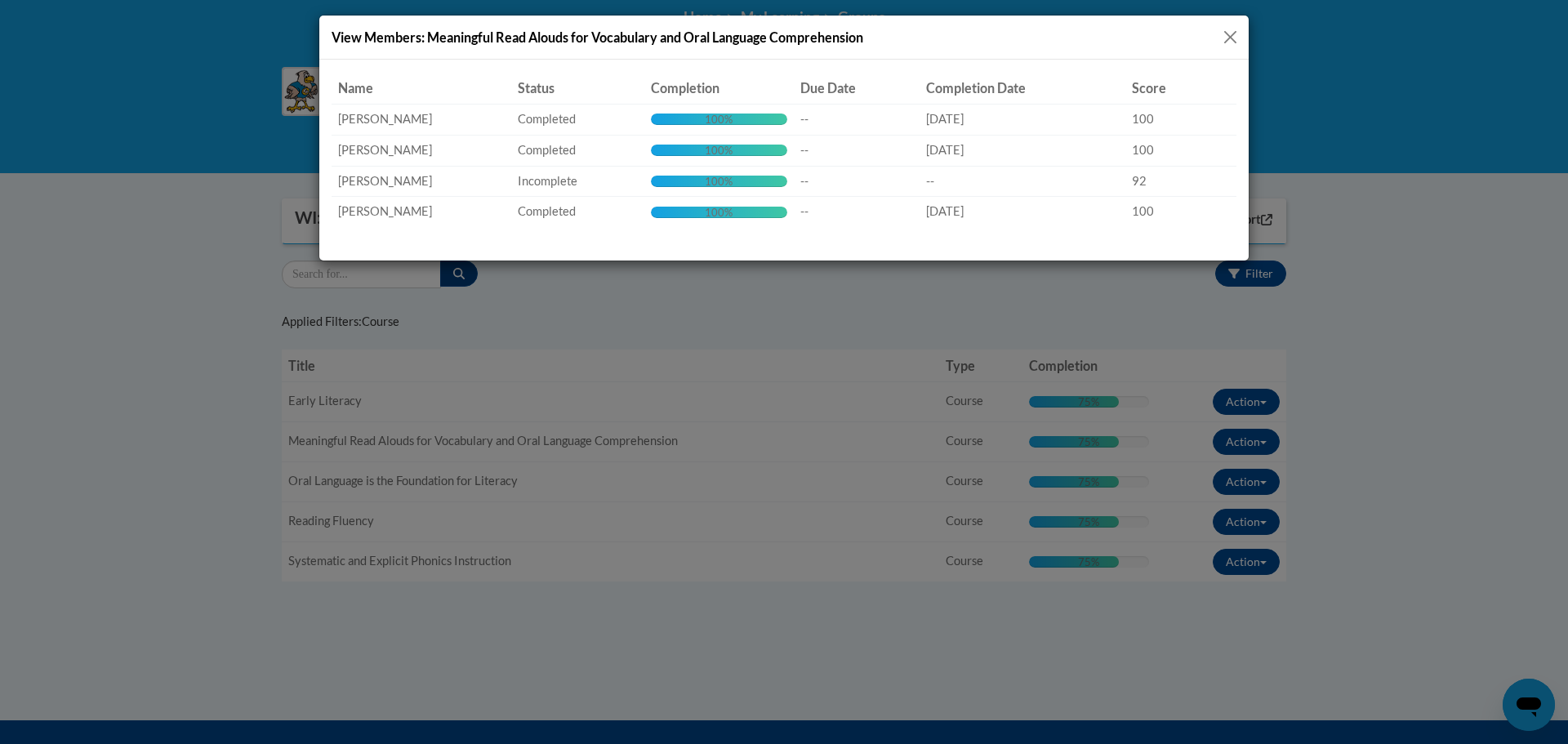
click at [1227, 31] on button "Close" at bounding box center [1230, 36] width 21 height 21
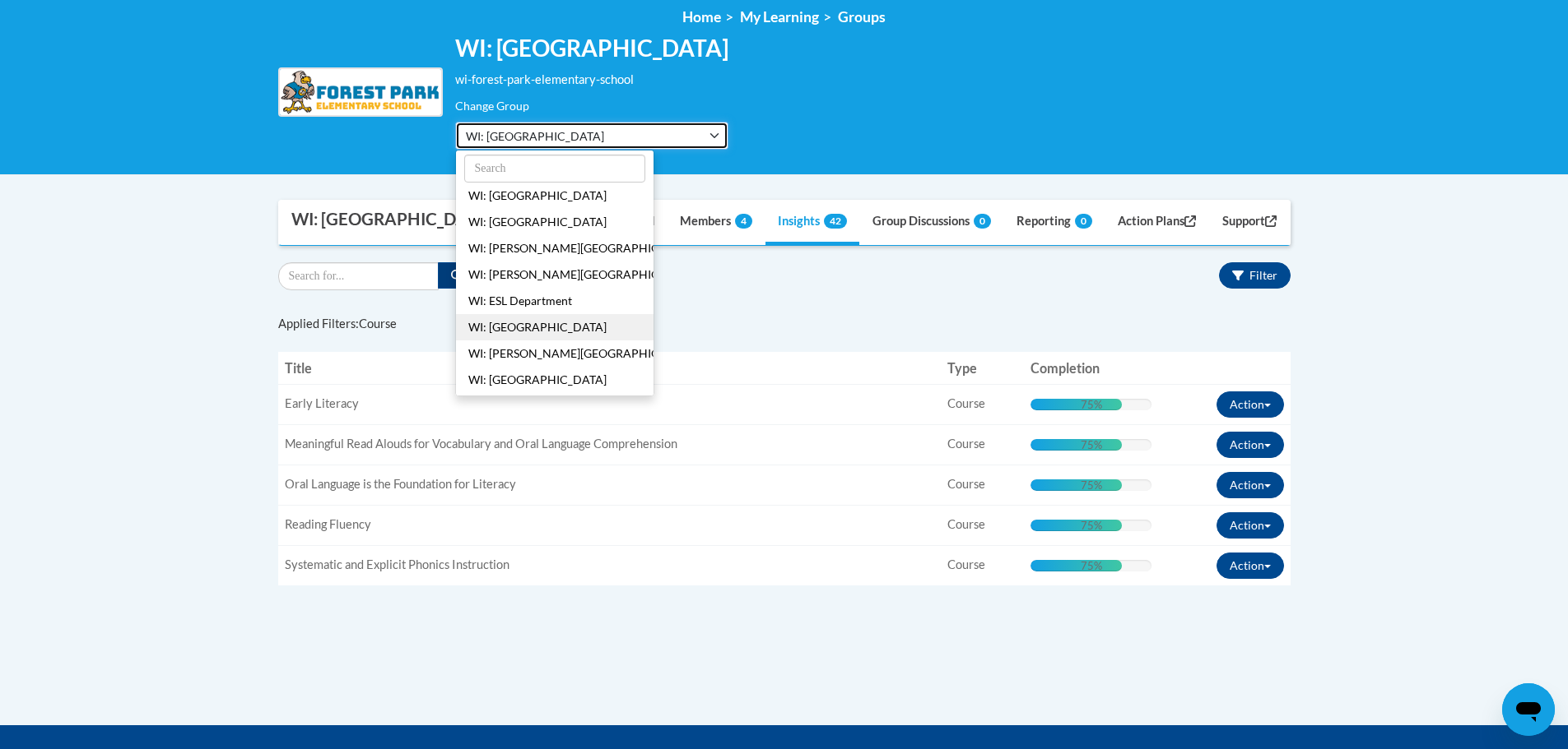
click at [568, 136] on span "WI: [GEOGRAPHIC_DATA]" at bounding box center [564, 136] width 197 height 17
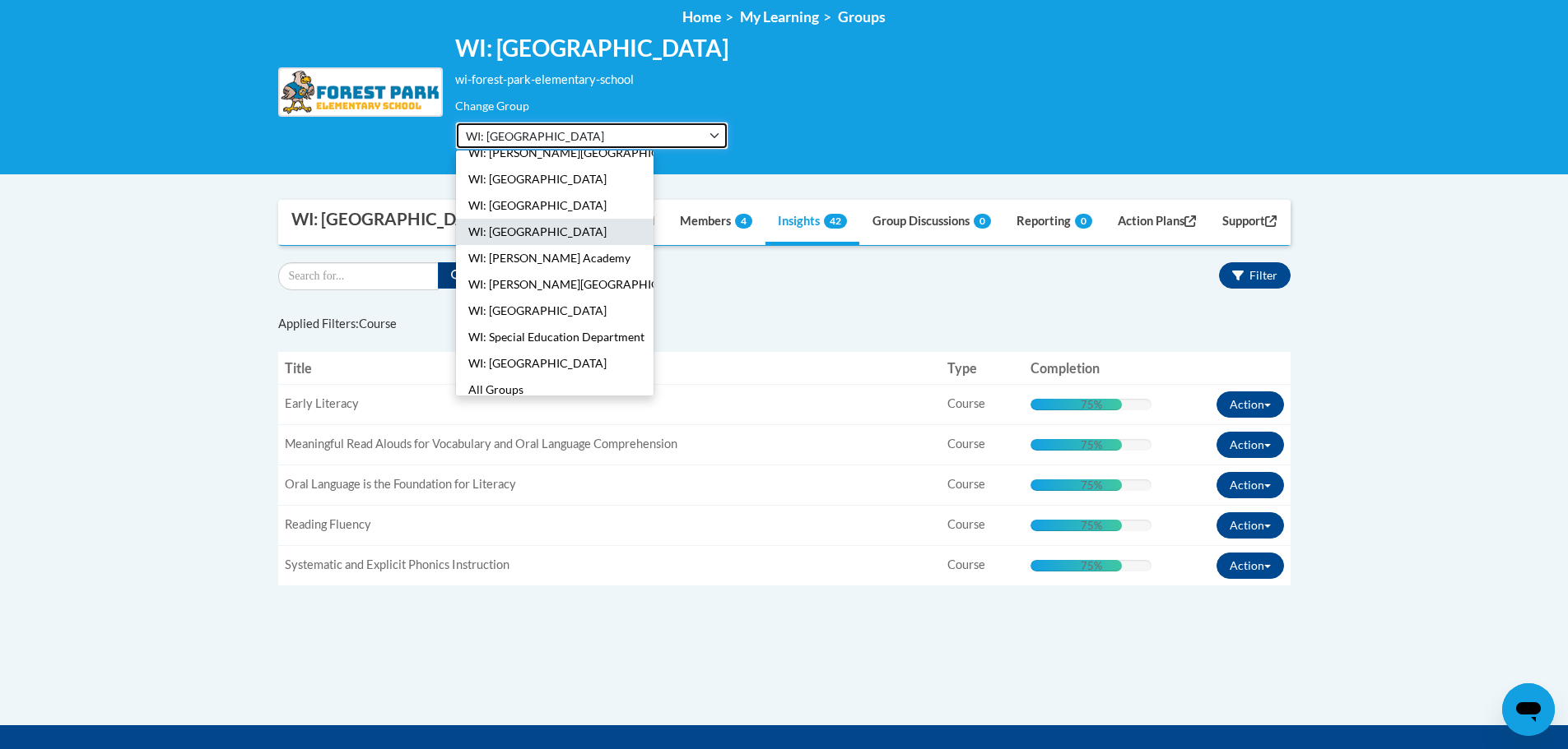
scroll to position [423, 0]
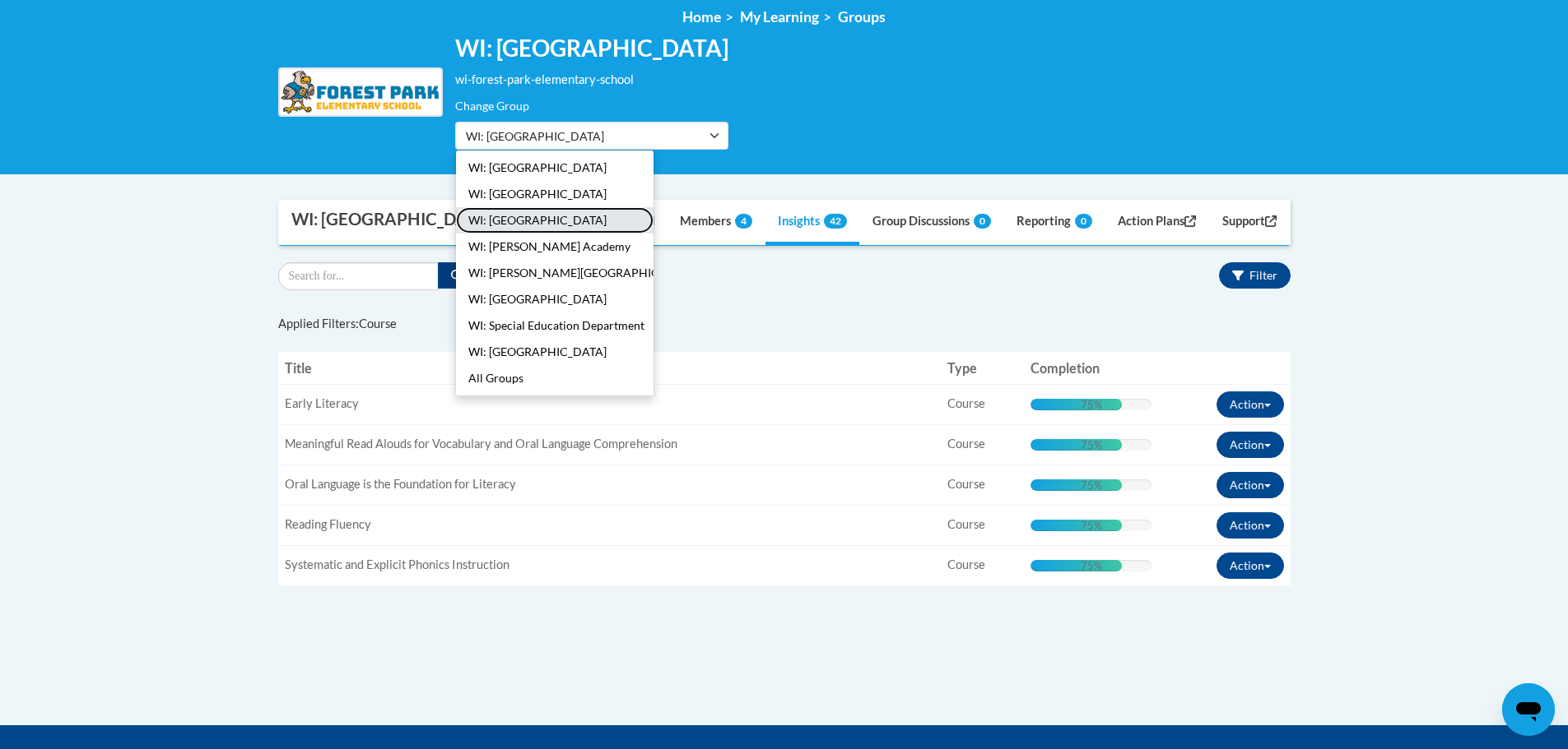
click at [553, 224] on button "WI: [GEOGRAPHIC_DATA]" at bounding box center [554, 220] width 197 height 27
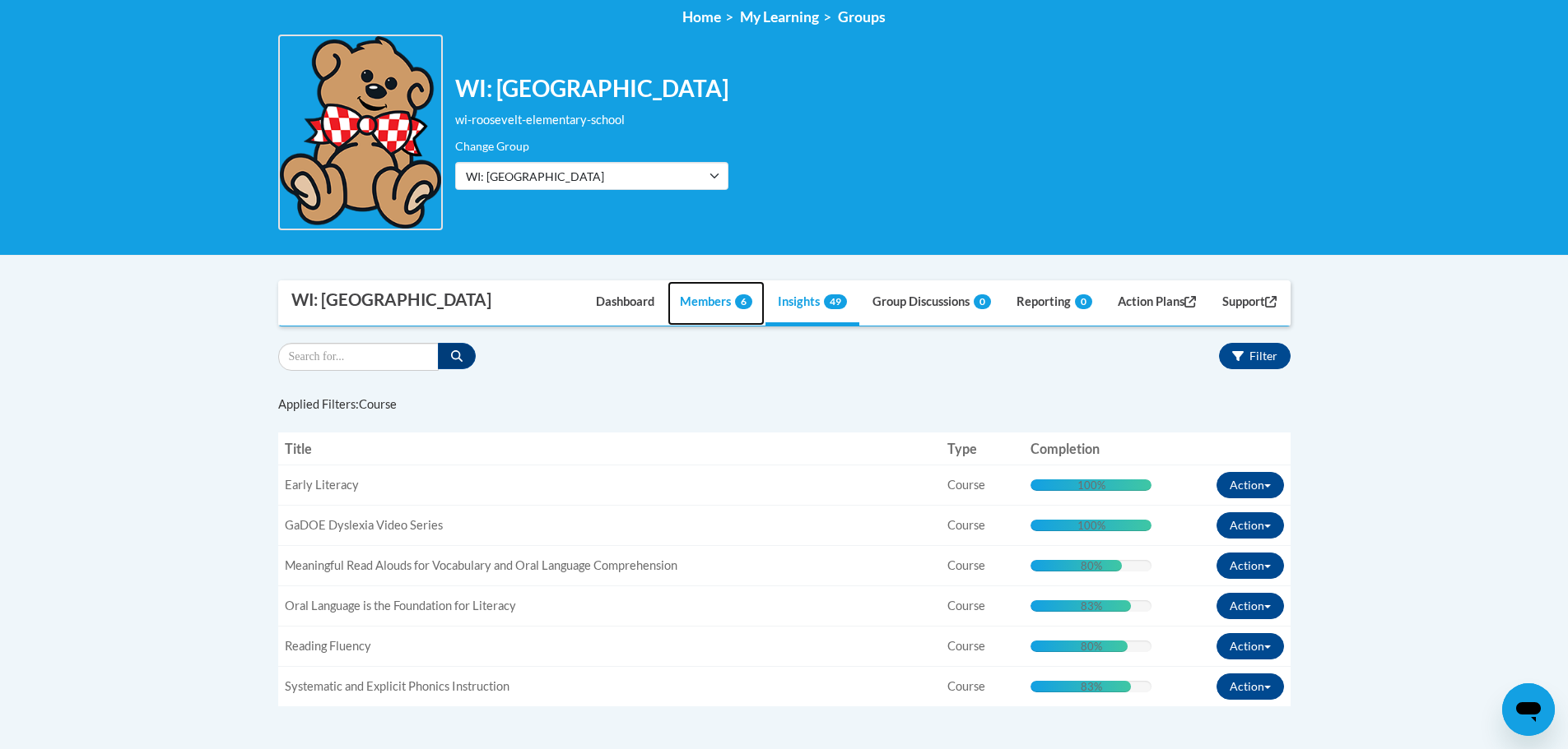
click at [696, 302] on link "Members 6" at bounding box center [716, 303] width 97 height 45
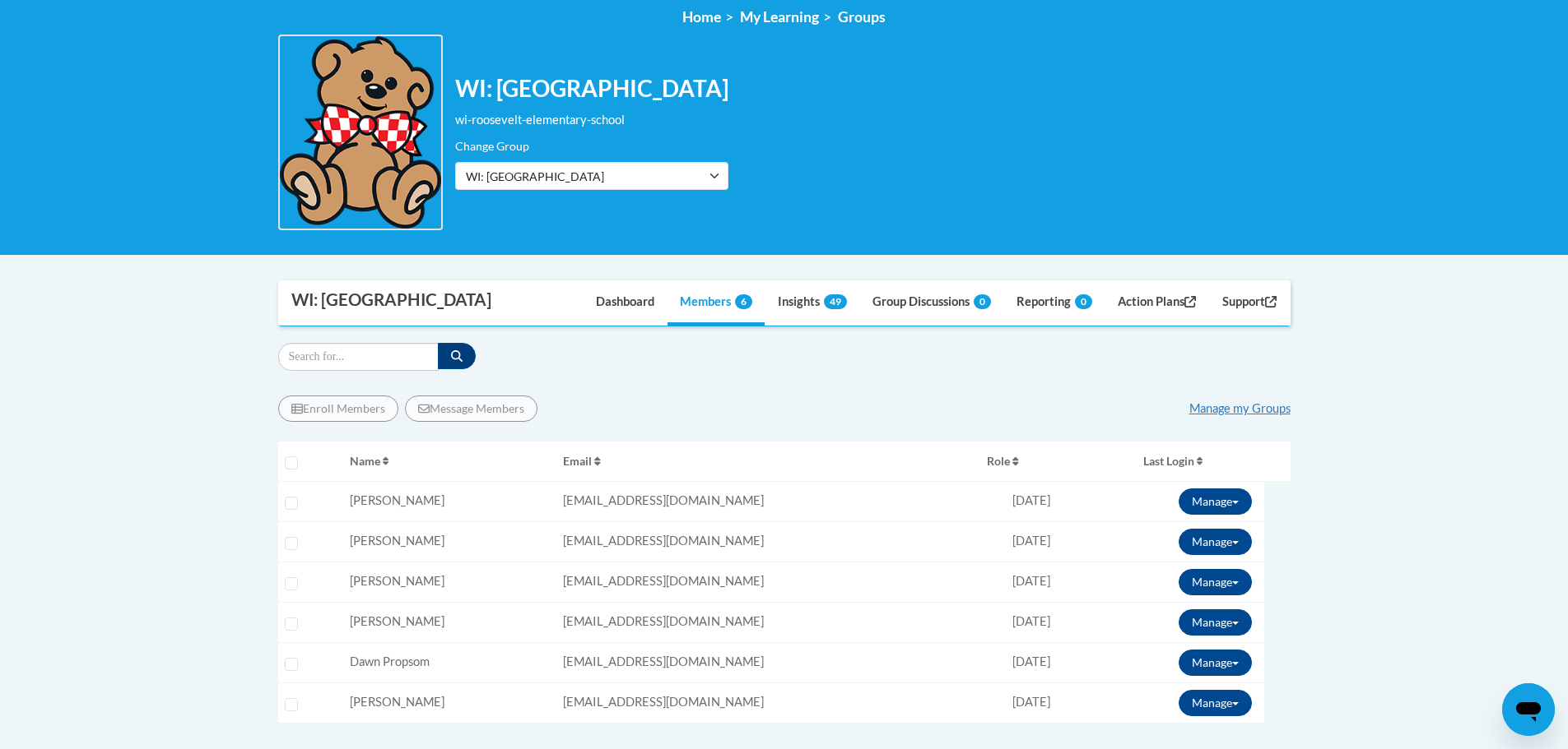
click at [753, 508] on td "Email: lcline@kusd.edu" at bounding box center [768, 501] width 424 height 41
drag, startPoint x: 626, startPoint y: 498, endPoint x: 565, endPoint y: 494, distance: 61.1
click at [565, 494] on tr "Select learner Name: Lisa Cline Email: lcline@kusd.edu Role: Member Progress: 9…" at bounding box center [784, 501] width 1012 height 41
copy tr "Email: lcline@kusd.edu"
click at [726, 544] on td "Email: sconti@kusd.edu" at bounding box center [768, 541] width 424 height 41
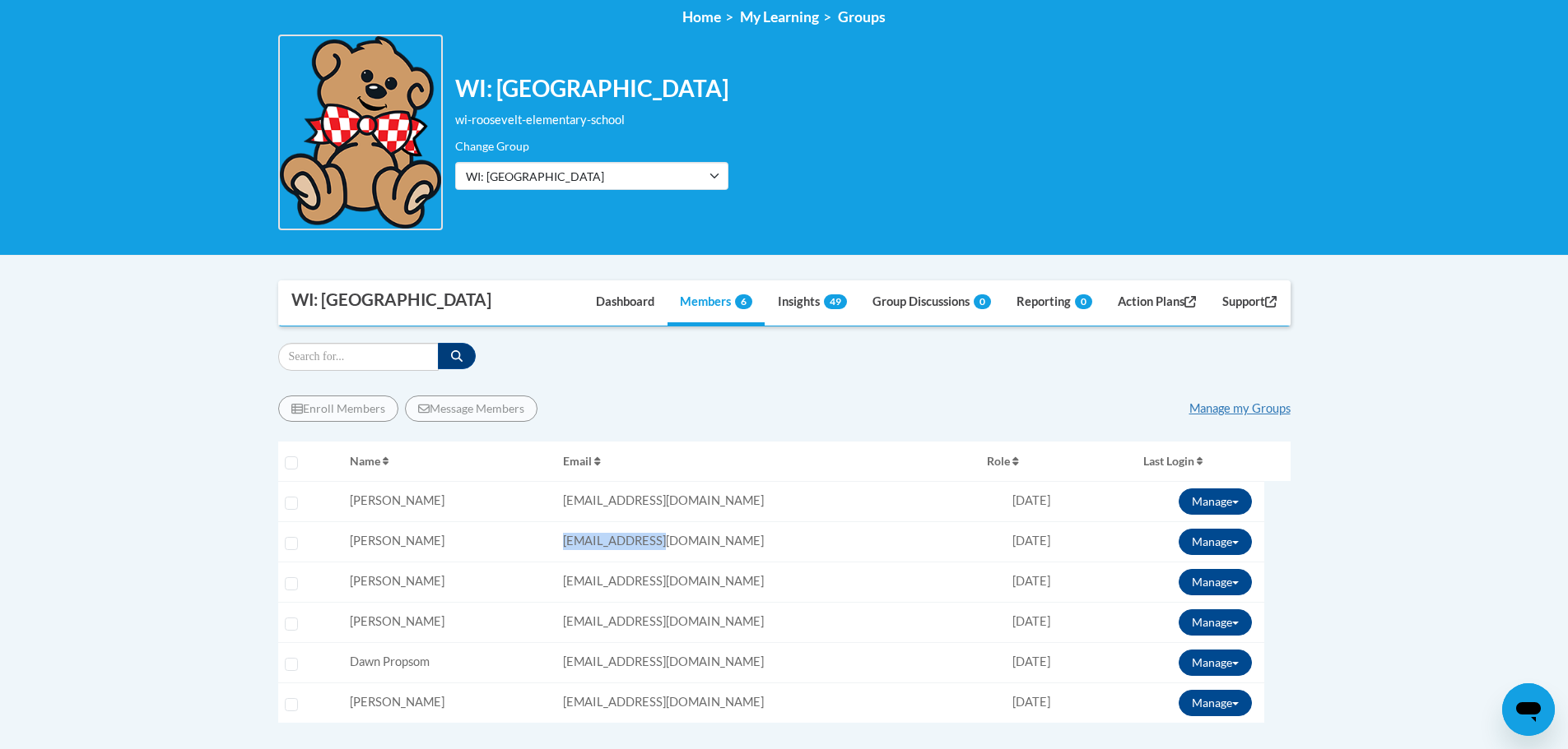
drag, startPoint x: 754, startPoint y: 544, endPoint x: 583, endPoint y: 541, distance: 171.0
click at [583, 541] on tr "Select learner Name: Sara Conti Email: sconti@kusd.edu Role: Member Progress: 1…" at bounding box center [784, 541] width 1012 height 41
copy tr "Email: sconti@kusd.edu"
click at [783, 586] on td "Email: rhanspal@kusd.edu" at bounding box center [768, 582] width 424 height 41
drag, startPoint x: 769, startPoint y: 574, endPoint x: 581, endPoint y: 576, distance: 188.0
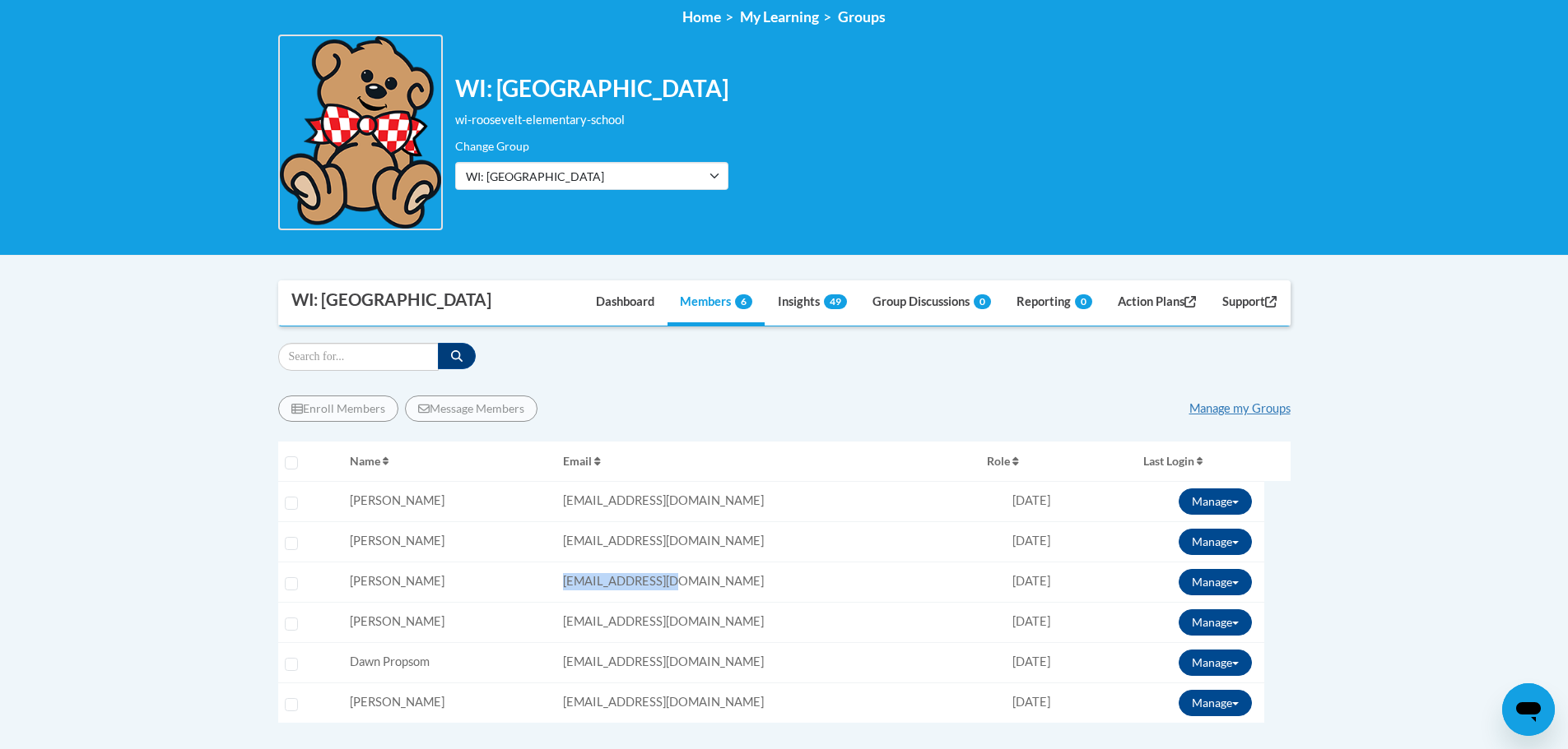
click at [581, 576] on tr "Select learner Name: Rachel Hanspal Email: rhanspal@kusd.edu Role: Member Progr…" at bounding box center [784, 582] width 1012 height 41
copy tr "Email: rhanspal@kusd.edu"
click at [766, 615] on td "Email: klowry@kusd.edu" at bounding box center [768, 622] width 424 height 41
drag, startPoint x: 728, startPoint y: 617, endPoint x: 574, endPoint y: 607, distance: 154.3
click at [586, 609] on tr "Select learner Name: Keith Lowry Email: klowry@kusd.edu Role: Member Progress: …" at bounding box center [784, 622] width 1012 height 41
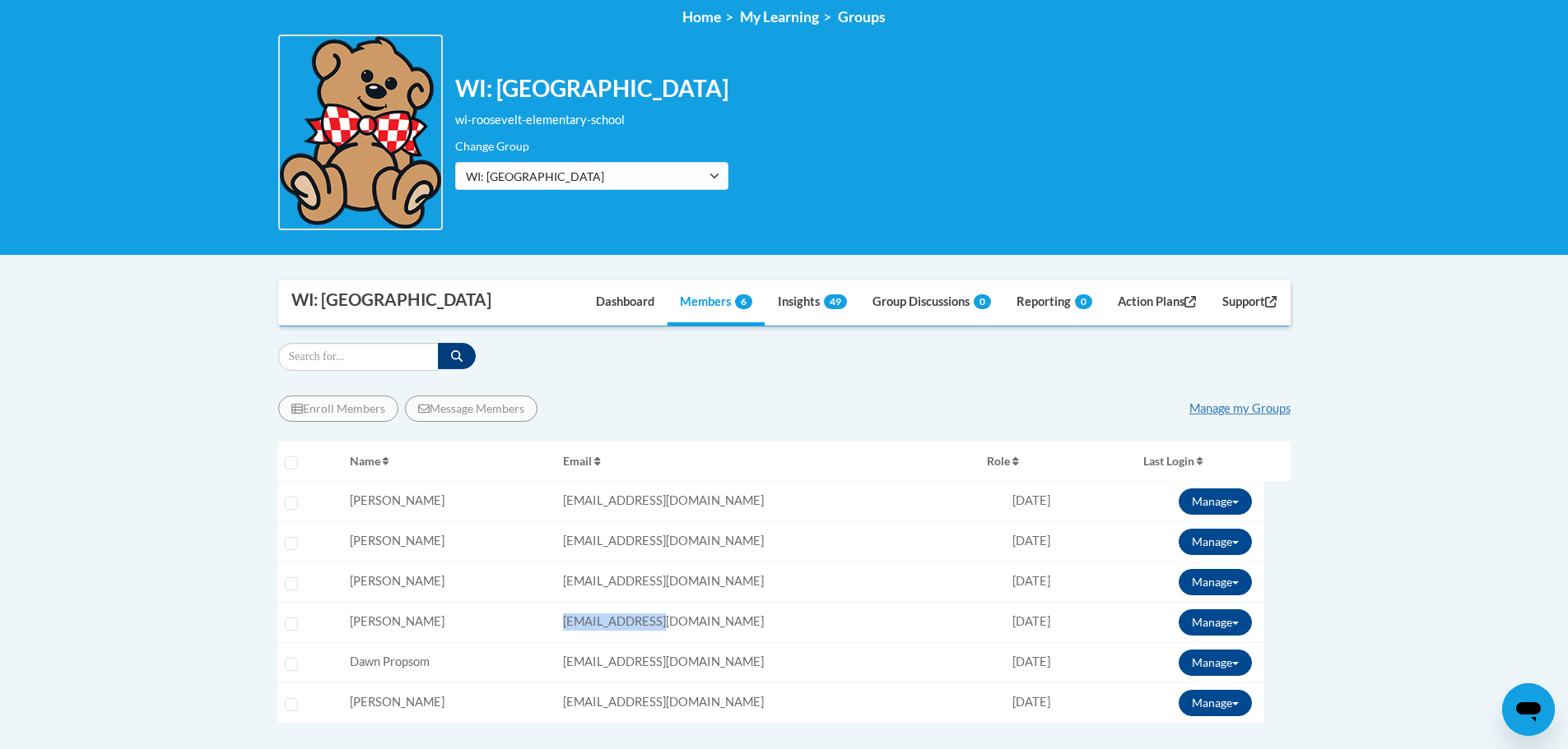
copy tr "Email: klowry@kusd.edu"
click at [778, 664] on td "Email: dpropsom@kusd.edu" at bounding box center [768, 662] width 424 height 41
drag, startPoint x: 727, startPoint y: 668, endPoint x: 587, endPoint y: 670, distance: 140.0
click at [587, 670] on tr "Select learner Name: Dawn Propsom Email: dpropsom@kusd.edu Role: Member Progres…" at bounding box center [784, 662] width 1012 height 41
copy tr "Email: dpropsom@kusd.edu"
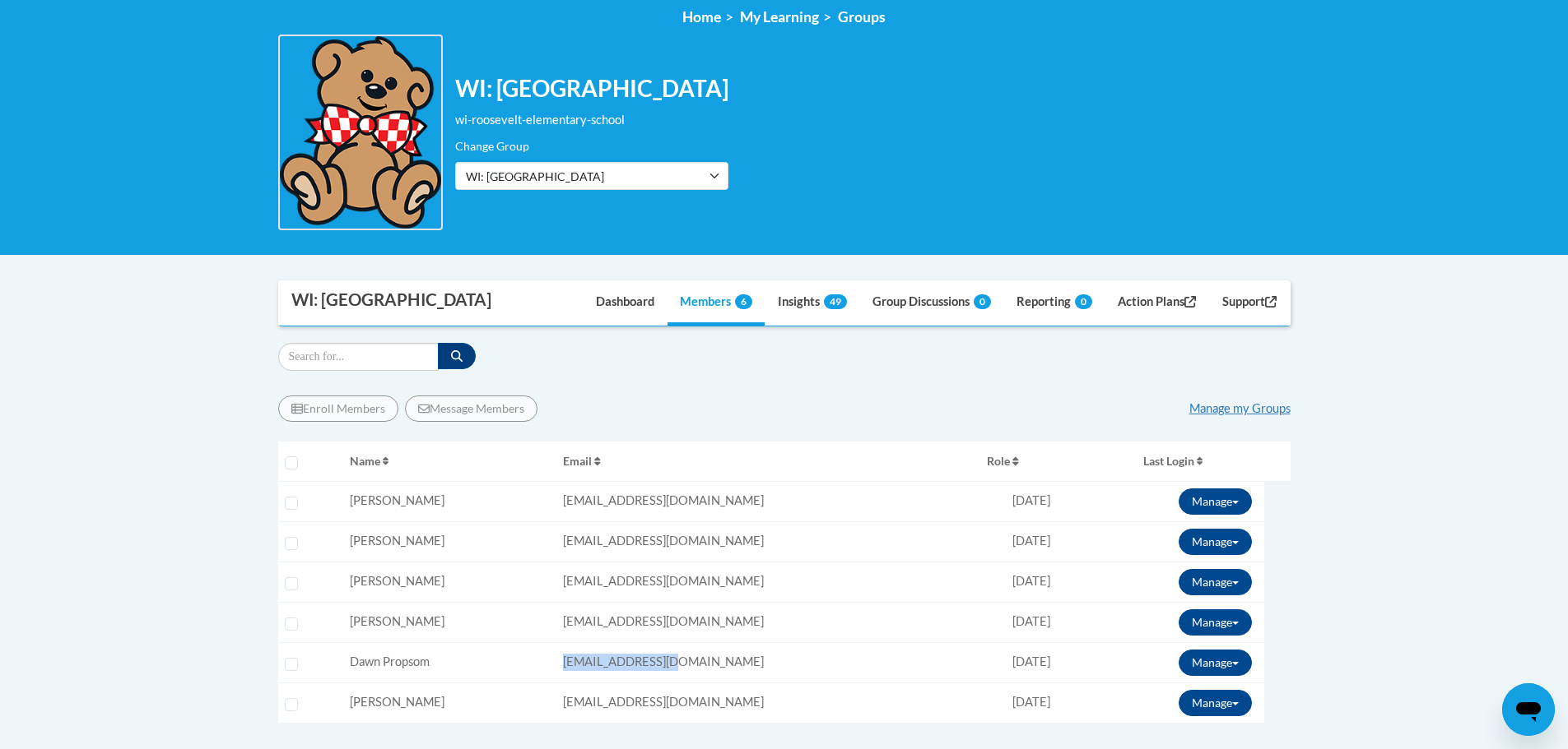
click at [759, 715] on td "Email: ksolomon@kusd.edu" at bounding box center [768, 702] width 424 height 41
drag, startPoint x: 741, startPoint y: 703, endPoint x: 548, endPoint y: 696, distance: 193.1
click at [555, 696] on tr "Select learner Name: Kimberly Solomon Email: ksolomon@kusd.edu Role: Member Pro…" at bounding box center [784, 702] width 1012 height 41
copy tr "Email: ksolomon@kusd.edu"
drag, startPoint x: 1389, startPoint y: 553, endPoint x: 1409, endPoint y: 560, distance: 21.2
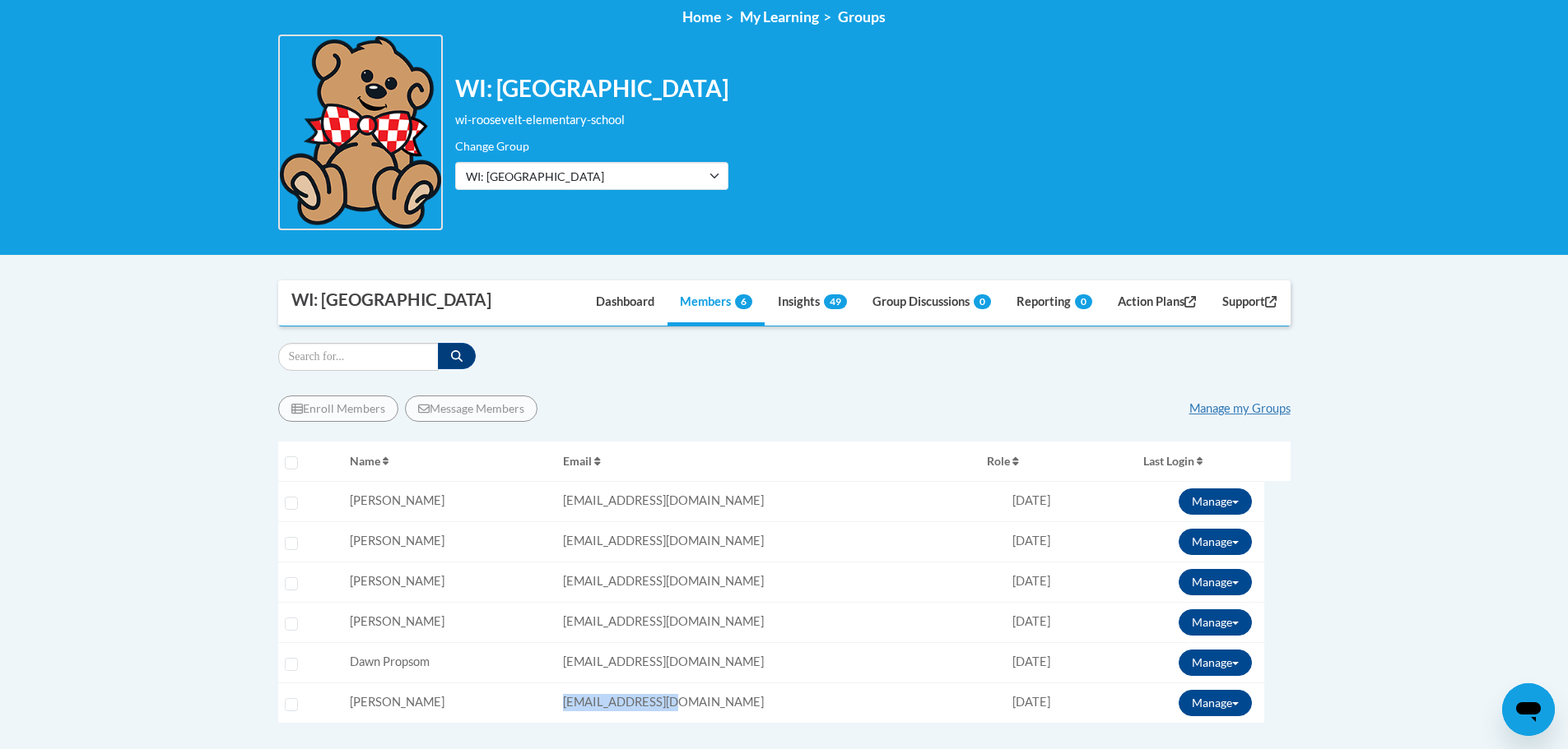
click at [1390, 553] on body "This site uses cookies to help improve your learning experience. By continuing …" at bounding box center [784, 507] width 1568 height 1476
click at [1255, 409] on link "Manage my Groups" at bounding box center [1240, 408] width 101 height 14
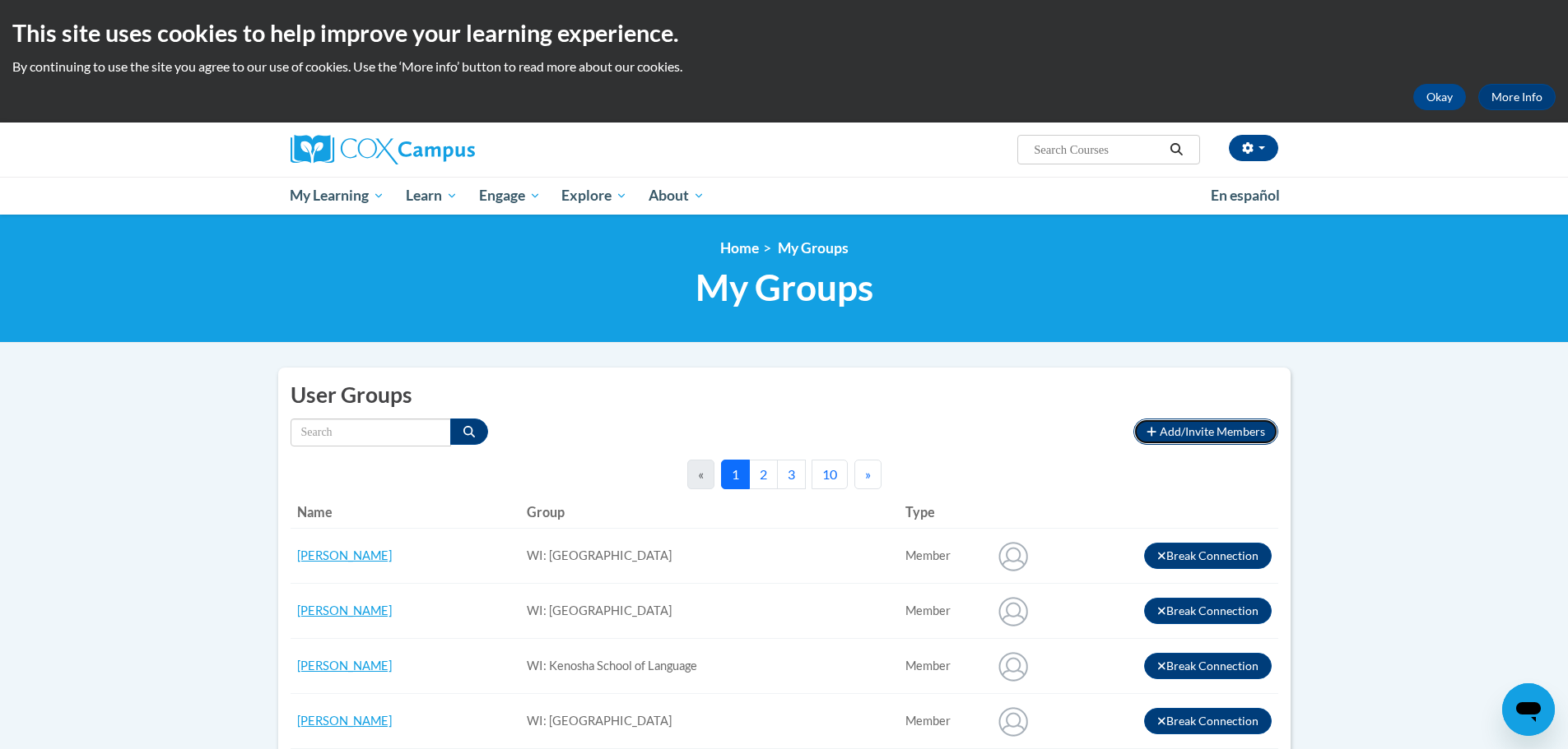
click at [1215, 429] on span "Add/Invite Members" at bounding box center [1212, 431] width 105 height 14
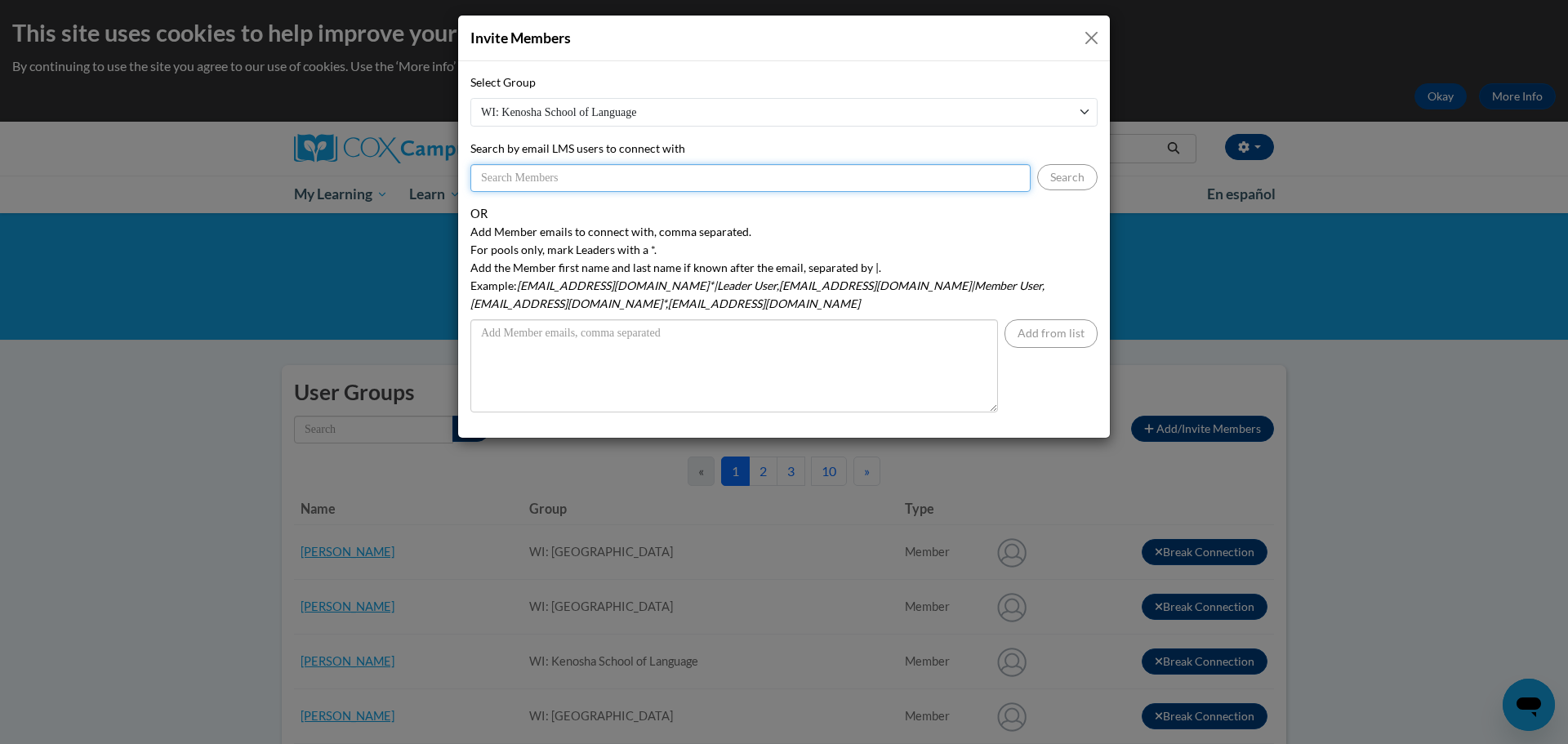
click at [524, 181] on input "Search by email LMS users to connect with" at bounding box center [751, 178] width 561 height 28
click at [540, 108] on select "WI: [GEOGRAPHIC_DATA] of Language WI: [PERSON_NAME][GEOGRAPHIC_DATA] [GEOGRAPHI…" at bounding box center [784, 112] width 628 height 29
select select "19422530-0000-0000-0000-000000000000"
click at [470, 98] on select "WI: [GEOGRAPHIC_DATA] of Language WI: [PERSON_NAME][GEOGRAPHIC_DATA] [GEOGRAPHI…" at bounding box center [784, 112] width 628 height 29
click at [544, 184] on input "Search by email LMS users to connect with" at bounding box center [751, 178] width 561 height 28
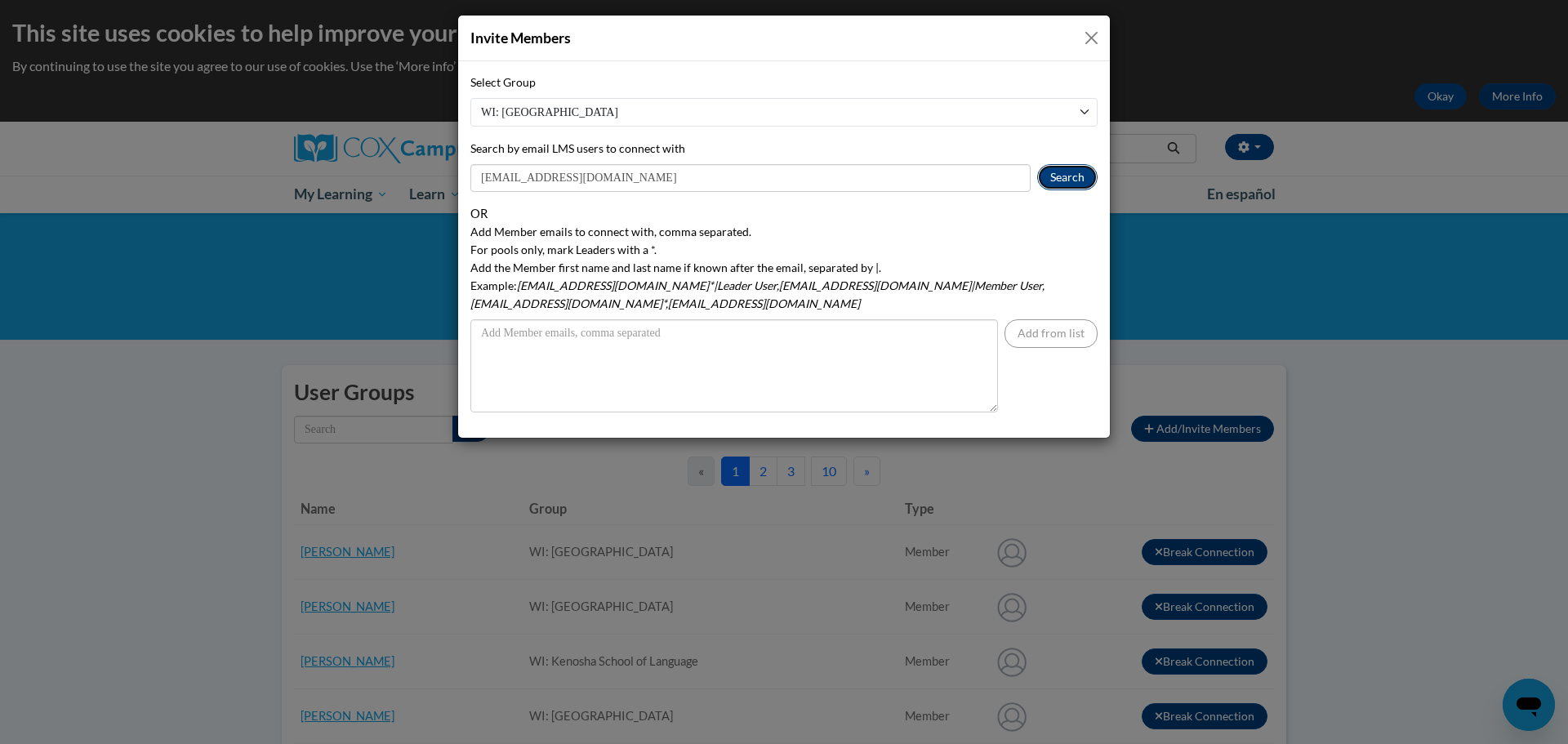
click at [1052, 185] on button "Search" at bounding box center [1067, 177] width 60 height 27
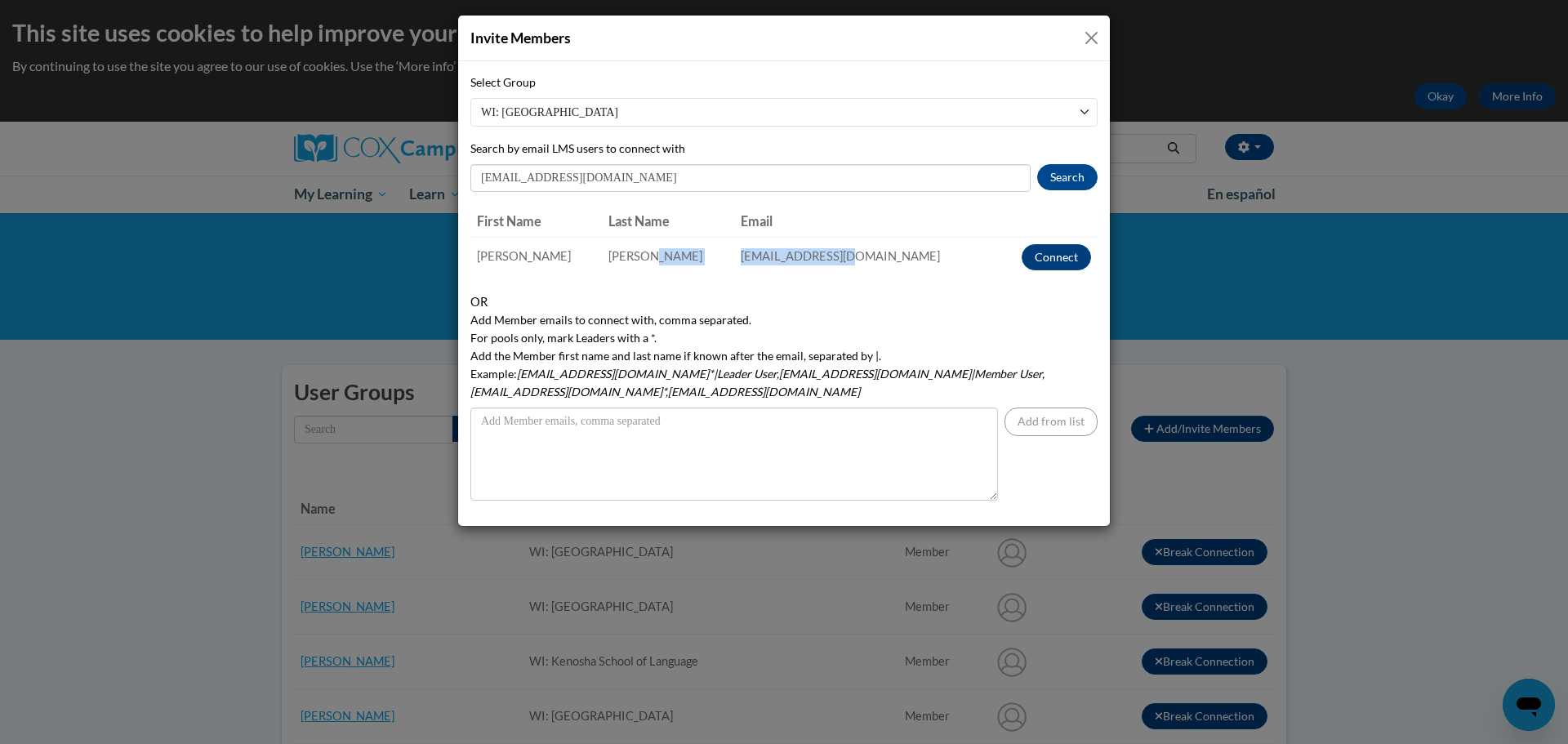
drag, startPoint x: 885, startPoint y: 259, endPoint x: 741, endPoint y: 256, distance: 144.0
click at [741, 256] on tr "[PERSON_NAME] [EMAIL_ADDRESS][DOMAIN_NAME] Connect" at bounding box center [784, 257] width 628 height 40
copy tr "[EMAIL_ADDRESS][DOMAIN_NAME]"
drag, startPoint x: 581, startPoint y: 176, endPoint x: 464, endPoint y: 167, distance: 117.3
click at [469, 167] on div "Select Group WI: [GEOGRAPHIC_DATA] of Language WI: [PERSON_NAME][GEOGRAPHIC_DAT…" at bounding box center [784, 293] width 652 height 465
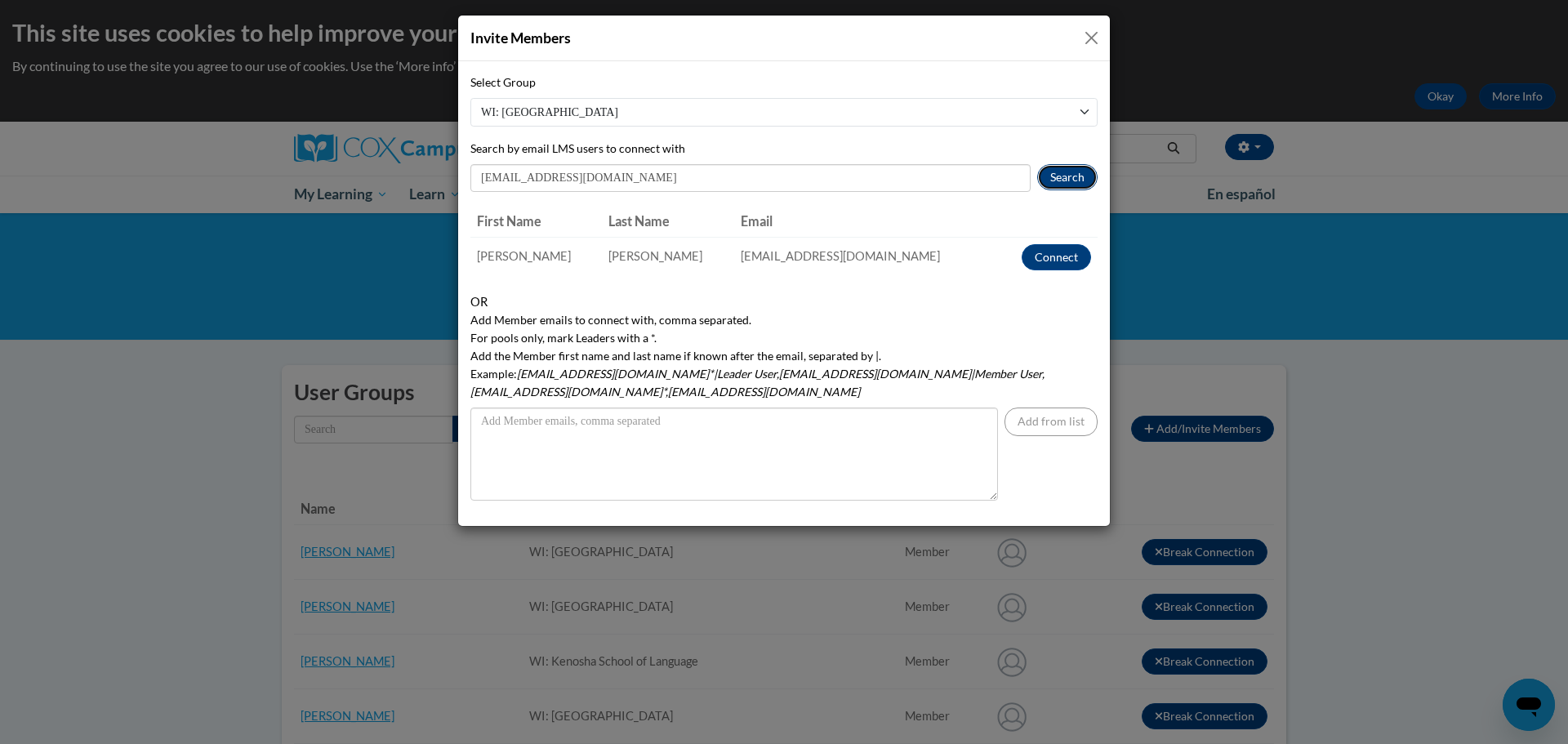
click at [1060, 175] on button "Search" at bounding box center [1067, 177] width 60 height 27
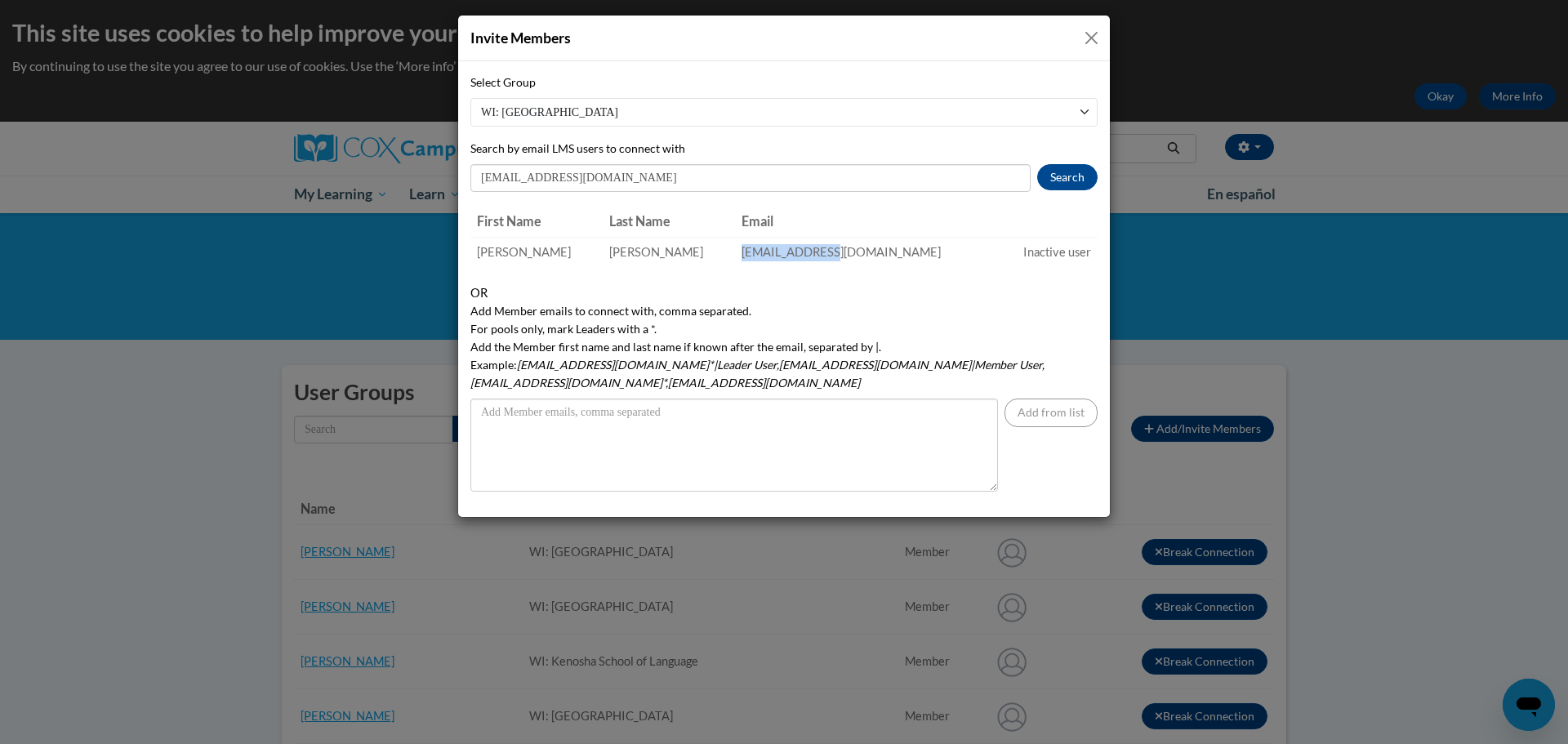
drag, startPoint x: 863, startPoint y: 260, endPoint x: 765, endPoint y: 252, distance: 98.3
click at [765, 252] on td "[EMAIL_ADDRESS][DOMAIN_NAME]" at bounding box center [866, 252] width 263 height 31
copy td "[EMAIL_ADDRESS][DOMAIN_NAME]"
drag, startPoint x: 573, startPoint y: 180, endPoint x: 459, endPoint y: 181, distance: 114.0
click at [464, 184] on div "Select Group WI: [GEOGRAPHIC_DATA] of Language WI: [PERSON_NAME][GEOGRAPHIC_DAT…" at bounding box center [784, 288] width 652 height 456
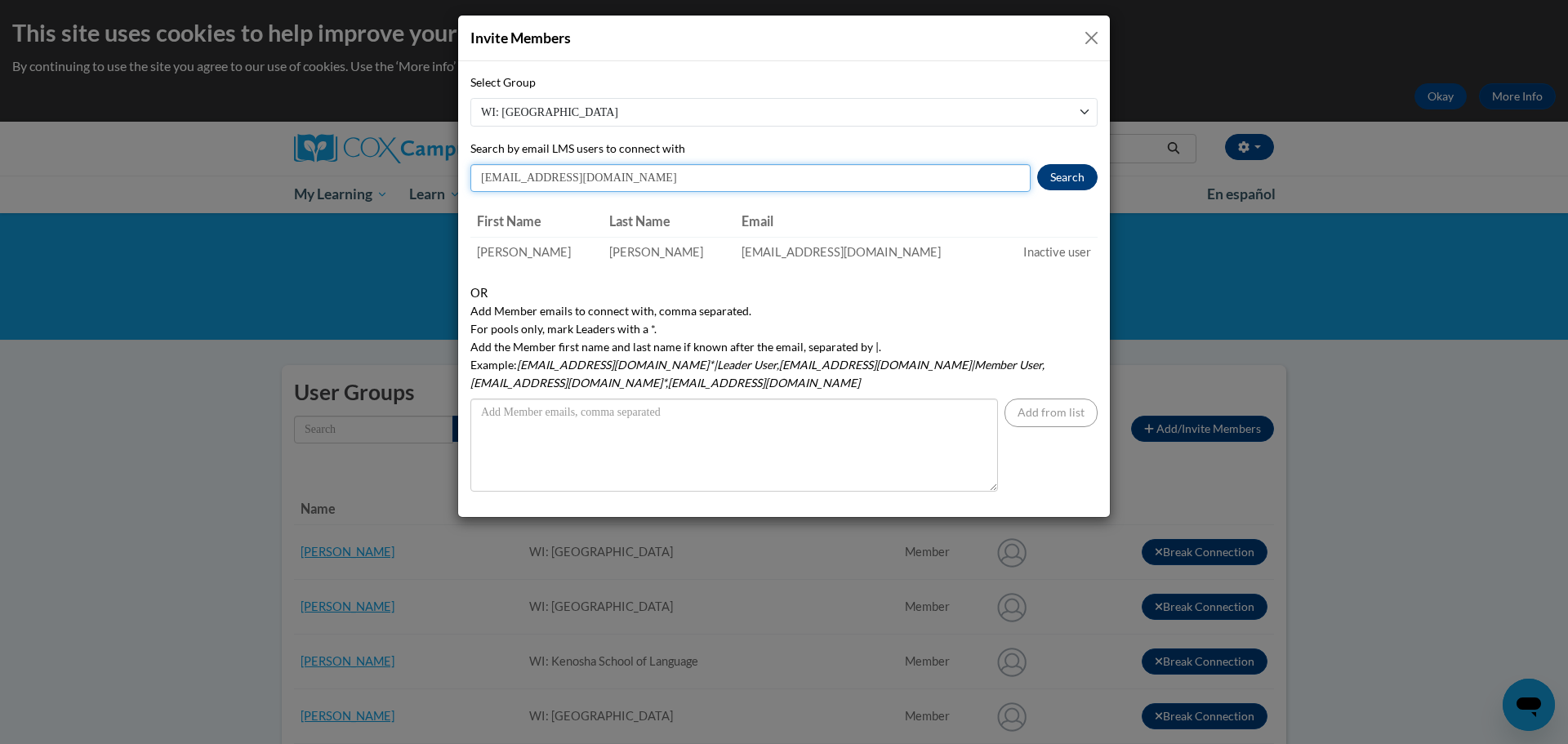
type input "[EMAIL_ADDRESS][DOMAIN_NAME]"
click at [1058, 180] on button "Search" at bounding box center [1067, 177] width 60 height 27
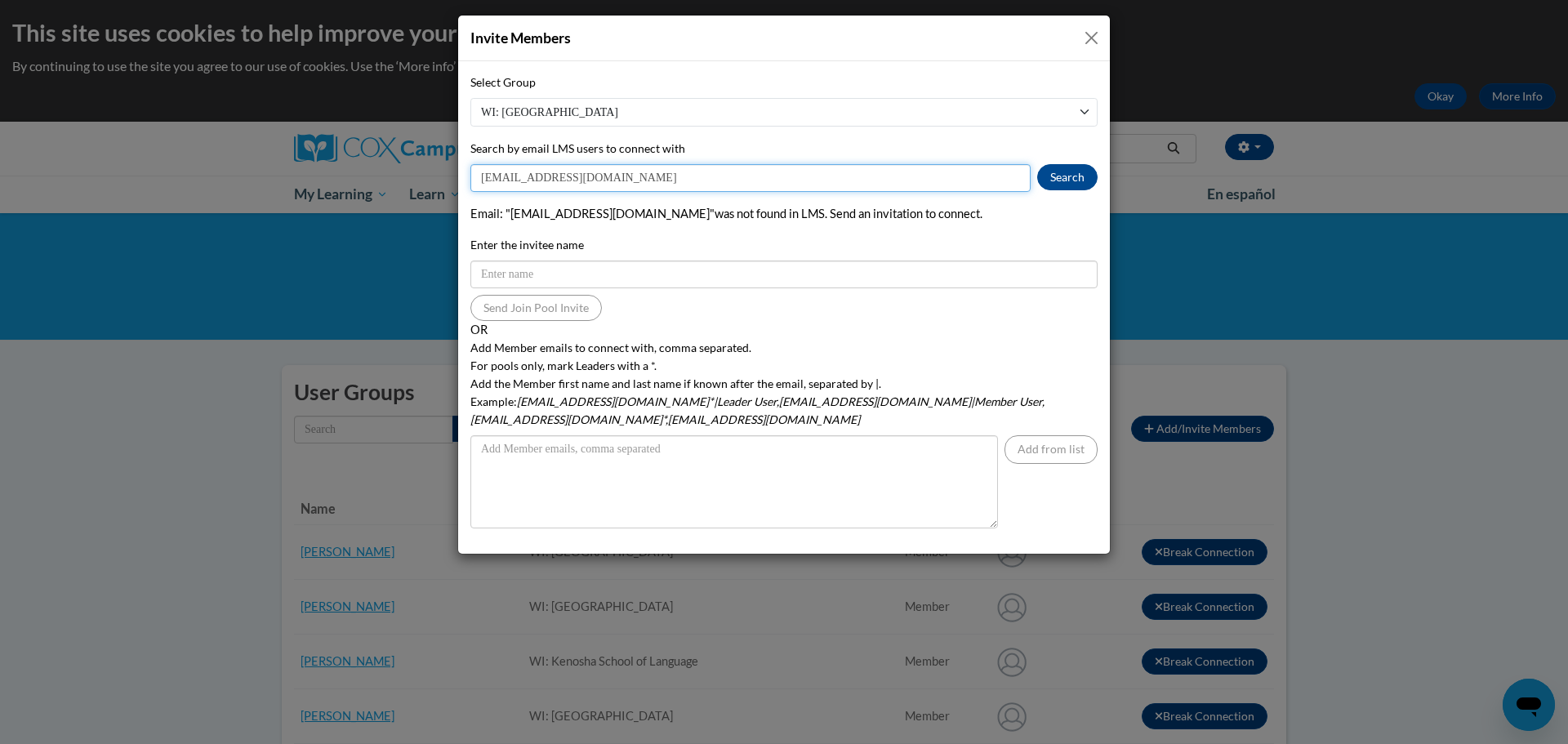
drag, startPoint x: 639, startPoint y: 181, endPoint x: 469, endPoint y: 184, distance: 170.0
click at [469, 184] on div "Select Group WI: [GEOGRAPHIC_DATA] of Language WI: [PERSON_NAME][GEOGRAPHIC_DAT…" at bounding box center [784, 307] width 652 height 493
click at [522, 179] on input "Search by email LMS users to connect with" at bounding box center [751, 178] width 561 height 28
paste input "amcunnin"
click at [1045, 178] on button "Search" at bounding box center [1067, 177] width 60 height 27
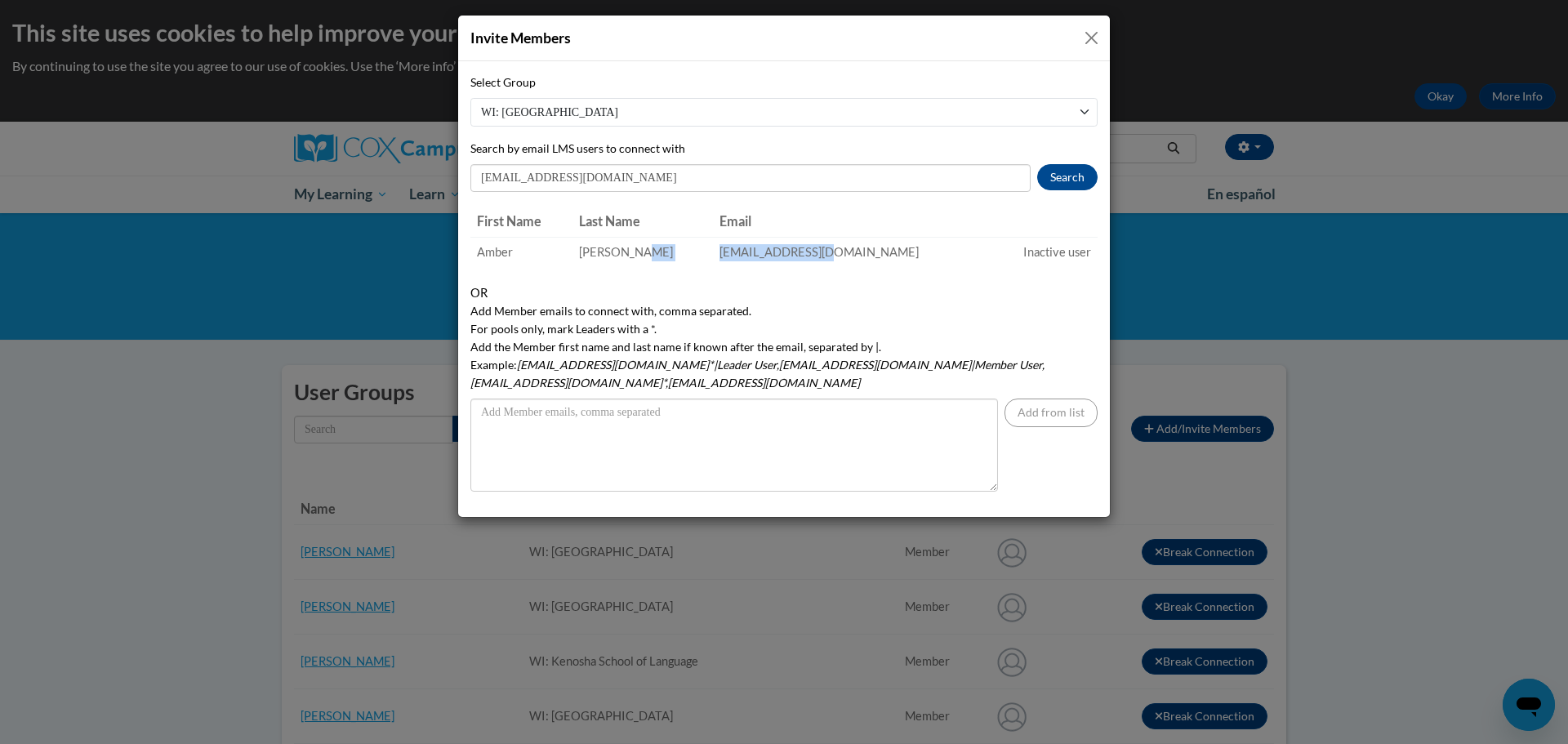
drag, startPoint x: 868, startPoint y: 248, endPoint x: 726, endPoint y: 257, distance: 142.3
click at [726, 257] on tr "[PERSON_NAME] [EMAIL_ADDRESS][DOMAIN_NAME] Inactive user" at bounding box center [784, 252] width 628 height 31
copy tr "[EMAIL_ADDRESS][DOMAIN_NAME]"
drag, startPoint x: 583, startPoint y: 177, endPoint x: 479, endPoint y: 179, distance: 104.0
click at [479, 179] on input "[EMAIL_ADDRESS][DOMAIN_NAME]" at bounding box center [751, 178] width 561 height 28
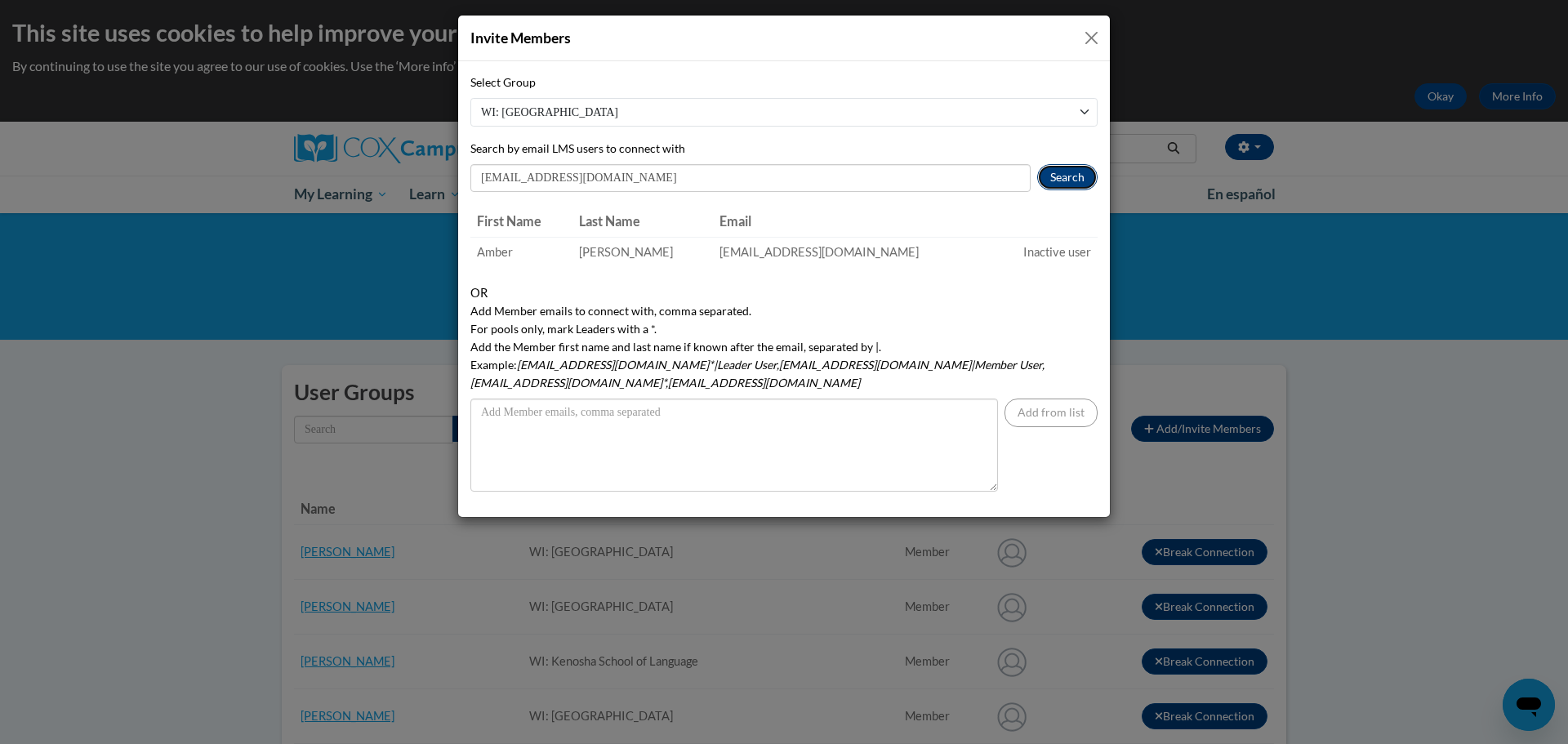
click at [1075, 180] on button "Search" at bounding box center [1067, 177] width 60 height 27
drag, startPoint x: 871, startPoint y: 251, endPoint x: 763, endPoint y: 259, distance: 108.3
click at [763, 259] on td "kdial@kusd.edu" at bounding box center [851, 252] width 281 height 31
copy td "kdial@kusd.edu"
drag, startPoint x: 567, startPoint y: 181, endPoint x: 448, endPoint y: 172, distance: 119.3
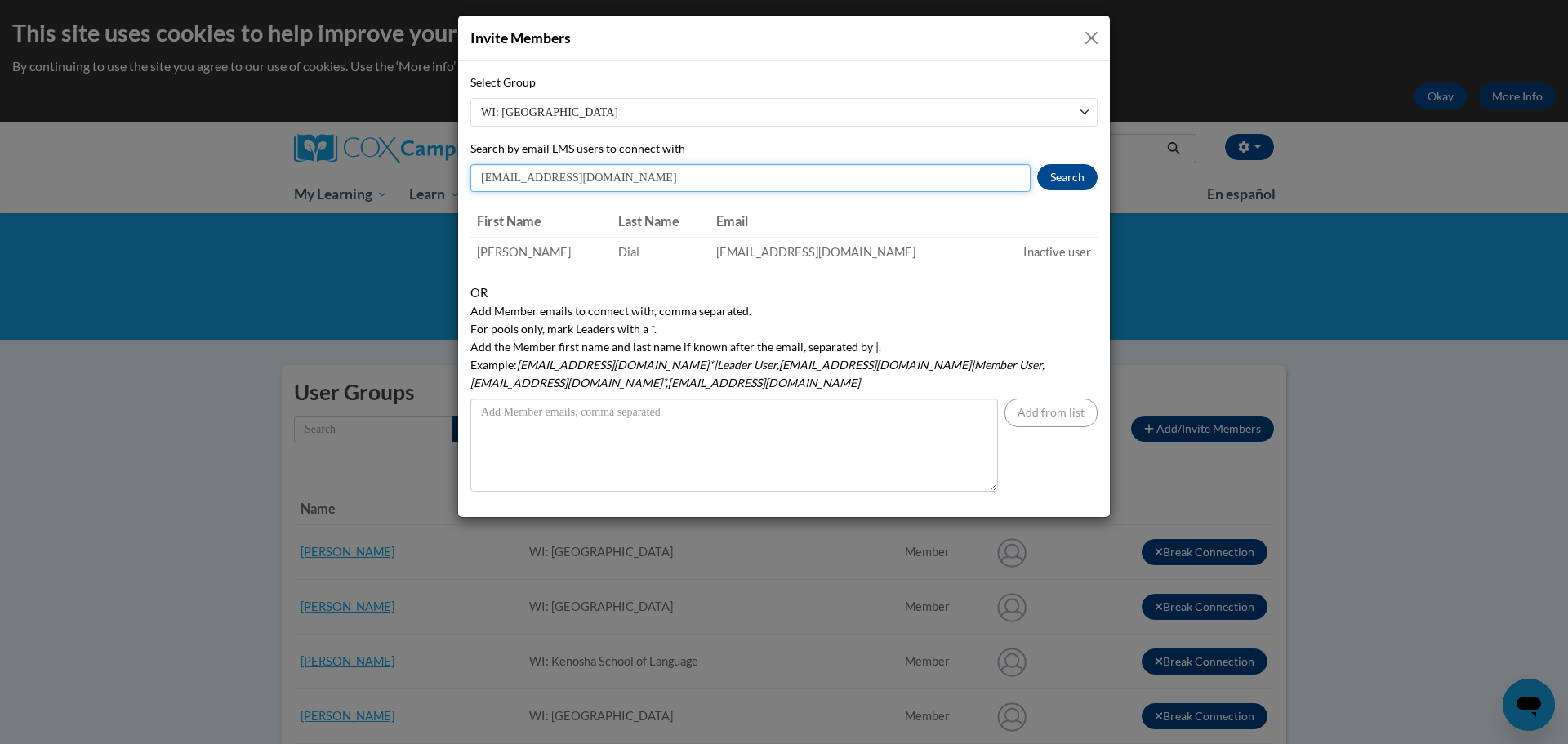
click at [476, 177] on input "kdial@kusd.edu" at bounding box center [751, 178] width 561 height 28
click at [1086, 171] on button "Search" at bounding box center [1067, 177] width 60 height 27
drag, startPoint x: 580, startPoint y: 176, endPoint x: 464, endPoint y: 178, distance: 116.0
click at [464, 178] on div "Select Group WI: Kenosha School of Language WI: Nash Elementary School WI: ESL …" at bounding box center [784, 288] width 652 height 456
click at [611, 175] on input "reckert@kusd.edu" at bounding box center [751, 178] width 561 height 28
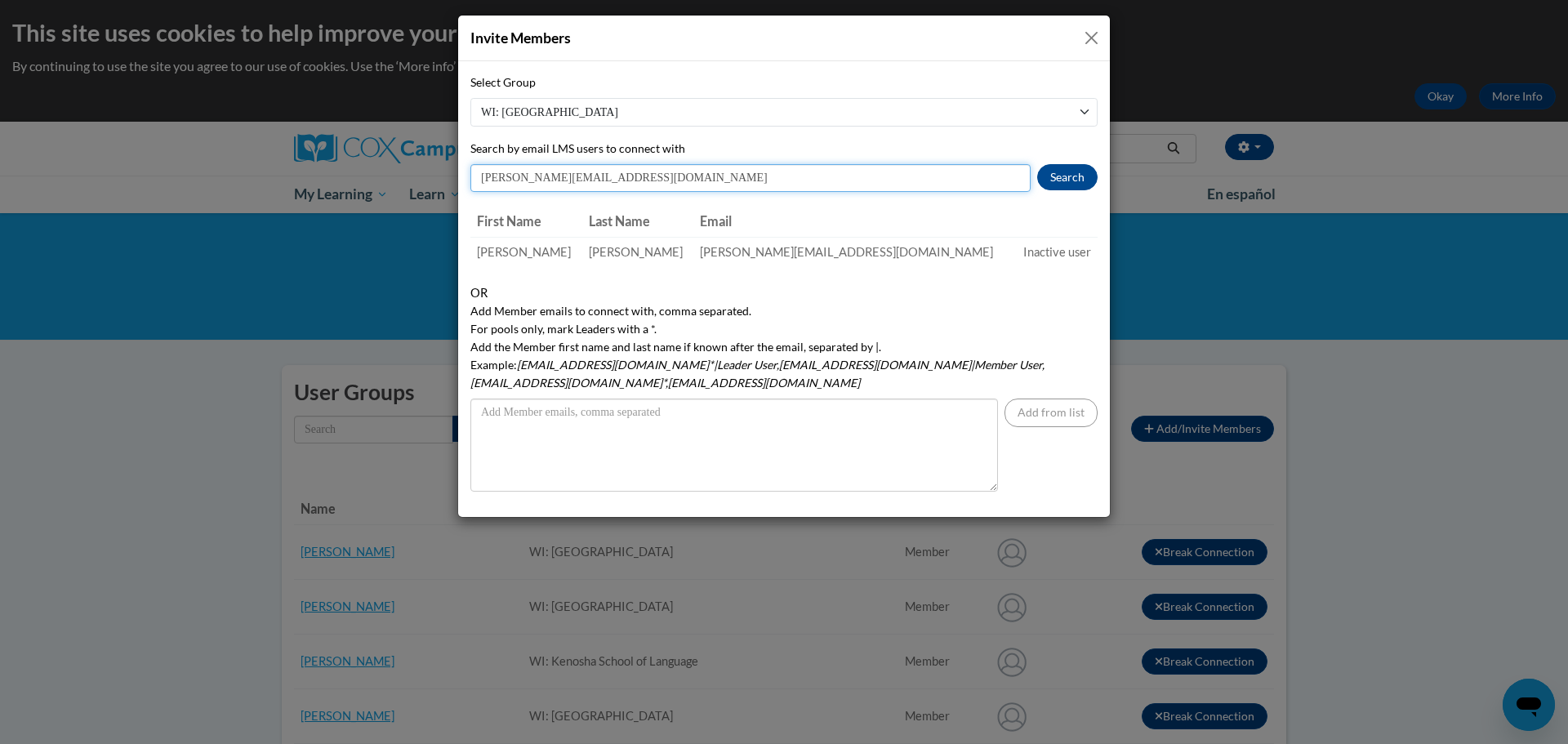
drag, startPoint x: 611, startPoint y: 181, endPoint x: 475, endPoint y: 176, distance: 136.1
click at [475, 176] on input "reckert@kusd.edu" at bounding box center [751, 178] width 561 height 28
click at [1089, 174] on button "Search" at bounding box center [1067, 177] width 60 height 27
drag, startPoint x: 880, startPoint y: 248, endPoint x: 702, endPoint y: 248, distance: 178.0
click at [702, 248] on tr "Alyson Greig agreig@kusd.edu Inactive user" at bounding box center [784, 252] width 628 height 31
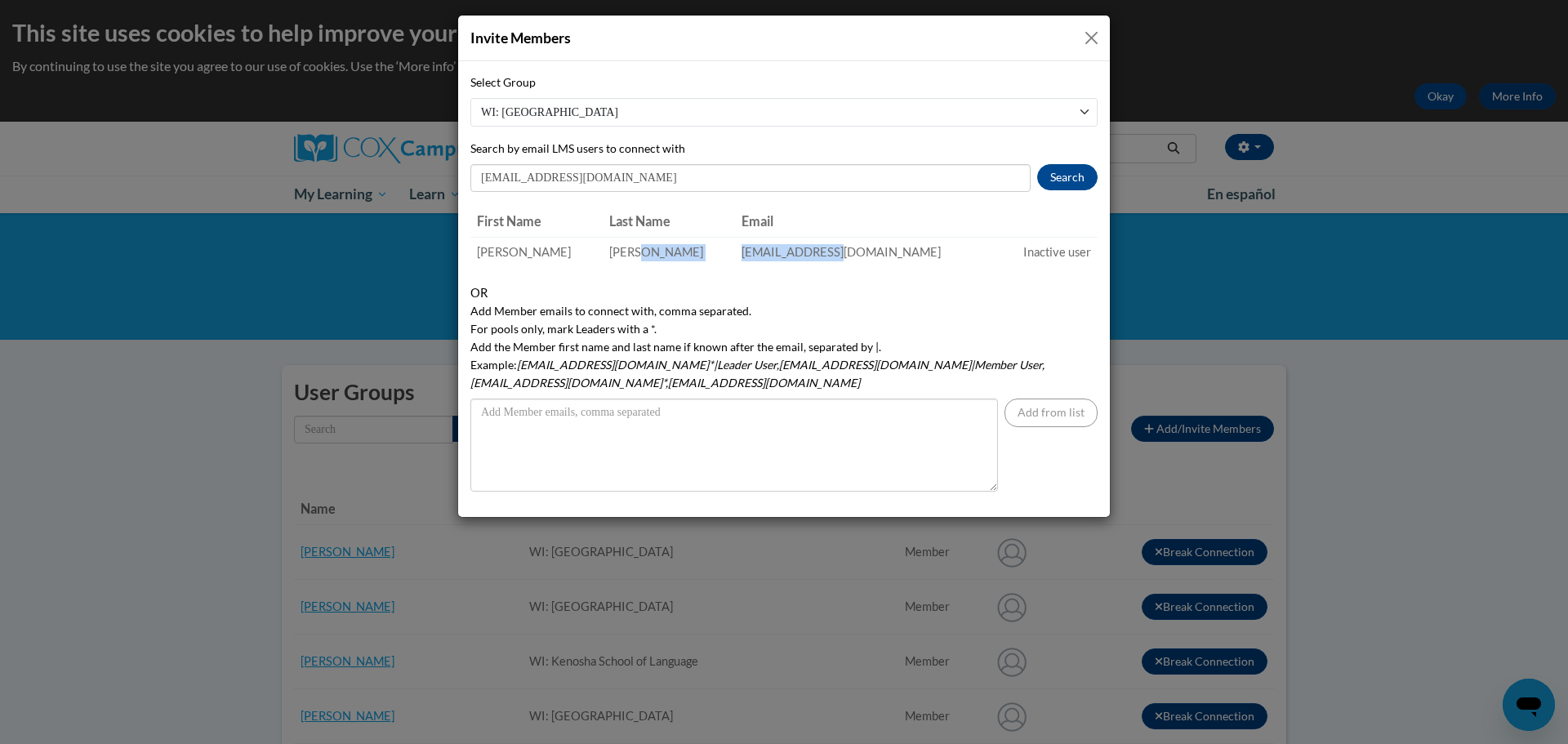
copy tr "agreig@kusd.edu"
drag, startPoint x: 592, startPoint y: 176, endPoint x: 467, endPoint y: 174, distance: 125.0
click at [480, 172] on input "agreig@kusd.edu" at bounding box center [751, 178] width 561 height 28
click at [1069, 175] on button "Search" at bounding box center [1067, 177] width 60 height 27
drag, startPoint x: 889, startPoint y: 248, endPoint x: 715, endPoint y: 266, distance: 174.9
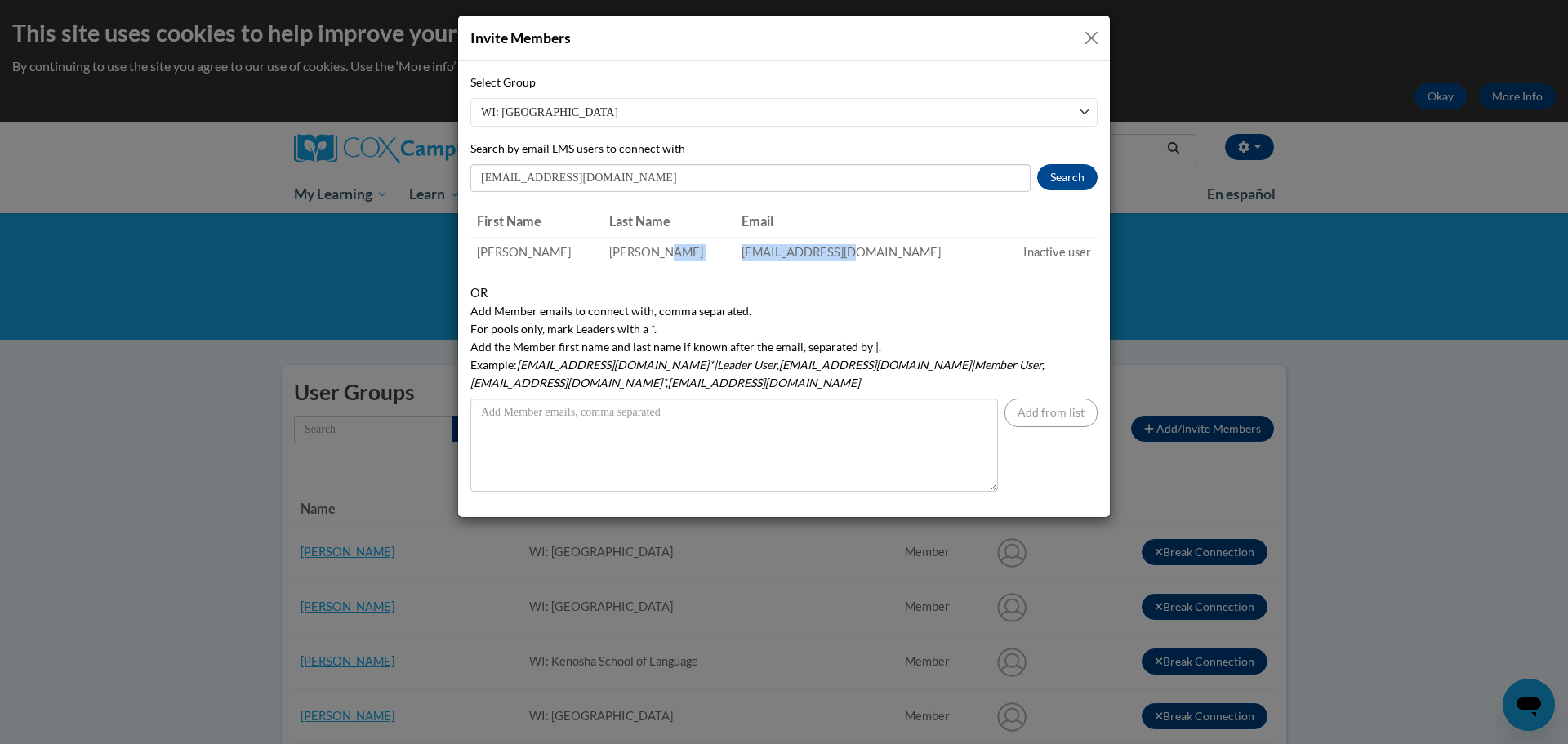
click at [715, 266] on tr "Julie Griesemer jgriesem@kusd.edu Inactive user" at bounding box center [784, 252] width 628 height 31
copy tr "jgriesem@kusd.edu"
drag, startPoint x: 598, startPoint y: 177, endPoint x: 456, endPoint y: 179, distance: 142.0
click at [472, 179] on input "jgriesem@kusd.edu" at bounding box center [751, 178] width 561 height 28
click at [1069, 179] on button "Search" at bounding box center [1067, 177] width 60 height 27
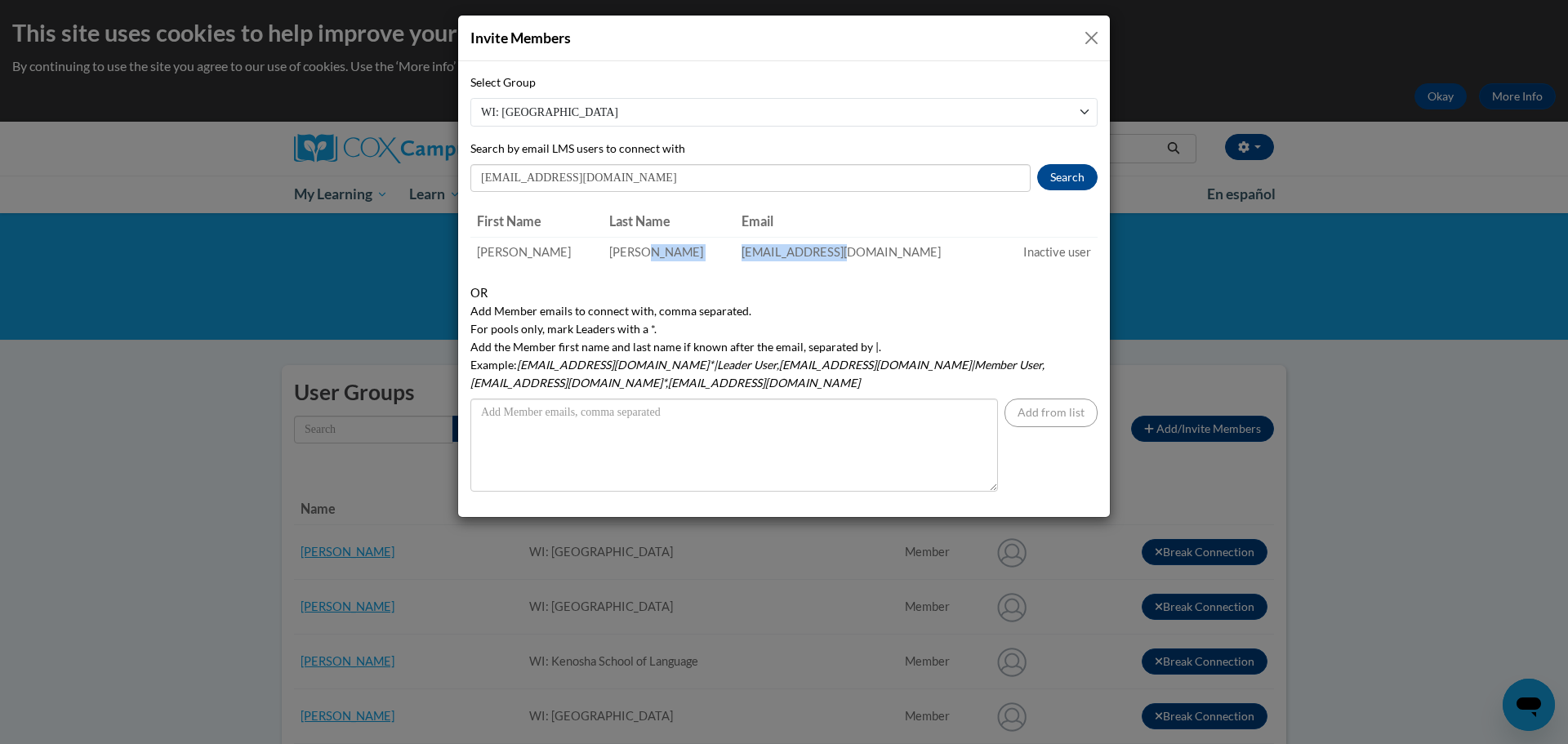
drag, startPoint x: 883, startPoint y: 251, endPoint x: 726, endPoint y: 243, distance: 157.2
click at [726, 243] on tr "Margaret Gustin mgustin@kusd.edu Inactive user" at bounding box center [784, 252] width 628 height 31
copy tr "mgustin@kusd.edu"
drag, startPoint x: 563, startPoint y: 172, endPoint x: 460, endPoint y: 176, distance: 103.1
click at [472, 176] on input "mgustin@kusd.edu" at bounding box center [751, 178] width 561 height 28
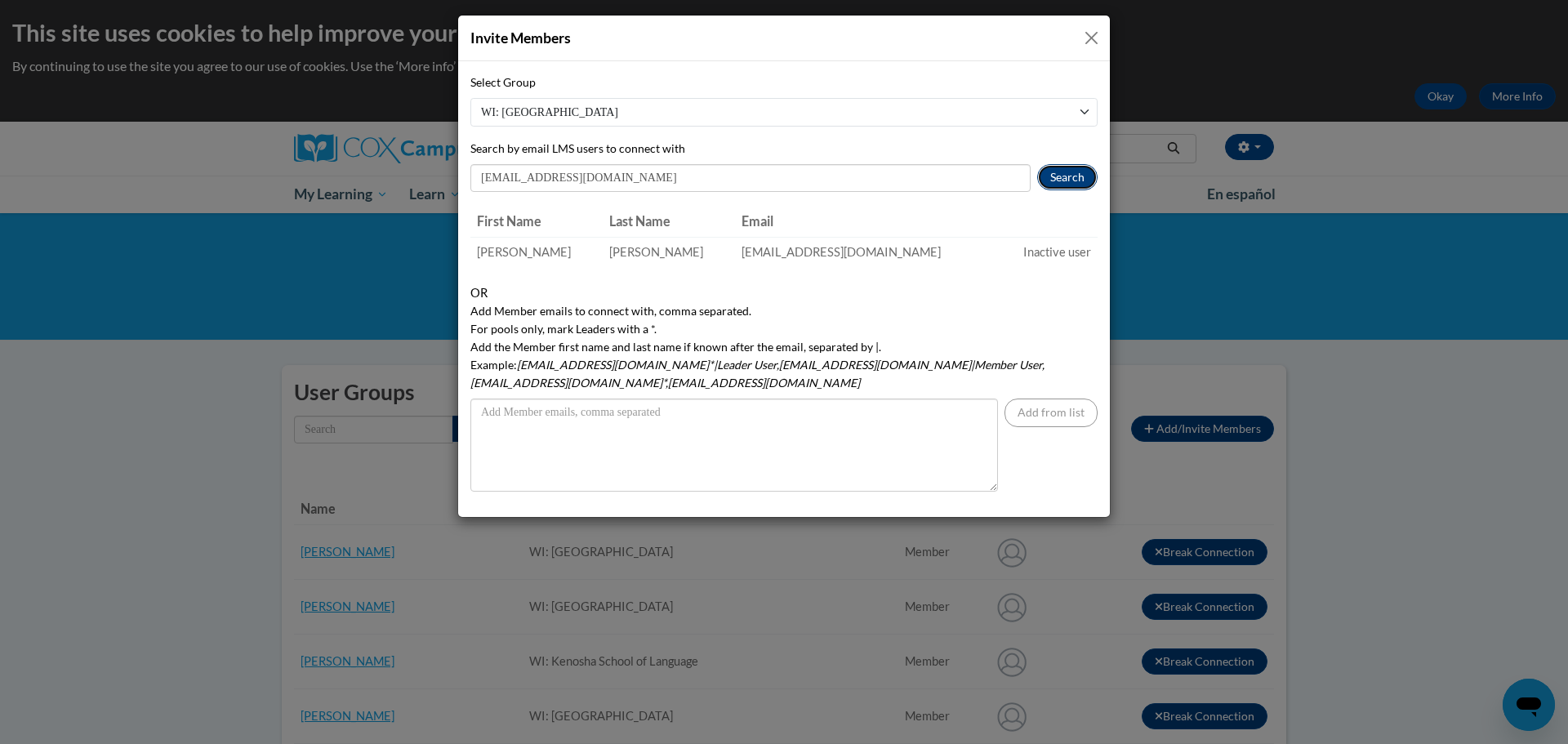
click at [1066, 178] on button "Search" at bounding box center [1067, 177] width 60 height 27
drag, startPoint x: 882, startPoint y: 253, endPoint x: 717, endPoint y: 263, distance: 165.3
click at [728, 263] on tr "Jessica Gustin jgustin@kusd.edu Inactive user" at bounding box center [784, 252] width 628 height 31
copy tr "jgustin@kusd.edu"
drag, startPoint x: 657, startPoint y: 187, endPoint x: 626, endPoint y: 180, distance: 31.8
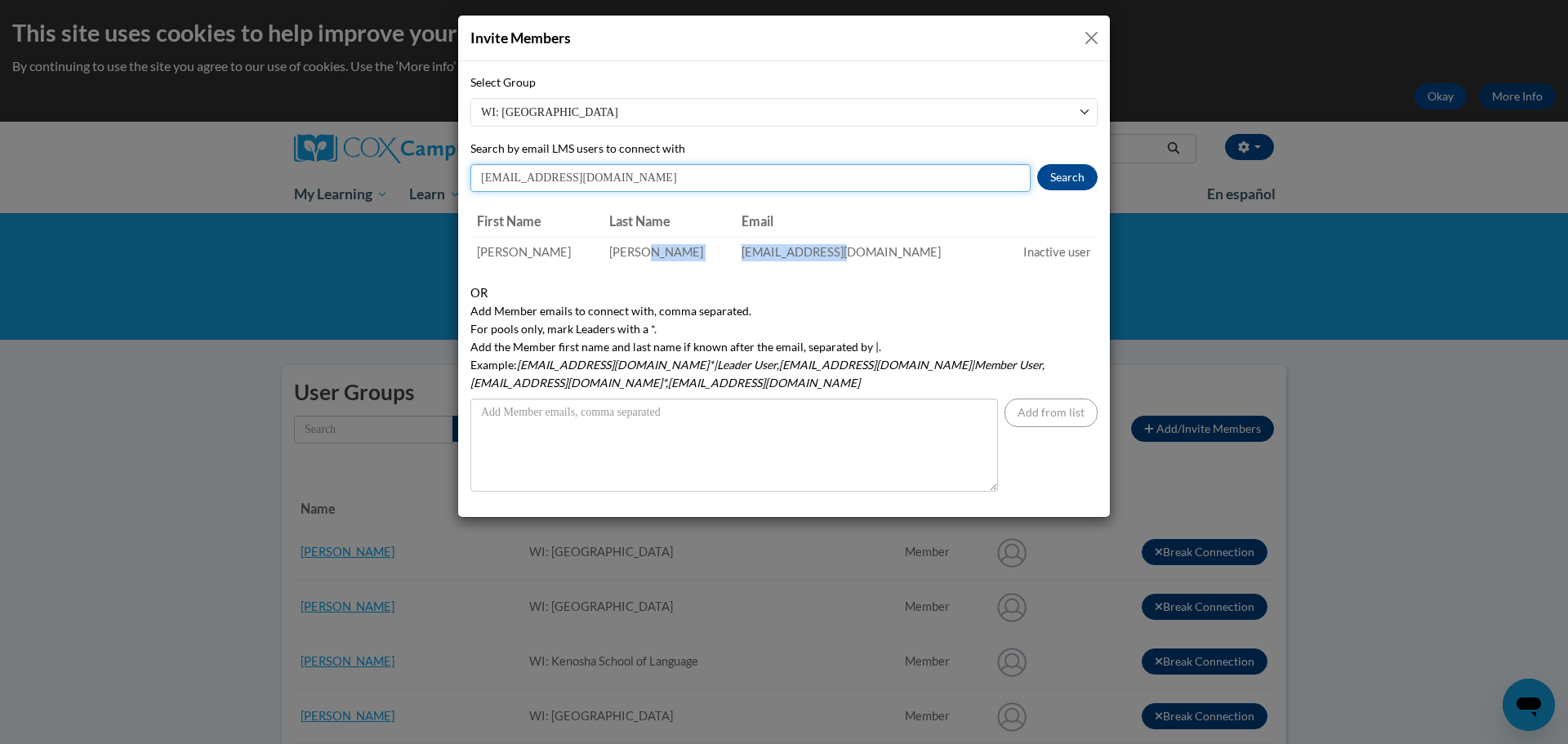
click at [657, 187] on input "jgustin@kusd.edu" at bounding box center [751, 178] width 561 height 28
drag, startPoint x: 601, startPoint y: 176, endPoint x: 460, endPoint y: 176, distance: 141.0
click at [467, 179] on div "Select Group WI: Kenosha School of Language WI: Nash Elementary School WI: ESL …" at bounding box center [784, 288] width 652 height 456
click at [1061, 167] on button "Search" at bounding box center [1067, 177] width 60 height 27
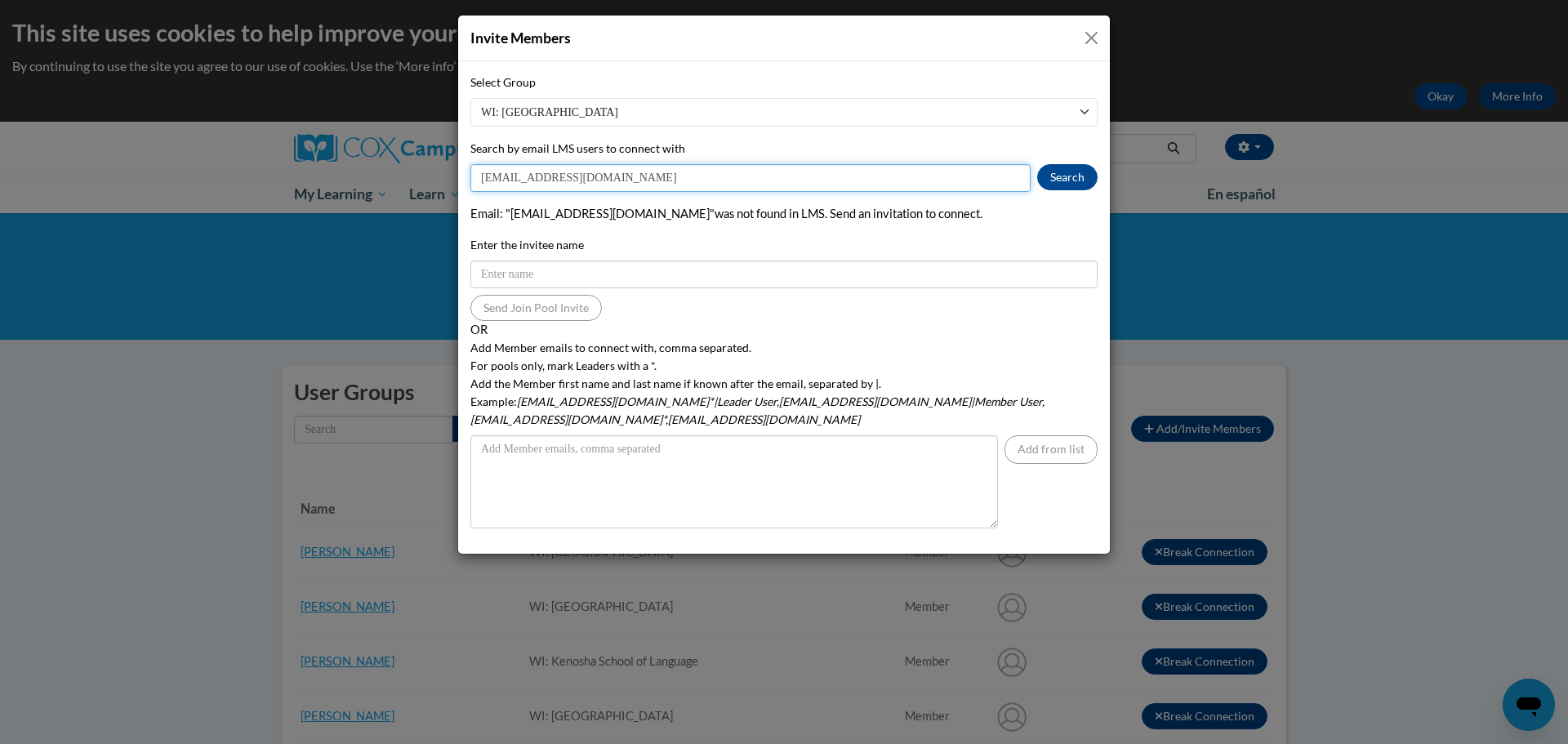
click at [535, 175] on input "mholeva@kusd.edu" at bounding box center [751, 178] width 561 height 28
type input "mholeva@teachers.kusd.edu"
click at [1052, 180] on button "Search" at bounding box center [1067, 177] width 60 height 27
drag, startPoint x: 674, startPoint y: 181, endPoint x: 464, endPoint y: 173, distance: 210.2
click at [464, 173] on div "Select Group WI: Kenosha School of Language WI: Nash Elementary School WI: ESL …" at bounding box center [784, 307] width 652 height 493
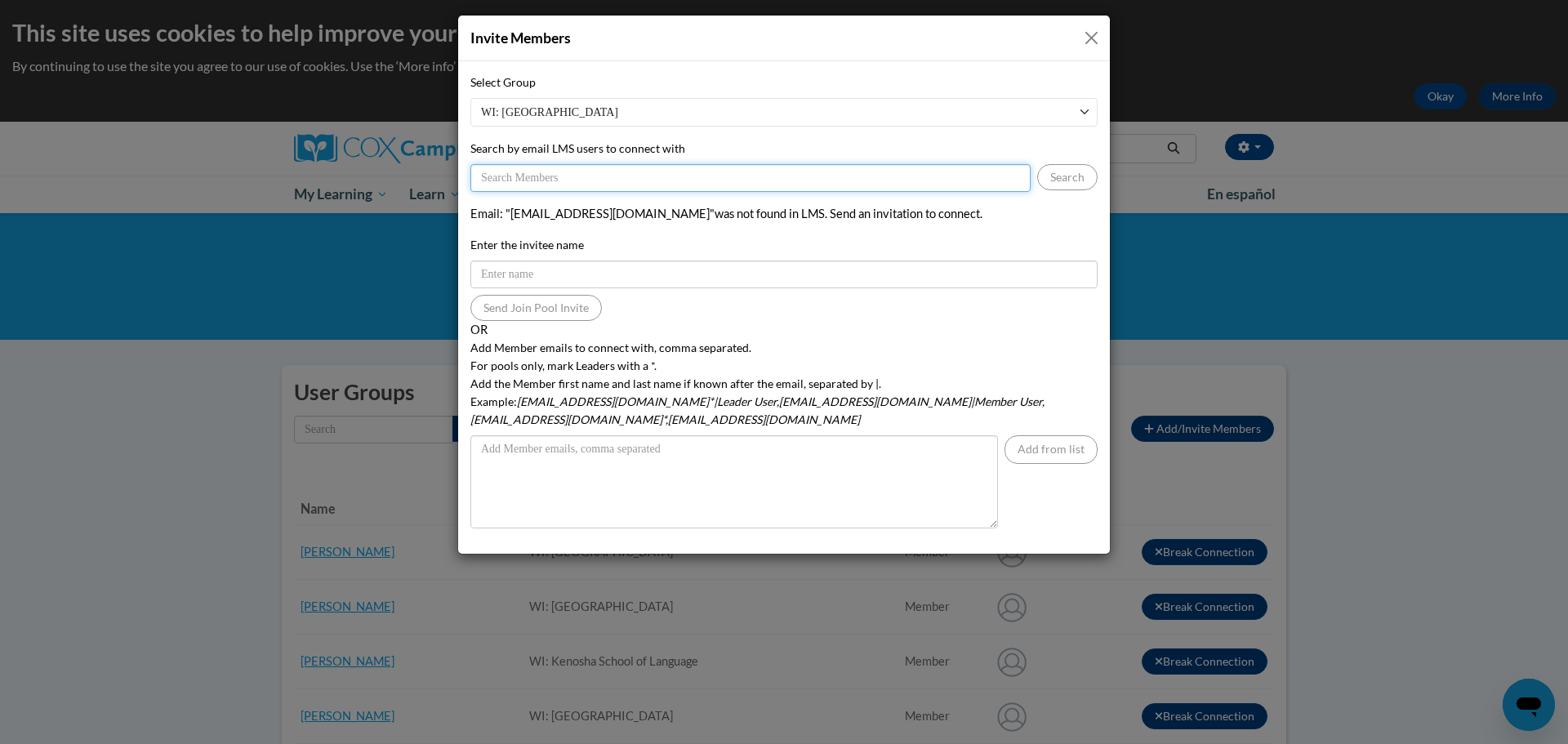
click at [533, 181] on input "Search by email LMS users to connect with" at bounding box center [751, 178] width 561 height 28
paste input "meholeva"
click at [1048, 183] on button "Search" at bounding box center [1067, 177] width 60 height 27
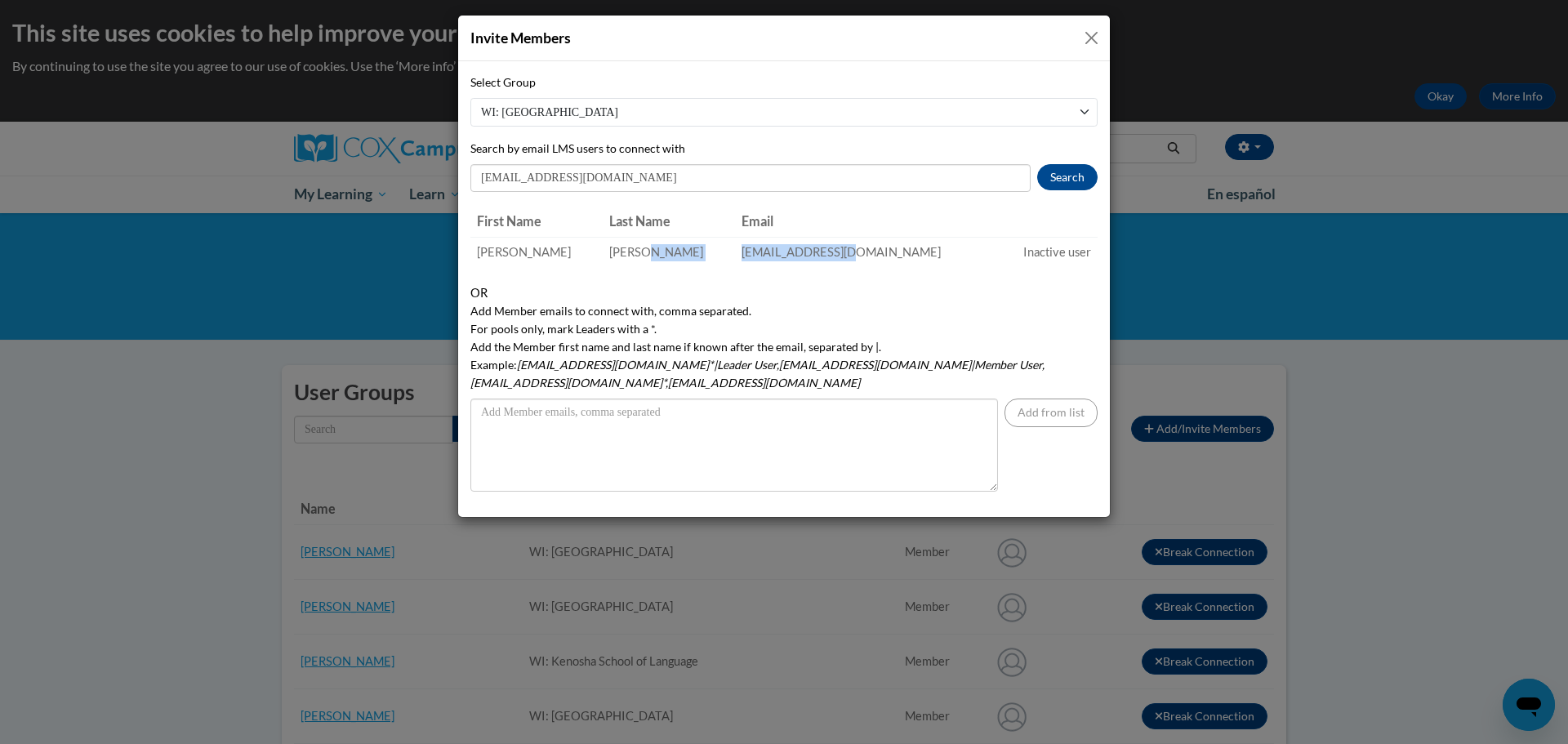
drag, startPoint x: 912, startPoint y: 248, endPoint x: 732, endPoint y: 244, distance: 180.0
click at [732, 244] on tr "Michelle Holeva meholeva@kusd.edu Inactive user" at bounding box center [784, 252] width 628 height 31
copy tr "meholeva@kusd.edu"
drag, startPoint x: 614, startPoint y: 179, endPoint x: 452, endPoint y: 175, distance: 162.0
click at [471, 181] on input "meholeva@kusd.edu" at bounding box center [751, 178] width 561 height 28
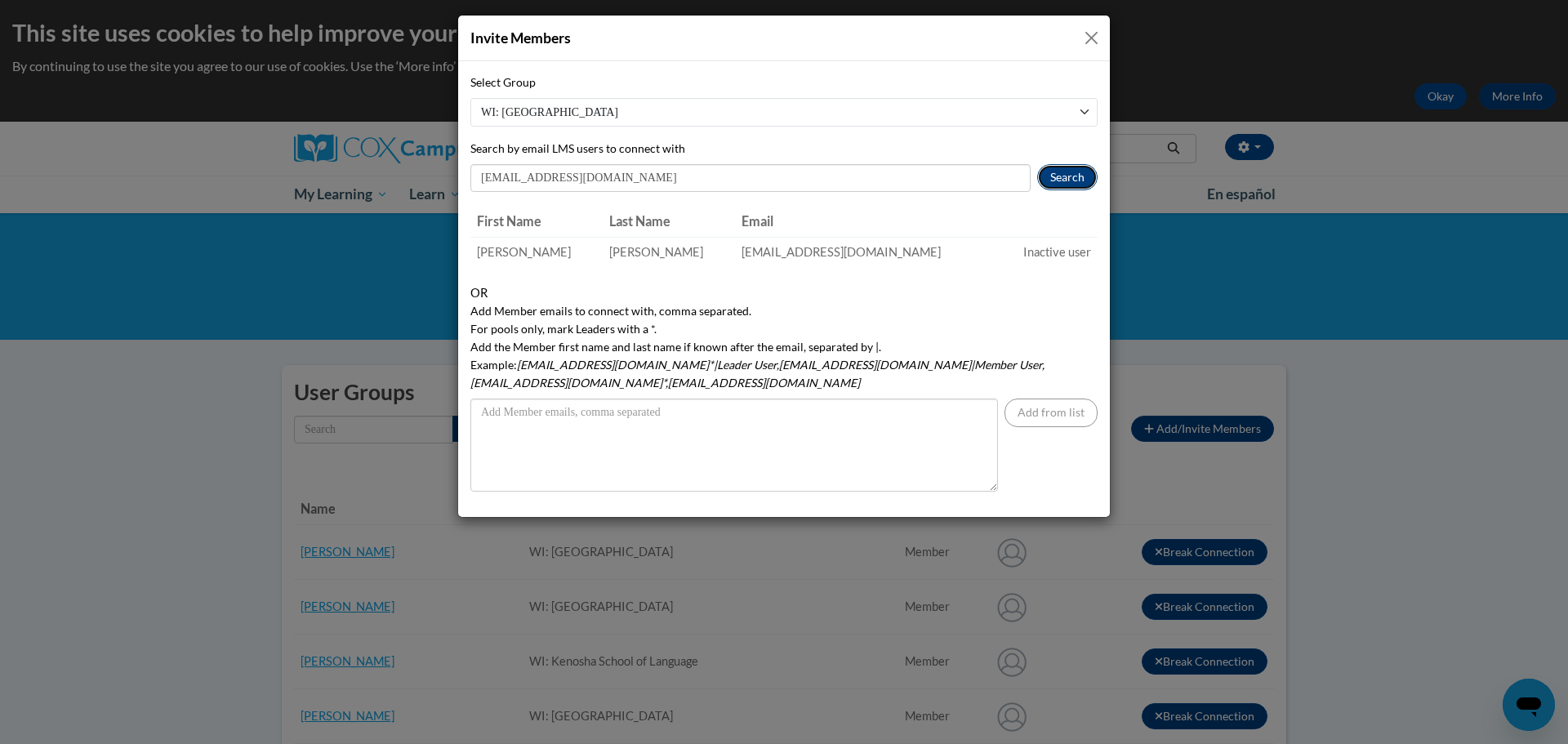
click at [1067, 184] on button "Search" at bounding box center [1067, 177] width 60 height 27
drag, startPoint x: 888, startPoint y: 258, endPoint x: 734, endPoint y: 251, distance: 154.2
click at [734, 251] on tr "Elizabeth Jania ejania@kusd.edu Inactive user" at bounding box center [784, 252] width 628 height 31
copy tr "ejania@kusd.edu"
click at [586, 174] on input "ejania@kusd.edu" at bounding box center [751, 178] width 561 height 28
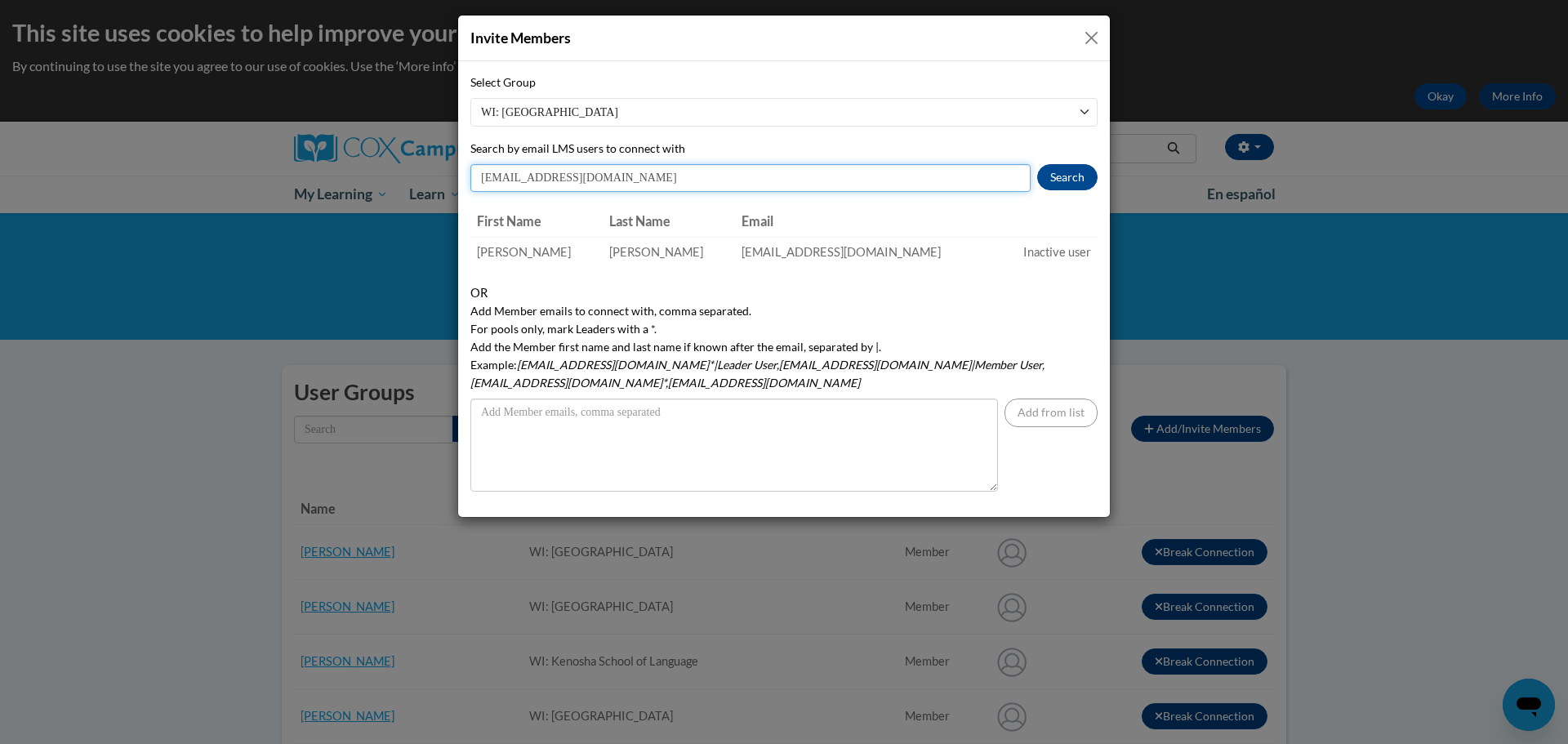
drag, startPoint x: 586, startPoint y: 176, endPoint x: 469, endPoint y: 173, distance: 117.0
click at [469, 173] on div "Select Group WI: Kenosha School of Language WI: Nash Elementary School WI: ESL …" at bounding box center [784, 288] width 652 height 456
click at [1059, 181] on button "Search" at bounding box center [1067, 177] width 60 height 27
drag, startPoint x: 877, startPoint y: 256, endPoint x: 729, endPoint y: 247, distance: 148.3
click at [731, 247] on tr "TJ Kelly tkelly@kusd.edu Inactive user" at bounding box center [784, 252] width 628 height 31
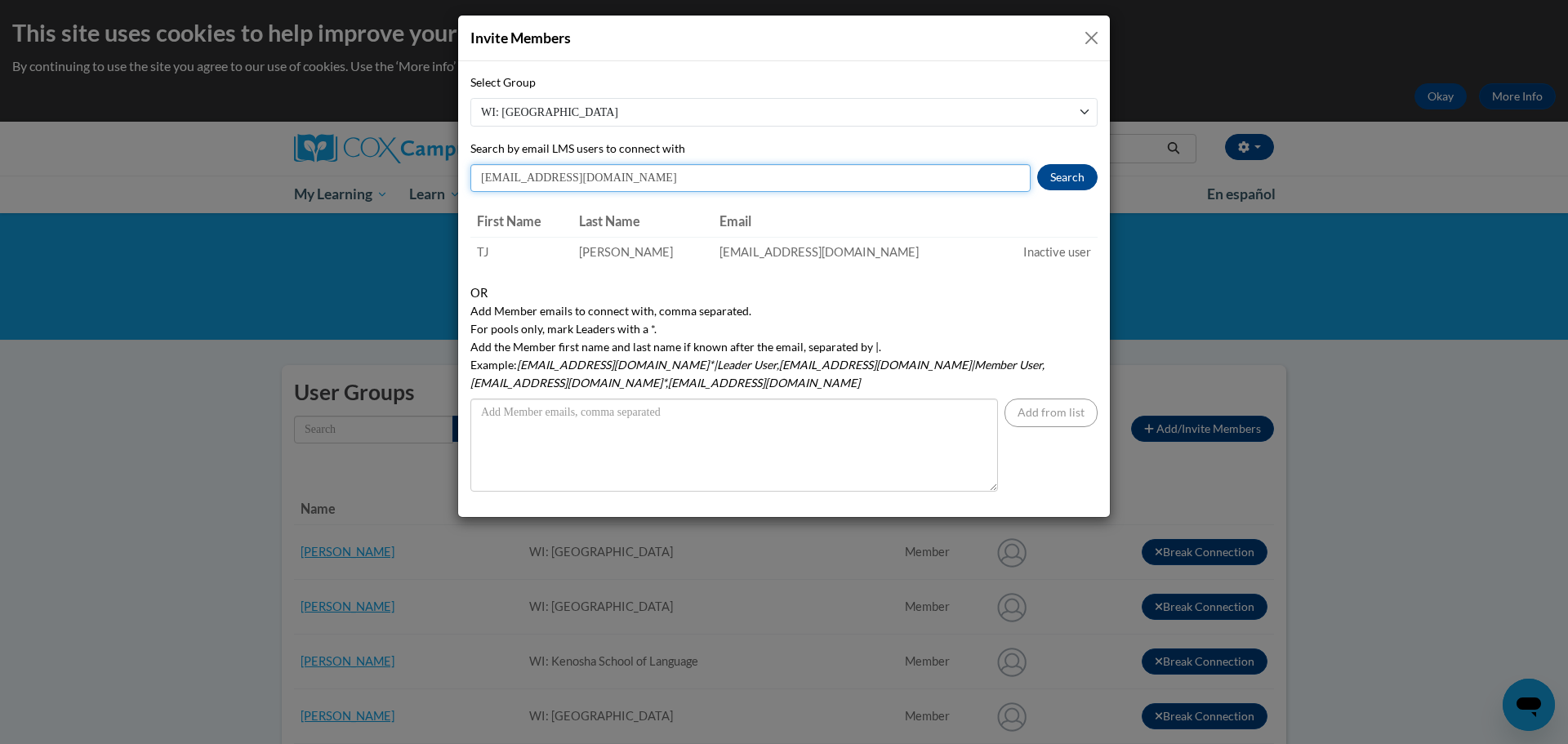
drag, startPoint x: 599, startPoint y: 186, endPoint x: 459, endPoint y: 181, distance: 140.1
click at [472, 180] on input "tkelly@kusd.edu" at bounding box center [751, 178] width 561 height 28
click at [1061, 175] on button "Search" at bounding box center [1067, 177] width 60 height 27
drag, startPoint x: 848, startPoint y: 247, endPoint x: 730, endPoint y: 238, distance: 118.3
click at [730, 238] on tr "Brenna Komistra bkomistr@kusd.edu Inactive user" at bounding box center [784, 252] width 628 height 31
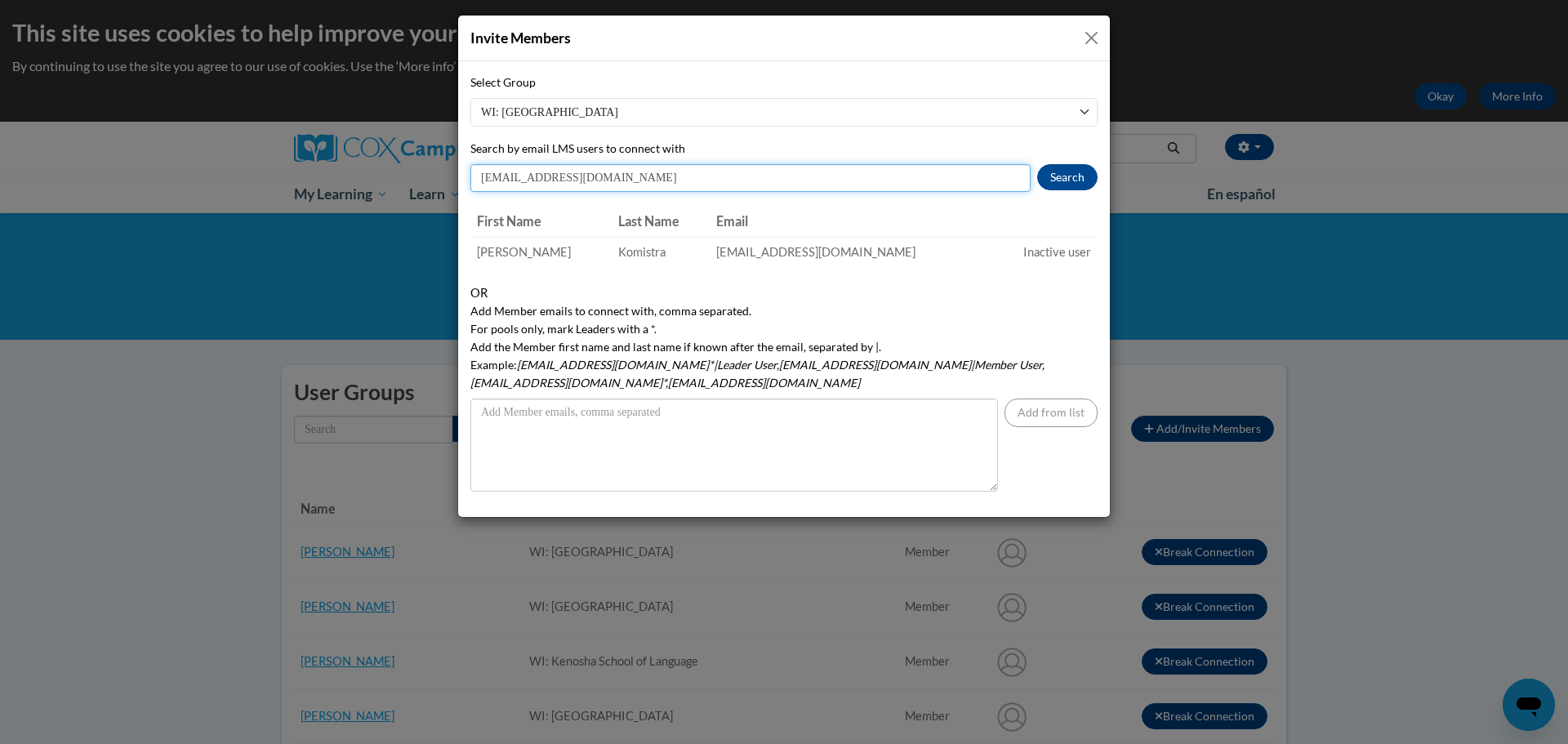
drag, startPoint x: 599, startPoint y: 179, endPoint x: 459, endPoint y: 176, distance: 140.0
click at [470, 177] on input "bkomistr@kusd.edu" at bounding box center [751, 178] width 561 height 28
click at [548, 181] on input "clarson@ksud.edu" at bounding box center [751, 178] width 561 height 28
click at [1065, 176] on button "Search" at bounding box center [1067, 177] width 60 height 27
drag, startPoint x: 900, startPoint y: 257, endPoint x: 731, endPoint y: 253, distance: 169.0
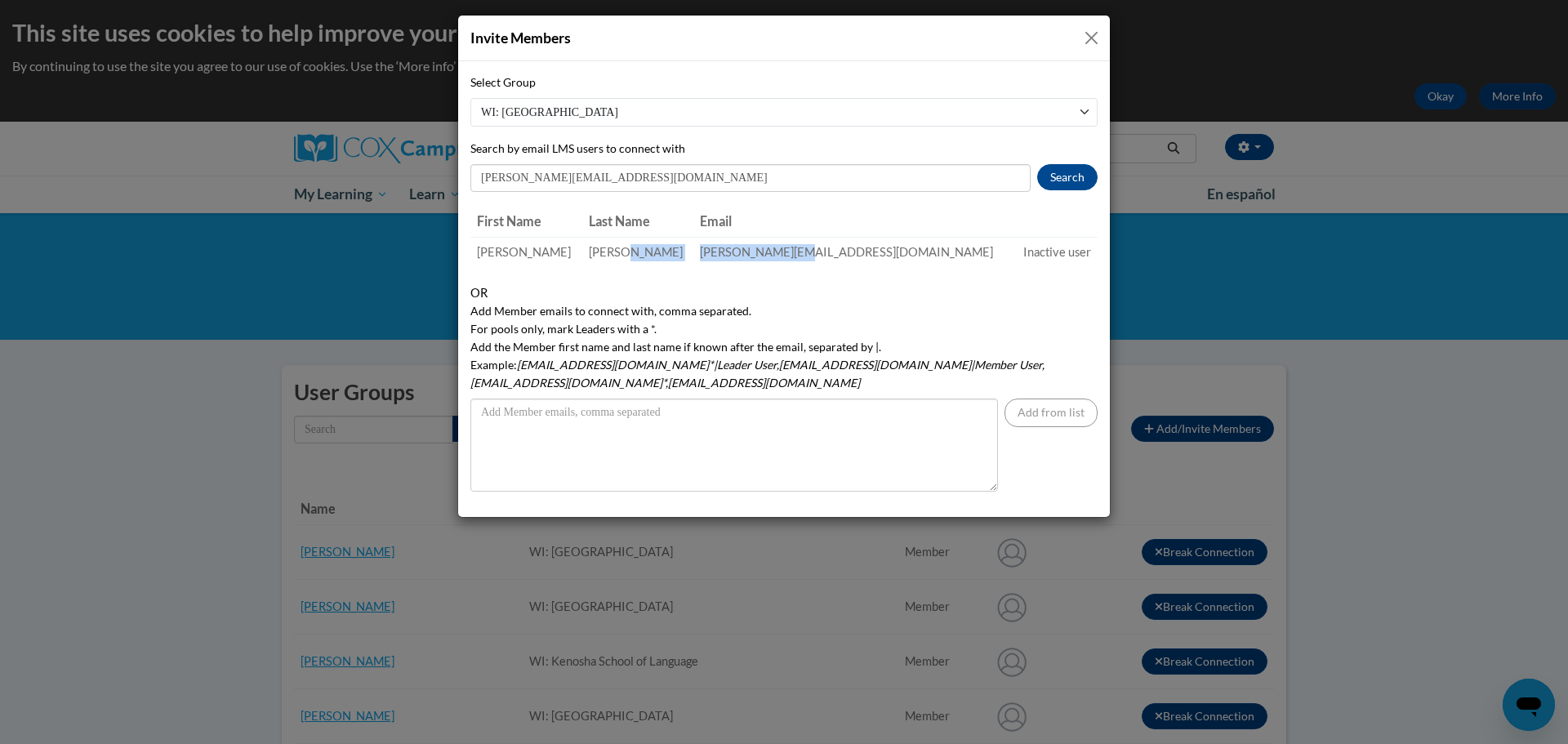
click at [731, 253] on tr "Catherine Larson clarson@kusd.edu Inactive user" at bounding box center [784, 252] width 628 height 31
drag, startPoint x: 594, startPoint y: 176, endPoint x: 480, endPoint y: 182, distance: 114.2
click at [480, 182] on input "clarson@kusd.edu" at bounding box center [751, 178] width 561 height 28
click at [1067, 178] on button "Search" at bounding box center [1067, 177] width 60 height 27
drag, startPoint x: 878, startPoint y: 252, endPoint x: 739, endPoint y: 243, distance: 139.3
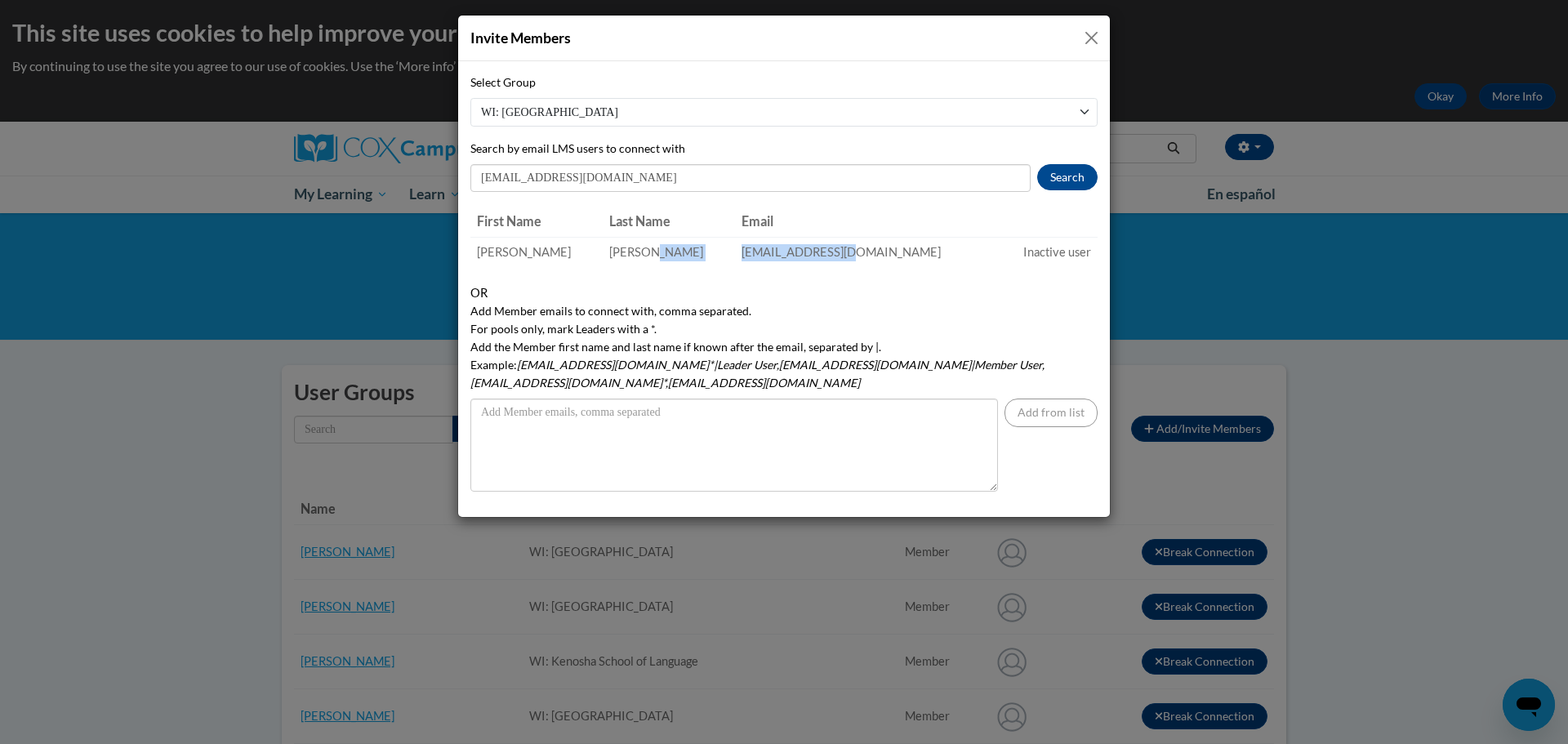
click at [739, 243] on tr "Jocelyne Mendoza jmendoza@kusd.edu Inactive user" at bounding box center [784, 252] width 628 height 31
drag, startPoint x: 591, startPoint y: 175, endPoint x: 467, endPoint y: 187, distance: 124.6
click at [468, 187] on div "Select Group WI: Kenosha School of Language WI: Nash Elementary School WI: ESL …" at bounding box center [784, 288] width 652 height 456
click at [1067, 180] on button "Search" at bounding box center [1067, 177] width 60 height 27
drag, startPoint x: 910, startPoint y: 270, endPoint x: 761, endPoint y: 263, distance: 149.2
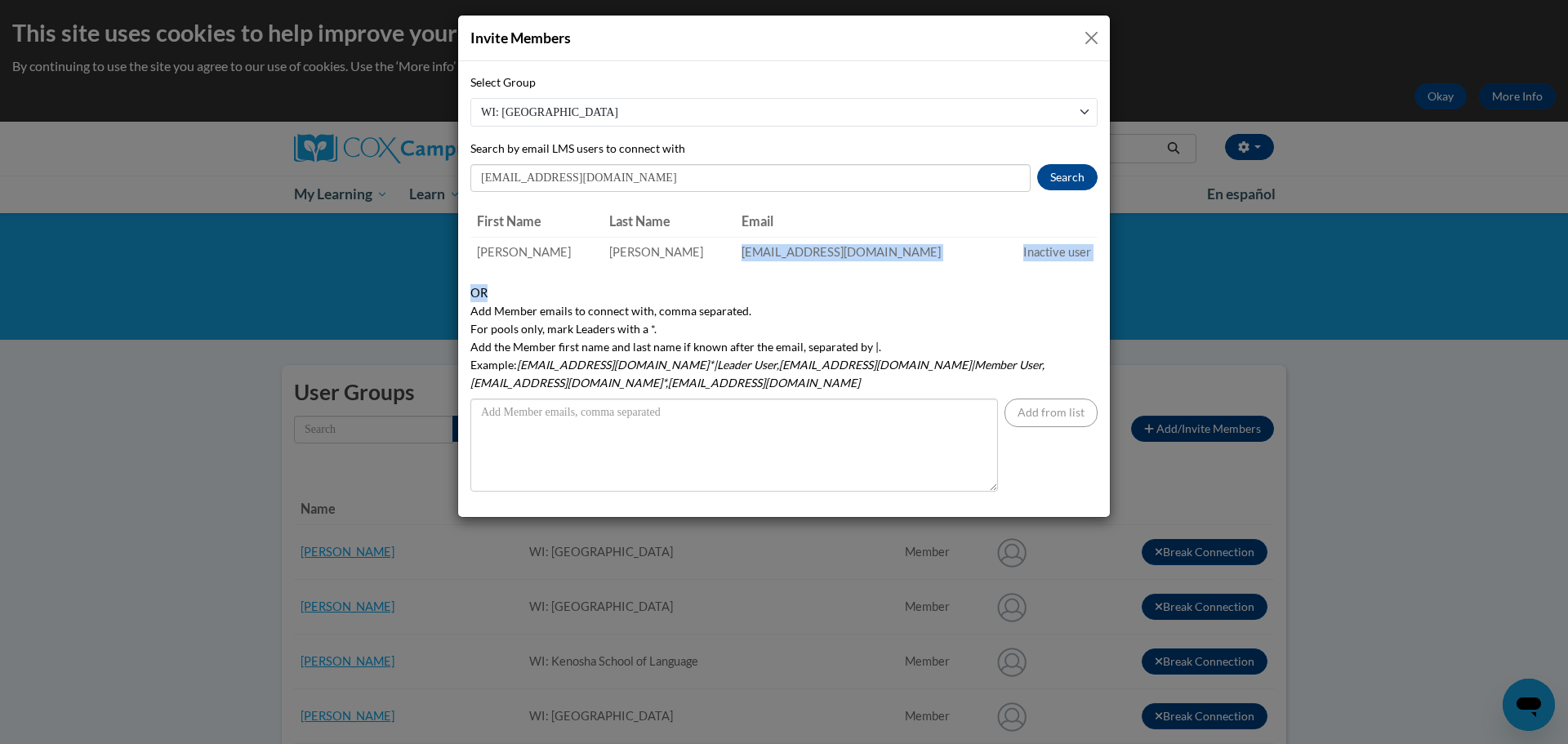
click at [751, 259] on div "Select Group WI: Kenosha School of Language WI: Nash Elementary School WI: ESL …" at bounding box center [784, 282] width 628 height 418
click at [835, 256] on td "mpiekars@kusd.edu" at bounding box center [866, 252] width 263 height 31
drag, startPoint x: 857, startPoint y: 248, endPoint x: 748, endPoint y: 253, distance: 109.1
click at [748, 253] on td "mpiekars@kusd.edu" at bounding box center [866, 252] width 263 height 31
click at [595, 176] on input "mpiekars@kusd.edu" at bounding box center [751, 178] width 561 height 28
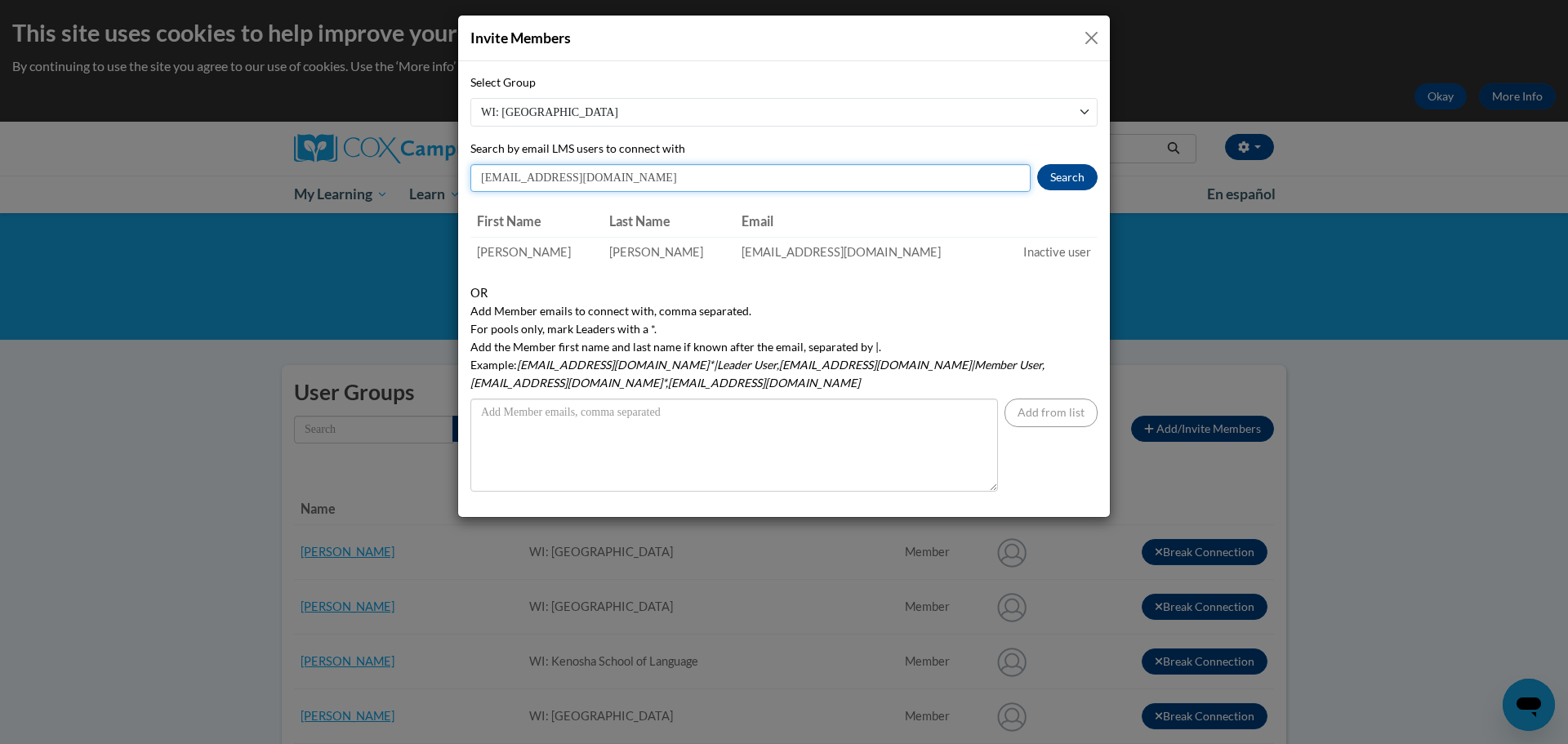
drag, startPoint x: 595, startPoint y: 177, endPoint x: 479, endPoint y: 177, distance: 116.0
click at [484, 178] on input "mpiekars@kusd.edu" at bounding box center [751, 178] width 561 height 28
click at [1050, 173] on button "Search" at bounding box center [1067, 177] width 60 height 27
drag, startPoint x: 874, startPoint y: 255, endPoint x: 739, endPoint y: 257, distance: 135.0
click at [739, 257] on tr "Bridget Powell bpowell@kusd.edu Inactive user" at bounding box center [784, 252] width 628 height 31
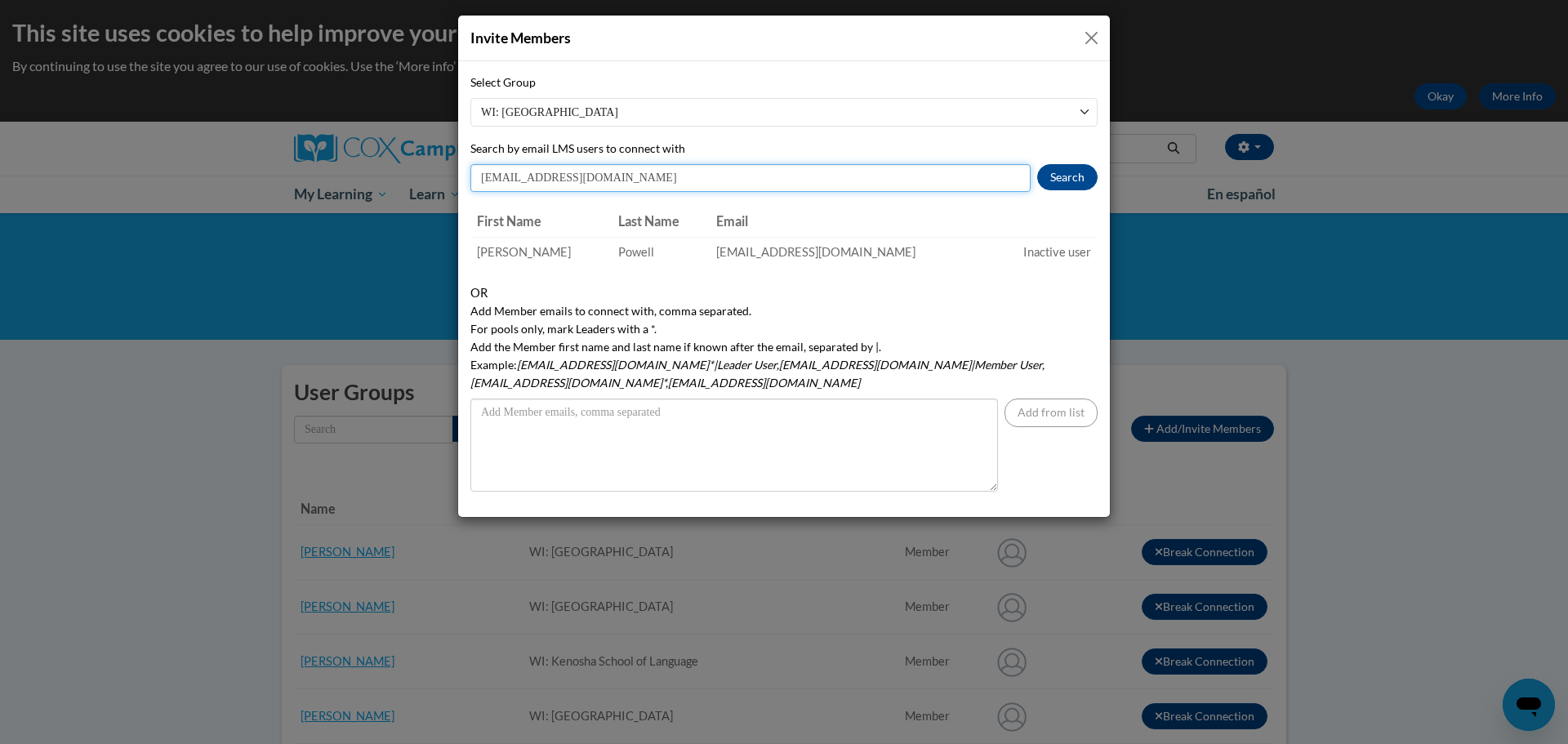
drag, startPoint x: 554, startPoint y: 180, endPoint x: 440, endPoint y: 180, distance: 114.0
click at [469, 184] on div "Select Group WI: Kenosha School of Language WI: Nash Elementary School WI: ESL …" at bounding box center [784, 288] width 652 height 456
click at [1055, 179] on button "Search" at bounding box center [1067, 177] width 60 height 27
drag, startPoint x: 879, startPoint y: 255, endPoint x: 738, endPoint y: 258, distance: 141.0
click at [738, 258] on tr "Gabriell Salimbene gsalimbe@kusd.edu Inactive user" at bounding box center [784, 252] width 628 height 31
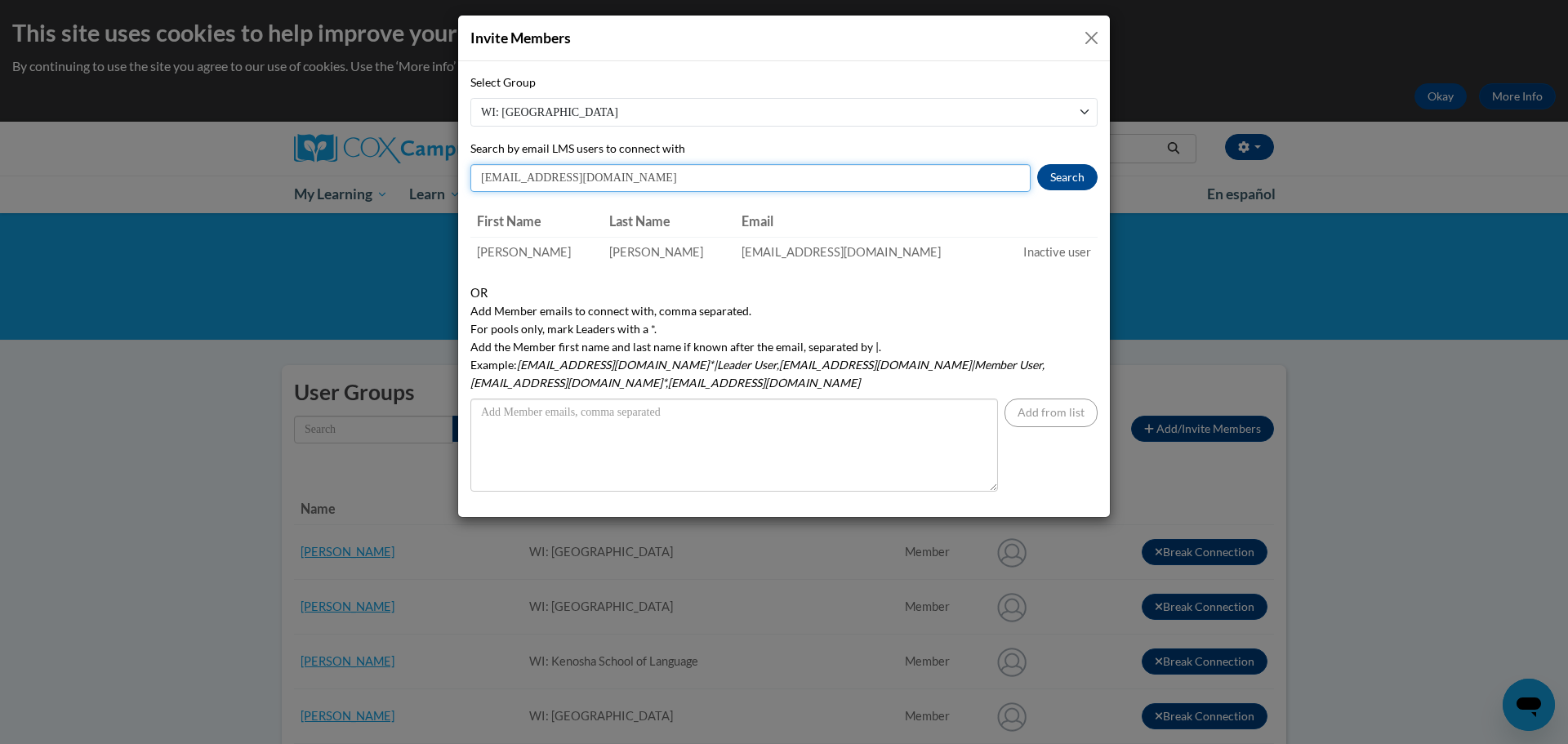
drag, startPoint x: 602, startPoint y: 178, endPoint x: 482, endPoint y: 180, distance: 120.0
click at [482, 180] on input "gsalimbe@kusd.edu" at bounding box center [751, 178] width 561 height 28
click at [1059, 181] on button "Search" at bounding box center [1067, 177] width 60 height 27
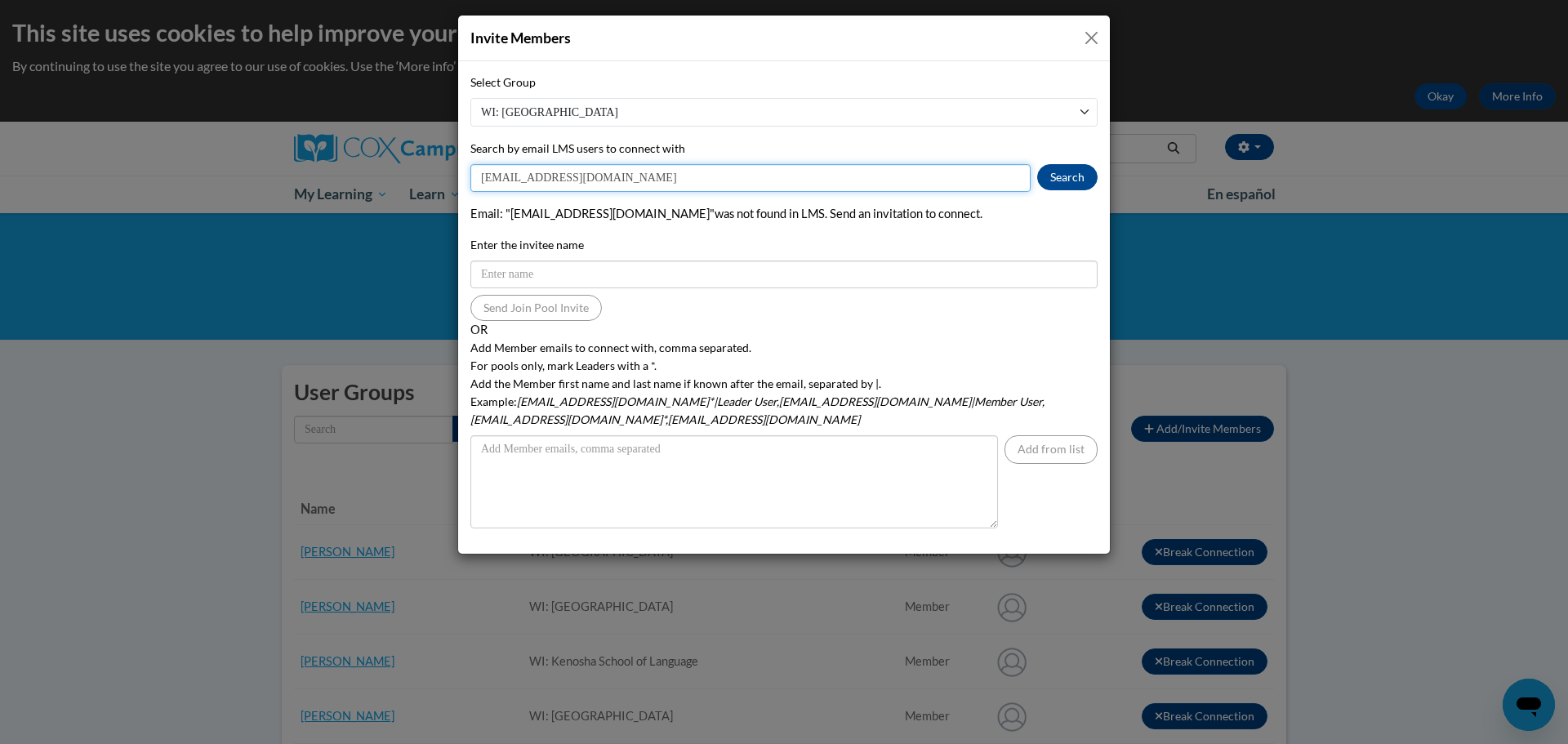
click at [538, 180] on input "ssampsel@kusd.edu" at bounding box center [751, 178] width 561 height 28
click at [1047, 177] on button "Search" at bounding box center [1067, 177] width 60 height 27
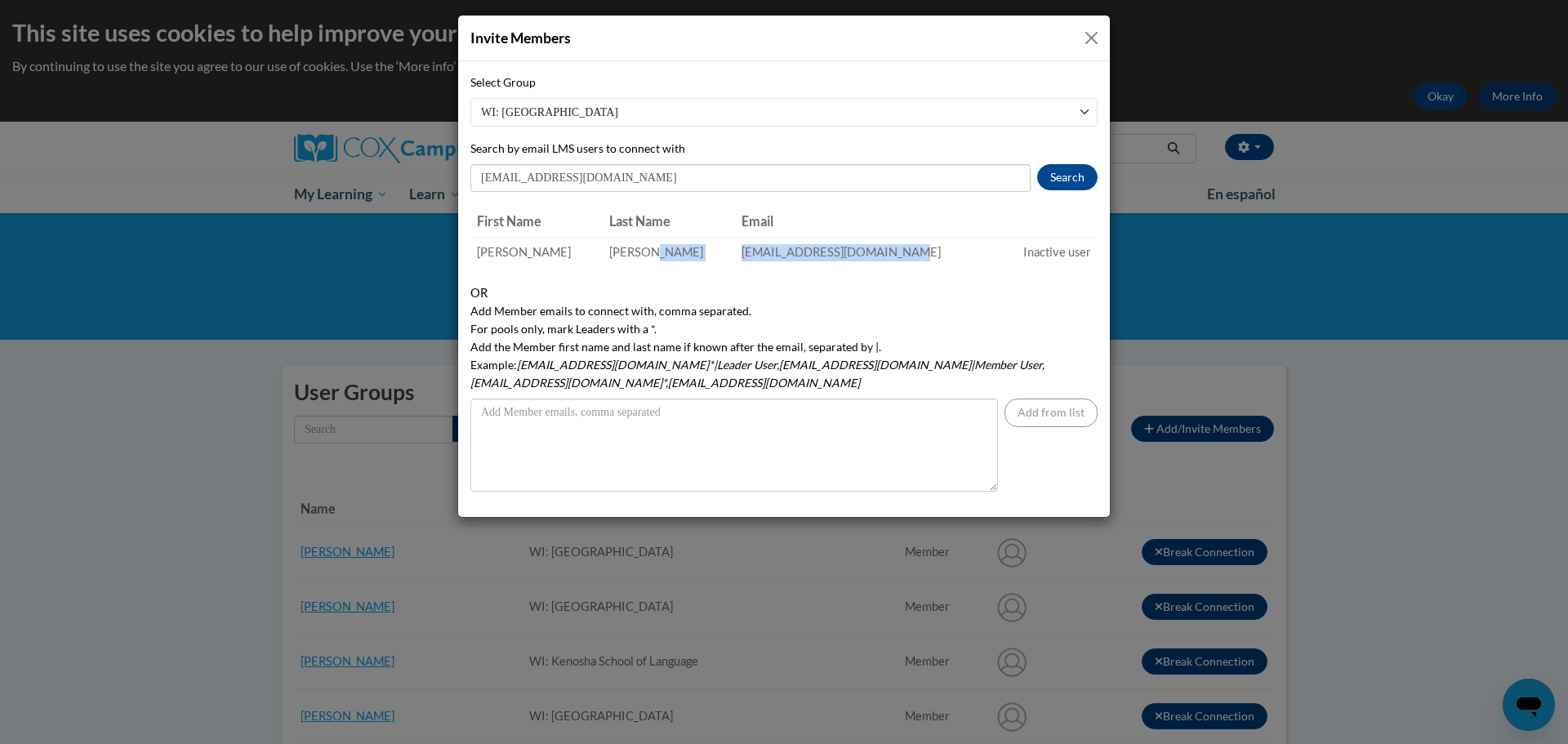
drag, startPoint x: 881, startPoint y: 244, endPoint x: 708, endPoint y: 251, distance: 173.1
click at [708, 251] on tr "Sara Sampsel ssampsel@teachers.kusd.edu Inactive user" at bounding box center [784, 252] width 628 height 31
drag, startPoint x: 656, startPoint y: 182, endPoint x: 479, endPoint y: 190, distance: 177.2
click at [479, 190] on input "ssampsel@teachers.kusd.edu" at bounding box center [751, 178] width 561 height 28
click at [1067, 182] on button "Search" at bounding box center [1067, 177] width 60 height 27
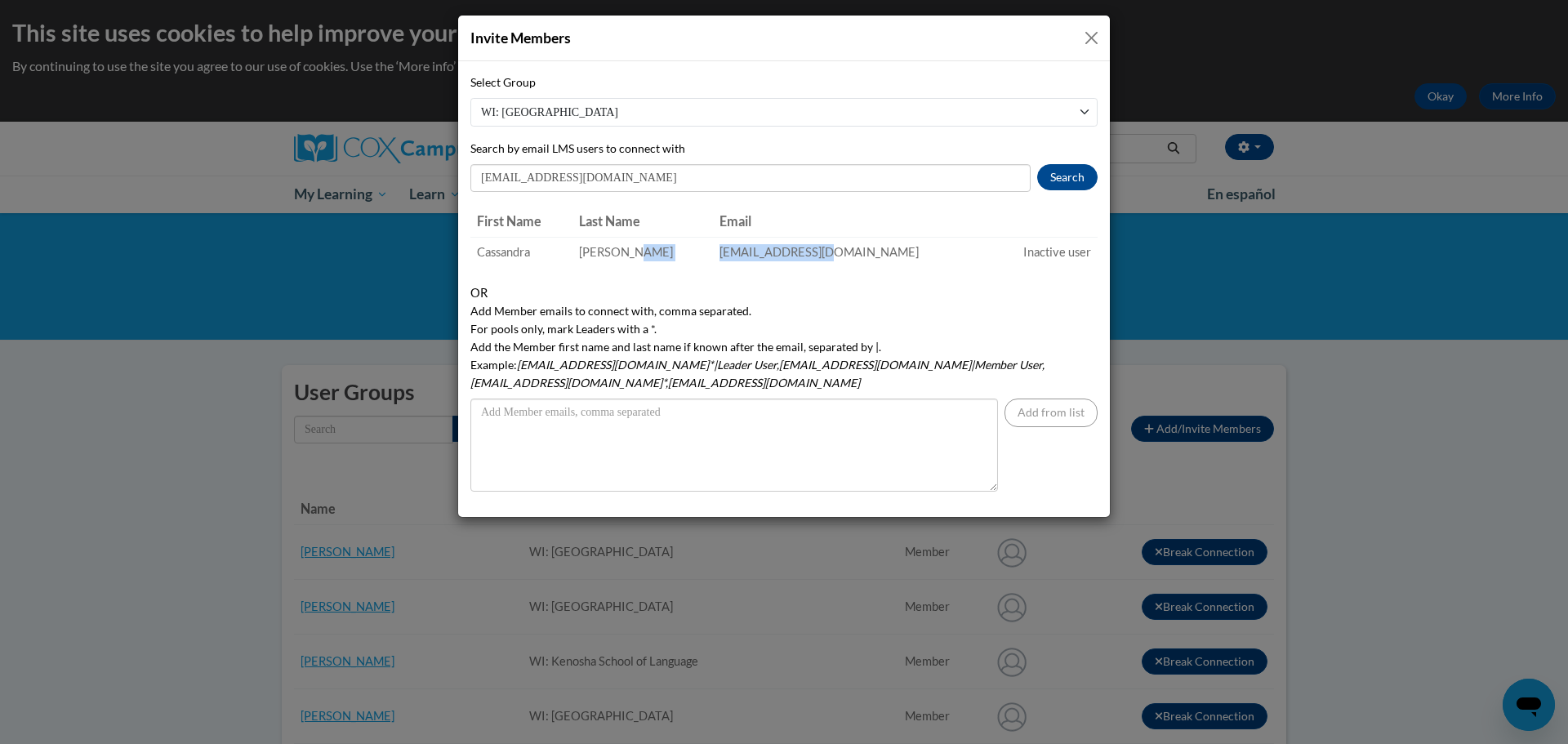
drag, startPoint x: 881, startPoint y: 244, endPoint x: 724, endPoint y: 250, distance: 157.1
click at [724, 250] on tr "Cassandra Schmaling cschmali@kusd.edu Inactive user" at bounding box center [784, 252] width 628 height 31
drag, startPoint x: 588, startPoint y: 180, endPoint x: 478, endPoint y: 187, distance: 110.2
click at [478, 187] on input "cschmali@kusd.edu" at bounding box center [751, 178] width 561 height 28
click at [1047, 179] on button "Search" at bounding box center [1067, 177] width 60 height 27
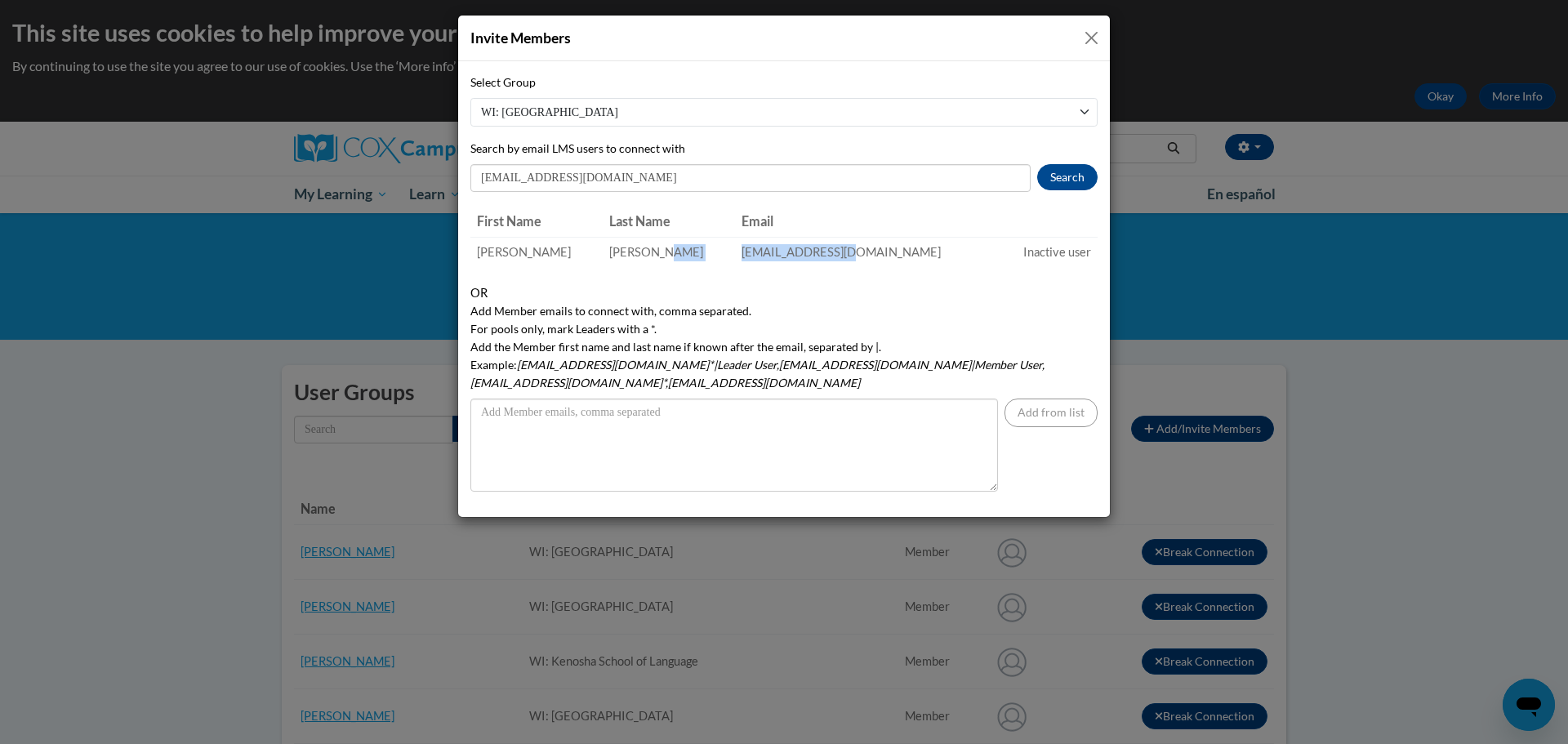
drag, startPoint x: 874, startPoint y: 249, endPoint x: 738, endPoint y: 257, distance: 136.2
click at [738, 257] on tr "Emily Seigworth eseigwor@kusd.edu Inactive user" at bounding box center [784, 252] width 628 height 31
drag, startPoint x: 597, startPoint y: 181, endPoint x: 480, endPoint y: 188, distance: 117.2
click at [480, 188] on input "eseigwor@kusd.edu" at bounding box center [751, 178] width 561 height 28
click at [1055, 170] on button "Search" at bounding box center [1067, 177] width 60 height 27
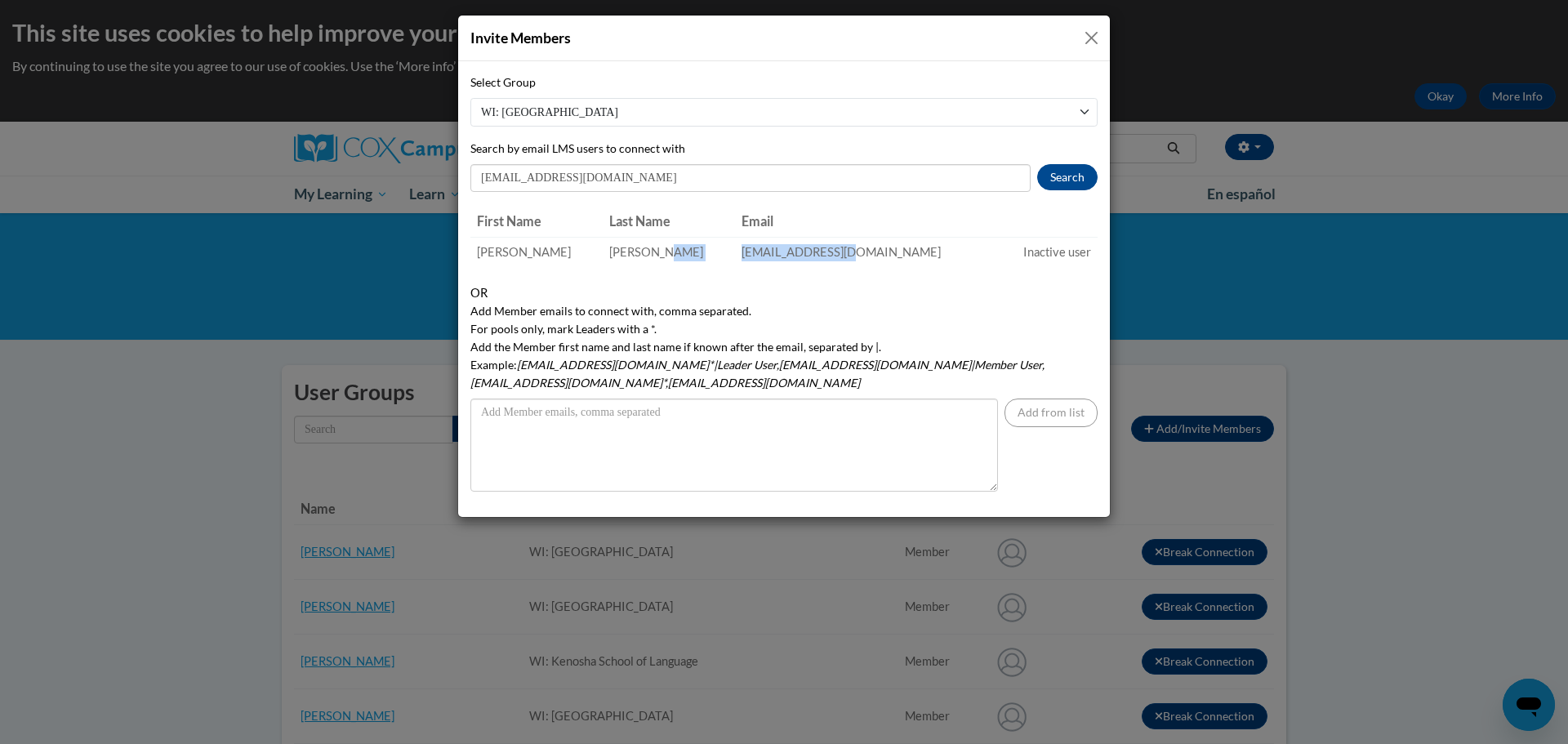
drag, startPoint x: 865, startPoint y: 242, endPoint x: 706, endPoint y: 255, distance: 159.5
click at [706, 255] on tr "Tricia Tirabassi ttirabas@kusd.edu Inactive user" at bounding box center [784, 252] width 628 height 31
drag, startPoint x: 585, startPoint y: 178, endPoint x: 471, endPoint y: 182, distance: 114.1
click at [472, 182] on input "ttirabas@kusd.edu" at bounding box center [751, 178] width 561 height 28
click at [1065, 184] on button "Search" at bounding box center [1067, 177] width 60 height 27
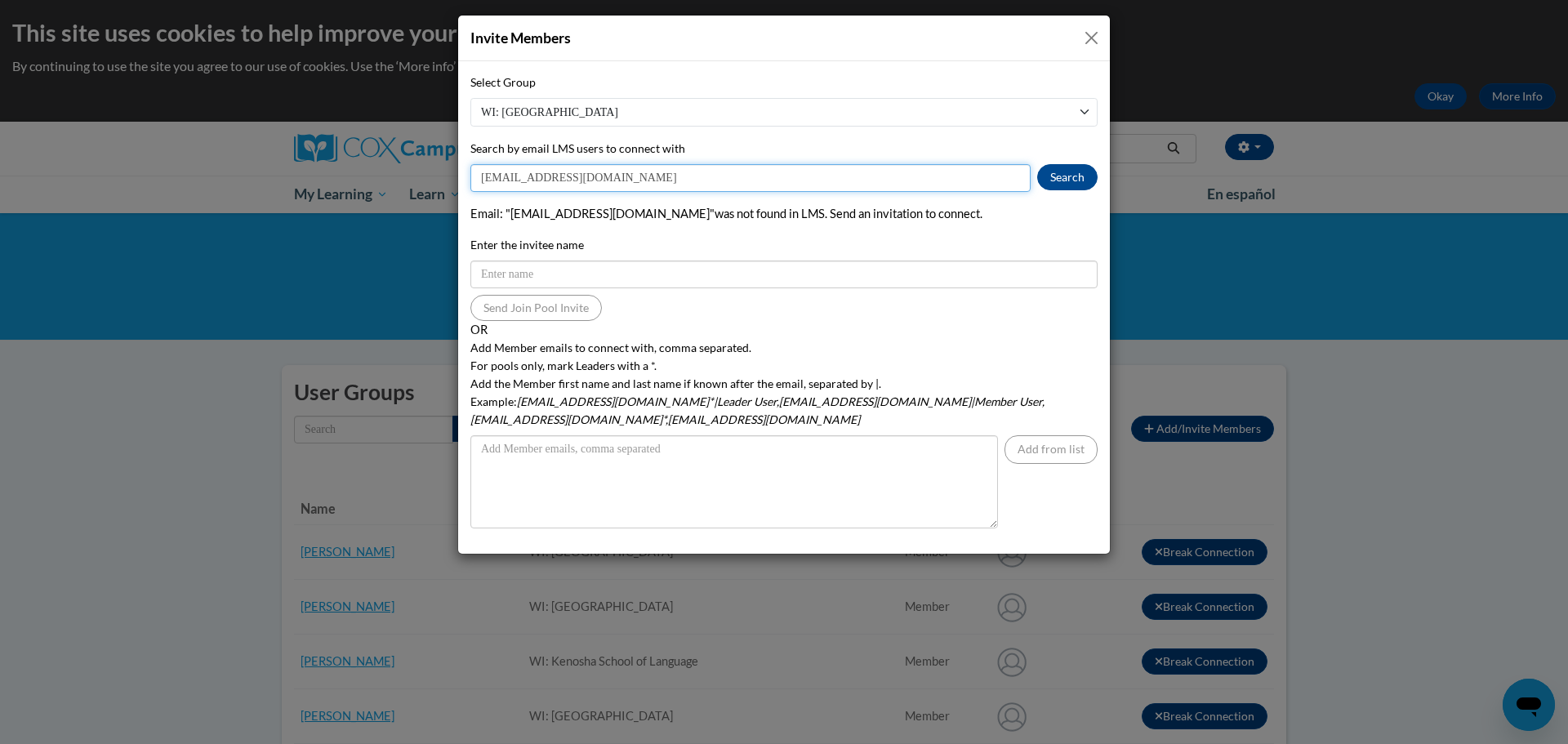
click at [522, 179] on input "ewilliam@kusd.edu" at bounding box center [751, 178] width 561 height 28
drag, startPoint x: 522, startPoint y: 179, endPoint x: 479, endPoint y: 181, distance: 43.0
click at [479, 181] on input "ewilliam@kusd.edu" at bounding box center [751, 178] width 561 height 28
paste input "miwilli"
type input "emiwilli@kusd.edu"
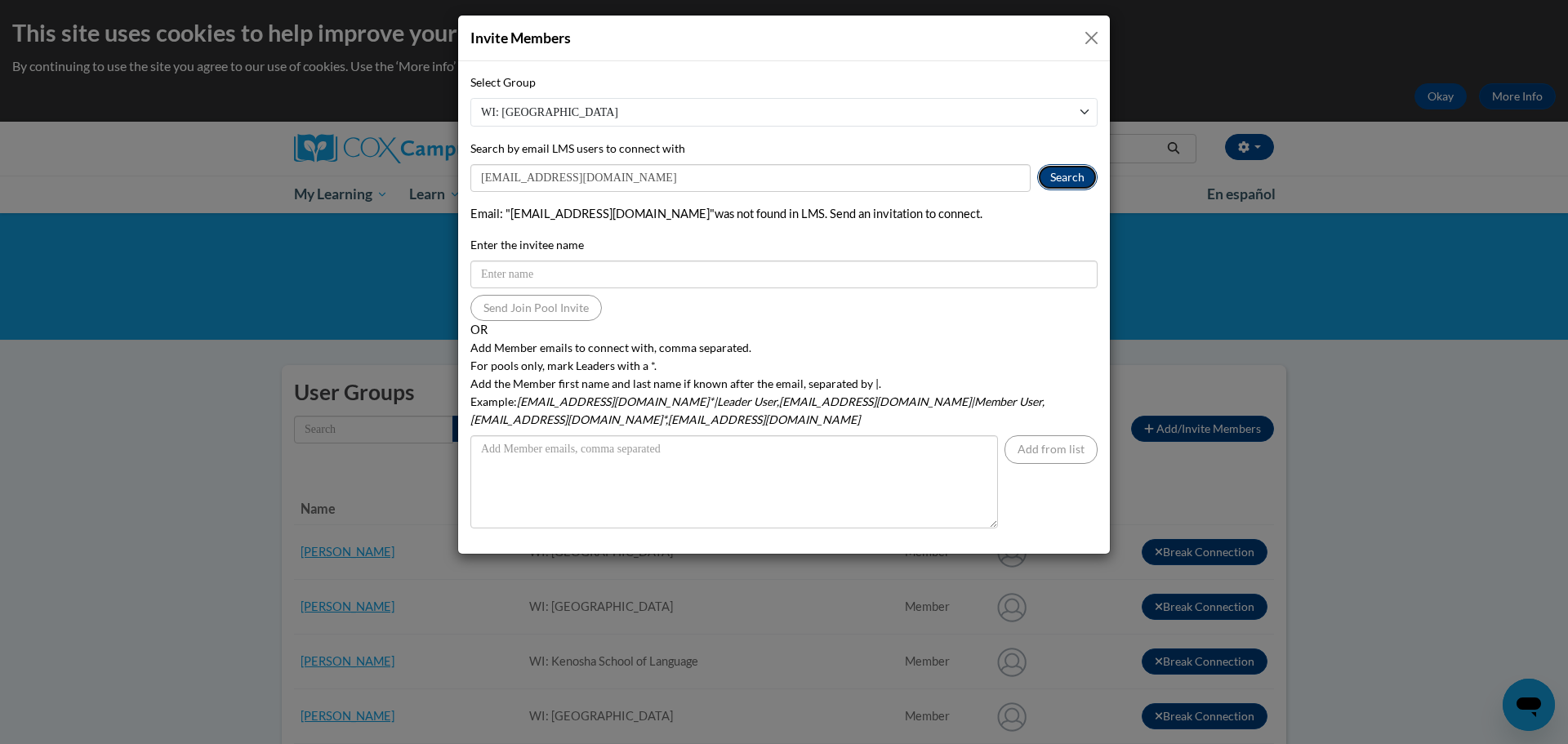
click at [1057, 182] on button "Search" at bounding box center [1067, 177] width 60 height 27
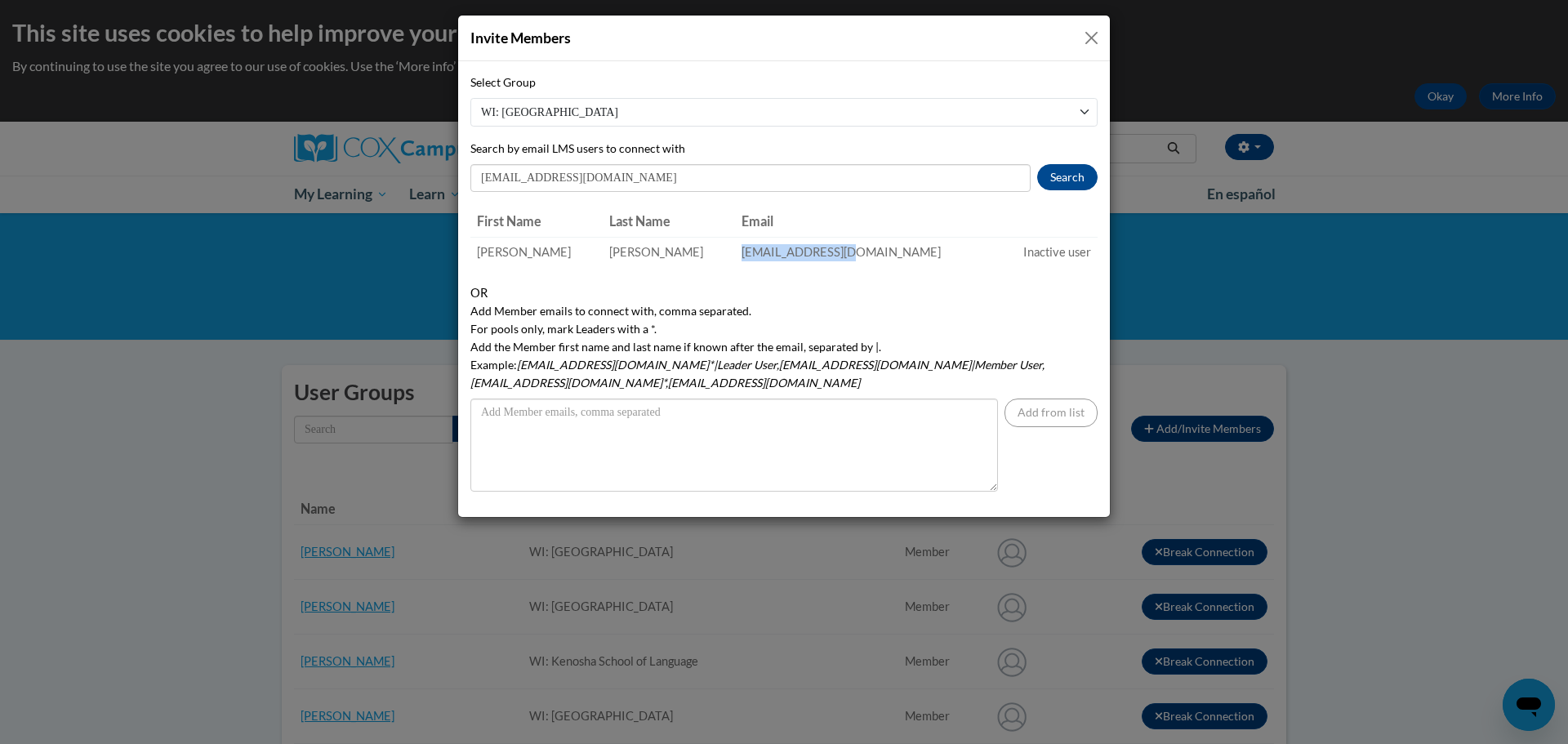
drag, startPoint x: 917, startPoint y: 260, endPoint x: 749, endPoint y: 258, distance: 168.0
click at [749, 258] on td "emiwilli@kusd.edu" at bounding box center [866, 252] width 263 height 31
click at [1093, 40] on button "Close" at bounding box center [1091, 37] width 21 height 21
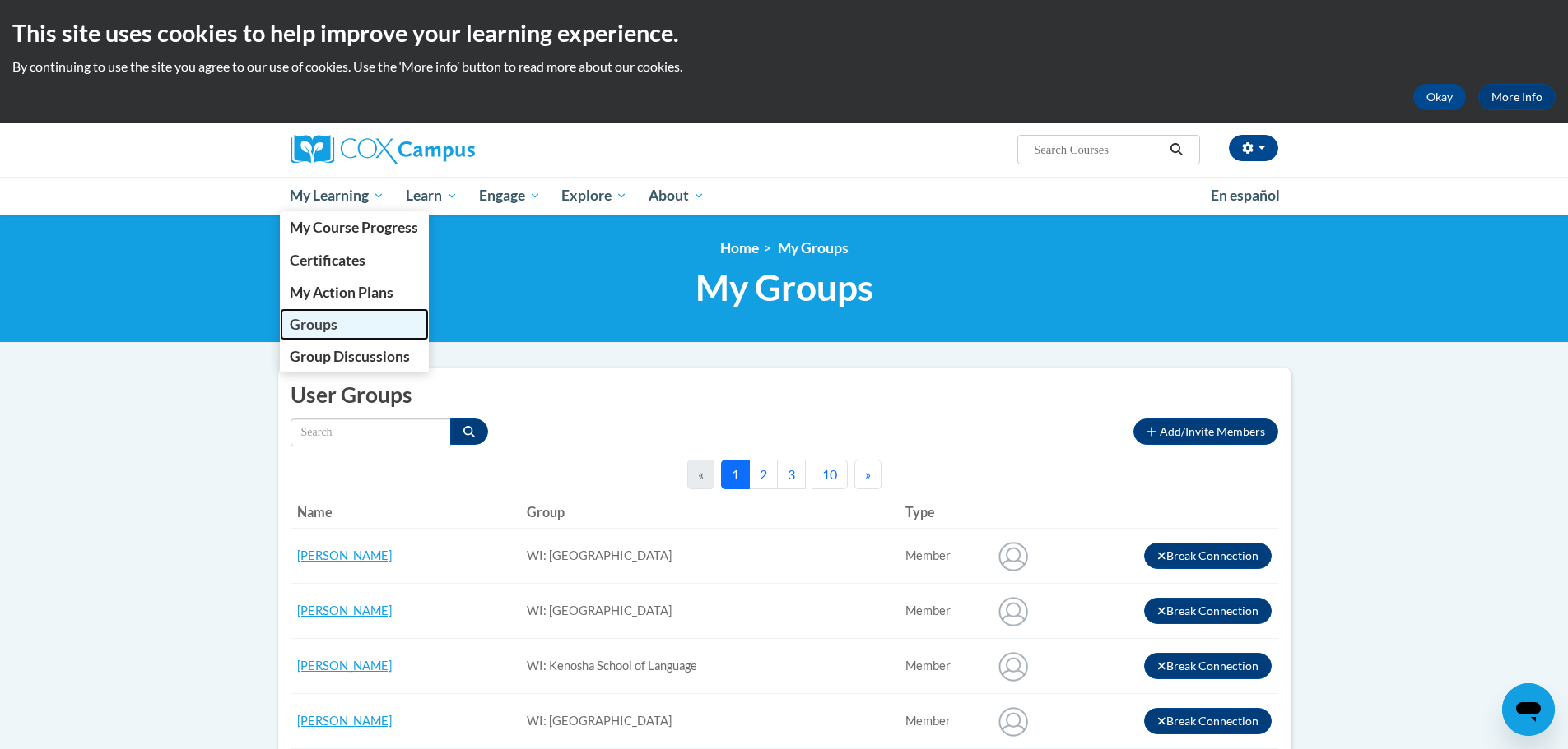
click at [338, 318] on link "Groups" at bounding box center [354, 324] width 150 height 32
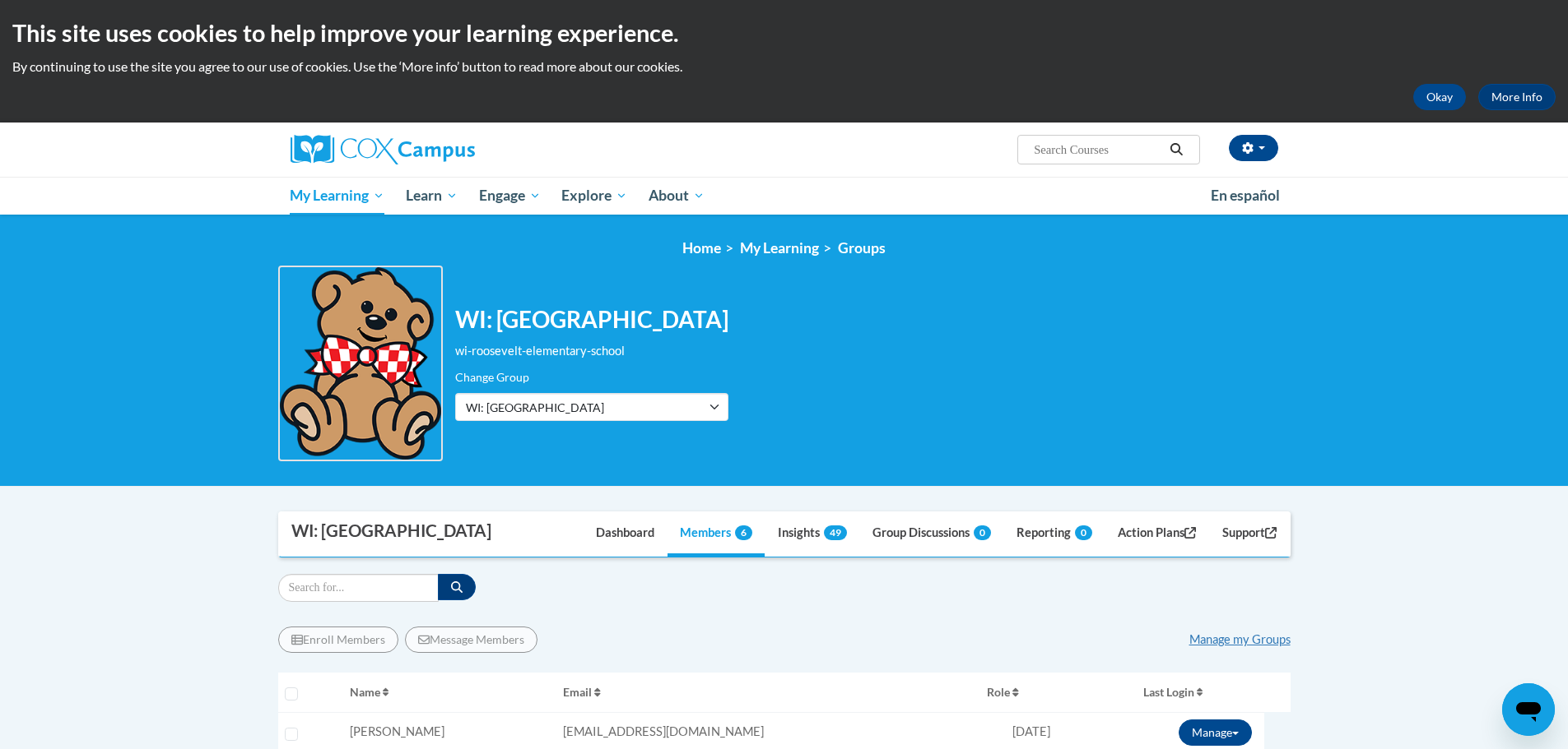
scroll to position [247, 0]
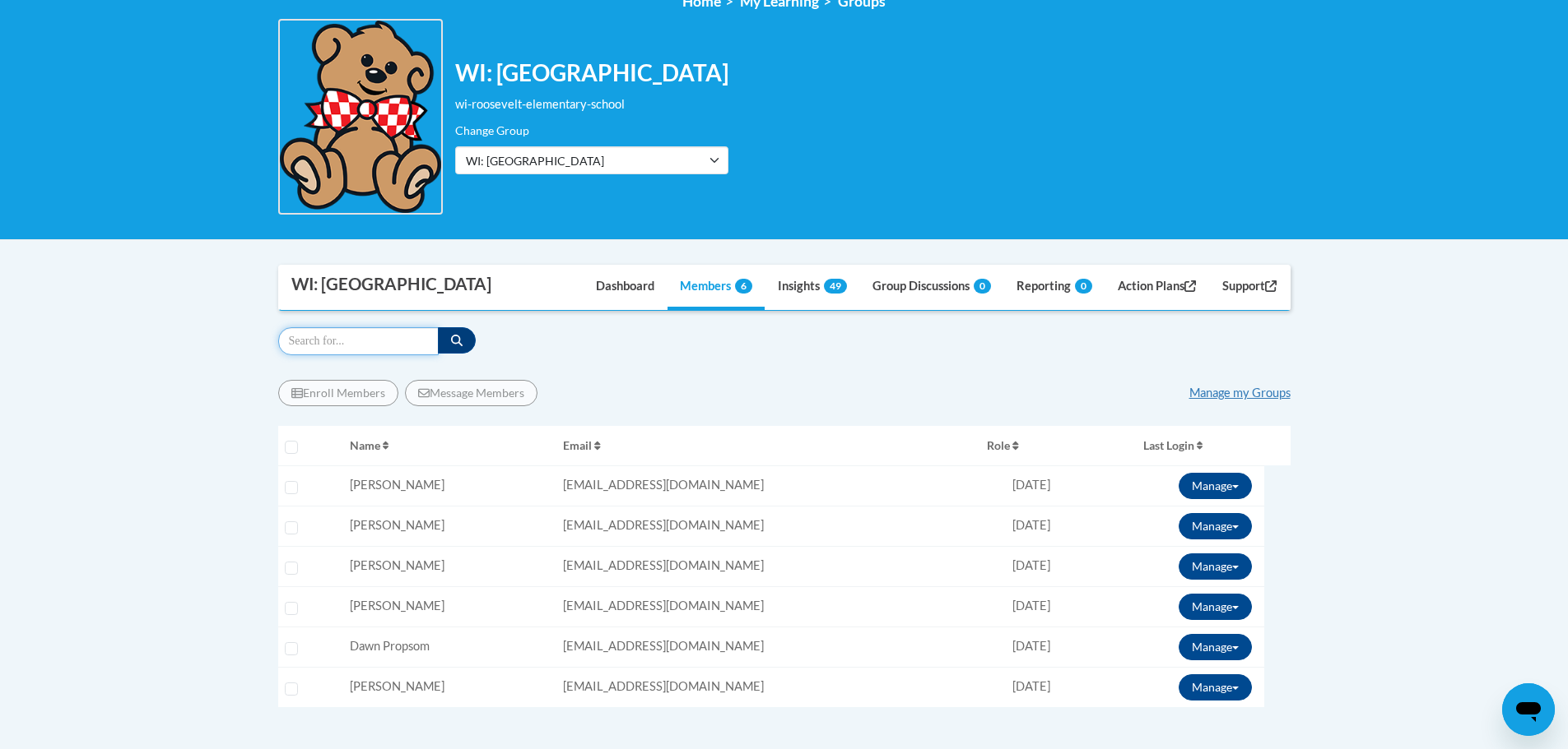
click at [337, 342] on input "Search" at bounding box center [359, 341] width 161 height 28
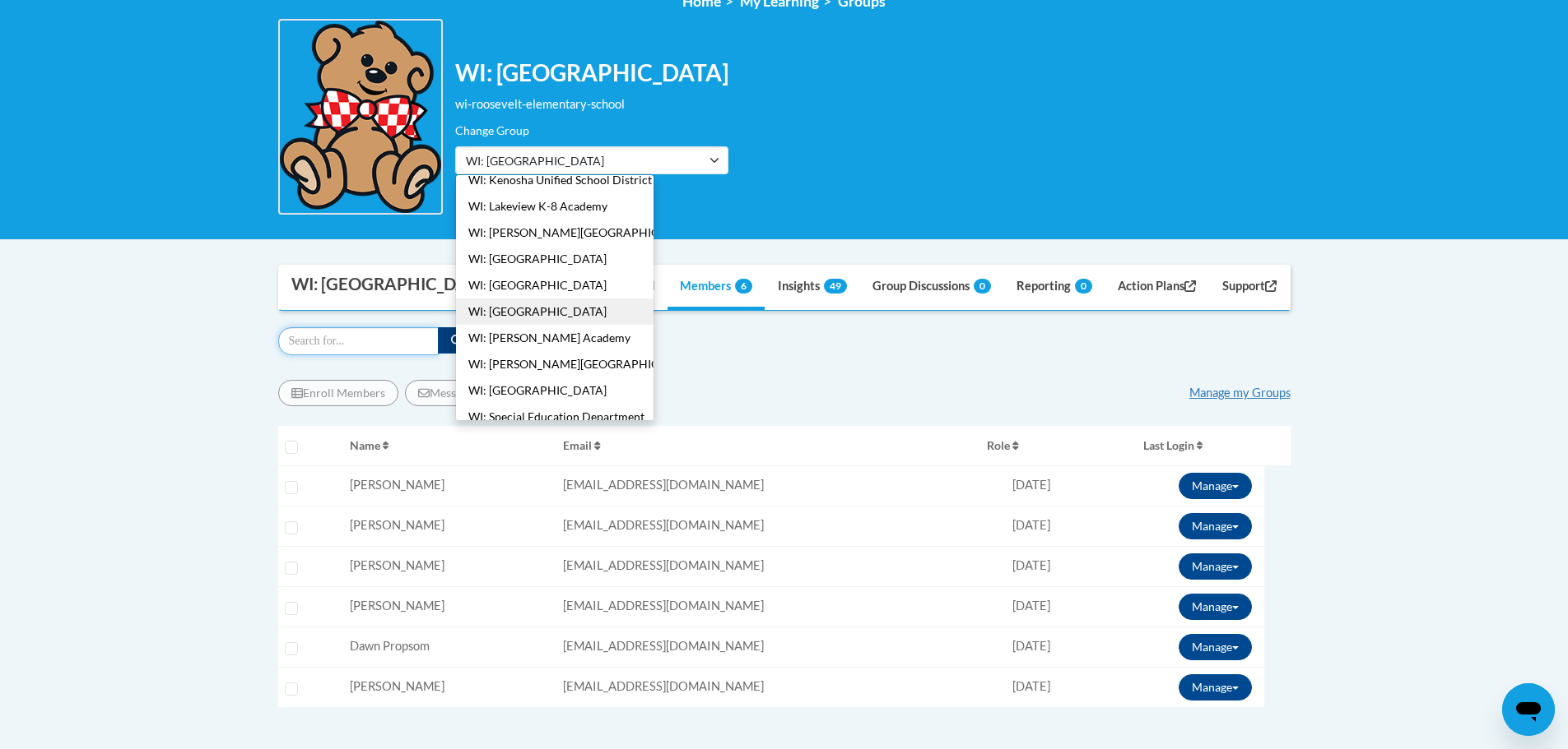
scroll to position [423, 0]
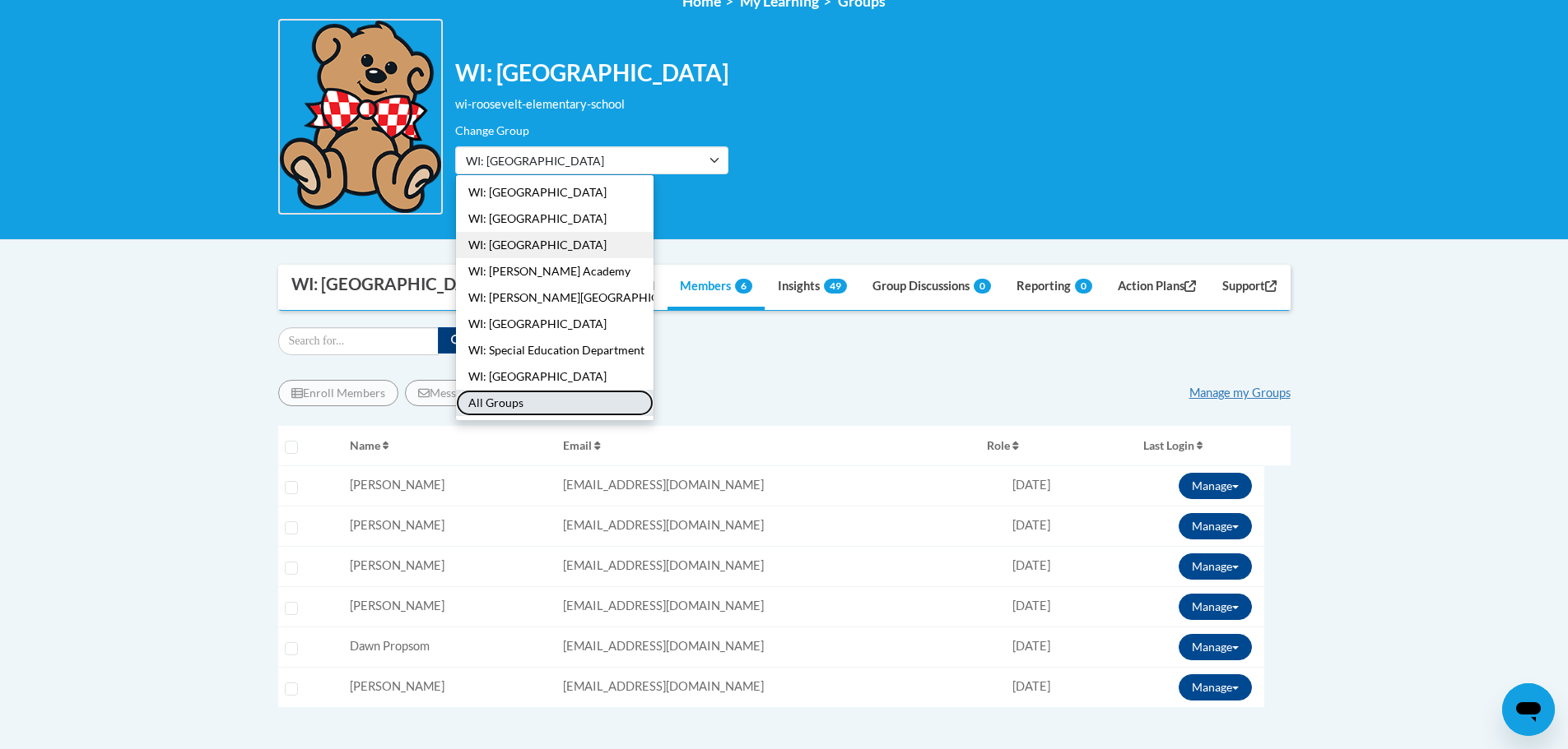
click at [502, 410] on button "All Groups" at bounding box center [554, 403] width 197 height 27
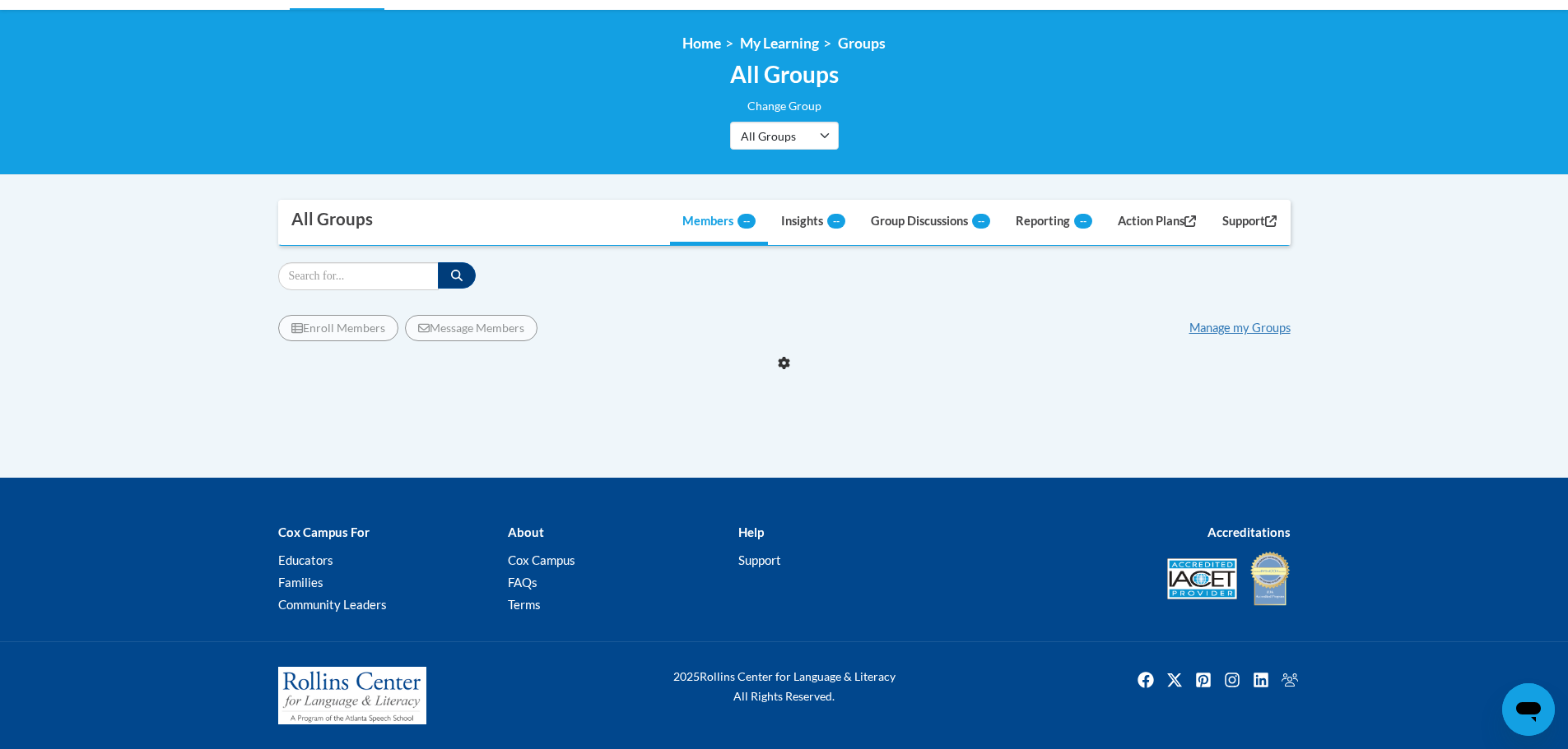
scroll to position [41, 0]
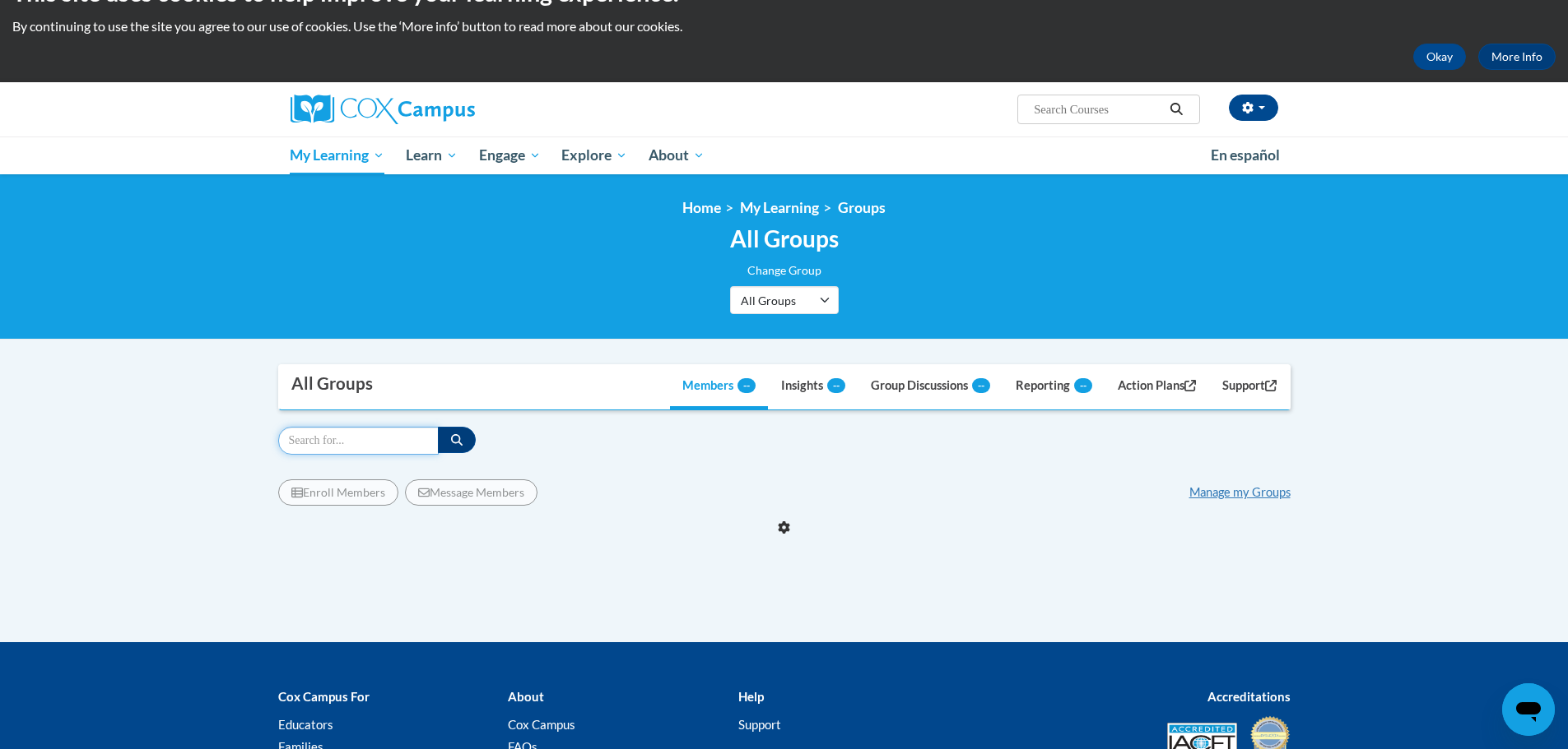
click at [372, 442] on input "Search" at bounding box center [359, 441] width 161 height 28
type input "[PERSON_NAME]"
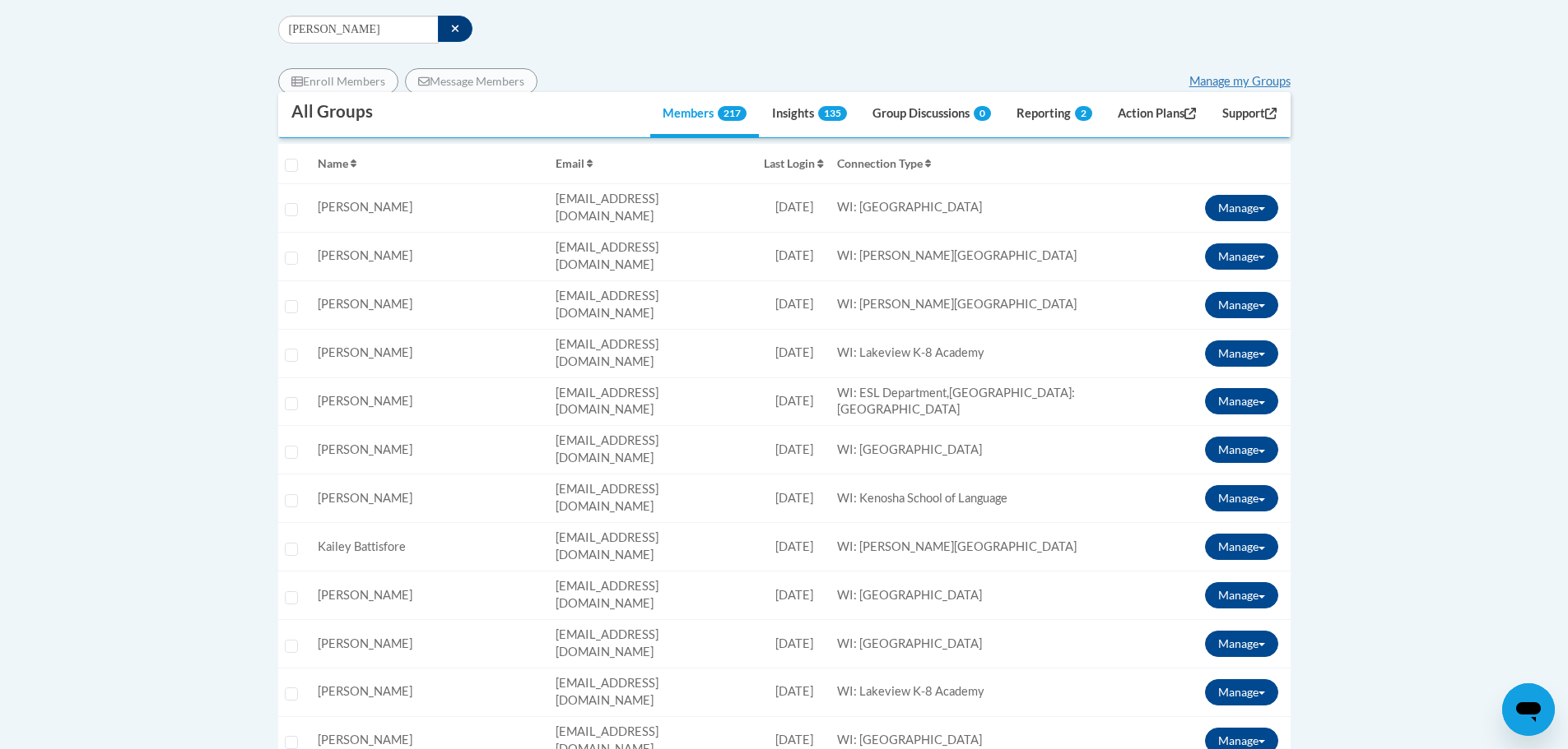
scroll to position [0, 0]
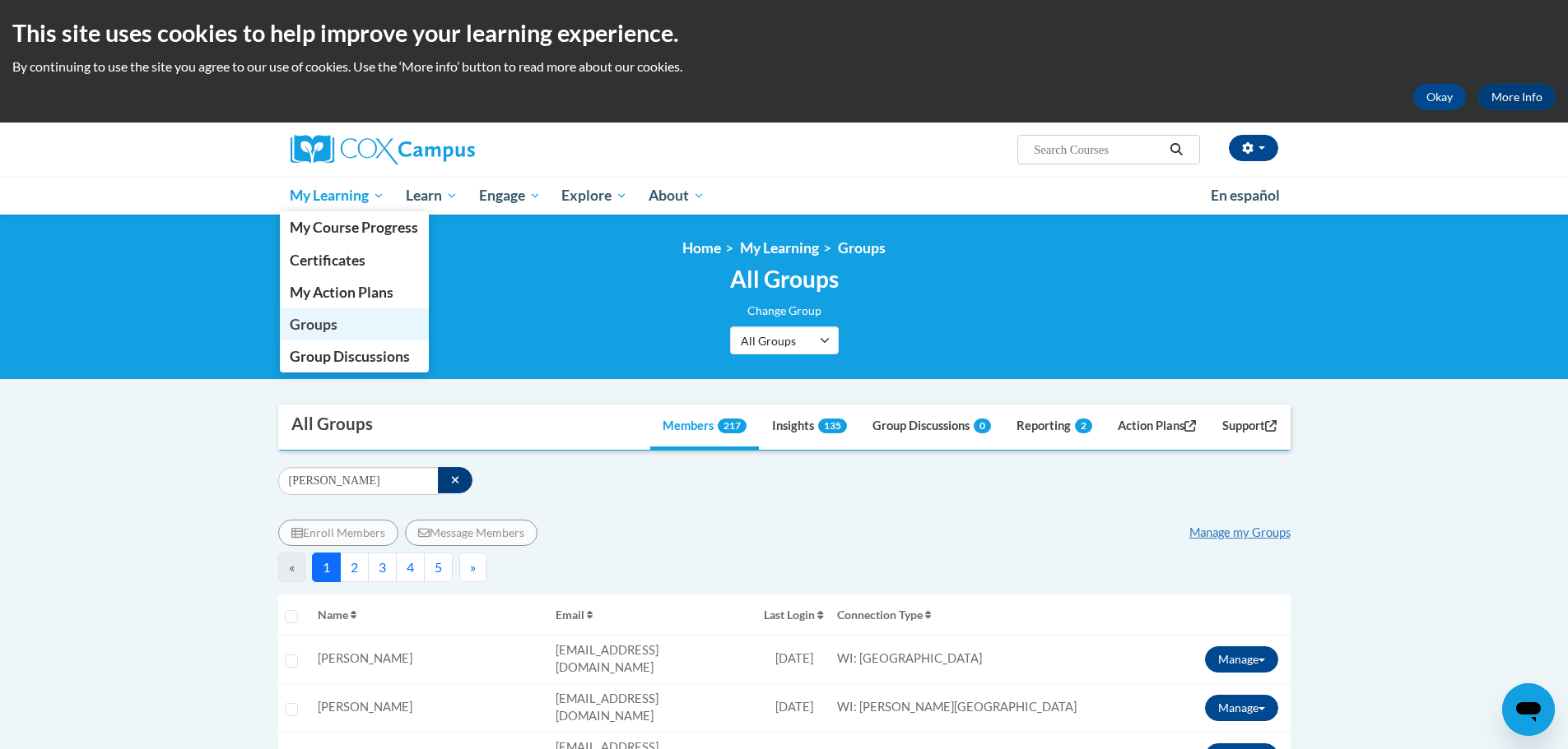
click at [312, 319] on span "Groups" at bounding box center [313, 324] width 48 height 17
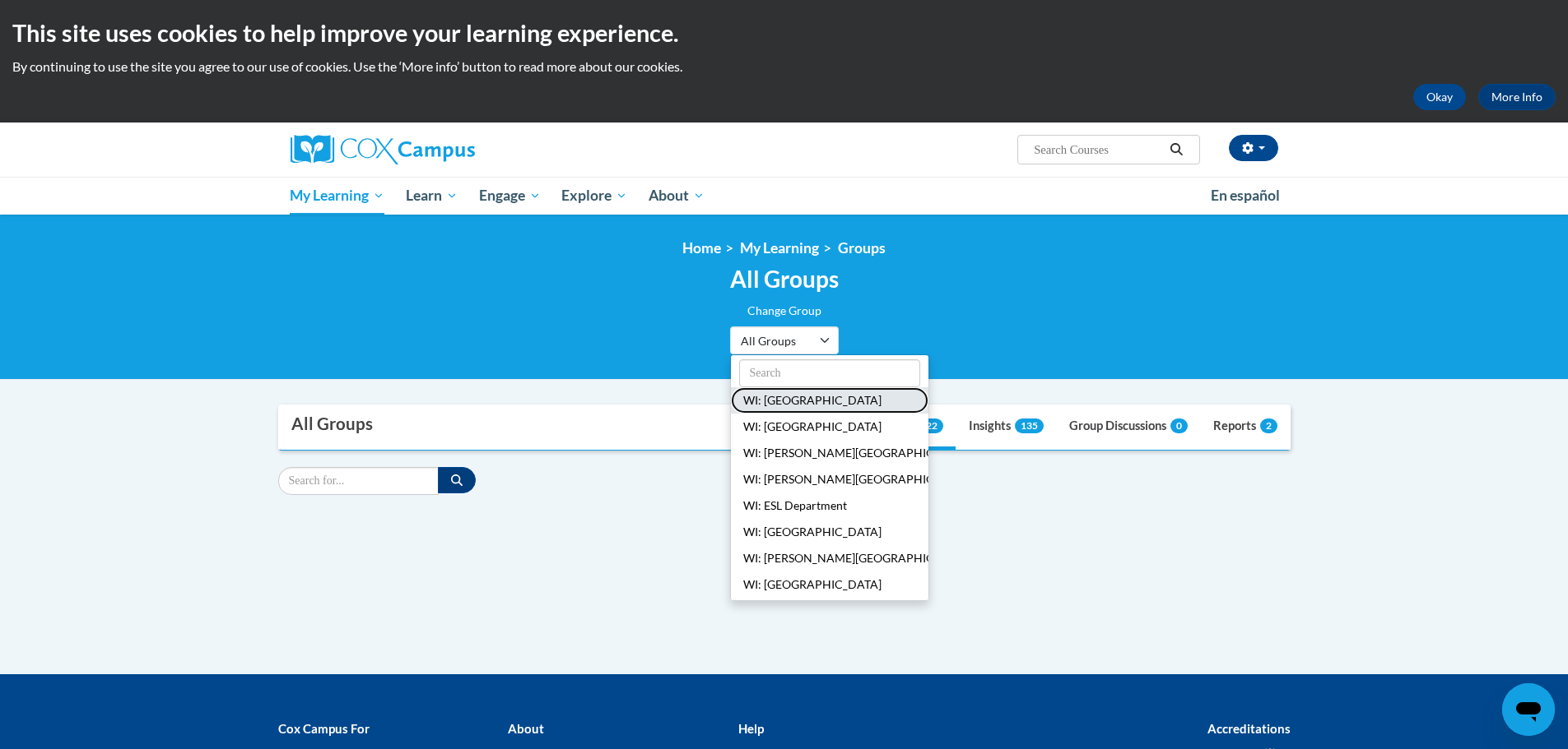
click at [800, 405] on button "WI: [GEOGRAPHIC_DATA]" at bounding box center [829, 400] width 197 height 27
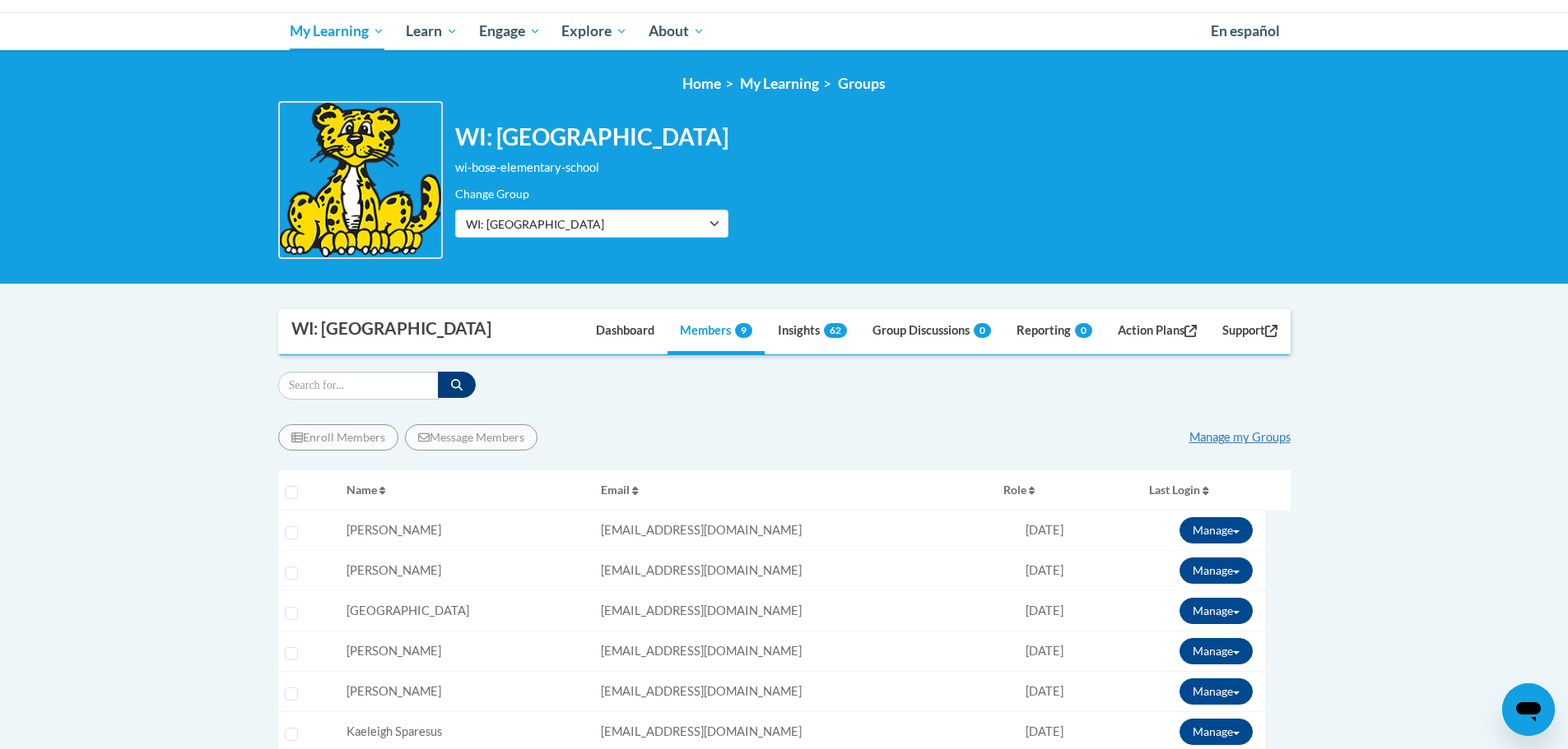
scroll to position [247, 0]
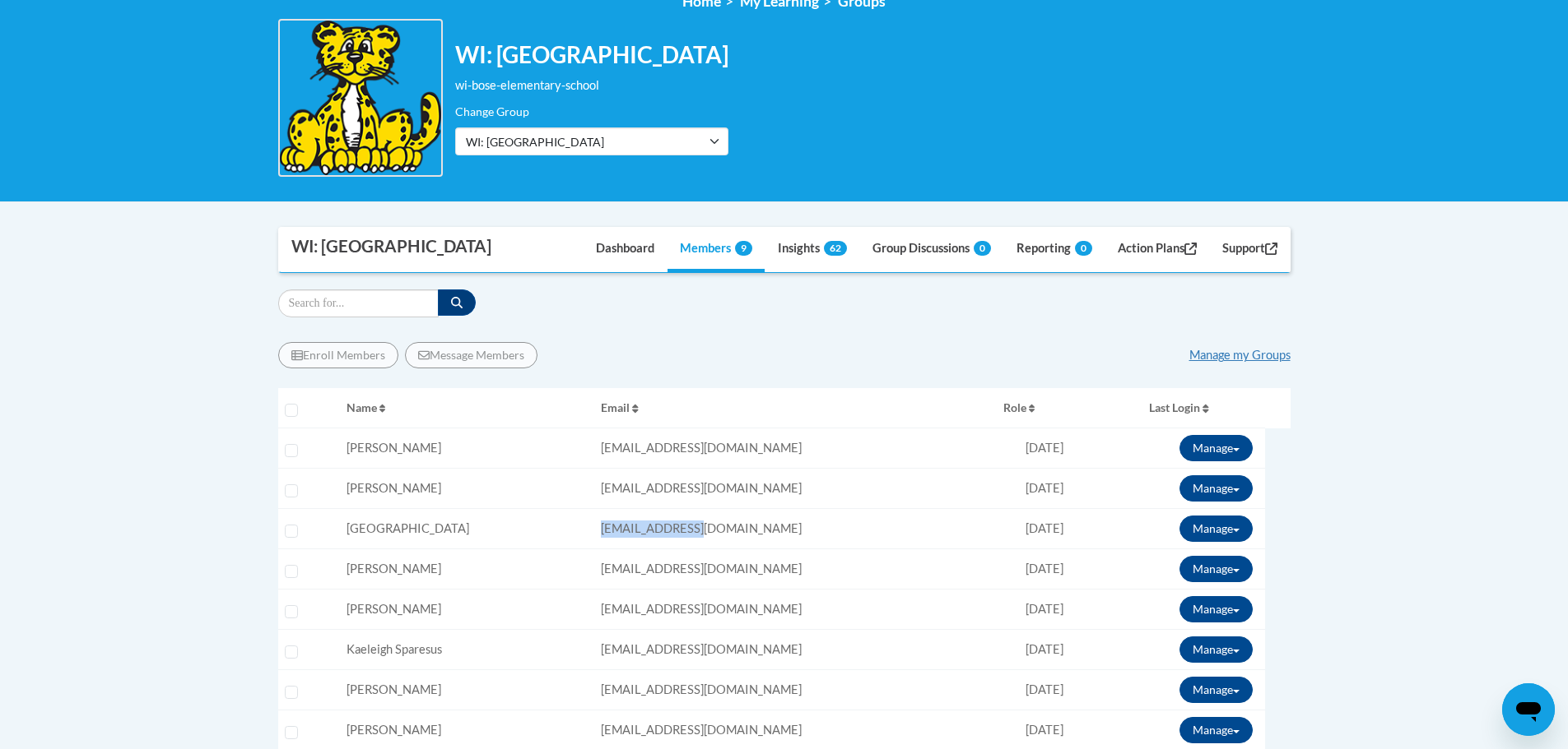
drag, startPoint x: 720, startPoint y: 527, endPoint x: 572, endPoint y: 529, distance: 148.0
click at [572, 529] on tr "Select learner Name: [PERSON_NAME][GEOGRAPHIC_DATA][PERSON_NAME] Email: [EMAIL_…" at bounding box center [784, 529] width 1012 height 41
copy tr "Email: [EMAIL_ADDRESS][DOMAIN_NAME]"
drag, startPoint x: 1272, startPoint y: 355, endPoint x: 1316, endPoint y: 362, distance: 44.6
click at [1272, 355] on link "Manage my Groups" at bounding box center [1240, 355] width 101 height 14
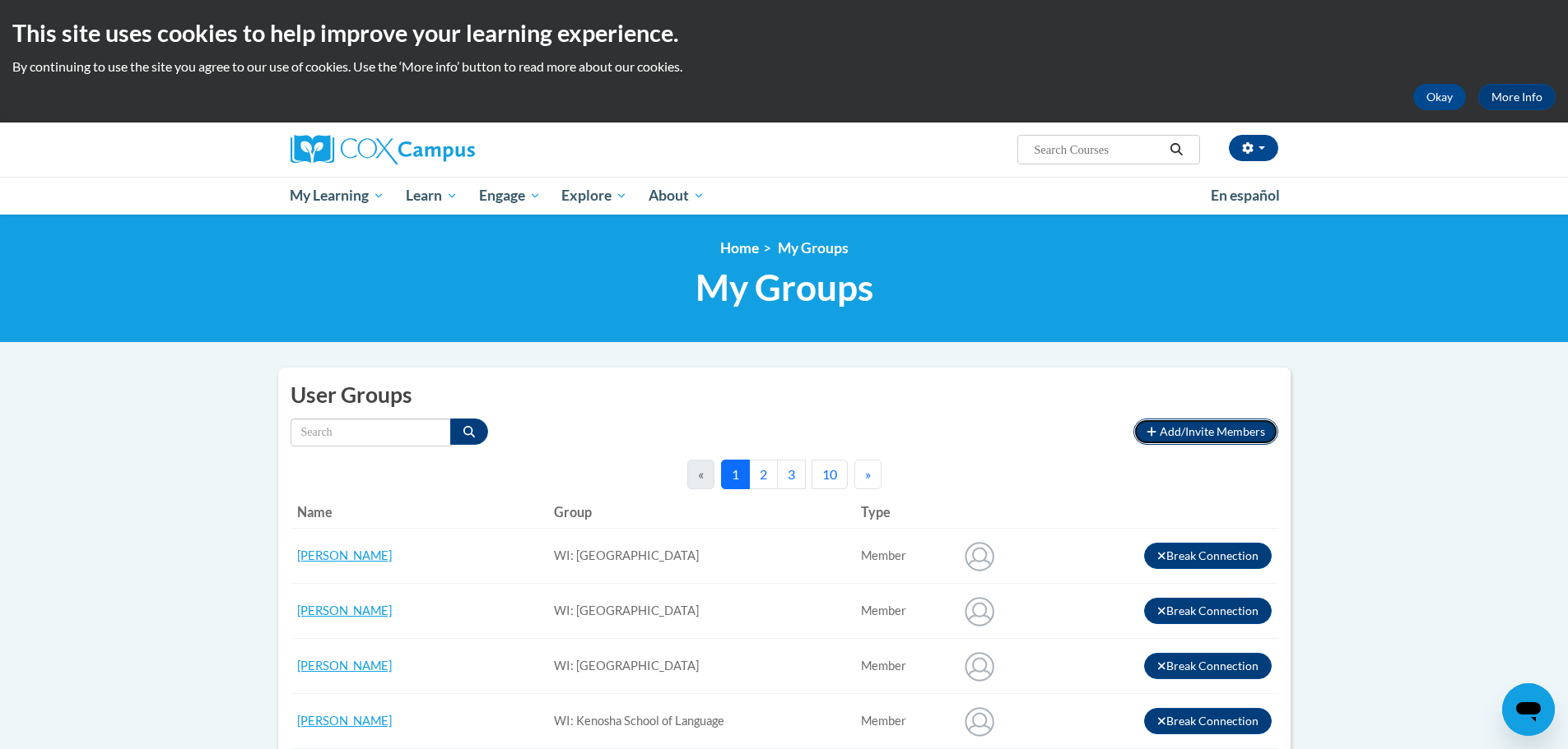
click at [1174, 431] on span "Add/Invite Members" at bounding box center [1212, 431] width 105 height 14
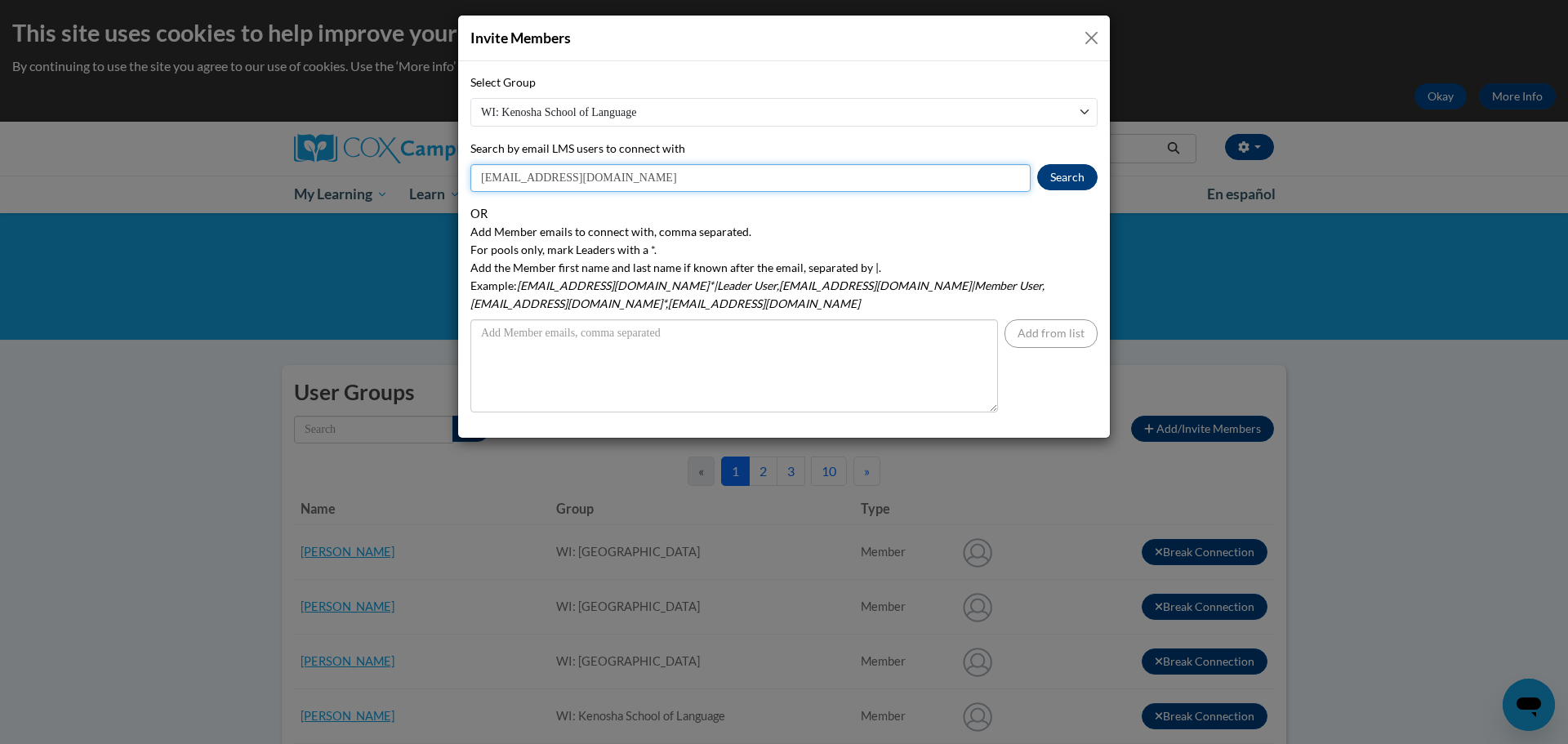
type input "[EMAIL_ADDRESS][DOMAIN_NAME]"
click at [1055, 169] on button "Search" at bounding box center [1067, 177] width 60 height 27
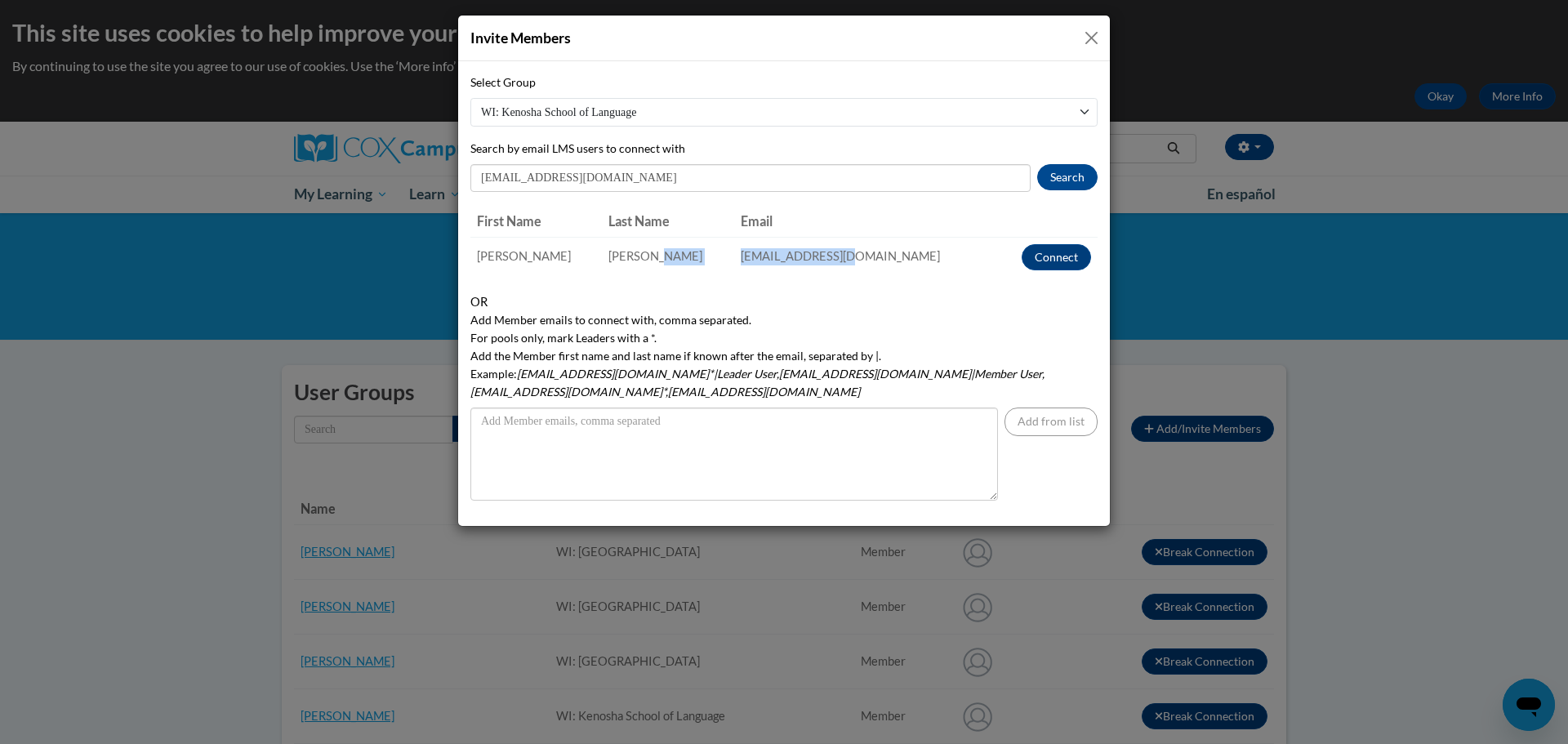
drag, startPoint x: 871, startPoint y: 260, endPoint x: 741, endPoint y: 257, distance: 130.0
click at [741, 257] on tr "Susan Mozinski smozinsk@kusd.edu Connect" at bounding box center [784, 257] width 628 height 40
copy tr "smozinsk@kusd.edu"
click at [1086, 39] on button "Close" at bounding box center [1091, 37] width 21 height 21
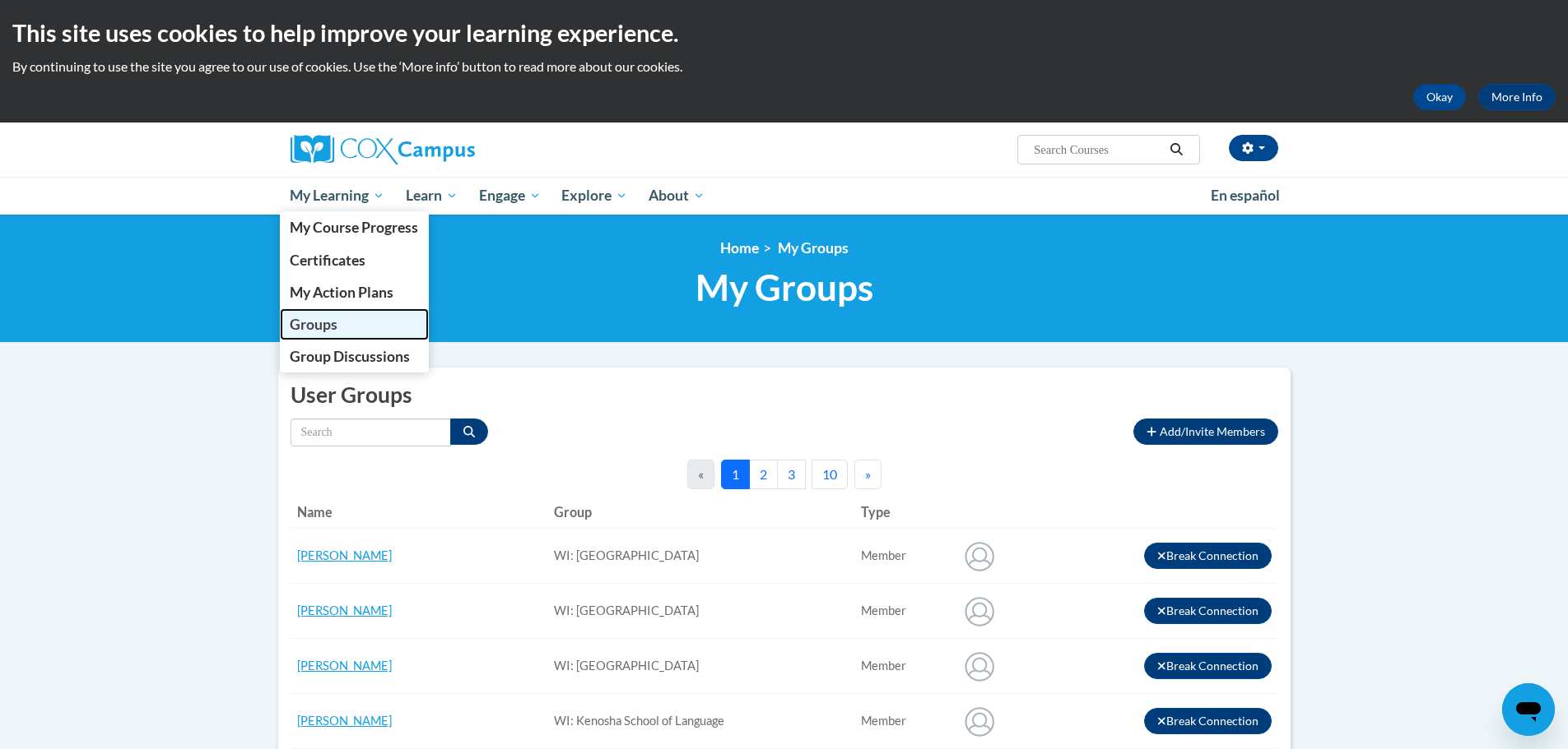
drag, startPoint x: 325, startPoint y: 322, endPoint x: 405, endPoint y: 327, distance: 80.2
click at [325, 322] on span "Groups" at bounding box center [313, 324] width 48 height 17
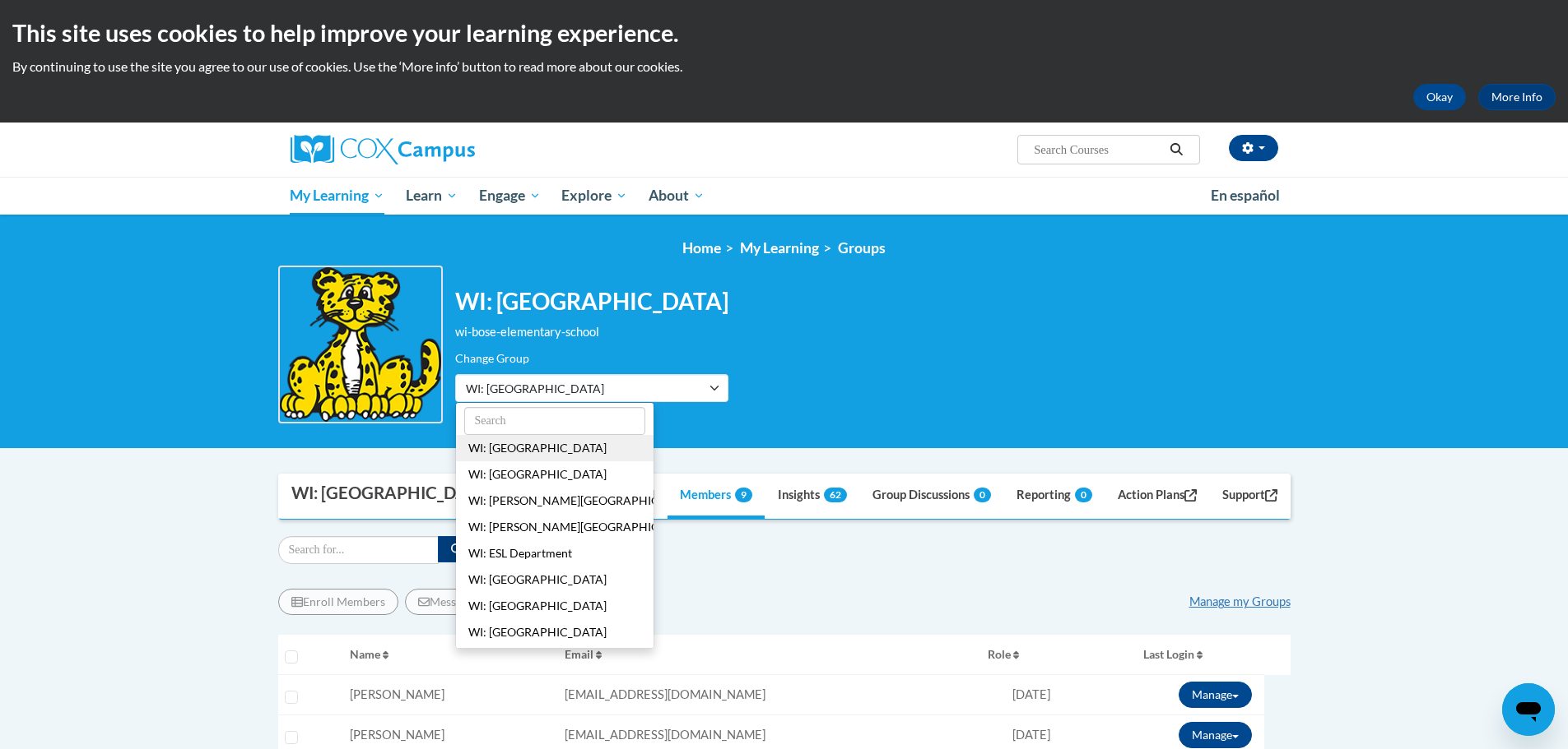
click at [537, 447] on ul "WI: Bose Elementary School WI: Brass Elementary School WI: Chavez Learning Stat…" at bounding box center [554, 525] width 199 height 247
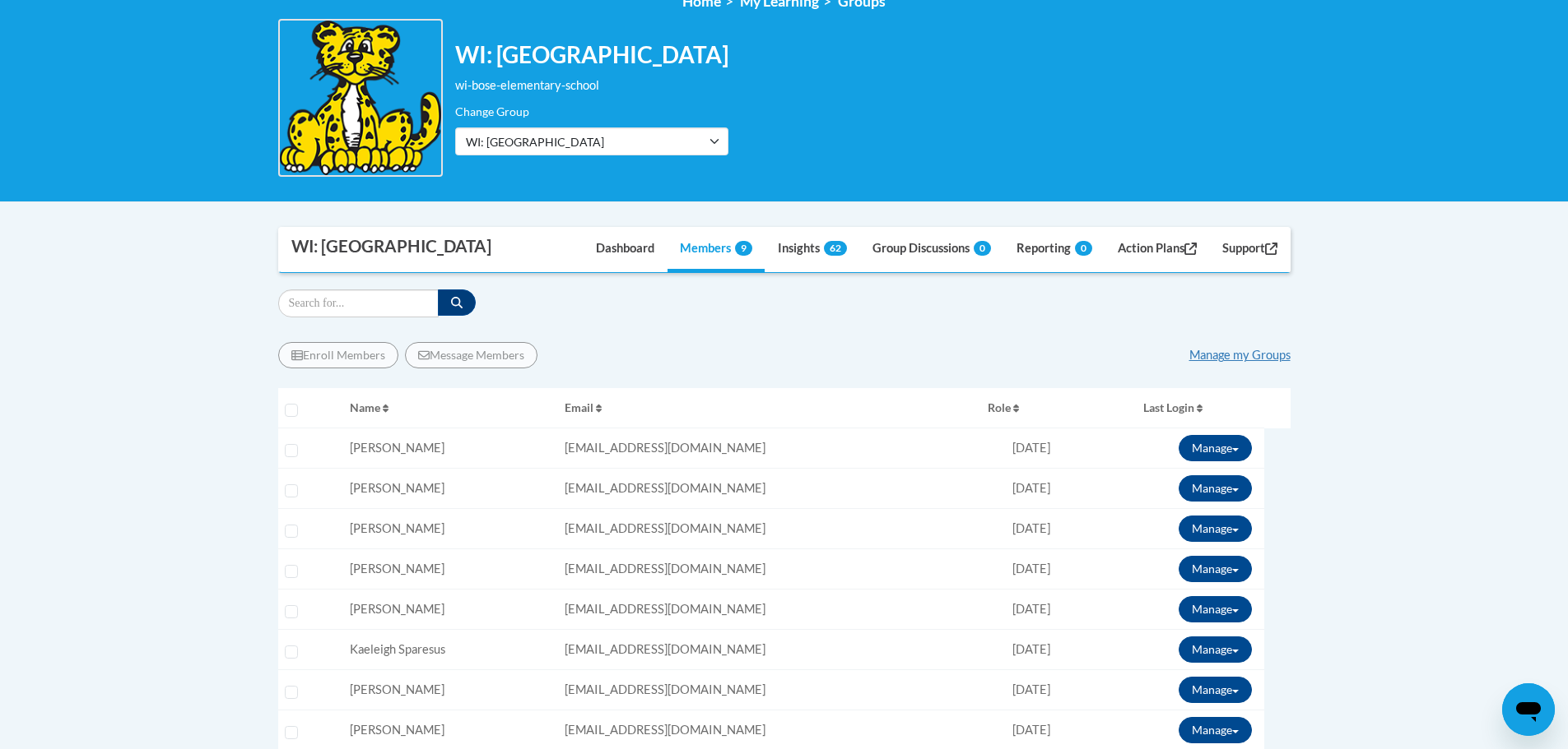
scroll to position [329, 0]
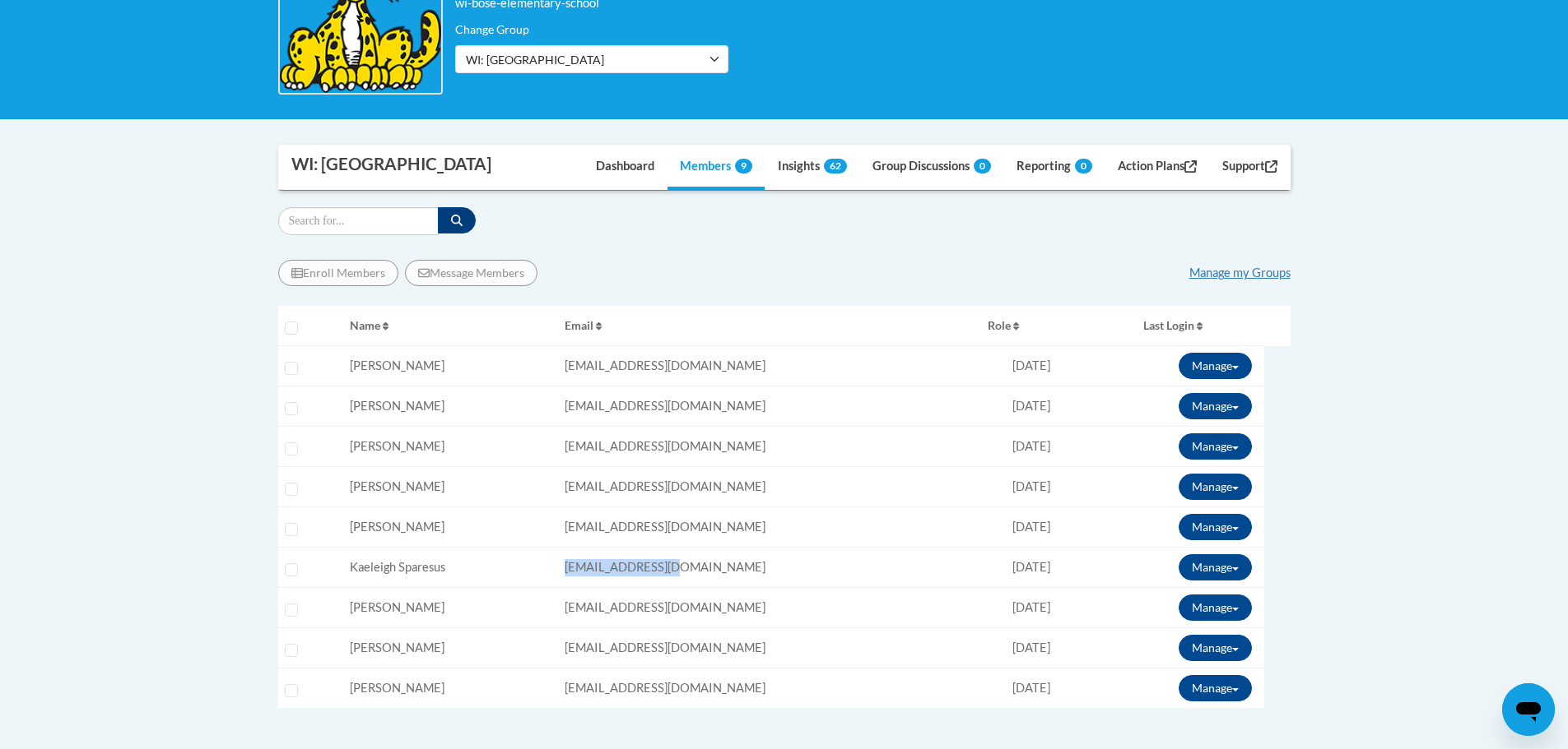
drag, startPoint x: 779, startPoint y: 577, endPoint x: 612, endPoint y: 567, distance: 167.3
click at [612, 567] on td "Email: ksparesu@kusd.edu" at bounding box center [769, 568] width 423 height 41
copy span "ksparesu@kusd.edu"
click at [728, 615] on td "Email: asulliva@kusd.edu" at bounding box center [769, 608] width 423 height 41
drag, startPoint x: 687, startPoint y: 618, endPoint x: 604, endPoint y: 611, distance: 83.3
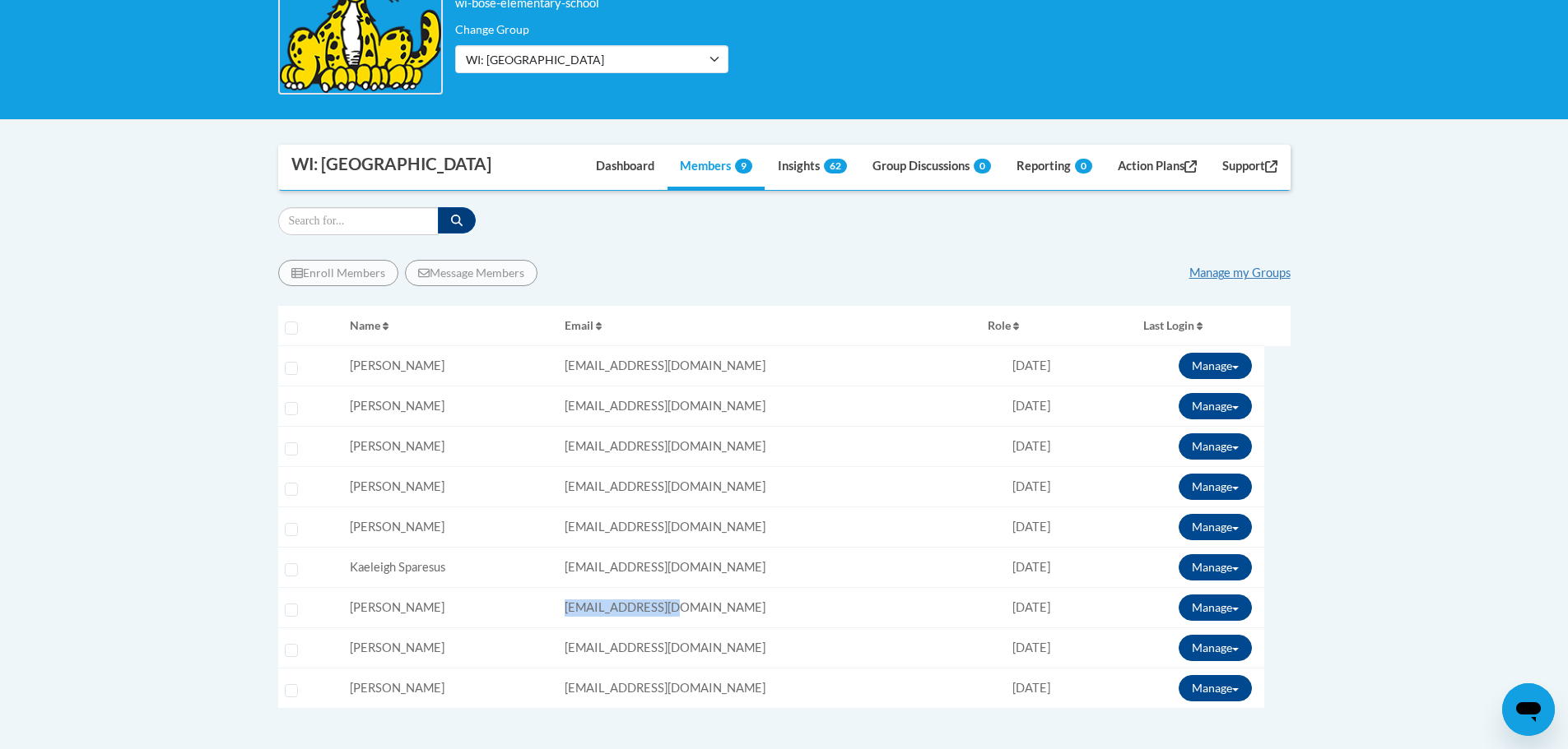
click at [604, 611] on tr "Select learner Name: Amy Sullivan Email: asulliva@kusd.edu Role: Member Progres…" at bounding box center [784, 608] width 1012 height 41
copy tr "Email: asulliva@kusd.edu"
drag, startPoint x: 749, startPoint y: 654, endPoint x: 596, endPoint y: 654, distance: 153.0
click at [596, 654] on tr "Select learner Name: Sydney Wallace Email: swallace@kusd.edu Role: Member Progr…" at bounding box center [784, 648] width 1012 height 41
copy tr "Email: swallace@kusd.edu"
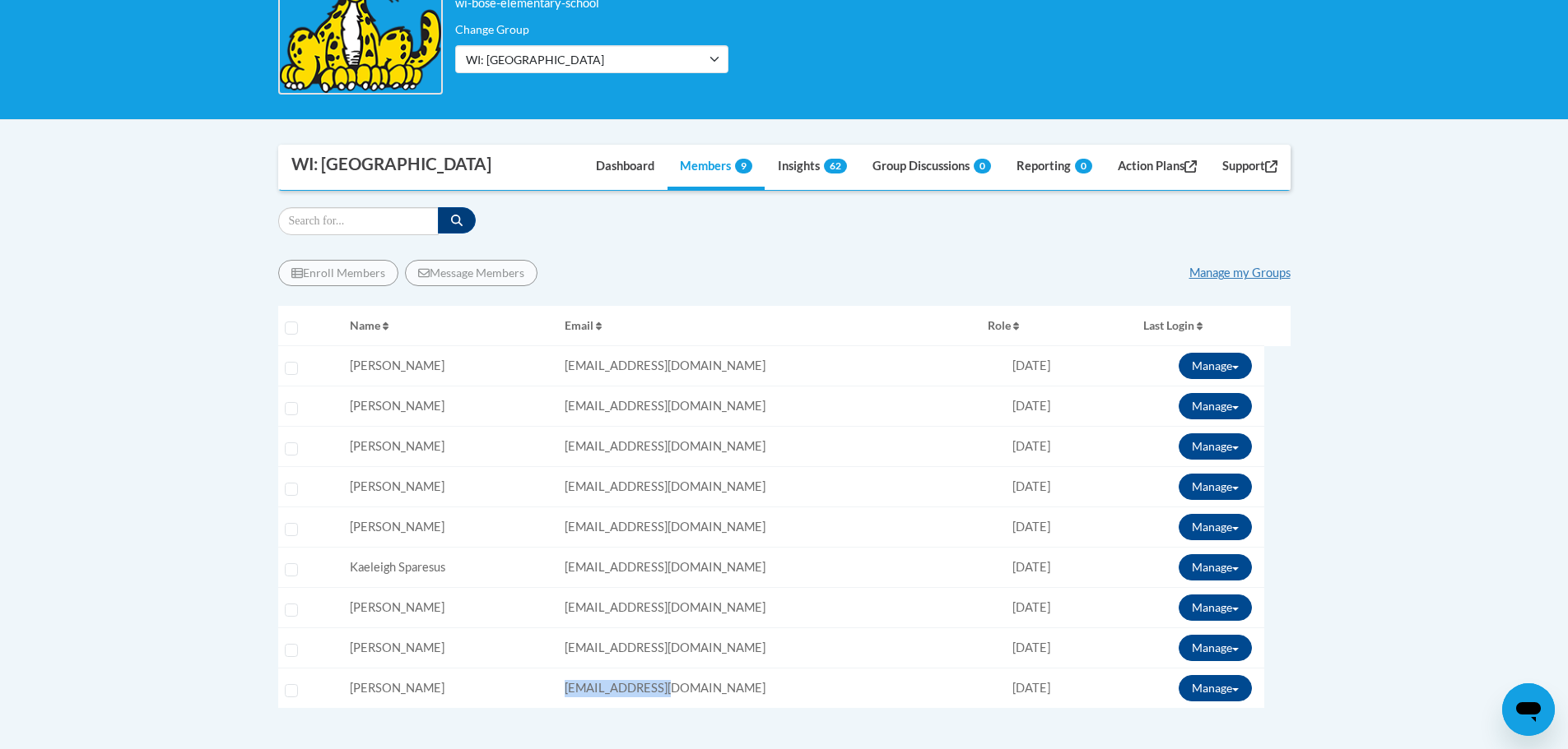
drag, startPoint x: 732, startPoint y: 693, endPoint x: 585, endPoint y: 690, distance: 147.0
click at [594, 692] on tr "Select learner Name: Timothy Wright Email: twright@kusd.edu Role: Member Progre…" at bounding box center [784, 689] width 1012 height 41
copy tr "Email: twright@kusd.edu"
click at [1251, 274] on link "Manage my Groups" at bounding box center [1240, 272] width 101 height 14
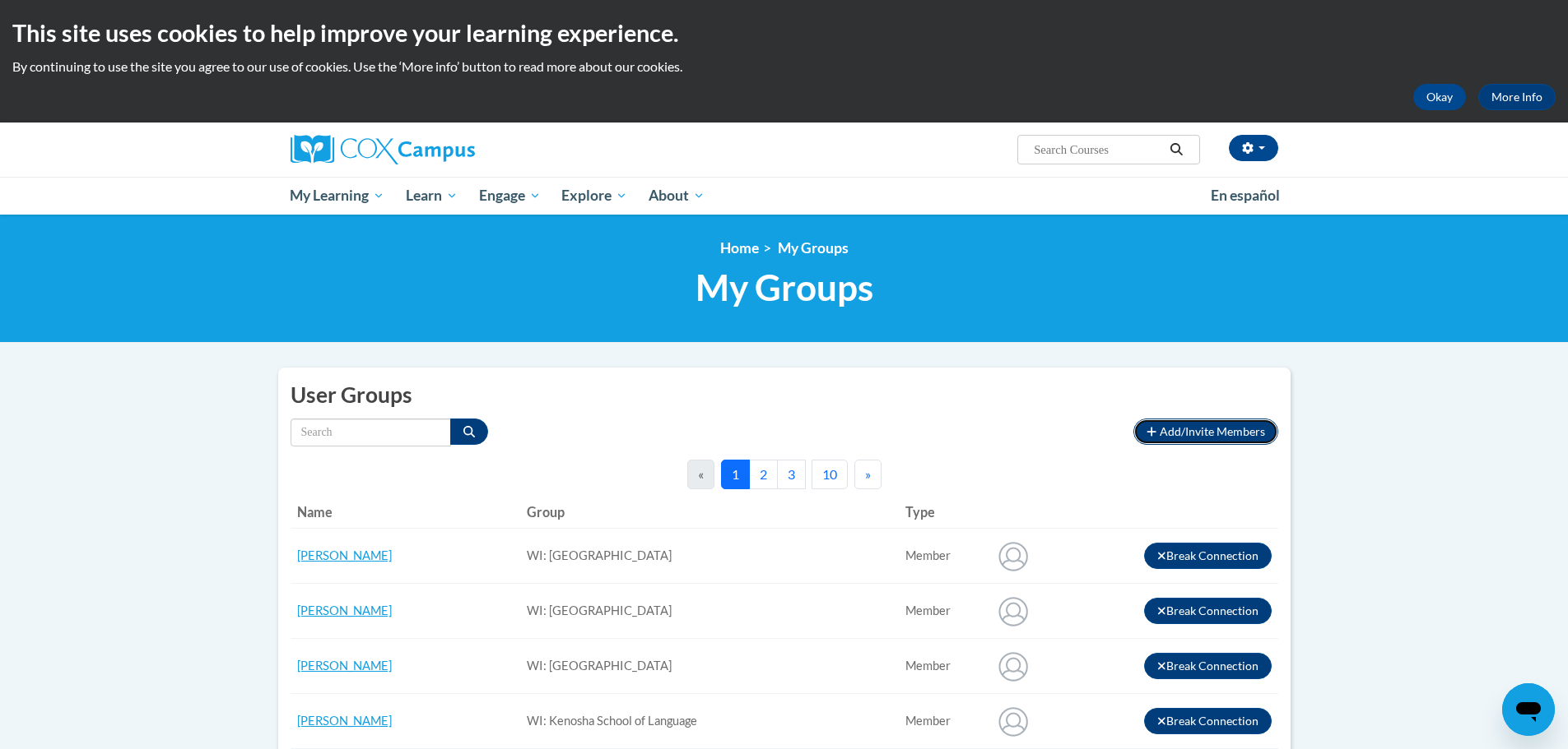
click at [1197, 428] on span "Add/Invite Members" at bounding box center [1212, 431] width 105 height 14
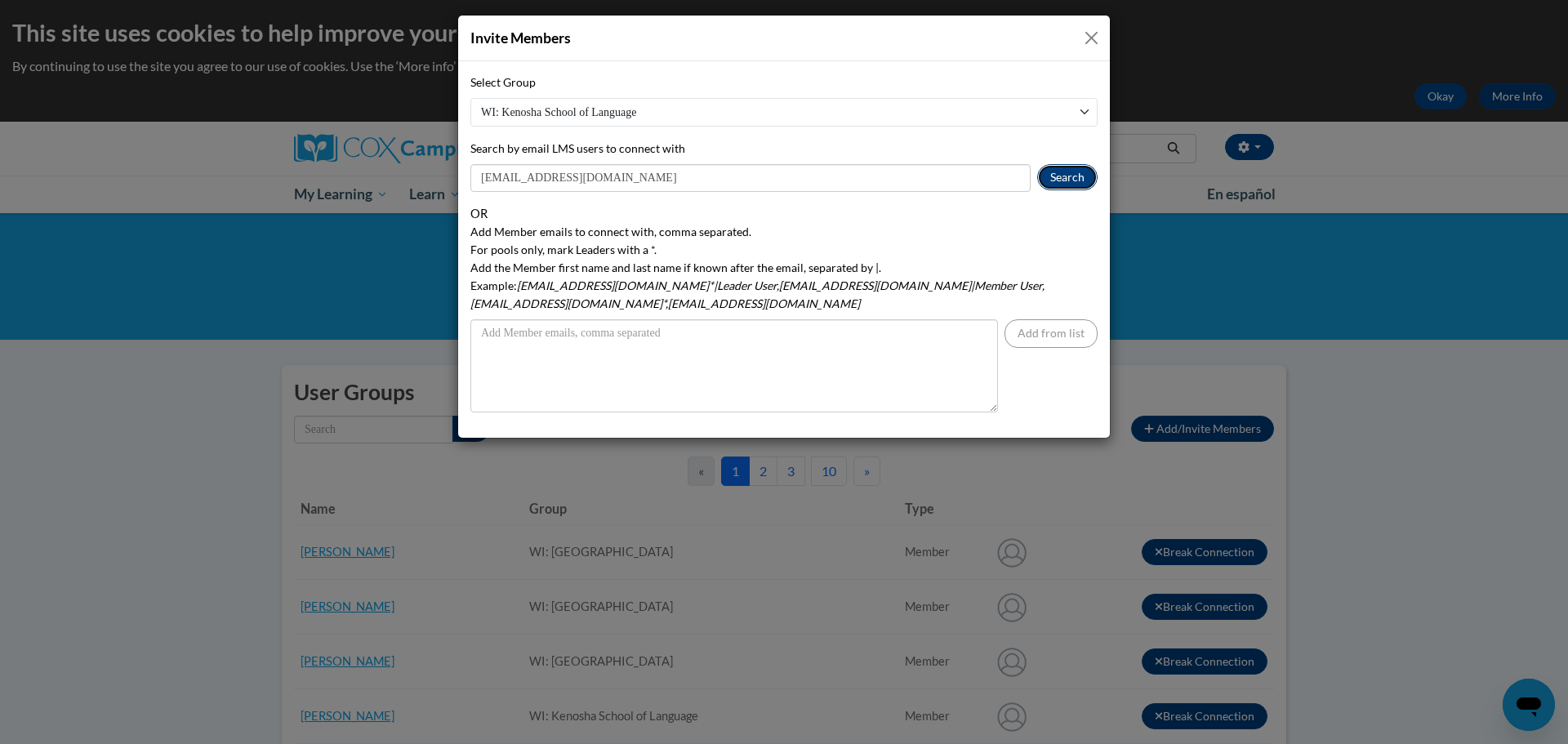
click at [1074, 180] on button "Search" at bounding box center [1067, 177] width 60 height 27
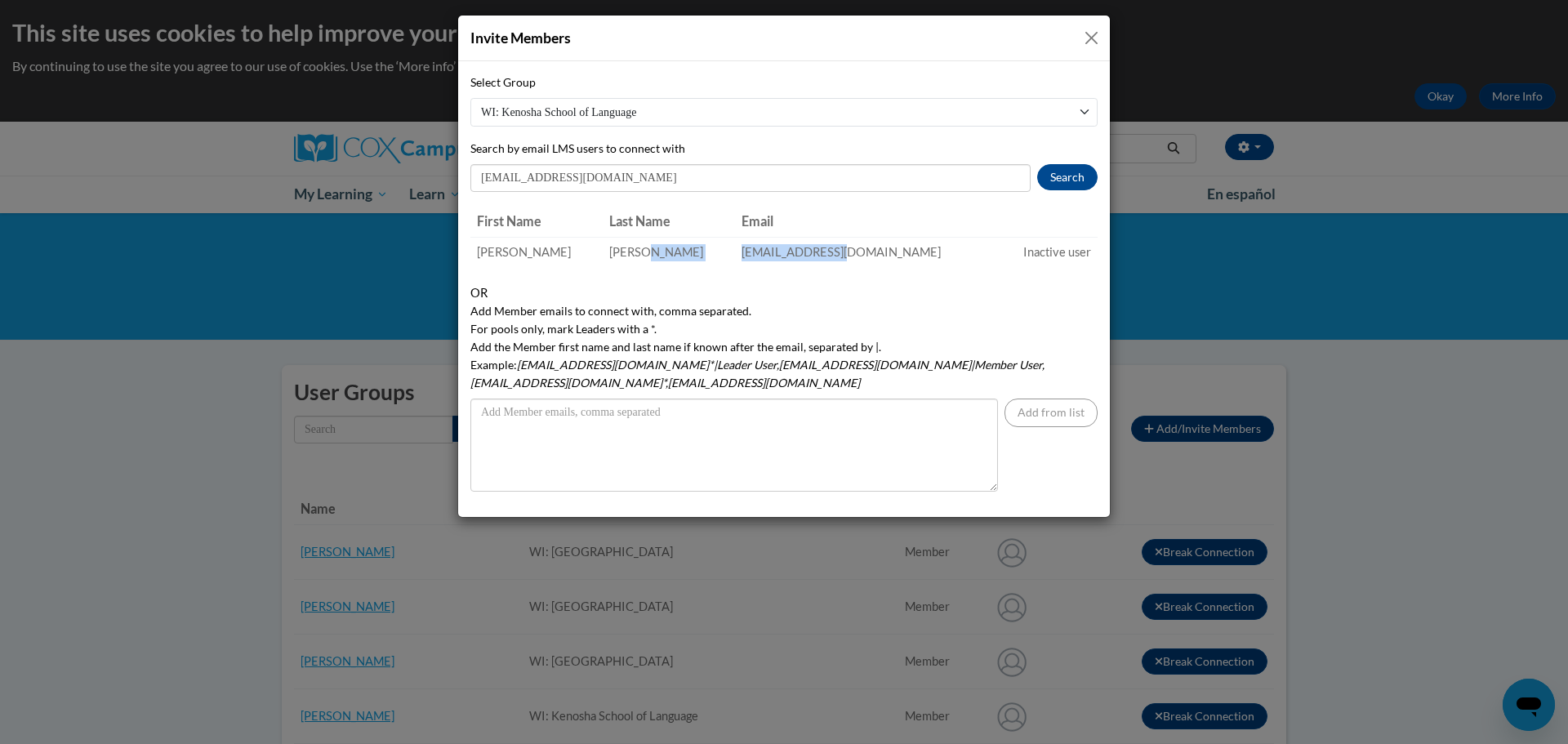
drag, startPoint x: 860, startPoint y: 251, endPoint x: 733, endPoint y: 258, distance: 127.2
click at [733, 258] on tr "[PERSON_NAME] [EMAIL_ADDRESS][DOMAIN_NAME] Inactive user" at bounding box center [784, 252] width 628 height 31
copy tr "[EMAIL_ADDRESS][DOMAIN_NAME]"
drag, startPoint x: 604, startPoint y: 182, endPoint x: 478, endPoint y: 176, distance: 126.1
click at [479, 176] on input "[EMAIL_ADDRESS][DOMAIN_NAME]" at bounding box center [751, 178] width 561 height 28
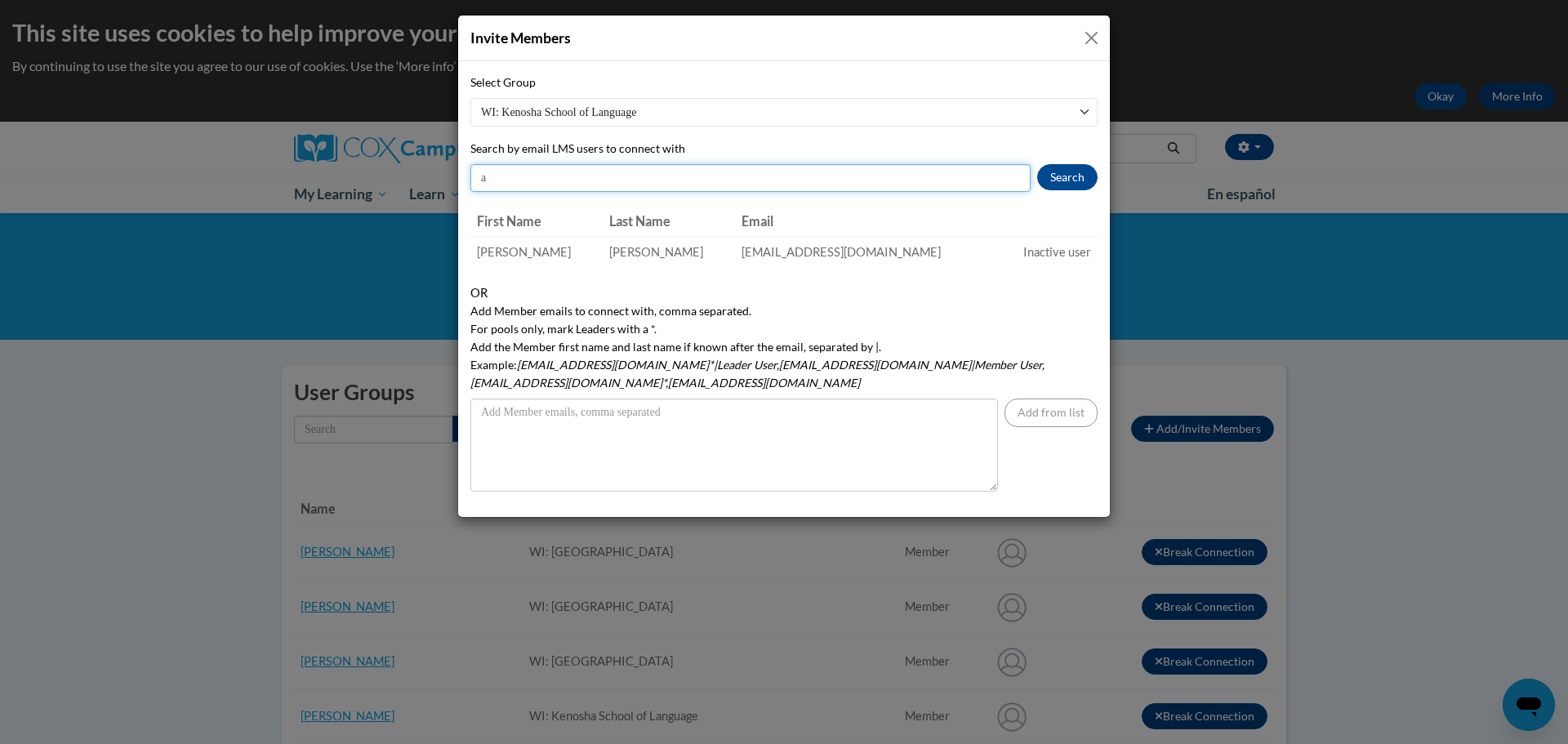
type input "[EMAIL_ADDRESS][DOMAIN_NAME]"
click at [1069, 181] on button "Search" at bounding box center [1067, 177] width 60 height 27
drag, startPoint x: 874, startPoint y: 253, endPoint x: 764, endPoint y: 263, distance: 110.5
click at [764, 263] on td "[EMAIL_ADDRESS][DOMAIN_NAME]" at bounding box center [866, 252] width 263 height 31
copy td "[EMAIL_ADDRESS][DOMAIN_NAME]"
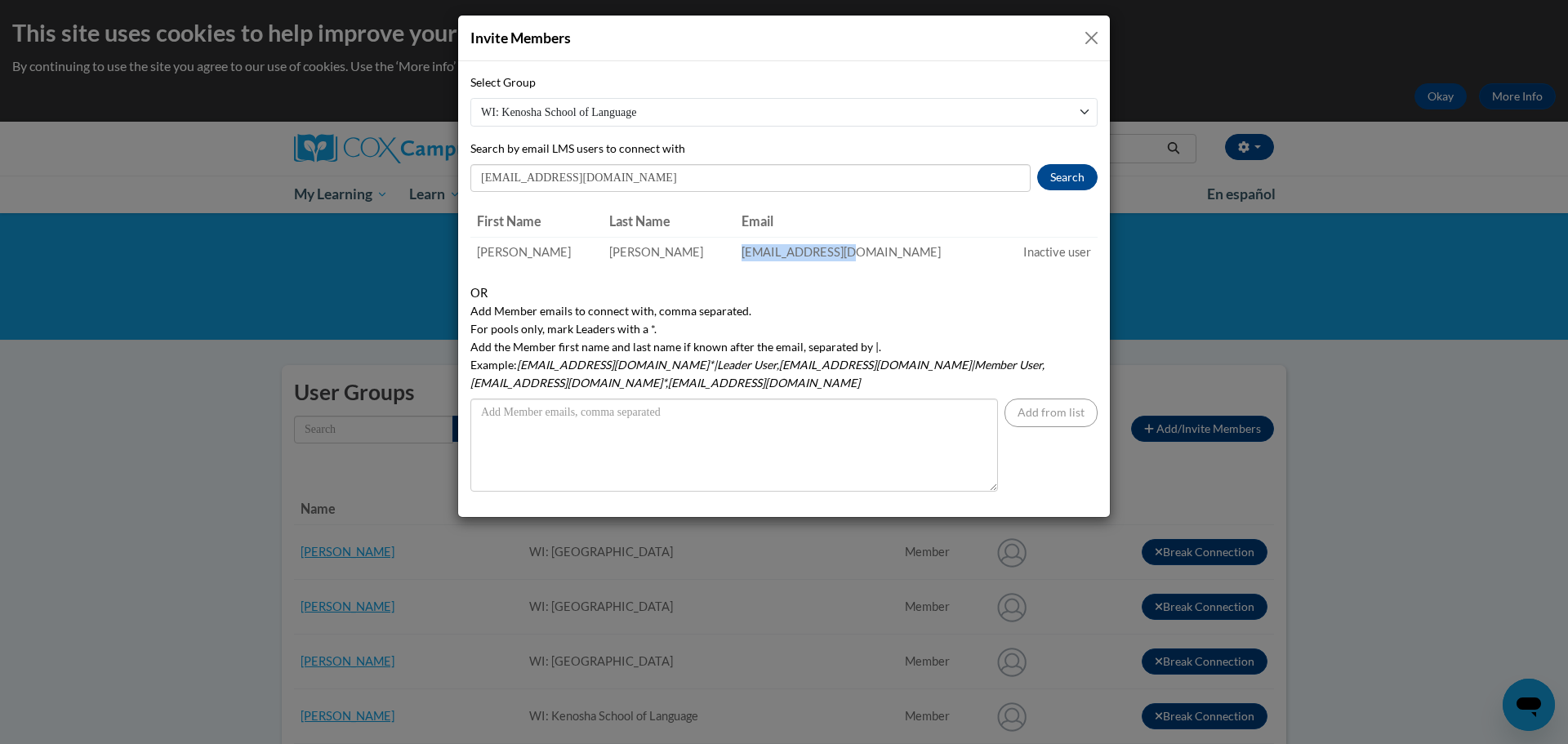
click at [1086, 35] on button "Close" at bounding box center [1091, 37] width 21 height 21
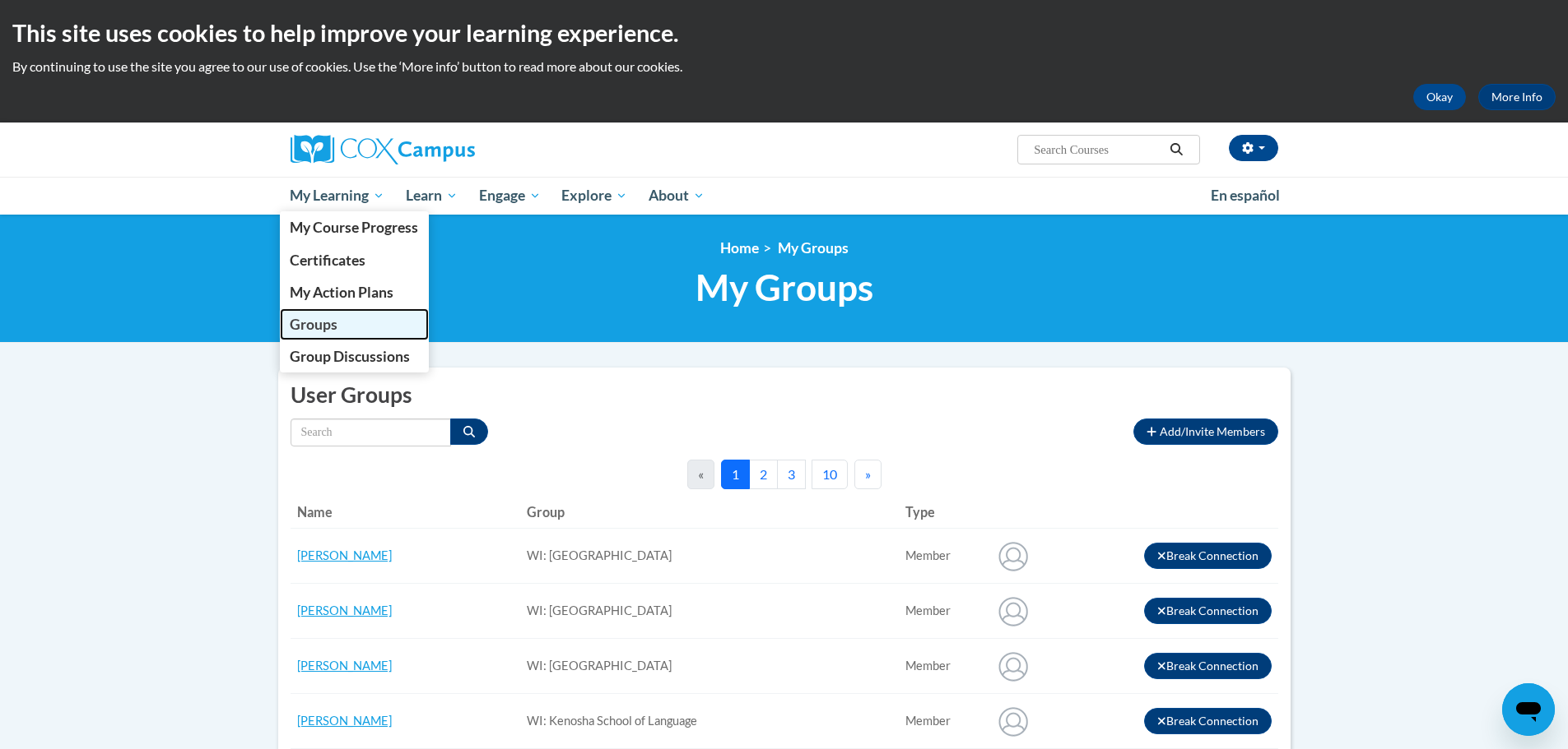
click at [327, 318] on span "Groups" at bounding box center [313, 324] width 48 height 17
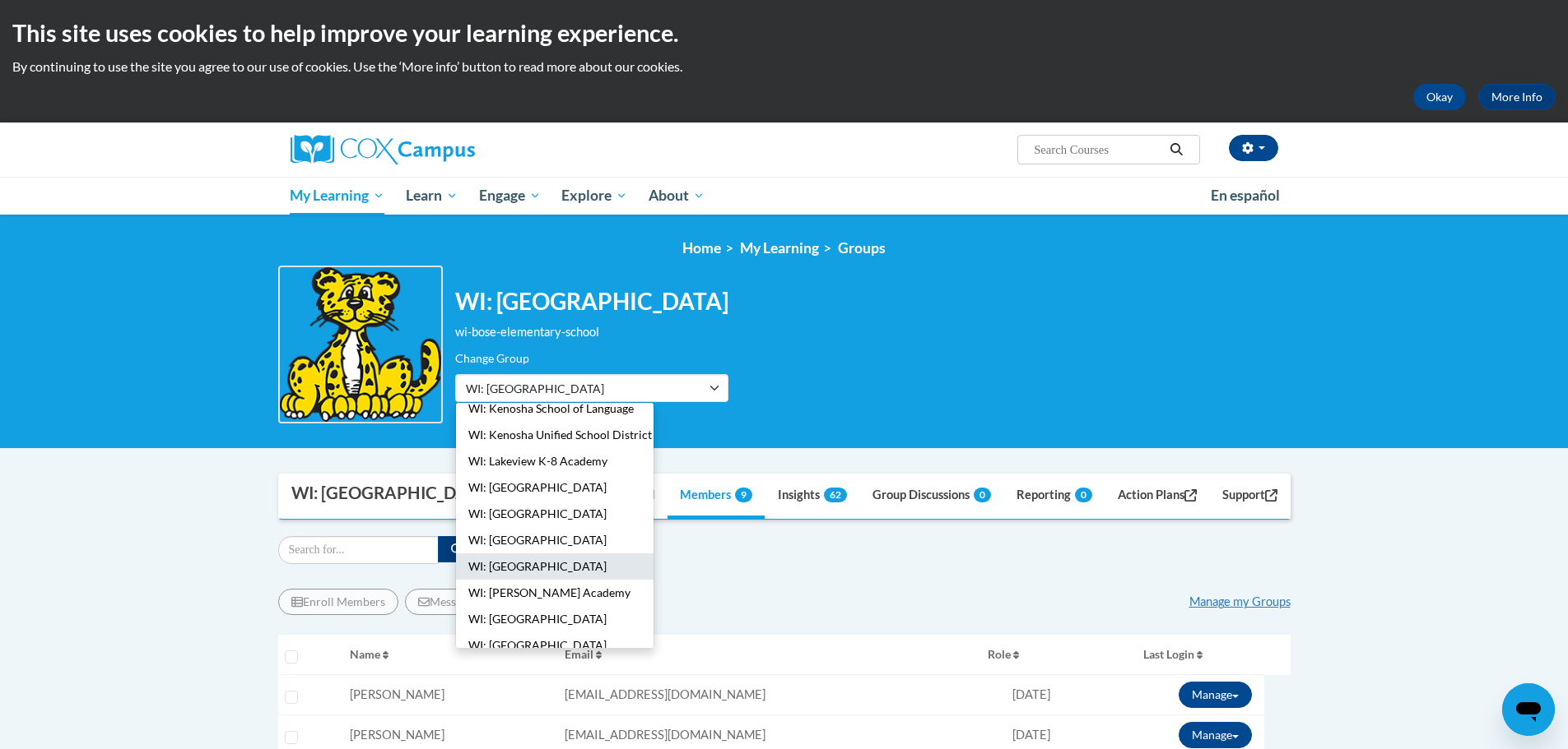
scroll to position [411, 0]
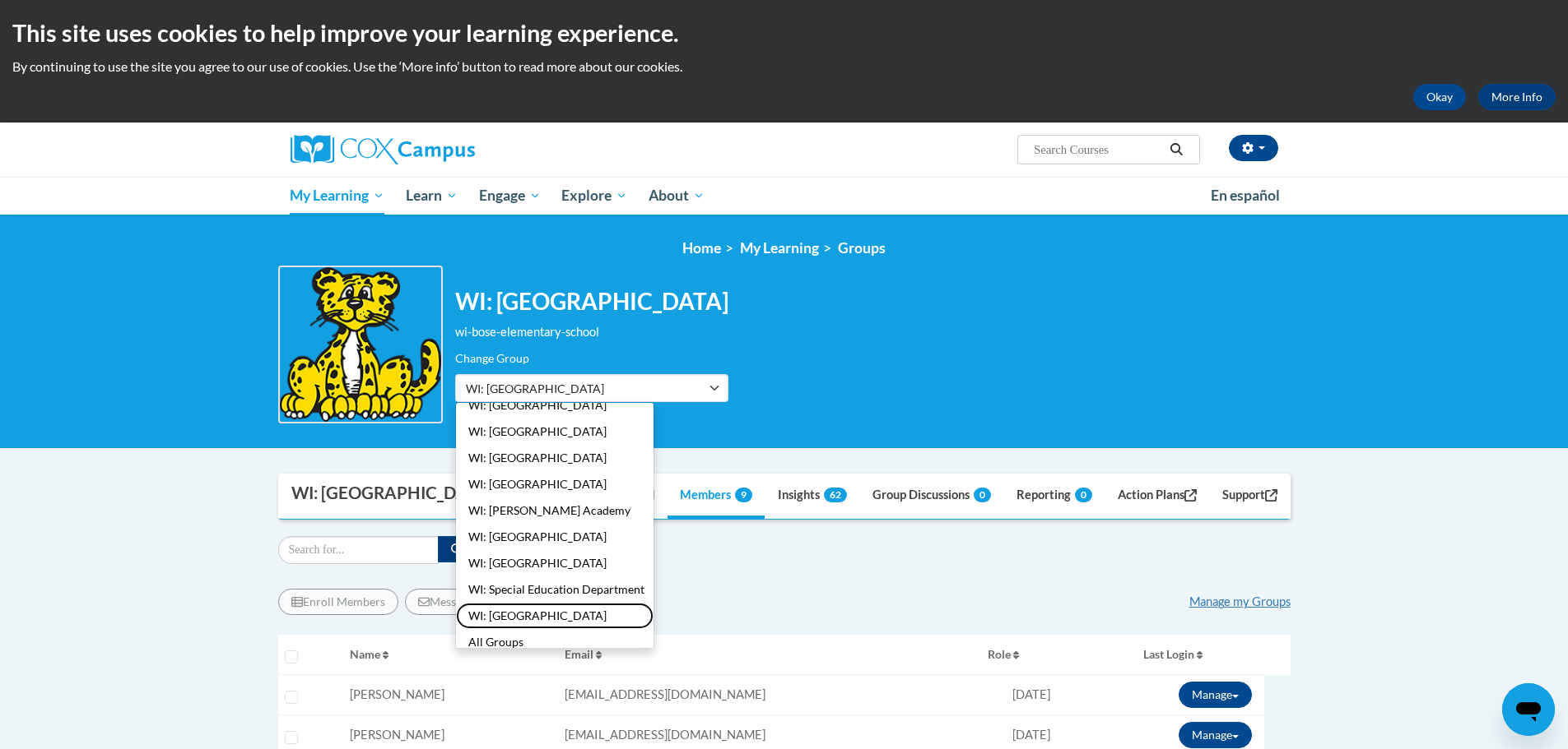
click at [551, 618] on button "WI: [GEOGRAPHIC_DATA]" at bounding box center [554, 616] width 197 height 27
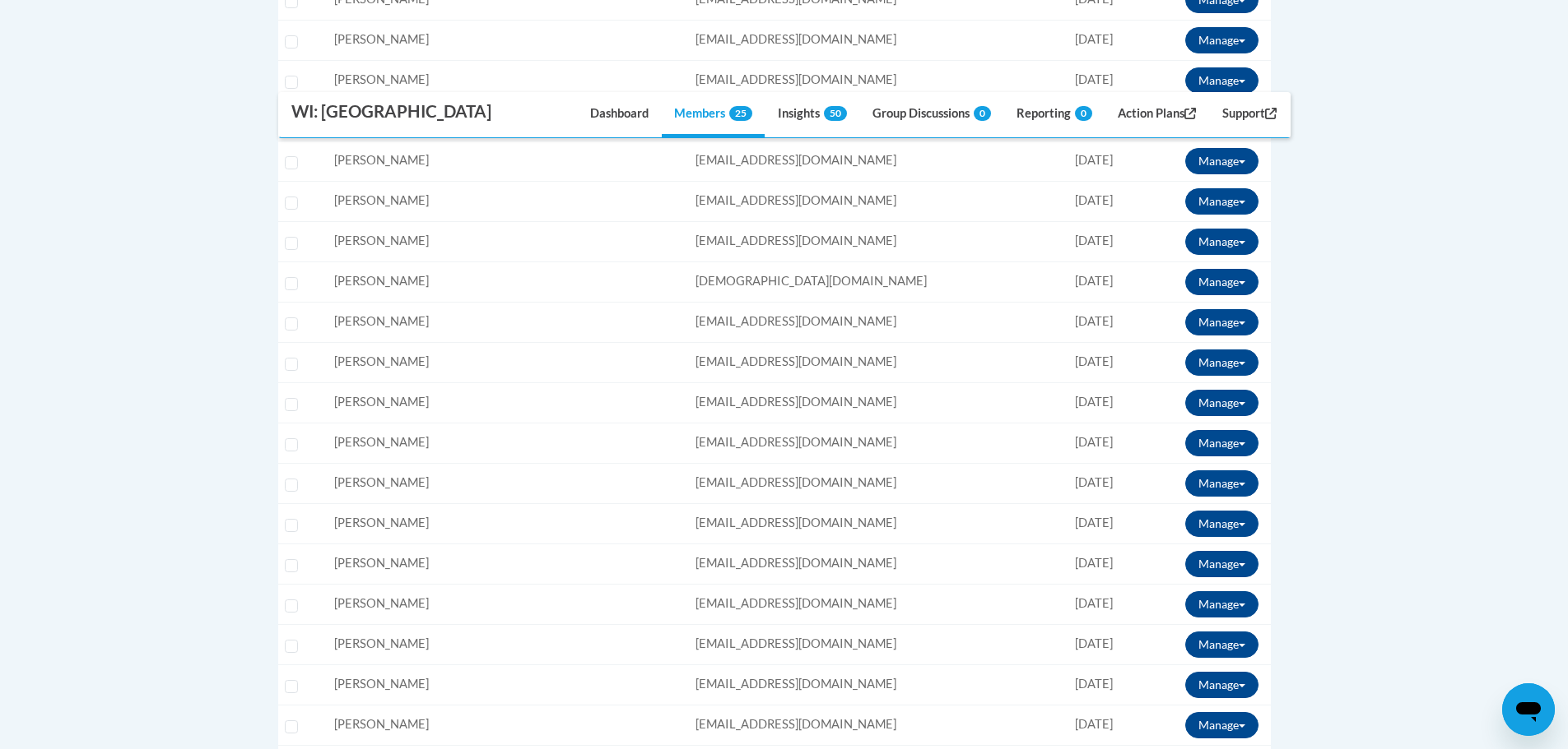
scroll to position [909, 0]
